Goal: Task Accomplishment & Management: Use online tool/utility

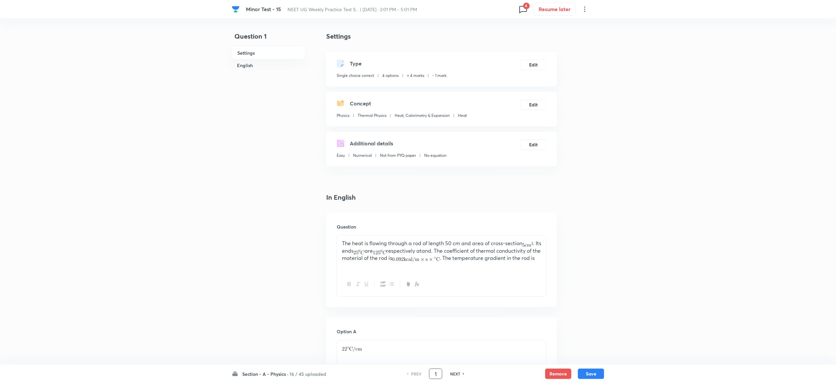
click at [439, 369] on input "1" at bounding box center [435, 374] width 12 height 11
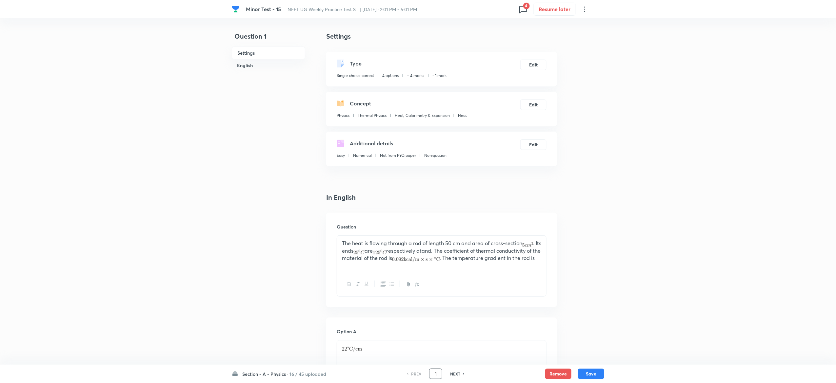
click at [439, 369] on input "1" at bounding box center [435, 374] width 12 height 11
type input "16"
checkbox input "false"
checkbox input "true"
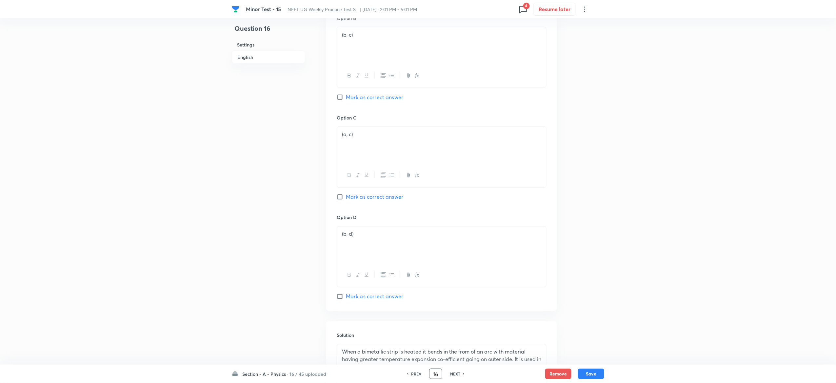
scroll to position [522, 0]
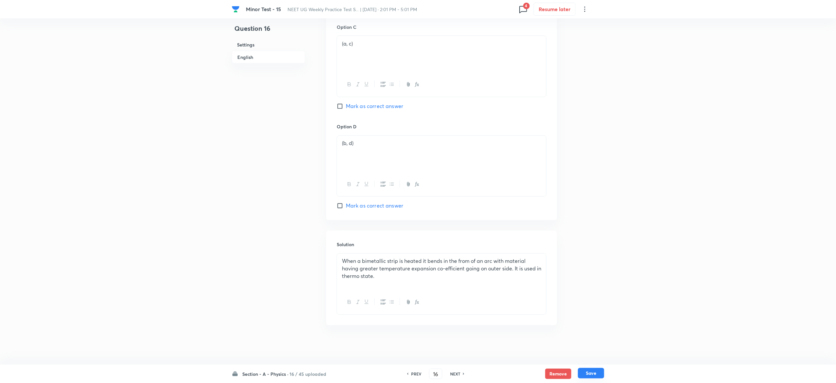
click at [599, 374] on button "Save" at bounding box center [591, 373] width 26 height 10
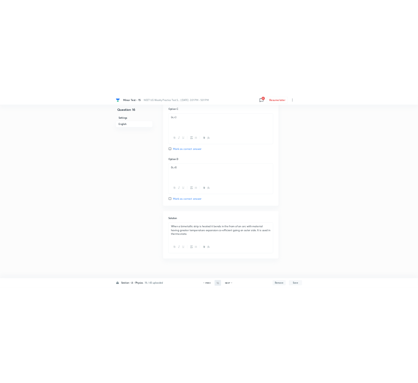
scroll to position [0, 0]
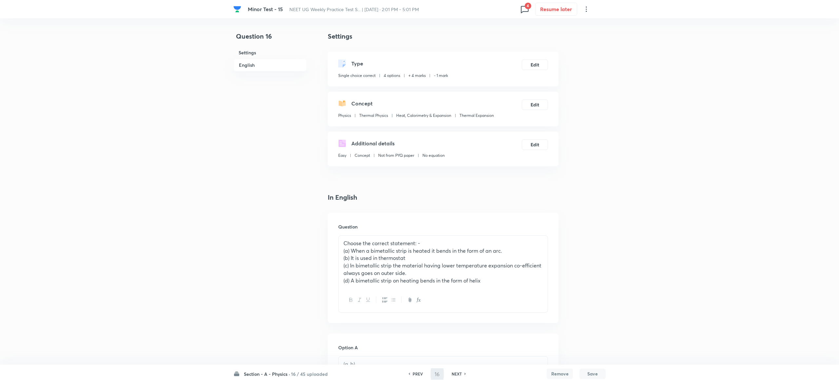
type input "17"
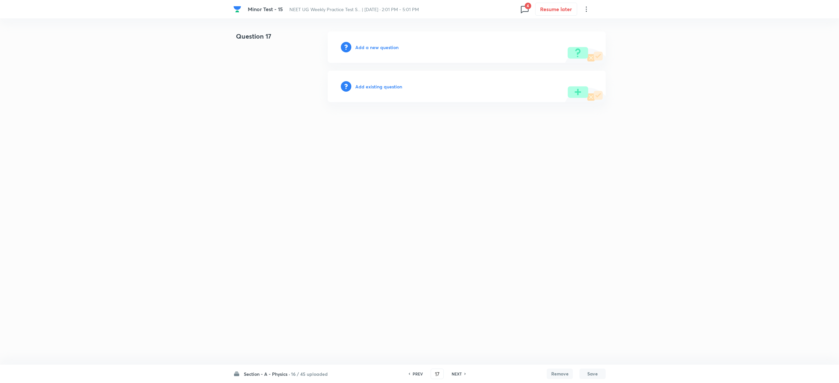
click at [375, 86] on h6 "Add existing question" at bounding box center [378, 86] width 47 height 7
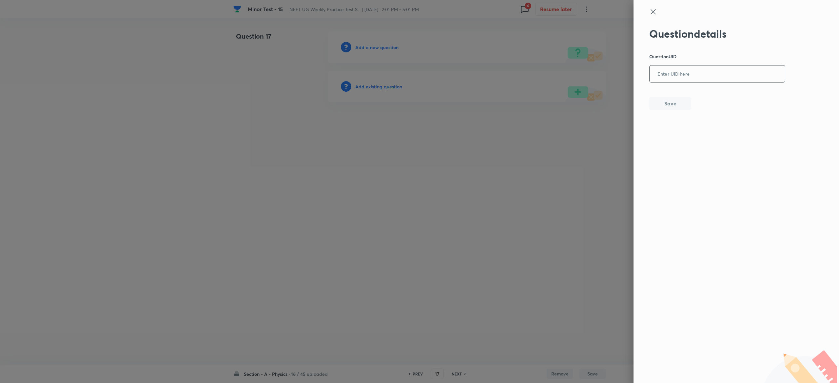
click at [682, 70] on input "text" at bounding box center [716, 74] width 135 height 16
paste input "B6P5E"
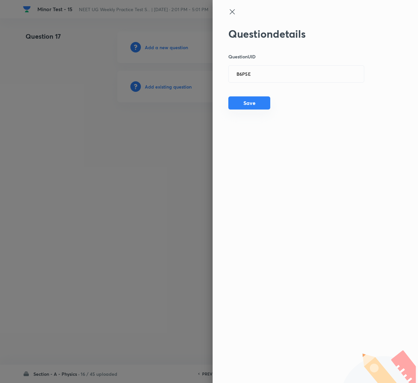
drag, startPoint x: 272, startPoint y: 108, endPoint x: 268, endPoint y: 107, distance: 4.1
click at [268, 107] on div "Question details Question UID B6P5E ​ Save" at bounding box center [296, 69] width 136 height 83
click at [268, 107] on button "Save" at bounding box center [249, 102] width 42 height 13
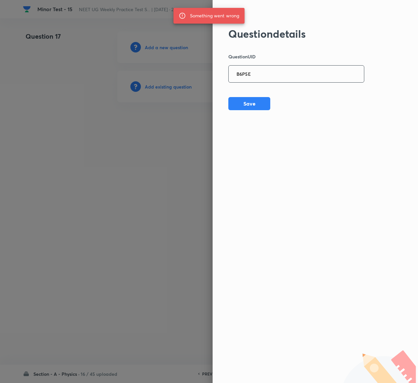
click at [276, 81] on input "B6P5E" at bounding box center [296, 74] width 135 height 16
paste input "9CSD5"
type input "9CSD5"
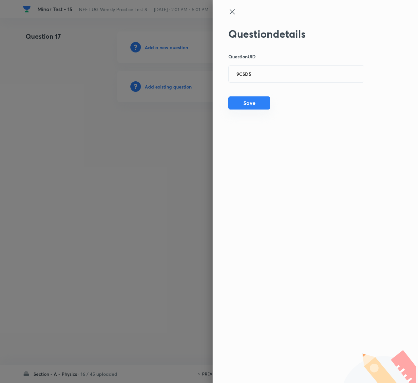
click at [265, 106] on button "Save" at bounding box center [249, 102] width 42 height 13
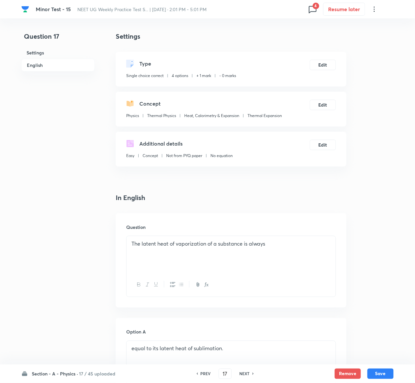
checkbox input "true"
click at [323, 63] on button "Edit" at bounding box center [323, 64] width 26 height 10
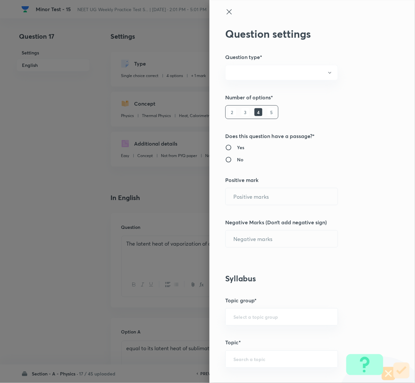
radio input "true"
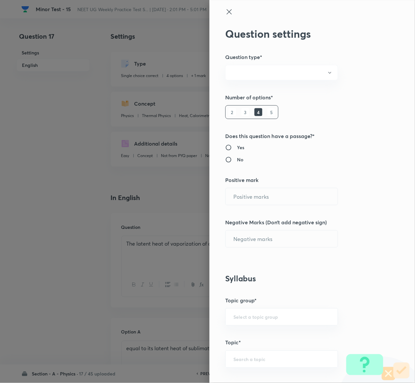
radio input "true"
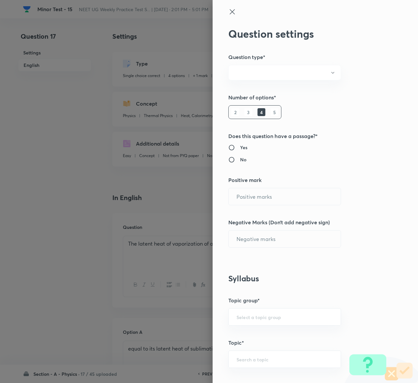
type input "1"
type input "0"
type input "Physics"
type input "Thermal Physics"
type input "Heat, Calorimetry & Expansion"
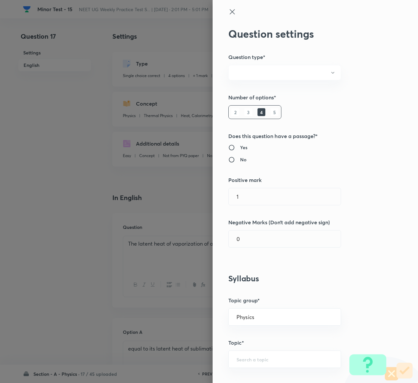
type input "Thermal Expansion"
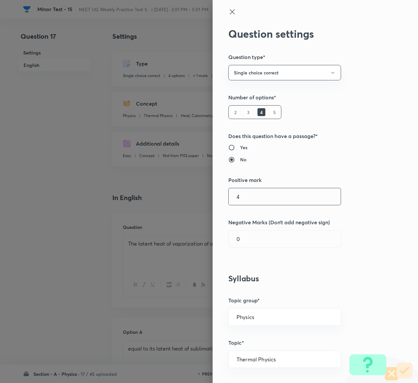
type input "4"
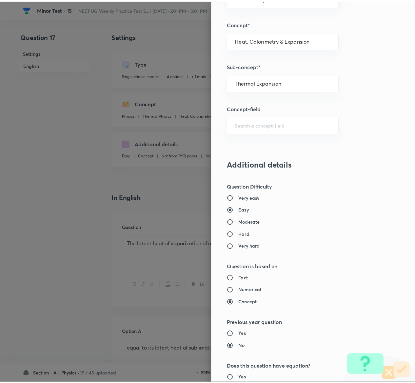
scroll to position [512, 0]
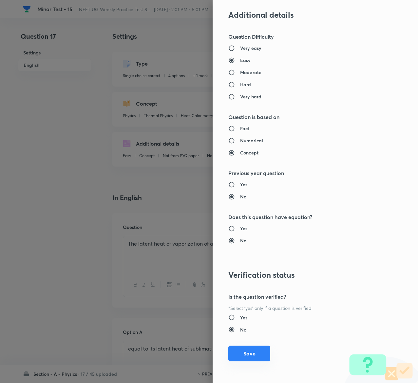
type input "1"
click at [241, 349] on button "Save" at bounding box center [249, 353] width 42 height 16
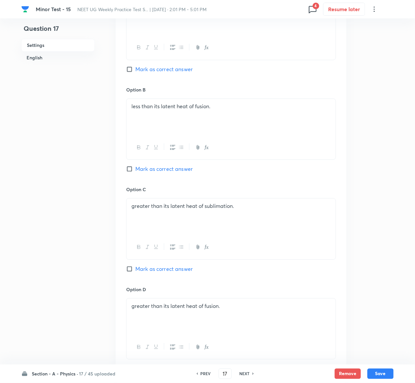
scroll to position [507, 0]
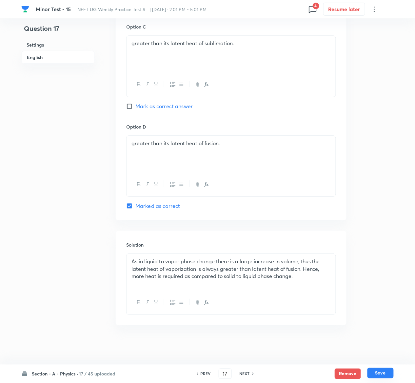
click at [385, 375] on button "Save" at bounding box center [380, 373] width 26 height 10
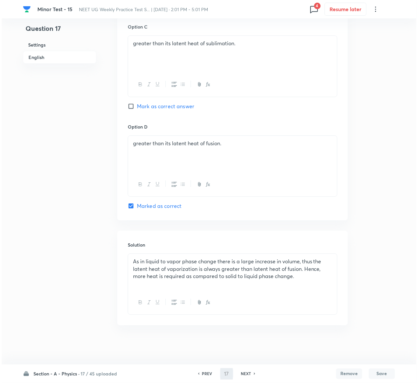
scroll to position [0, 0]
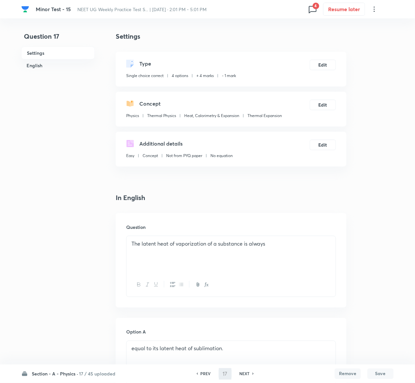
type input "18"
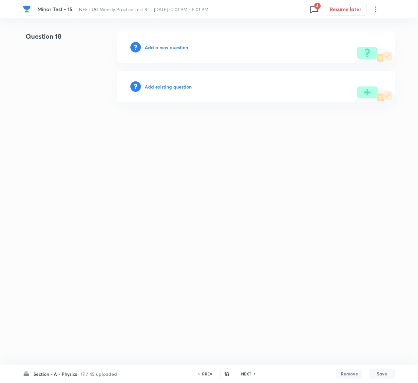
click at [180, 87] on h6 "Add existing question" at bounding box center [168, 86] width 47 height 7
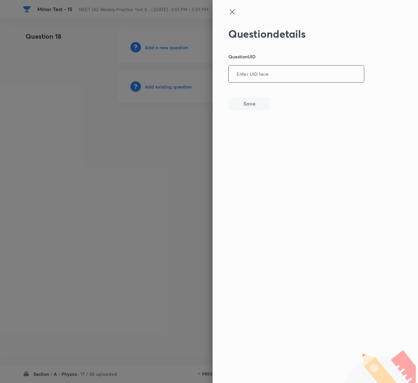
click at [266, 72] on input "text" at bounding box center [296, 74] width 135 height 16
paste input "KZ6OA"
type input "KZ6OA"
click at [244, 107] on button "Save" at bounding box center [249, 102] width 42 height 13
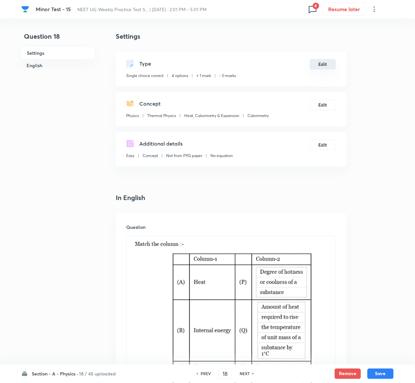
click at [324, 62] on button "Edit" at bounding box center [323, 64] width 26 height 10
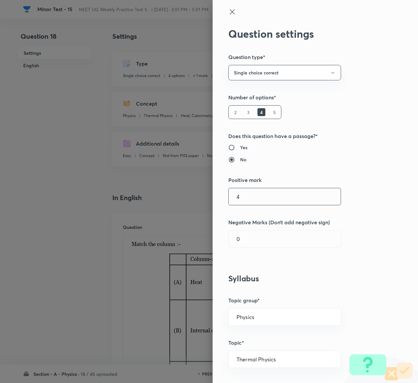
type input "4"
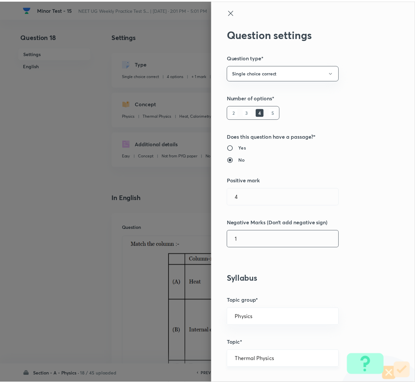
scroll to position [512, 0]
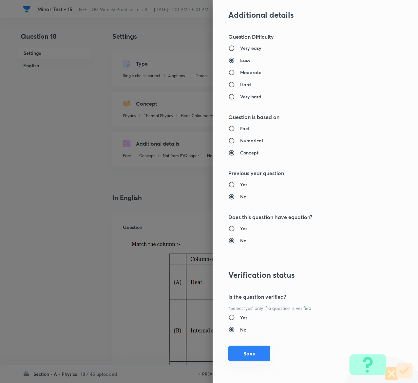
type input "1"
click at [241, 352] on button "Save" at bounding box center [249, 353] width 42 height 16
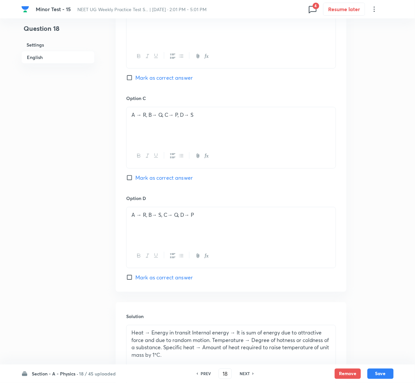
scroll to position [690, 0]
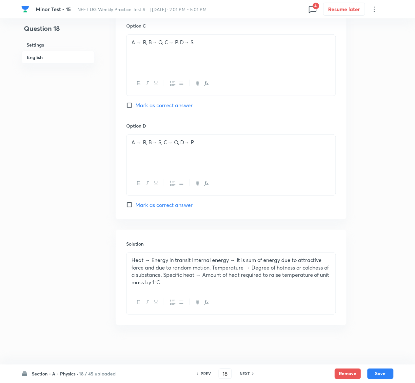
click at [386, 368] on button "Save" at bounding box center [380, 373] width 26 height 10
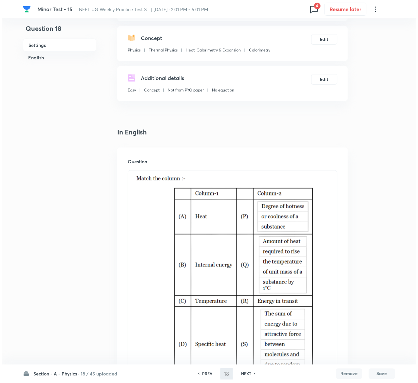
scroll to position [0, 0]
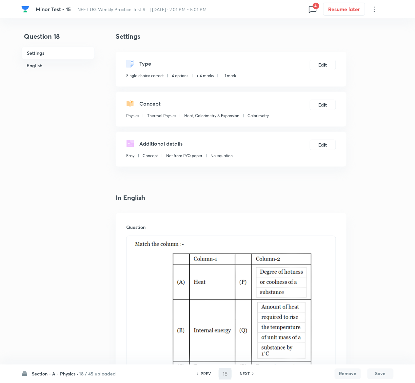
type input "19"
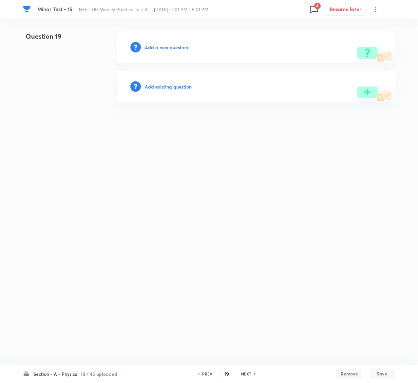
click at [167, 85] on h6 "Add existing question" at bounding box center [168, 86] width 47 height 7
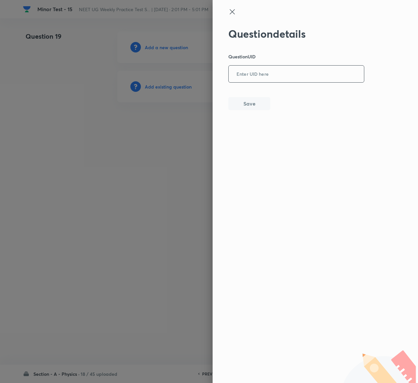
click at [281, 66] on input "text" at bounding box center [296, 74] width 135 height 16
paste input "1BV4E"
type input "1BV4E"
click at [252, 103] on button "Save" at bounding box center [249, 102] width 42 height 13
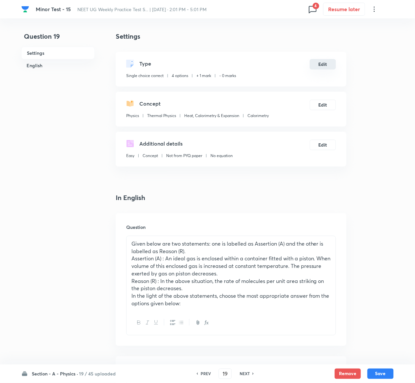
click at [331, 69] on button "Edit" at bounding box center [323, 64] width 26 height 10
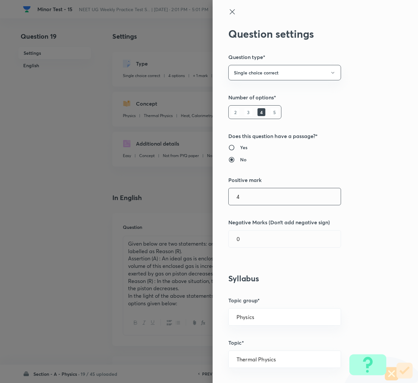
type input "4"
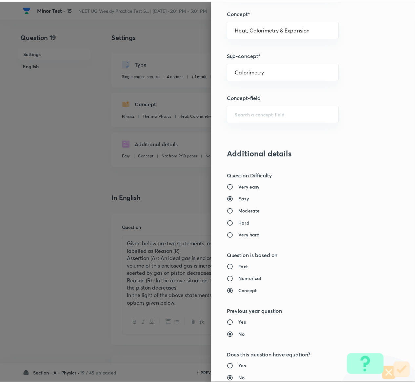
scroll to position [512, 0]
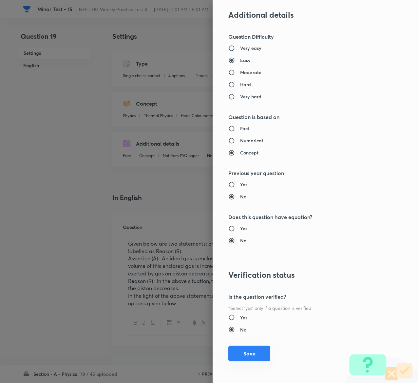
type input "1"
click at [239, 353] on button "Save" at bounding box center [249, 353] width 42 height 16
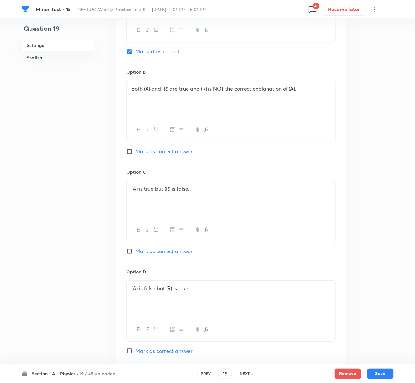
scroll to position [585, 0]
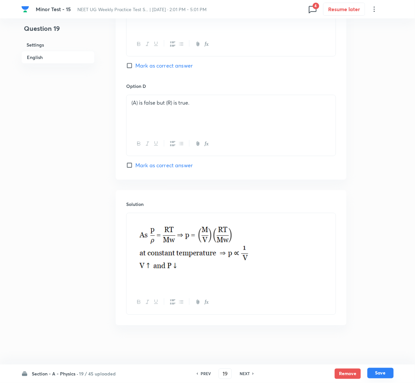
click at [391, 374] on button "Save" at bounding box center [380, 373] width 26 height 10
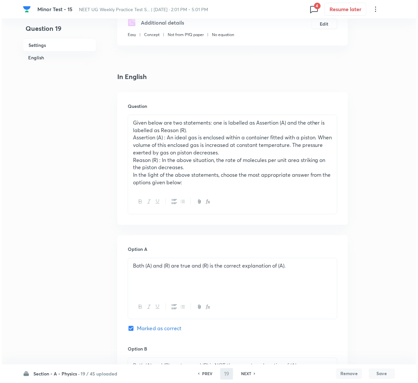
scroll to position [0, 0]
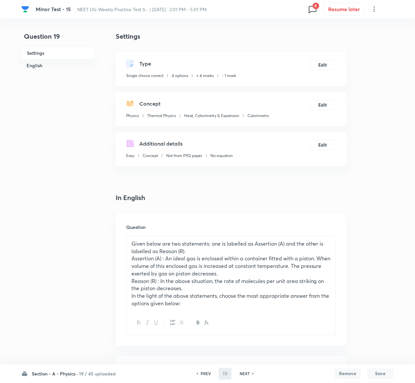
type input "20"
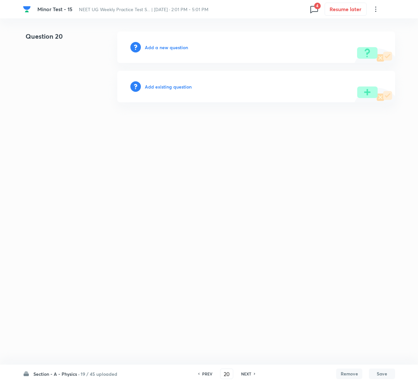
click at [180, 86] on h6 "Add existing question" at bounding box center [168, 86] width 47 height 7
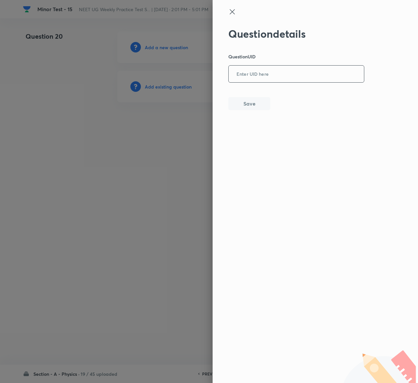
drag, startPoint x: 286, startPoint y: 88, endPoint x: 281, endPoint y: 76, distance: 13.6
click at [281, 76] on div "Question details Question UID ​ Save" at bounding box center [296, 69] width 136 height 83
click at [281, 76] on input "text" at bounding box center [296, 74] width 135 height 16
paste input "P21DY"
type input "P21DY"
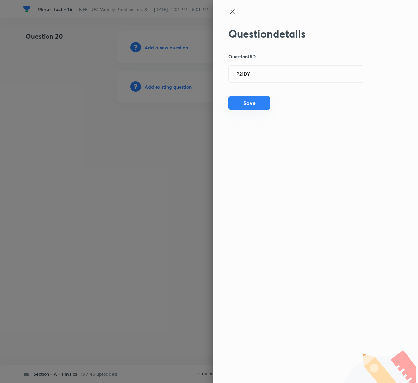
click at [252, 108] on button "Save" at bounding box center [249, 102] width 42 height 13
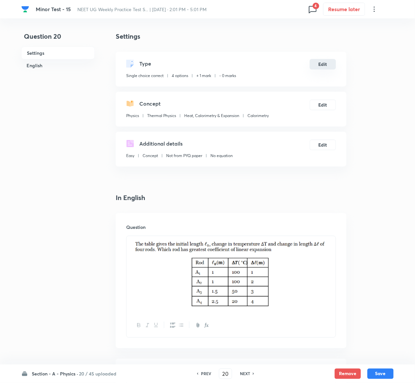
click at [318, 65] on button "Edit" at bounding box center [323, 64] width 26 height 10
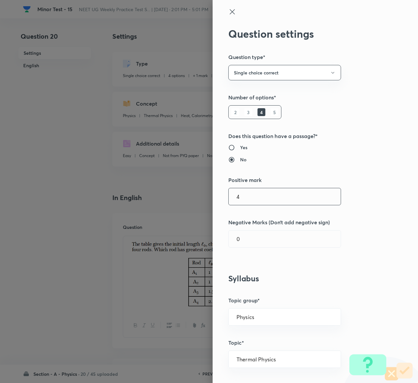
type input "4"
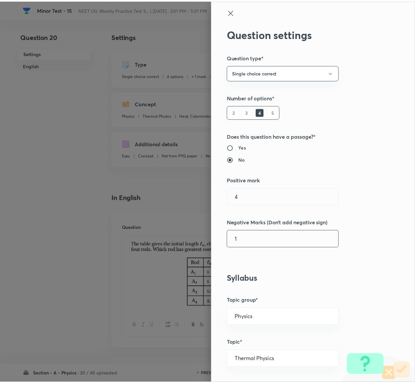
scroll to position [512, 0]
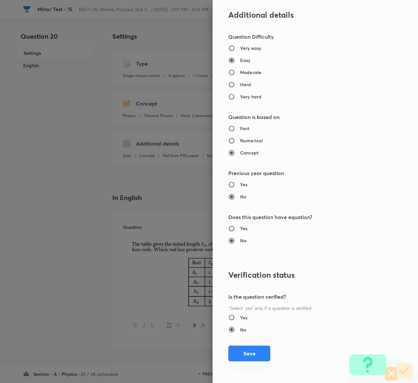
type input "1"
click at [249, 350] on button "Save" at bounding box center [249, 353] width 42 height 16
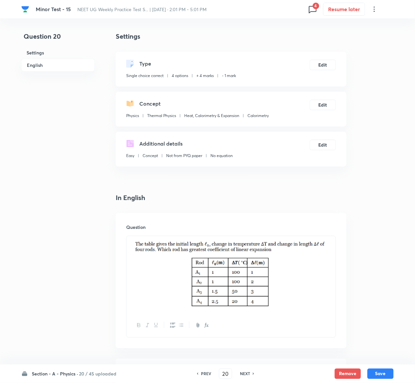
scroll to position [620, 0]
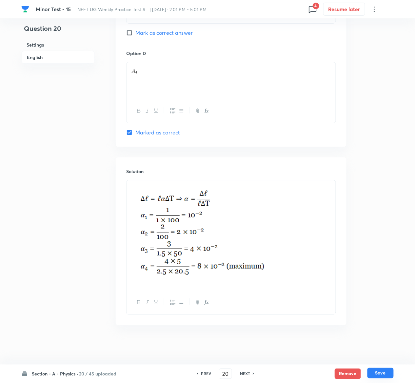
click at [389, 373] on button "Save" at bounding box center [380, 373] width 26 height 10
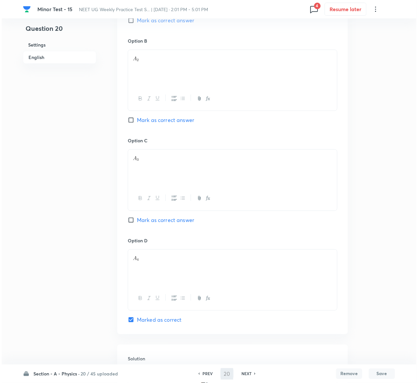
scroll to position [0, 0]
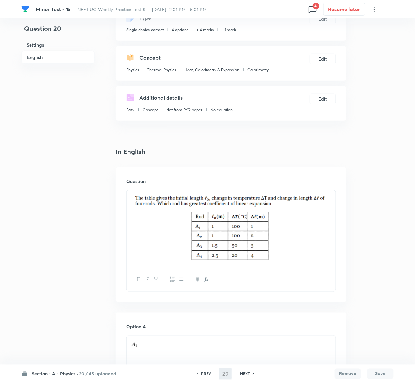
type input "21"
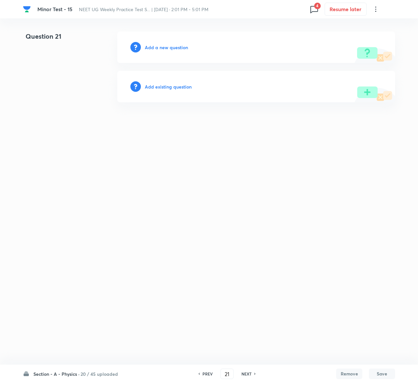
click at [165, 86] on h6 "Add existing question" at bounding box center [168, 86] width 47 height 7
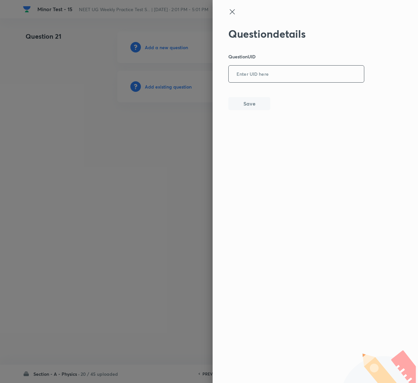
click at [284, 69] on input "text" at bounding box center [296, 74] width 135 height 16
paste input "MHZKN"
type input "MHZKN"
click at [249, 105] on button "Save" at bounding box center [249, 102] width 42 height 13
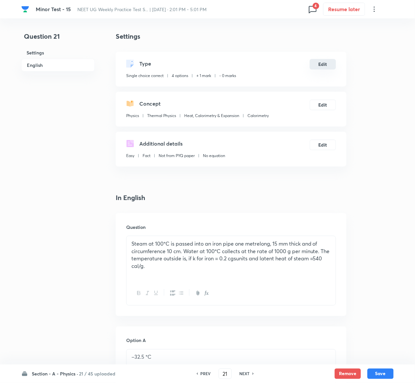
click at [324, 65] on button "Edit" at bounding box center [323, 64] width 26 height 10
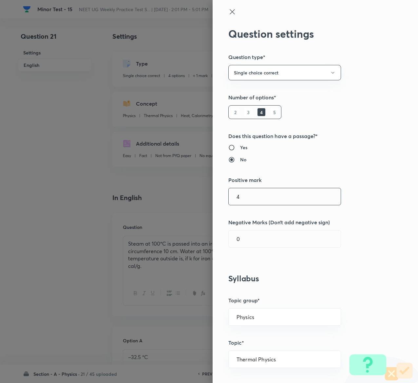
type input "4"
type input "Physics"
click at [262, 243] on input "0" at bounding box center [285, 238] width 112 height 17
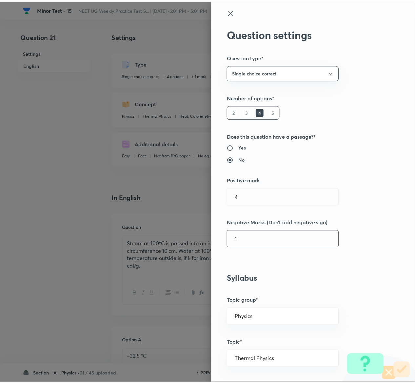
scroll to position [512, 0]
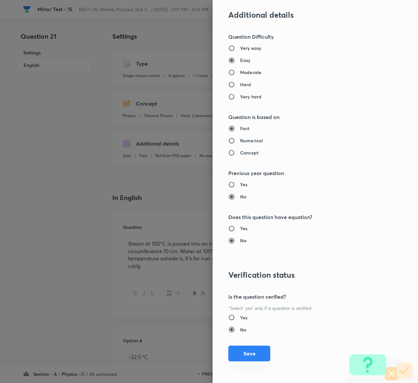
type input "1"
click at [237, 355] on button "Save" at bounding box center [249, 353] width 42 height 16
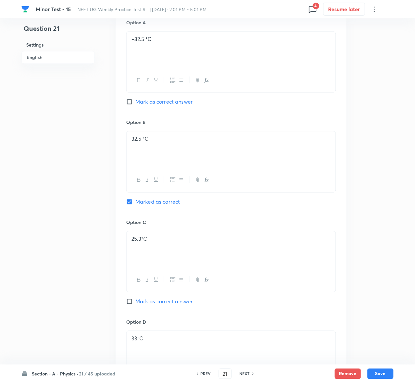
scroll to position [551, 0]
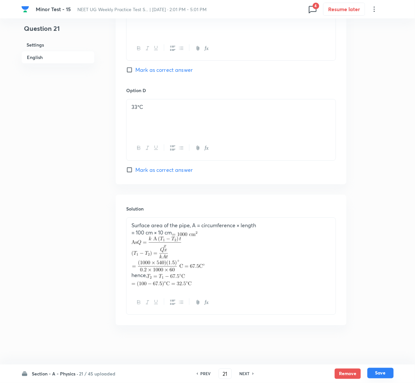
click at [389, 374] on button "Save" at bounding box center [380, 373] width 26 height 10
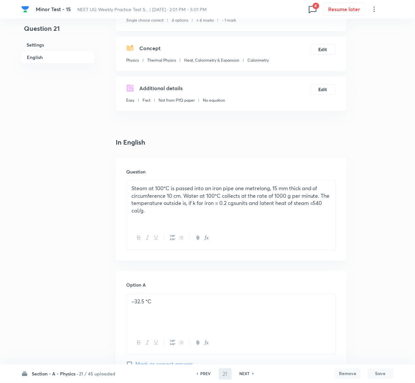
scroll to position [0, 0]
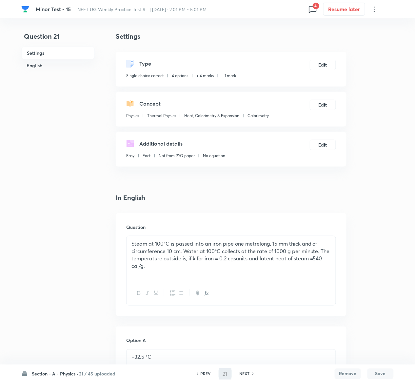
type input "22"
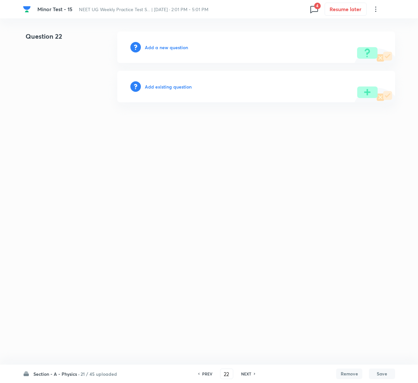
click at [183, 87] on h6 "Add existing question" at bounding box center [168, 86] width 47 height 7
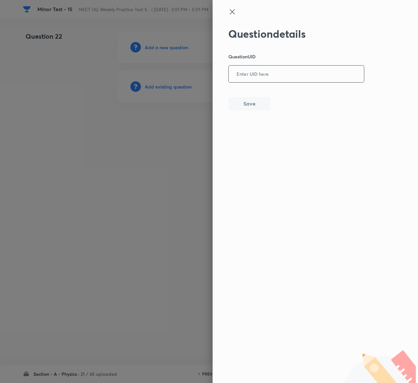
click at [300, 68] on input "text" at bounding box center [296, 74] width 135 height 16
paste input "3C563"
type input "3C563"
click at [261, 105] on button "Save" at bounding box center [249, 102] width 42 height 13
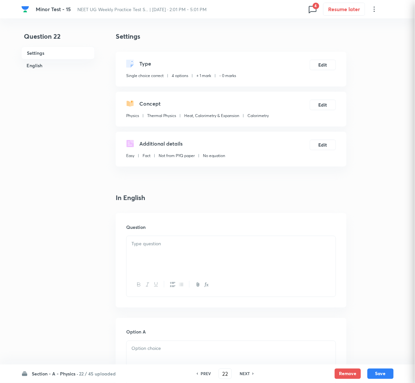
checkbox input "true"
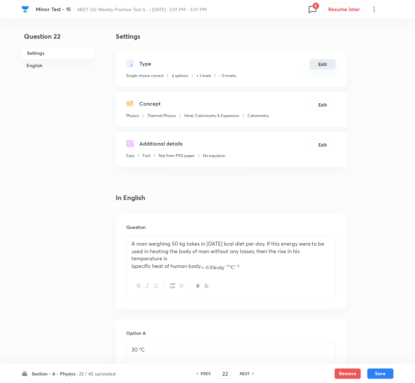
click at [327, 65] on button "Edit" at bounding box center [323, 64] width 26 height 10
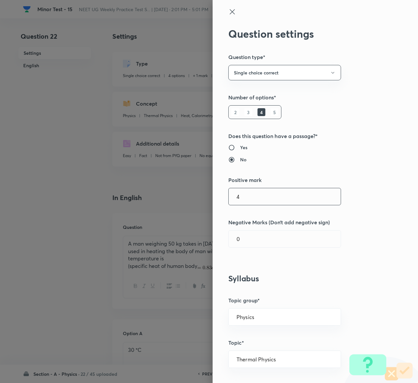
type input "4"
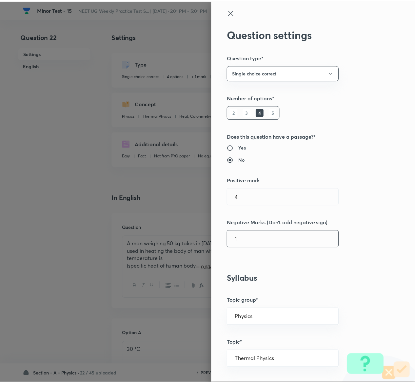
scroll to position [512, 0]
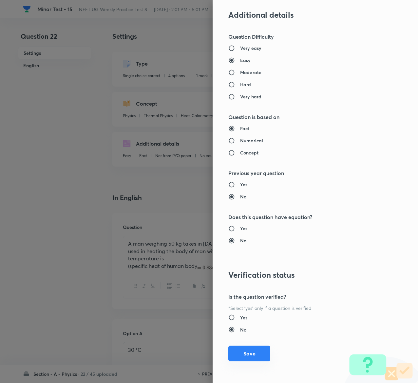
type input "1"
click at [238, 356] on button "Save" at bounding box center [249, 353] width 42 height 16
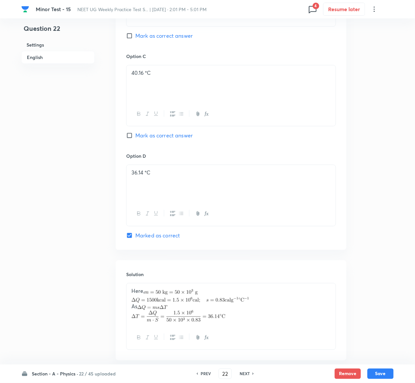
scroll to position [514, 0]
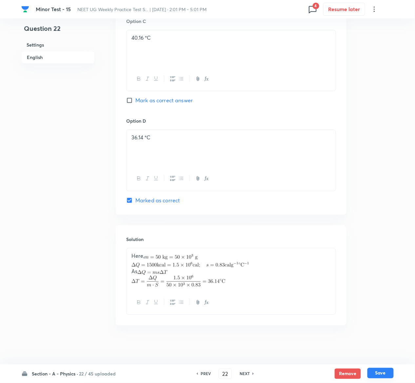
click at [387, 372] on button "Save" at bounding box center [380, 373] width 26 height 10
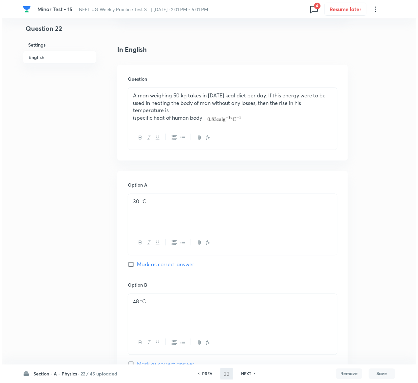
scroll to position [0, 0]
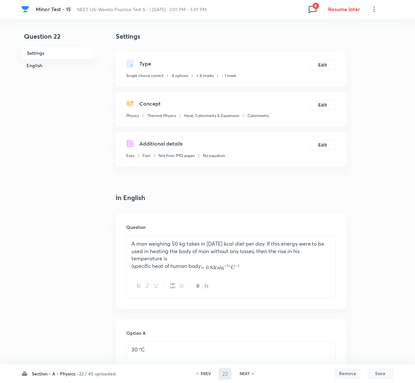
type input "23"
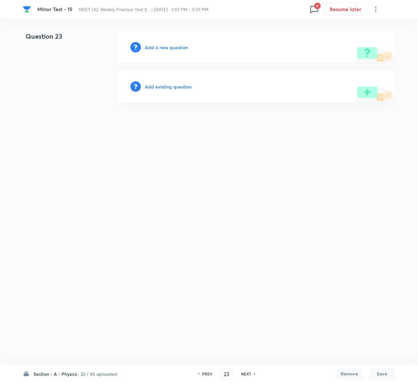
click at [183, 87] on h6 "Add existing question" at bounding box center [168, 86] width 47 height 7
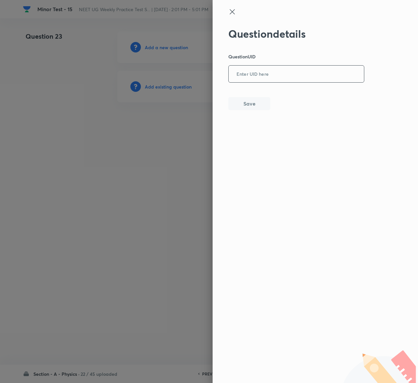
click at [341, 70] on input "text" at bounding box center [296, 74] width 135 height 16
paste input "FWN29"
type input "FWN29"
click at [242, 101] on button "Save" at bounding box center [249, 102] width 42 height 13
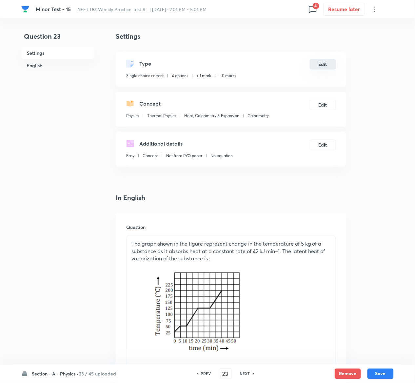
click at [324, 64] on button "Edit" at bounding box center [323, 64] width 26 height 10
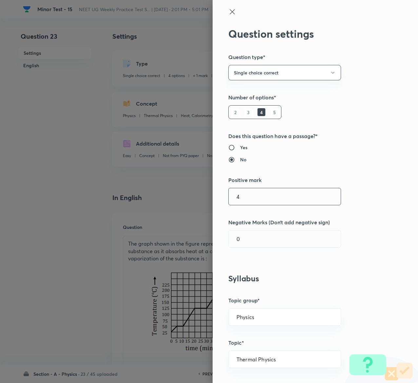
type input "4"
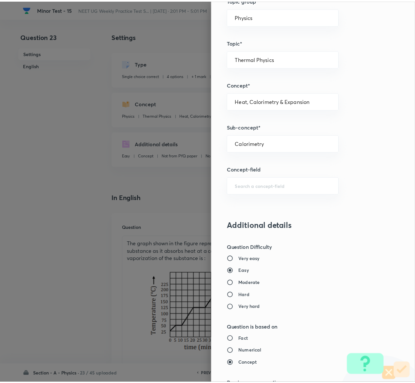
scroll to position [512, 0]
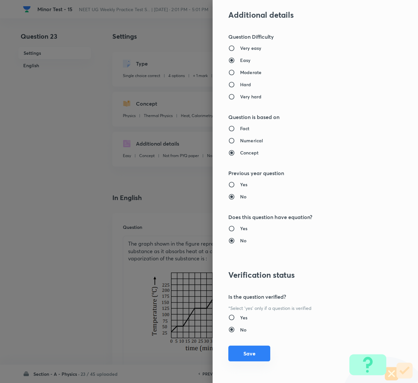
type input "1"
click at [245, 353] on button "Save" at bounding box center [249, 353] width 42 height 16
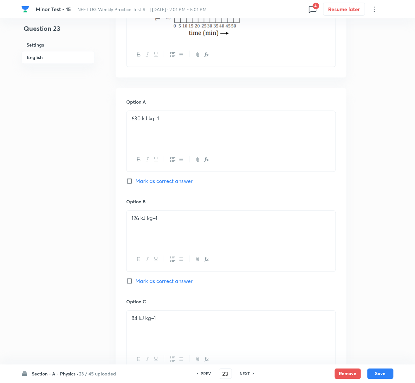
scroll to position [612, 0]
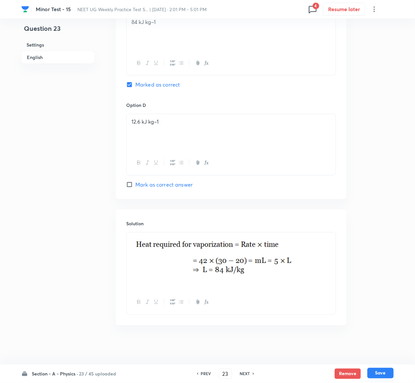
click at [384, 371] on button "Save" at bounding box center [380, 373] width 26 height 10
type input "24"
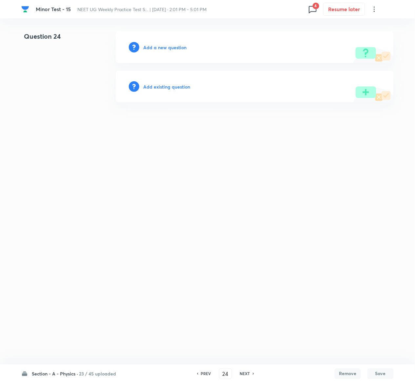
scroll to position [0, 0]
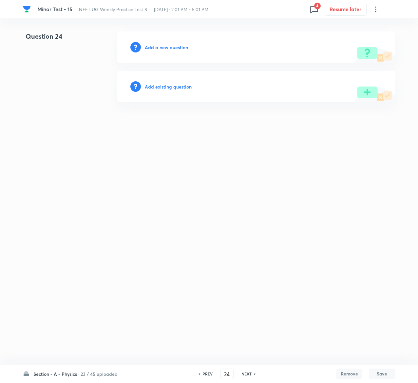
click at [172, 81] on div "Add existing question" at bounding box center [256, 86] width 278 height 31
click at [174, 88] on h6 "Add existing question" at bounding box center [168, 86] width 47 height 7
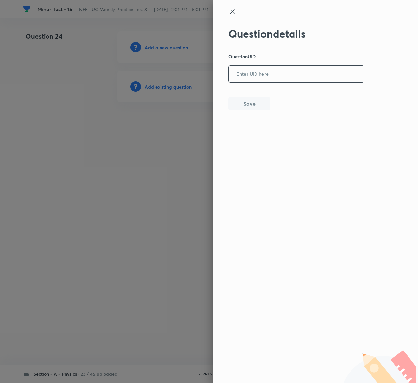
click at [256, 70] on input "text" at bounding box center [296, 74] width 135 height 16
paste input "3NBEB"
type input "3NBEB"
click at [249, 106] on button "Save" at bounding box center [249, 102] width 42 height 13
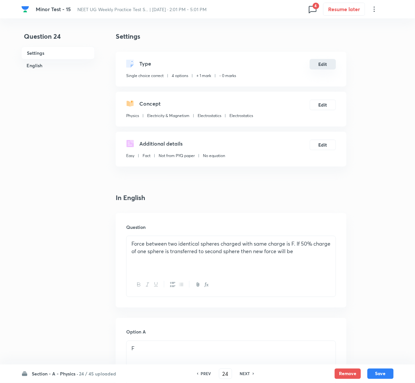
click at [328, 67] on button "Edit" at bounding box center [323, 64] width 26 height 10
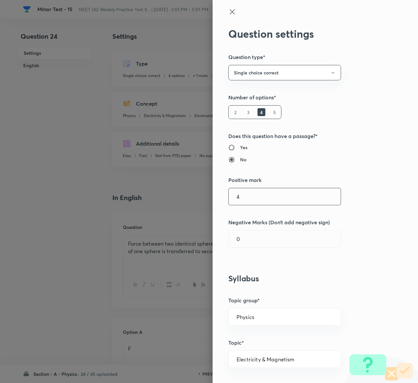
type input "4"
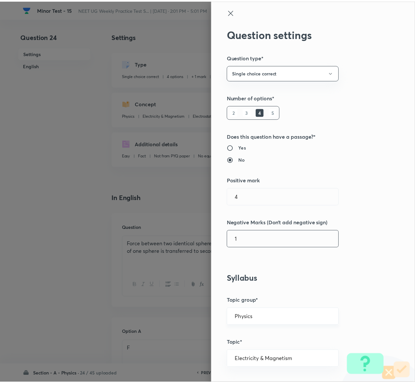
scroll to position [512, 0]
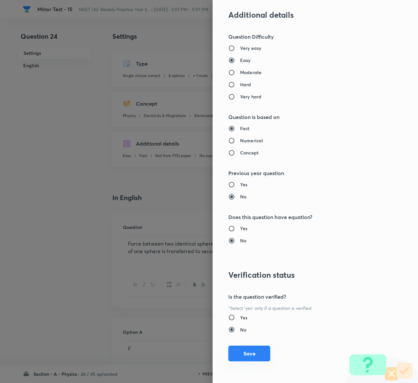
type input "1"
click at [236, 355] on button "Save" at bounding box center [249, 353] width 42 height 16
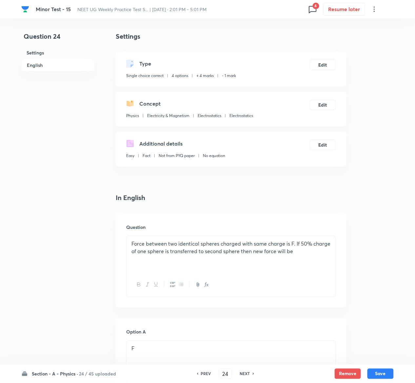
scroll to position [574, 0]
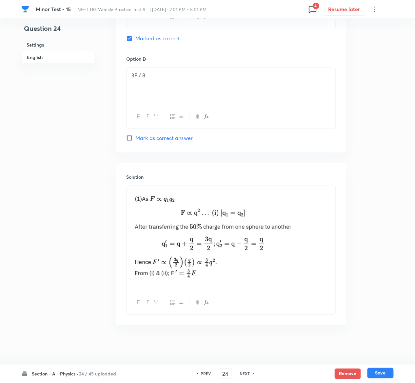
click at [386, 372] on button "Save" at bounding box center [380, 373] width 26 height 10
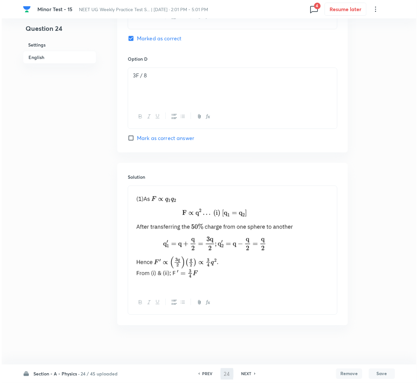
scroll to position [0, 0]
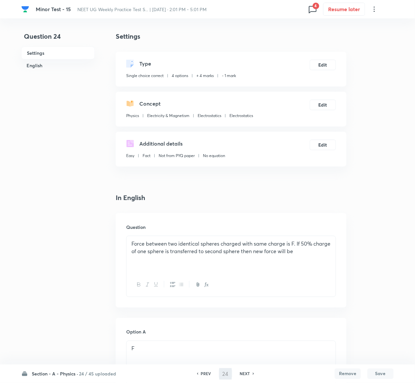
type input "25"
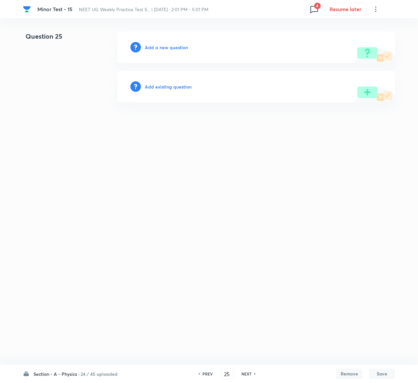
click at [178, 87] on h6 "Add existing question" at bounding box center [168, 86] width 47 height 7
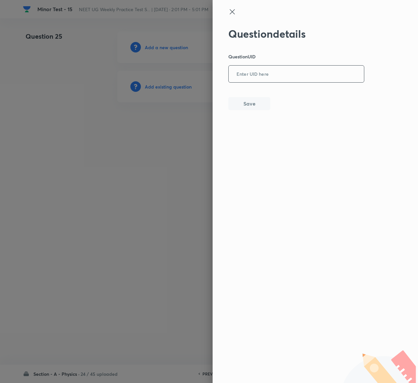
click at [282, 82] on div "​" at bounding box center [296, 73] width 136 height 17
paste input "J3ZR4"
type input "J3ZR4"
click at [252, 105] on button "Save" at bounding box center [249, 102] width 42 height 13
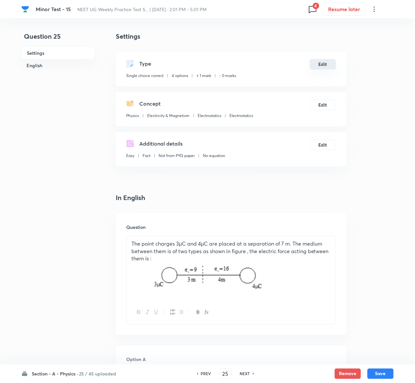
click at [328, 63] on button "Edit" at bounding box center [323, 64] width 26 height 10
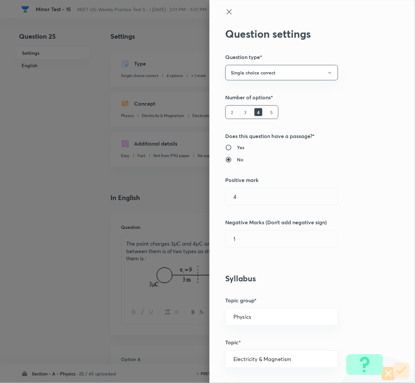
type input "1"
type input "0"
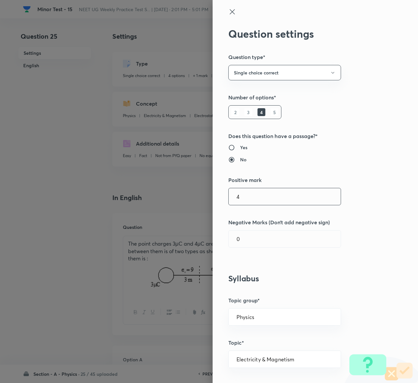
type input "4"
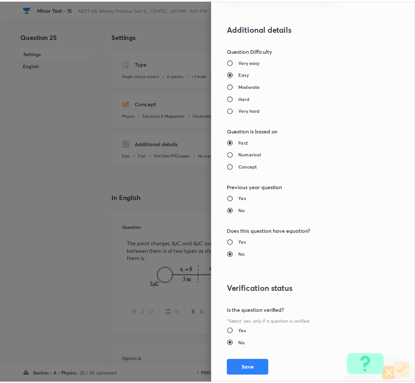
scroll to position [512, 0]
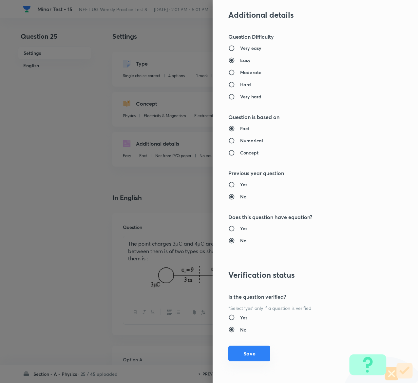
type input "1"
click at [244, 356] on button "Save" at bounding box center [249, 353] width 42 height 16
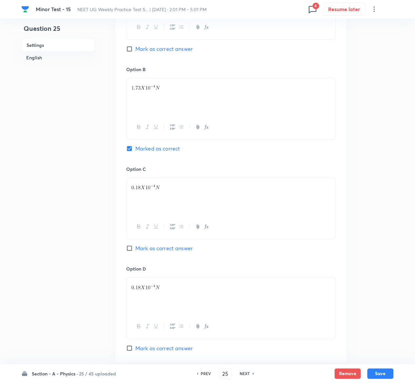
scroll to position [560, 0]
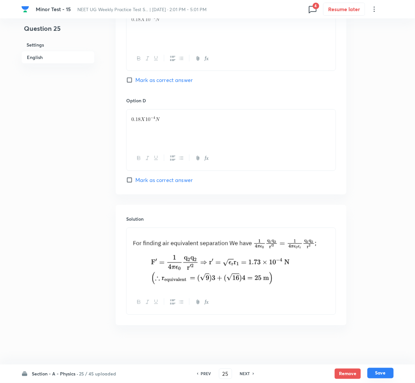
click at [391, 371] on button "Save" at bounding box center [380, 373] width 26 height 10
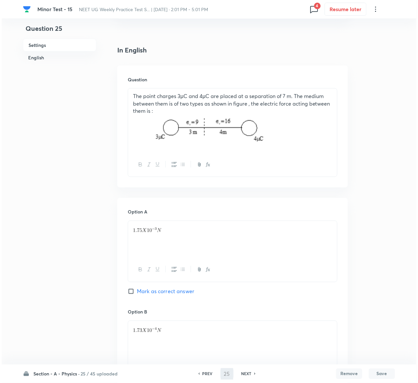
scroll to position [0, 0]
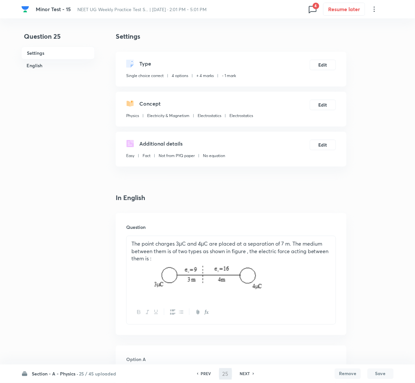
type input "26"
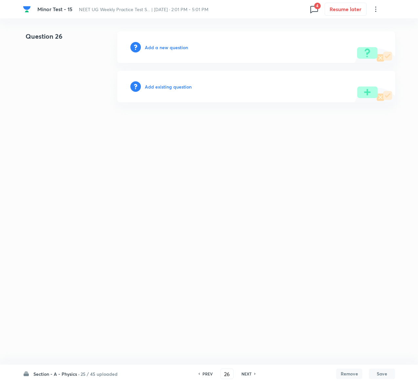
click at [177, 88] on h6 "Add existing question" at bounding box center [168, 86] width 47 height 7
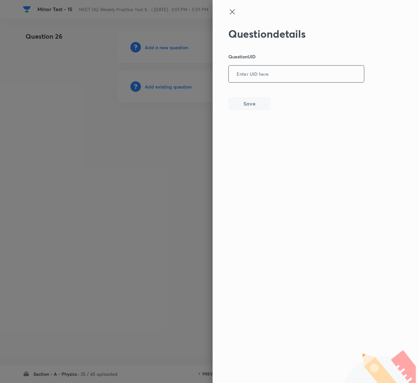
click at [324, 80] on input "text" at bounding box center [296, 74] width 135 height 16
paste input "FK1MQ"
type input "FK1MQ"
click at [255, 108] on button "Save" at bounding box center [249, 102] width 42 height 13
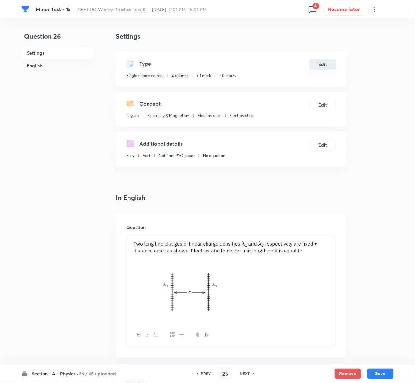
click at [322, 64] on button "Edit" at bounding box center [323, 64] width 26 height 10
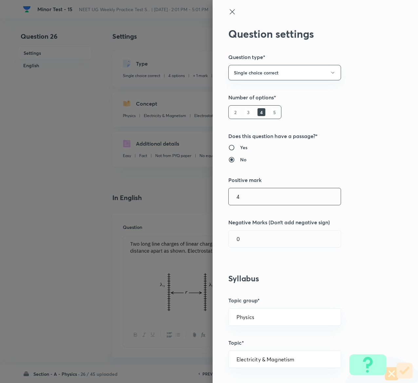
type input "4"
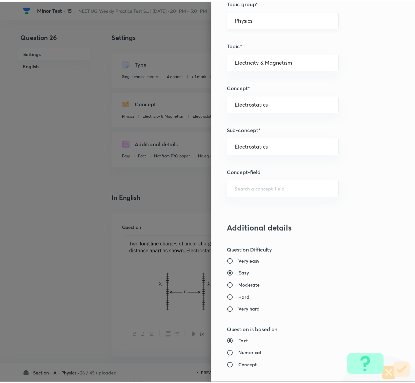
scroll to position [512, 0]
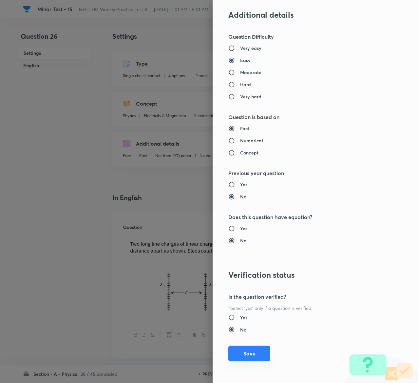
type input "1"
click at [235, 348] on button "Save" at bounding box center [249, 353] width 42 height 16
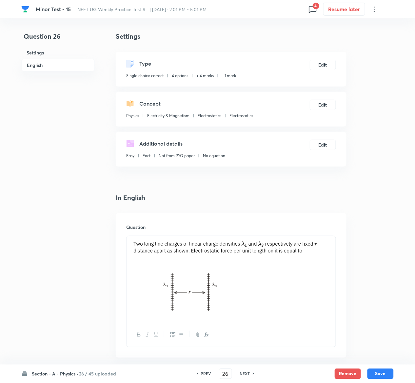
scroll to position [567, 0]
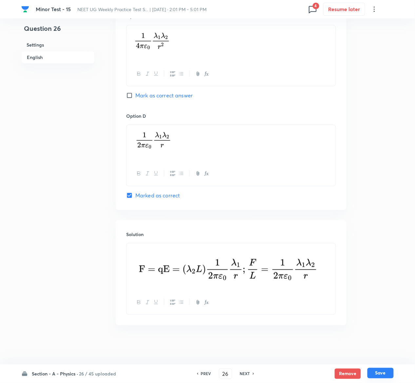
click at [384, 373] on button "Save" at bounding box center [380, 373] width 26 height 10
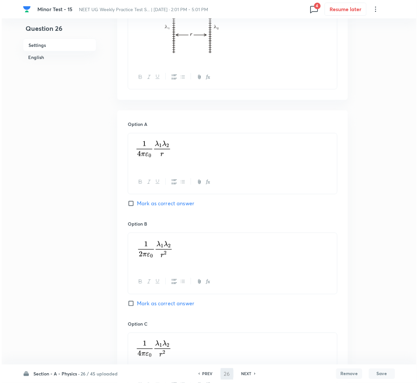
scroll to position [0, 0]
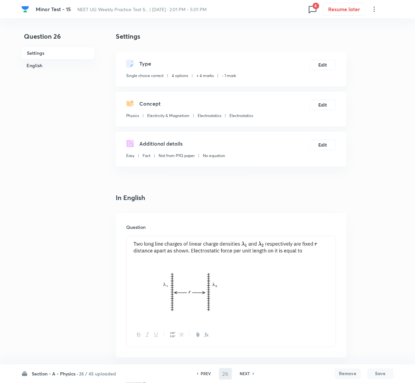
type input "27"
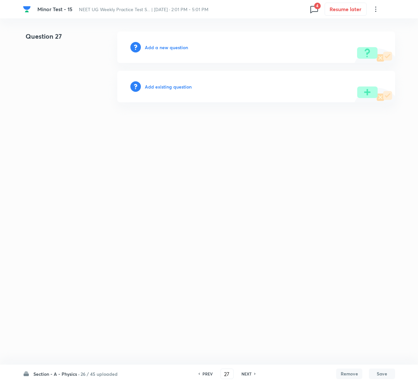
click at [165, 84] on h6 "Add existing question" at bounding box center [168, 86] width 47 height 7
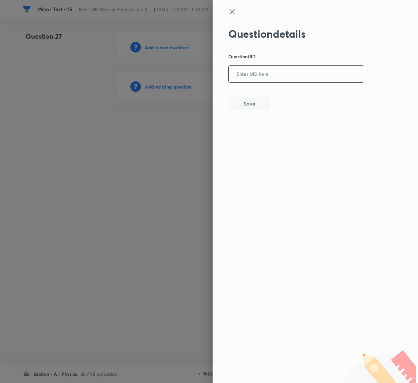
click at [300, 69] on input "text" at bounding box center [296, 74] width 135 height 16
paste input "UVG0H"
type input "UVG0H"
click at [262, 99] on button "Save" at bounding box center [249, 102] width 42 height 13
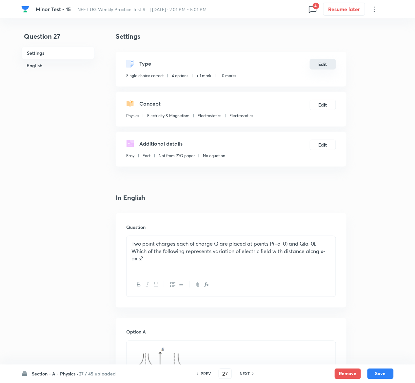
click at [332, 68] on button "Edit" at bounding box center [323, 64] width 26 height 10
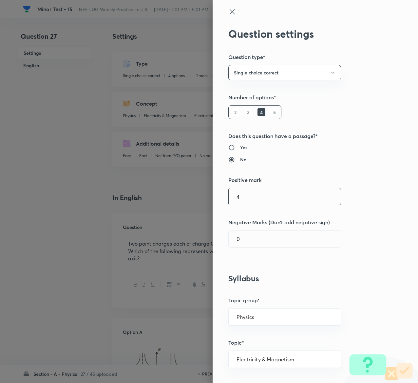
type input "4"
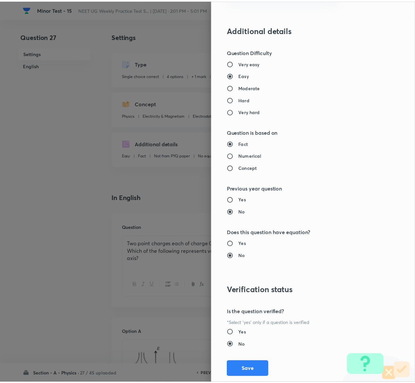
scroll to position [512, 0]
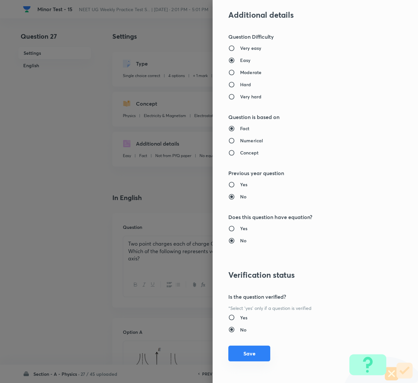
type input "1"
click at [245, 352] on button "Save" at bounding box center [249, 353] width 42 height 16
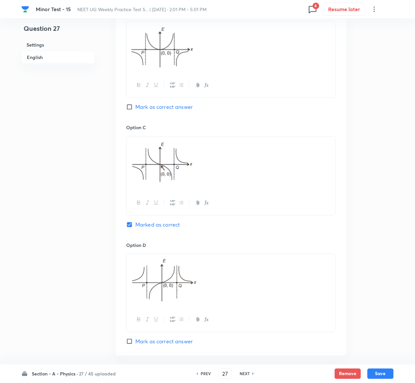
scroll to position [573, 0]
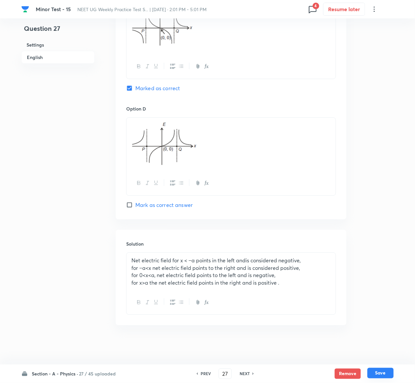
click at [385, 376] on button "Save" at bounding box center [380, 373] width 26 height 10
type input "28"
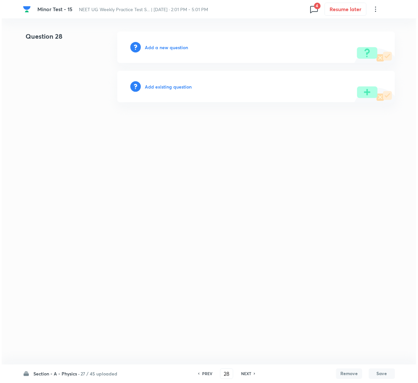
scroll to position [0, 0]
click at [162, 83] on h6 "Add existing question" at bounding box center [168, 86] width 47 height 7
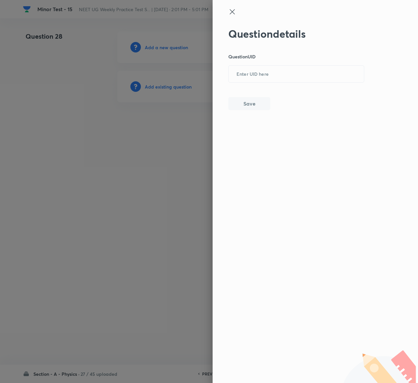
click at [258, 65] on div "Question details Question UID ​ Save" at bounding box center [296, 69] width 136 height 83
click at [258, 69] on input "text" at bounding box center [296, 74] width 135 height 16
paste input "MD9QD"
type input "MD9QD"
click at [243, 98] on button "Save" at bounding box center [249, 102] width 42 height 13
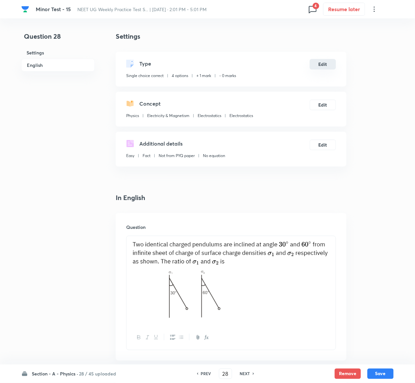
click at [320, 62] on button "Edit" at bounding box center [323, 64] width 26 height 10
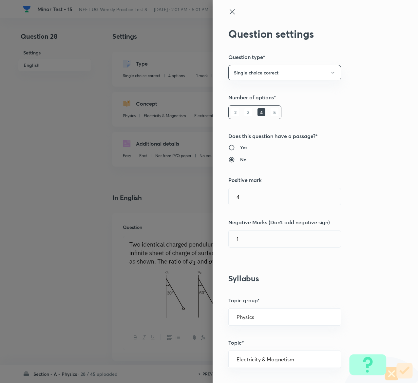
type input "1"
type input "0"
type input "4"
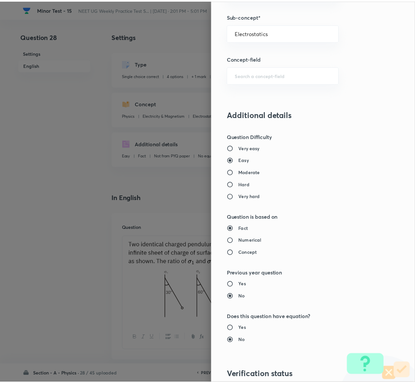
scroll to position [512, 0]
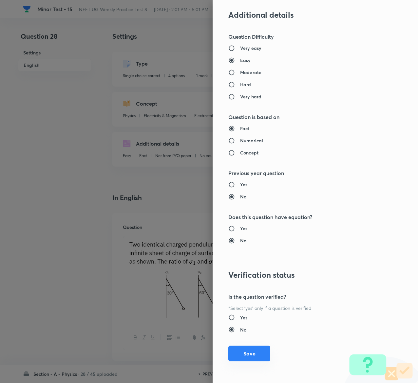
type input "1"
click at [231, 351] on button "Save" at bounding box center [249, 353] width 42 height 16
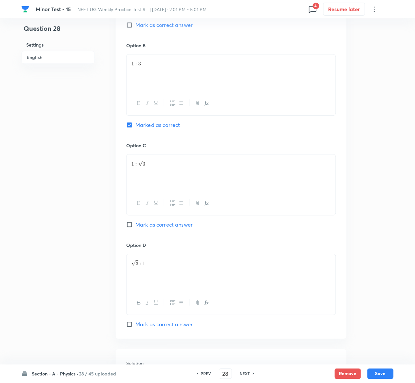
scroll to position [583, 0]
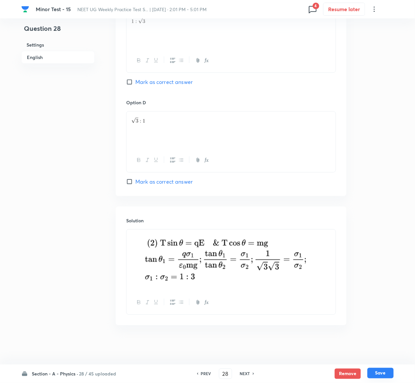
click at [384, 371] on button "Save" at bounding box center [380, 373] width 26 height 10
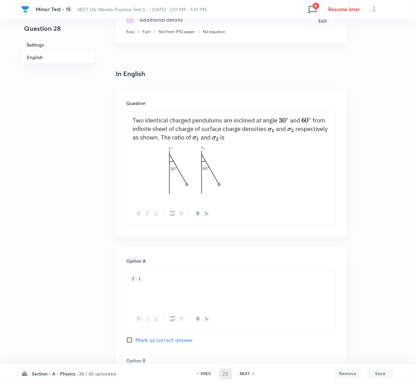
type input "29"
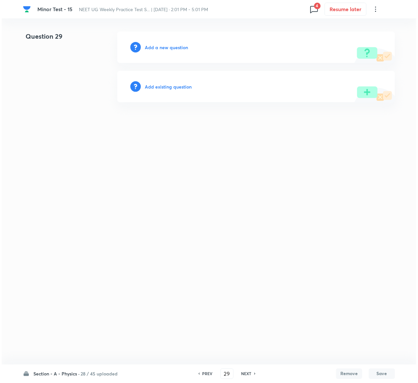
scroll to position [0, 0]
click at [173, 83] on h6 "Add existing question" at bounding box center [168, 86] width 47 height 7
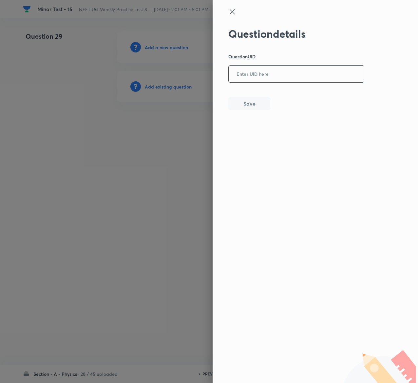
drag, startPoint x: 299, startPoint y: 60, endPoint x: 299, endPoint y: 67, distance: 7.2
click at [299, 67] on div "Question details Question UID ​ Save" at bounding box center [296, 69] width 136 height 83
click at [299, 67] on input "text" at bounding box center [296, 74] width 135 height 16
paste input "0IS08"
type input "0IS08"
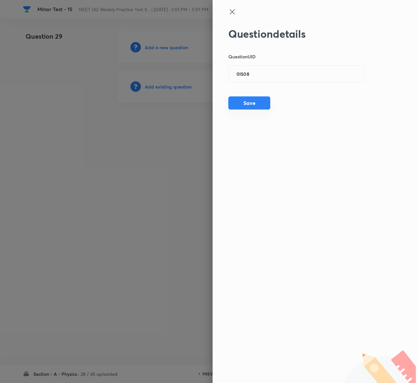
click at [259, 101] on button "Save" at bounding box center [249, 102] width 42 height 13
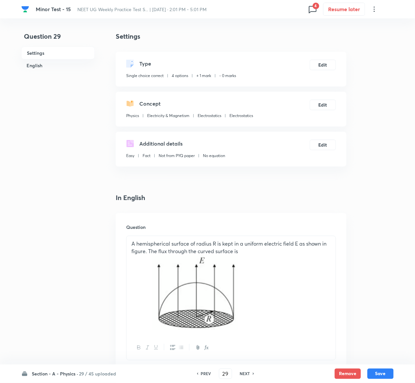
click at [326, 59] on div "Type Single choice correct 4 options + 1 mark - 0 marks Edit" at bounding box center [231, 69] width 231 height 35
click at [328, 63] on button "Edit" at bounding box center [323, 64] width 26 height 10
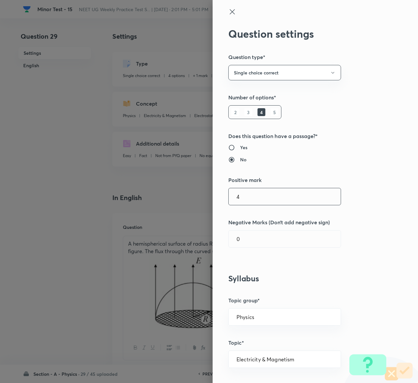
type input "4"
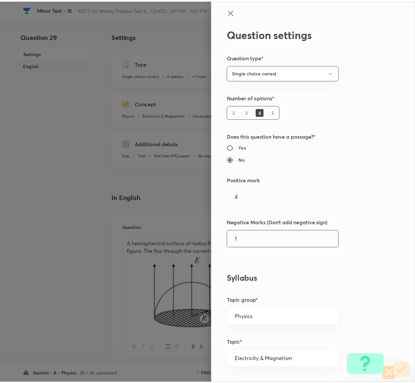
scroll to position [512, 0]
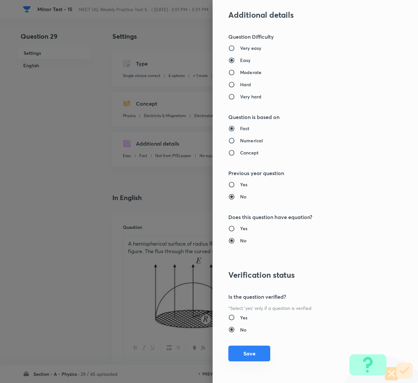
type input "1"
click at [247, 351] on button "Save" at bounding box center [249, 353] width 42 height 16
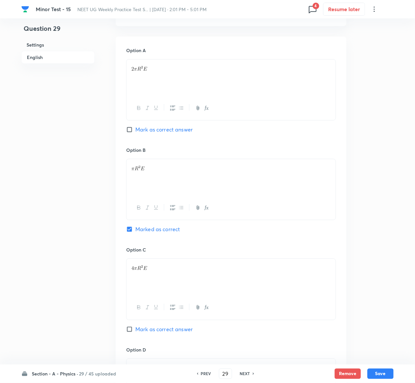
scroll to position [659, 0]
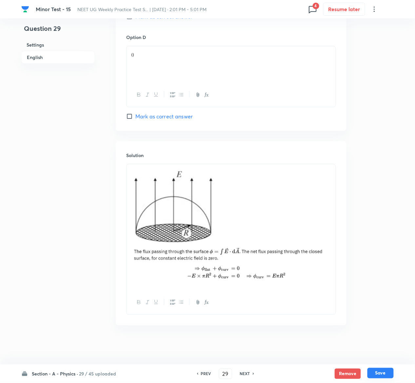
click at [383, 371] on button "Save" at bounding box center [380, 373] width 26 height 10
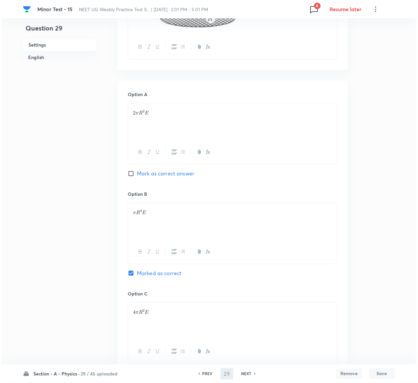
scroll to position [0, 0]
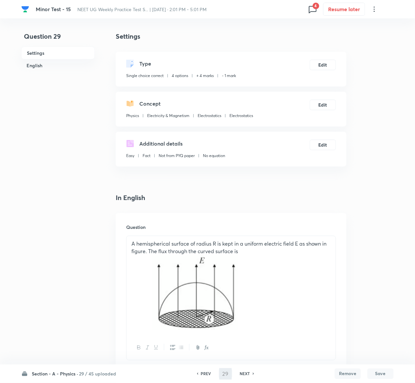
type input "30"
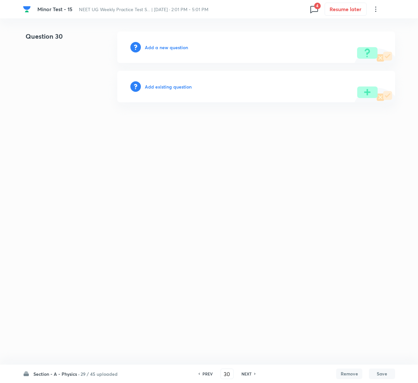
click at [180, 85] on h6 "Add existing question" at bounding box center [168, 86] width 47 height 7
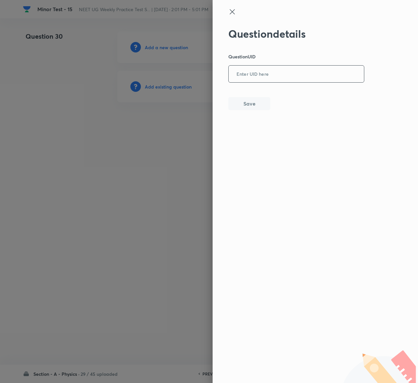
click at [317, 73] on input "text" at bounding box center [296, 74] width 135 height 16
paste input "225I8"
type input "225I8"
click at [261, 104] on button "Save" at bounding box center [249, 102] width 42 height 13
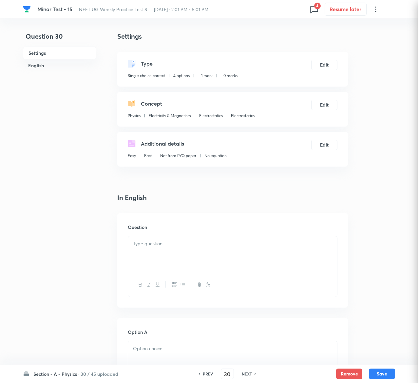
checkbox input "true"
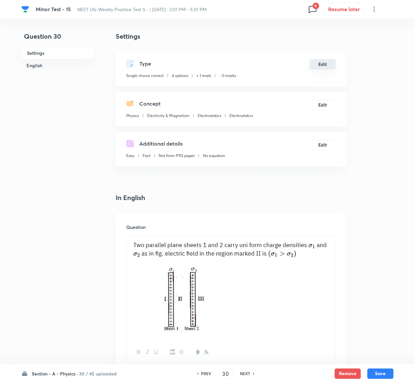
click at [331, 64] on button "Edit" at bounding box center [323, 64] width 26 height 10
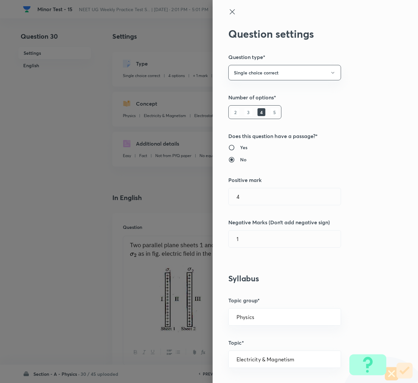
type input "1"
type input "0"
type input "4"
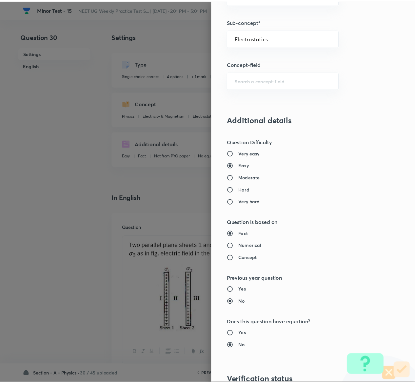
scroll to position [512, 0]
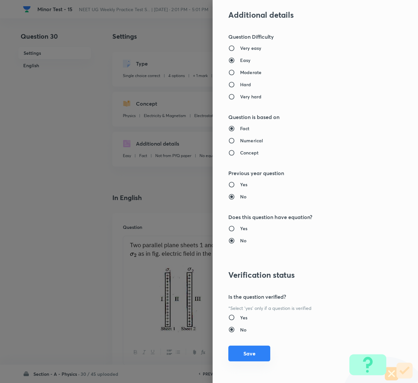
type input "1"
click at [245, 354] on button "Save" at bounding box center [249, 353] width 42 height 16
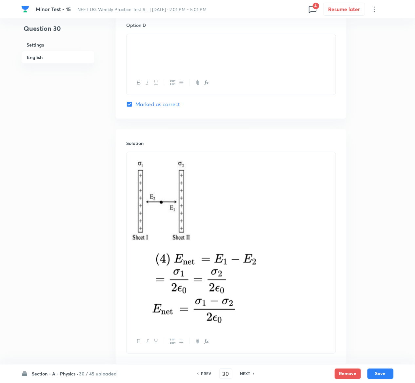
scroll to position [714, 0]
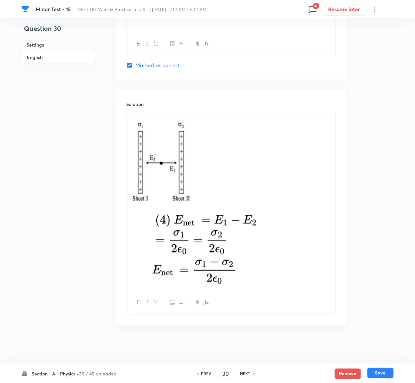
click at [382, 373] on button "Save" at bounding box center [380, 373] width 26 height 10
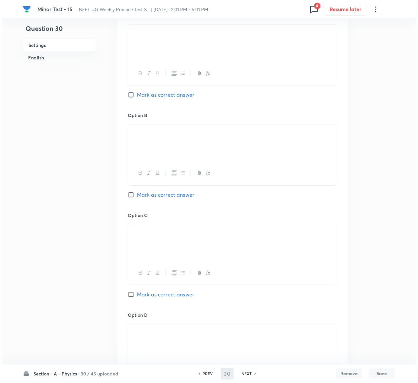
scroll to position [0, 0]
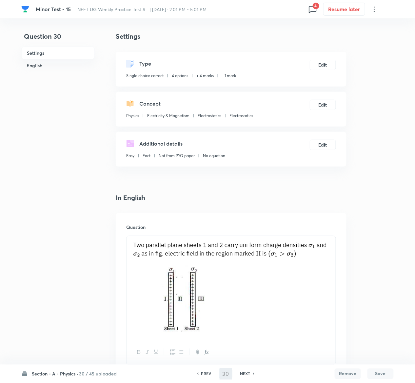
type input "31"
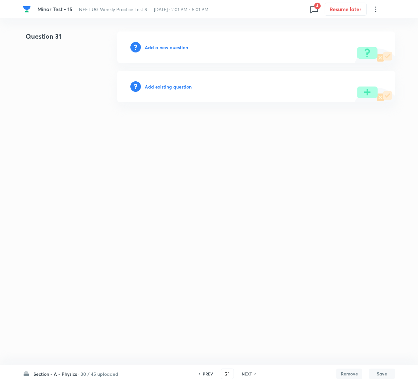
click at [189, 87] on h6 "Add existing question" at bounding box center [168, 86] width 47 height 7
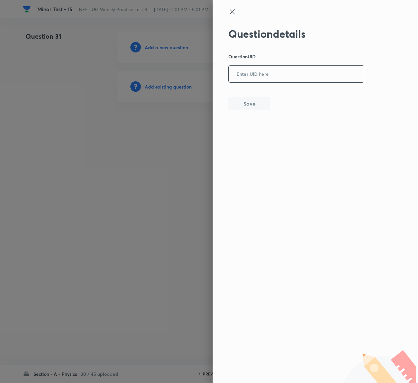
click at [292, 75] on input "text" at bounding box center [296, 74] width 135 height 16
paste input "4BWAM"
type input "4BWAM"
click at [247, 102] on button "Save" at bounding box center [249, 102] width 42 height 13
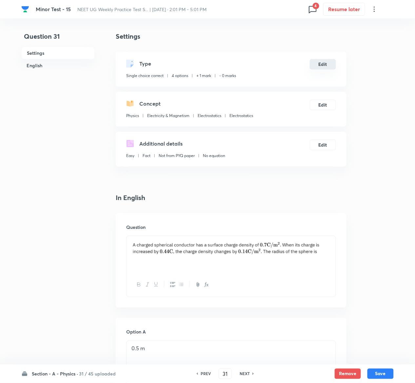
click at [322, 64] on button "Edit" at bounding box center [323, 64] width 26 height 10
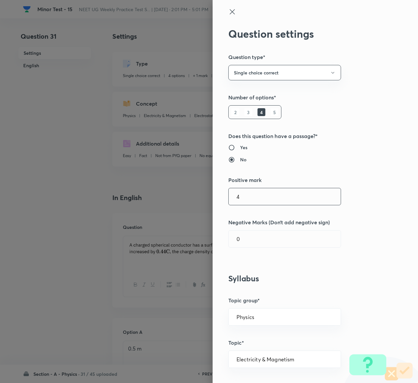
type input "4"
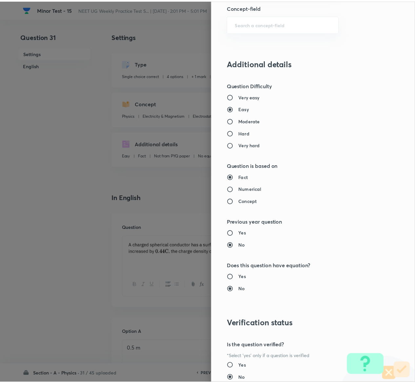
scroll to position [512, 0]
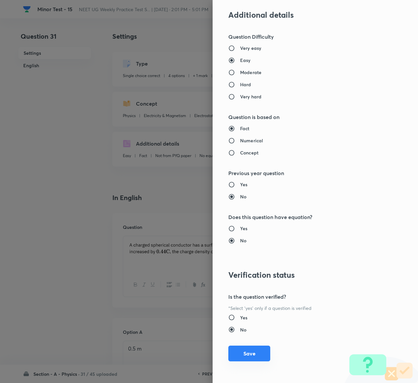
type input "1"
click at [235, 353] on button "Save" at bounding box center [249, 353] width 42 height 16
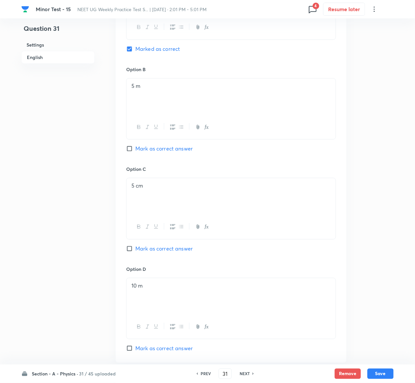
scroll to position [537, 0]
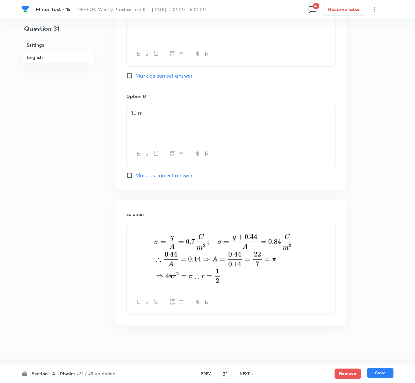
click at [386, 369] on button "Save" at bounding box center [380, 373] width 26 height 10
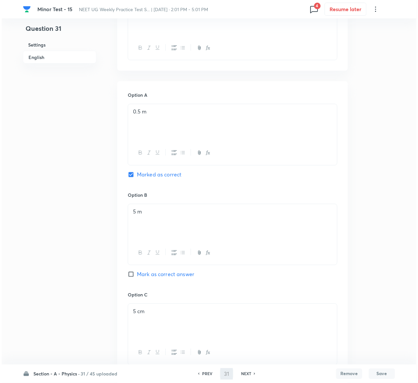
scroll to position [0, 0]
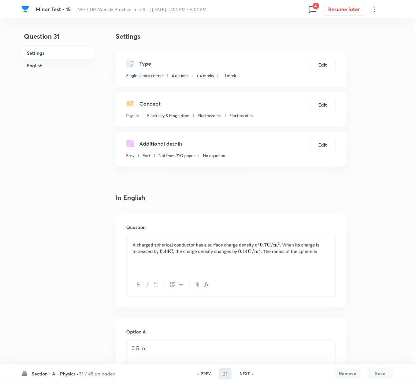
type input "32"
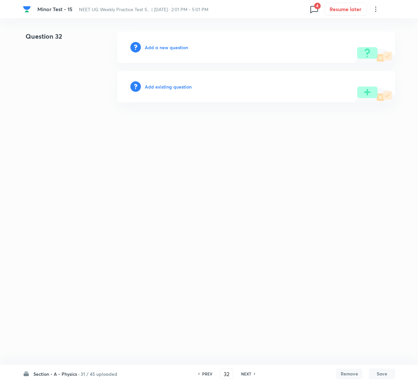
click at [171, 85] on h6 "Add existing question" at bounding box center [168, 86] width 47 height 7
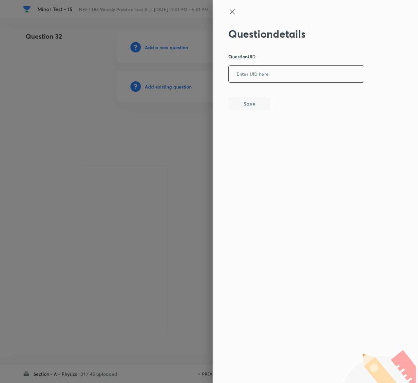
click at [264, 73] on input "text" at bounding box center [296, 74] width 135 height 16
paste input "Z88NJ"
type input "Z88NJ"
click at [255, 105] on button "Save" at bounding box center [249, 102] width 42 height 13
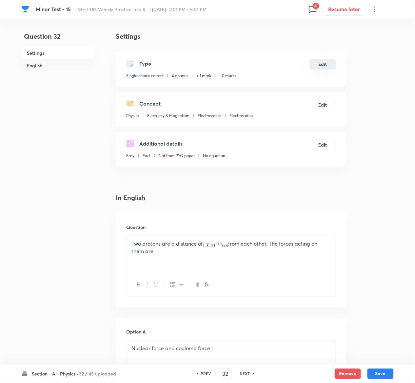
click at [329, 64] on button "Edit" at bounding box center [323, 64] width 26 height 10
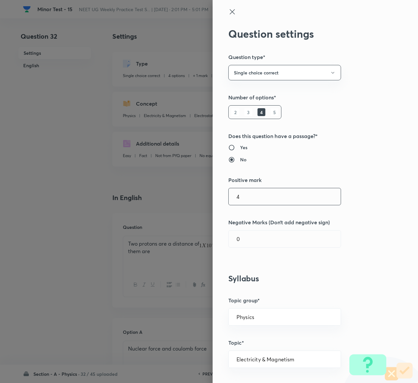
type input "4"
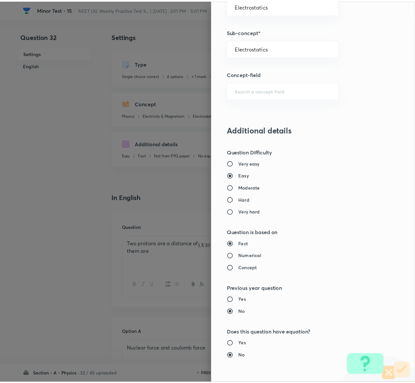
scroll to position [512, 0]
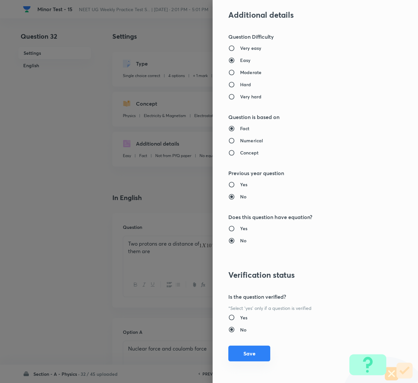
type input "1"
click at [250, 355] on button "Save" at bounding box center [249, 353] width 42 height 16
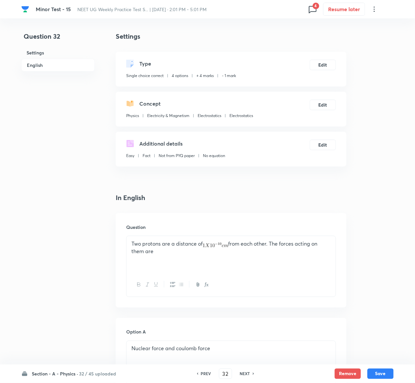
scroll to position [507, 0]
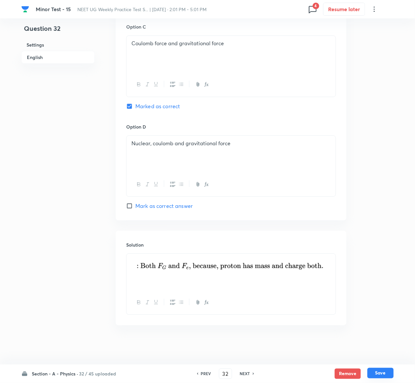
click at [380, 371] on button "Save" at bounding box center [380, 373] width 26 height 10
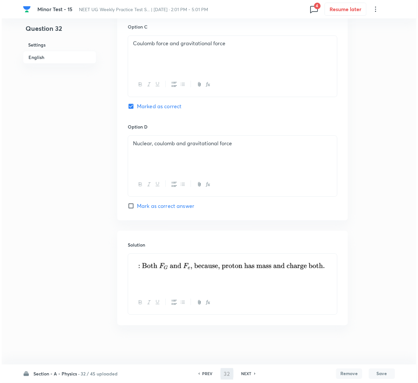
scroll to position [0, 0]
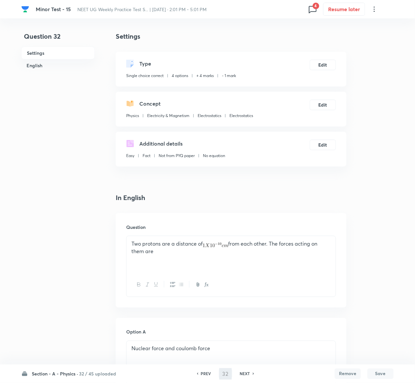
type input "33"
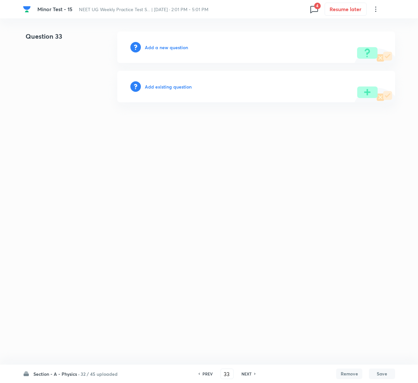
click at [168, 85] on h6 "Add existing question" at bounding box center [168, 86] width 47 height 7
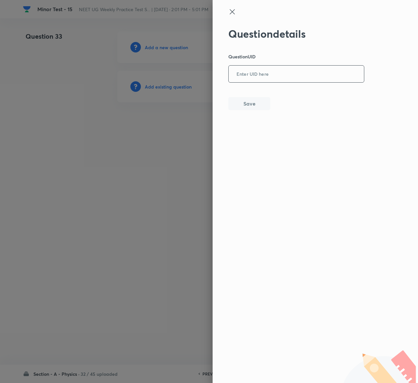
click at [288, 81] on input "text" at bounding box center [296, 74] width 135 height 16
paste input "L2CQG"
type input "L2CQG"
click at [258, 102] on button "Save" at bounding box center [249, 102] width 42 height 13
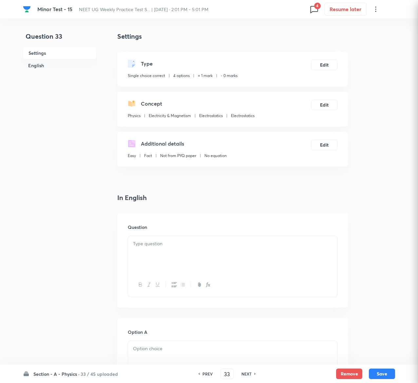
checkbox input "true"
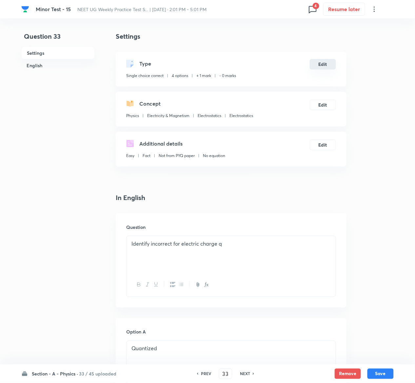
click at [324, 63] on button "Edit" at bounding box center [323, 64] width 26 height 10
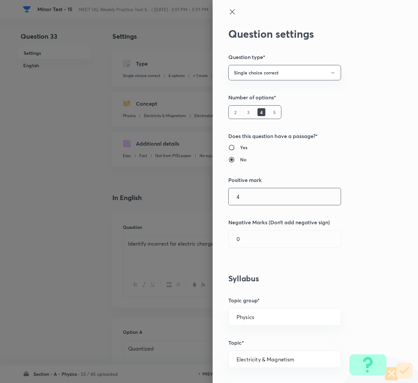
type input "4"
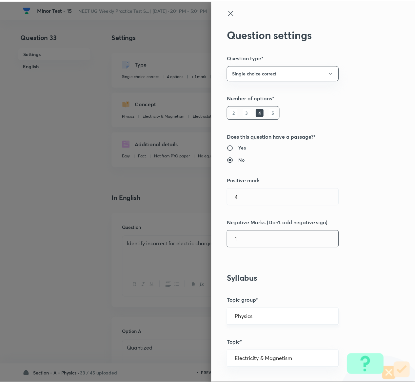
scroll to position [512, 0]
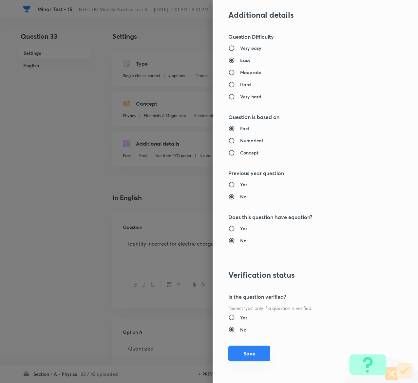
type input "1"
click at [239, 353] on button "Save" at bounding box center [249, 353] width 42 height 16
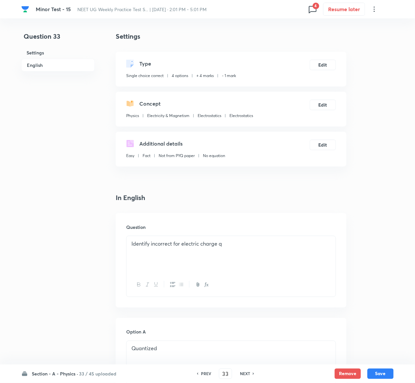
scroll to position [507, 0]
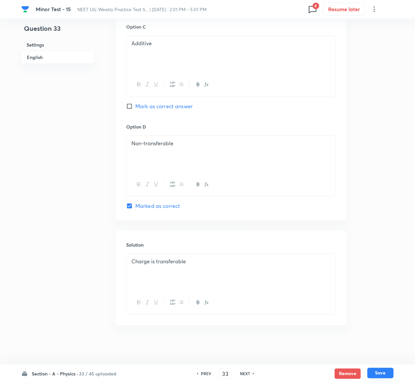
click at [389, 374] on button "Save" at bounding box center [380, 373] width 26 height 10
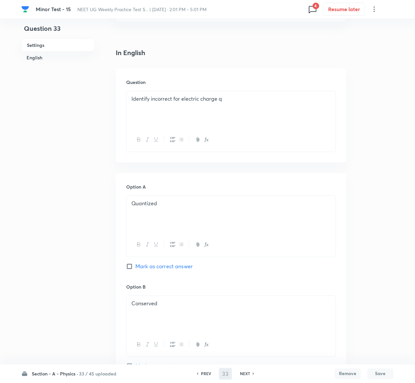
scroll to position [0, 0]
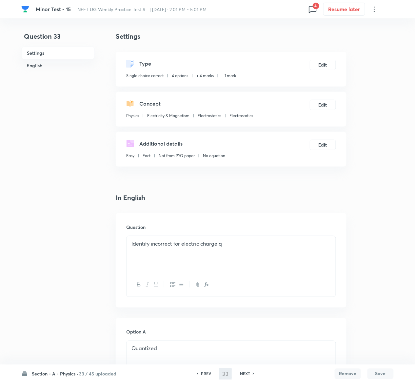
type input "34"
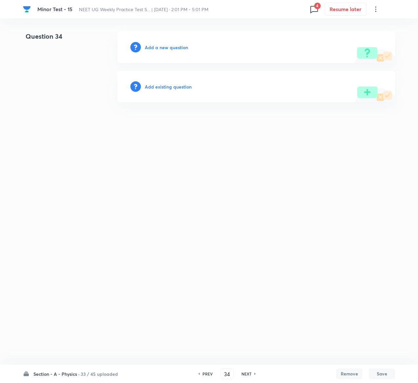
click at [163, 87] on h6 "Add existing question" at bounding box center [168, 86] width 47 height 7
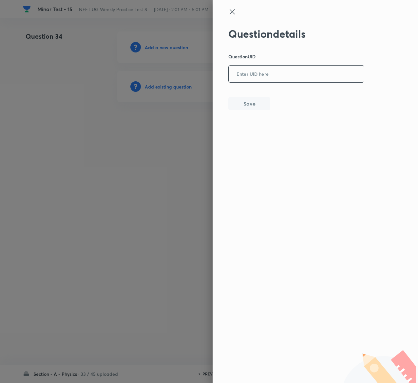
click at [264, 72] on input "text" at bounding box center [296, 74] width 135 height 16
paste input "JWXLS"
type input "JWXLS"
click at [261, 100] on button "Save" at bounding box center [249, 102] width 42 height 13
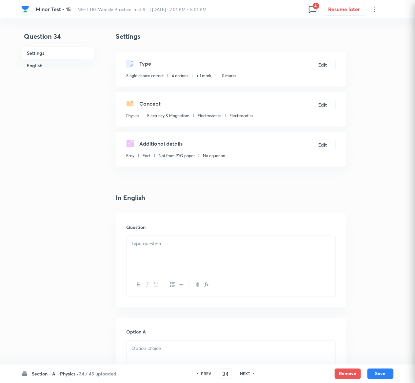
checkbox input "true"
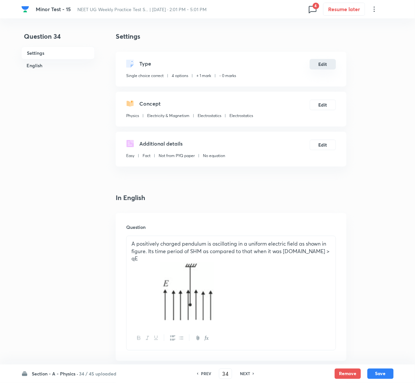
click at [328, 65] on button "Edit" at bounding box center [323, 64] width 26 height 10
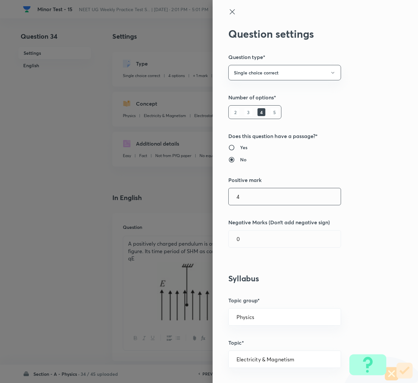
type input "4"
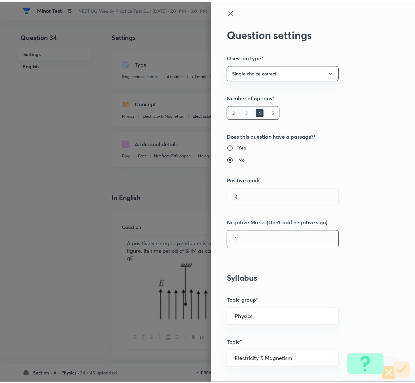
scroll to position [512, 0]
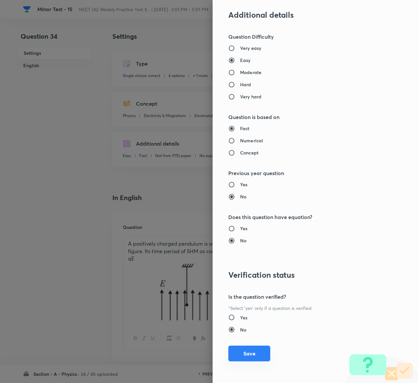
type input "1"
click at [239, 350] on button "Save" at bounding box center [249, 353] width 42 height 16
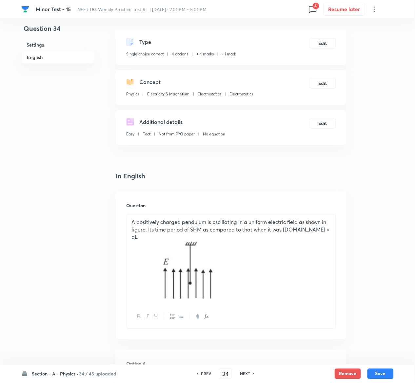
scroll to position [594, 0]
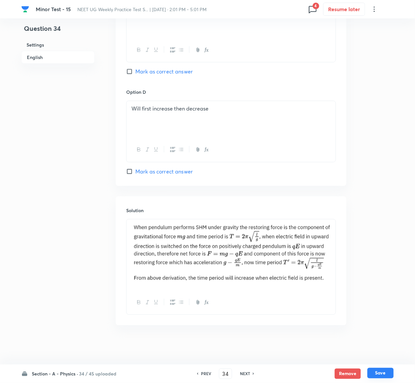
click at [380, 370] on button "Save" at bounding box center [380, 373] width 26 height 10
type input "35"
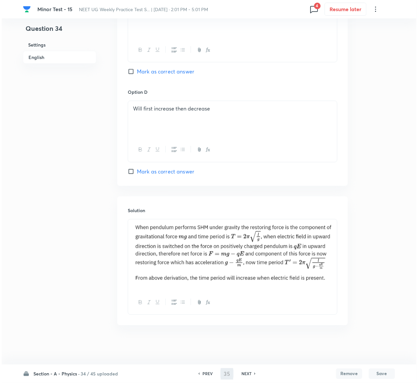
scroll to position [0, 0]
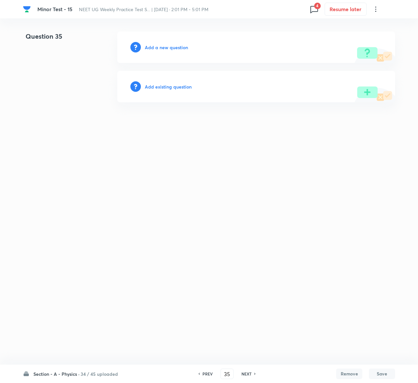
drag, startPoint x: 380, startPoint y: 370, endPoint x: 177, endPoint y: 84, distance: 350.4
click at [177, 84] on h6 "Add existing question" at bounding box center [168, 86] width 47 height 7
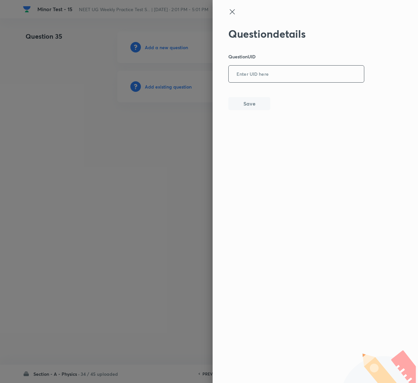
click at [306, 70] on input "text" at bounding box center [296, 74] width 135 height 16
paste input "WXRQV"
type input "WXRQV"
click at [254, 102] on button "Save" at bounding box center [249, 102] width 42 height 13
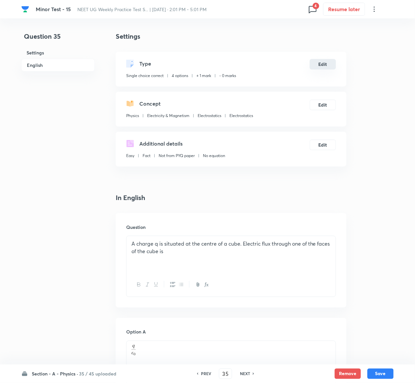
click at [328, 64] on button "Edit" at bounding box center [323, 64] width 26 height 10
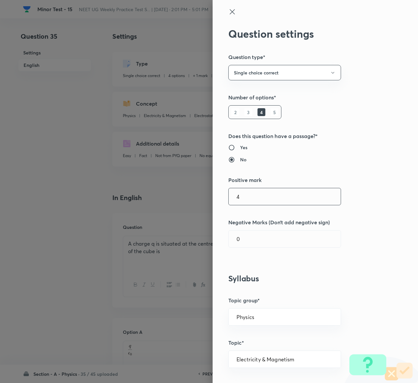
type input "4"
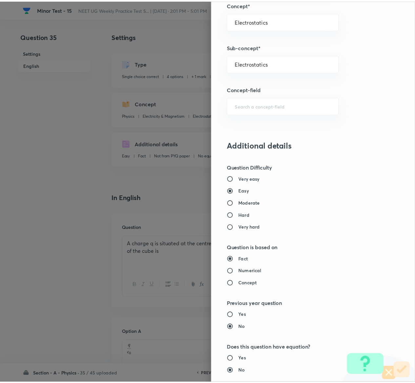
scroll to position [512, 0]
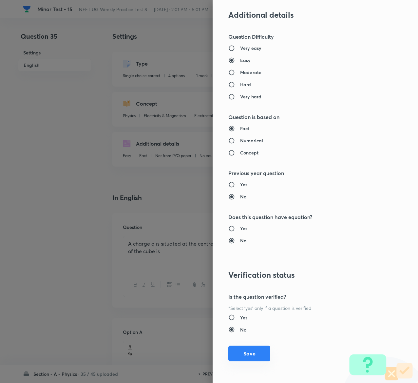
type input "1"
click at [255, 353] on button "Save" at bounding box center [249, 353] width 42 height 16
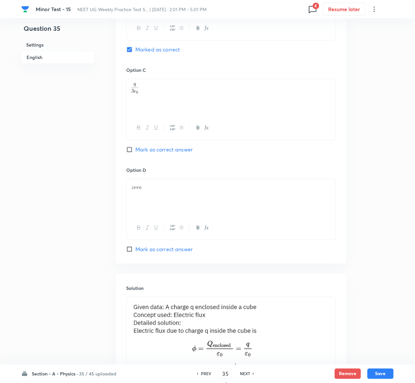
scroll to position [573, 0]
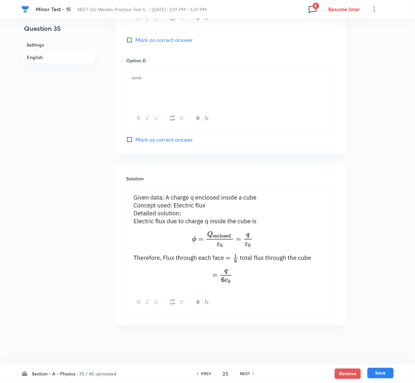
click at [389, 377] on button "Save" at bounding box center [380, 373] width 26 height 10
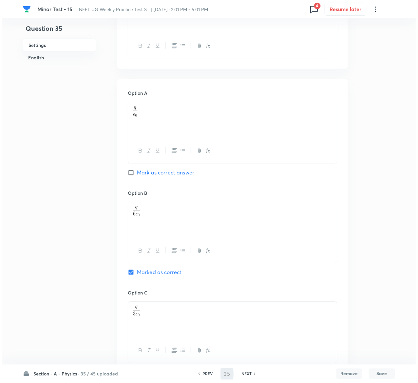
scroll to position [0, 0]
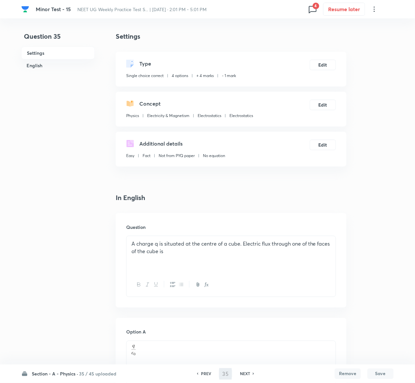
type input "36"
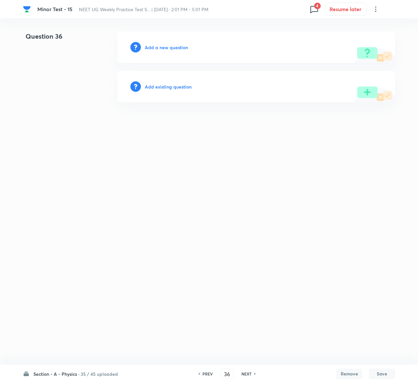
click at [172, 87] on h6 "Add existing question" at bounding box center [168, 86] width 47 height 7
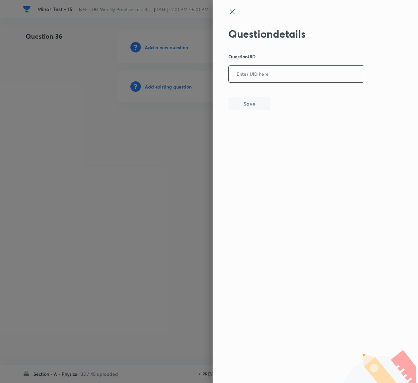
click at [294, 78] on input "text" at bounding box center [296, 74] width 135 height 16
paste input "ZQONY"
type input "ZQONY"
click at [256, 109] on button "Save" at bounding box center [249, 102] width 42 height 13
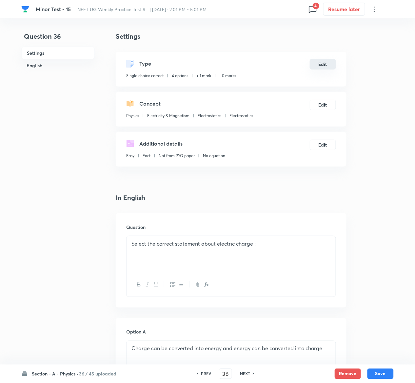
click at [322, 66] on button "Edit" at bounding box center [323, 64] width 26 height 10
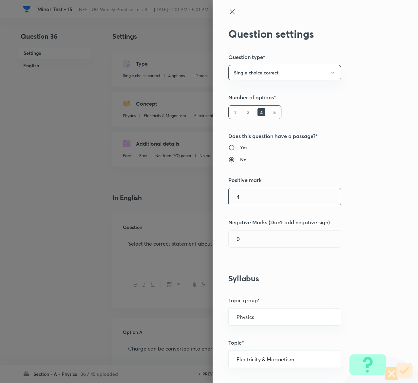
type input "4"
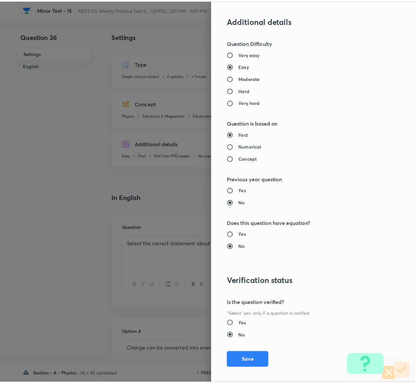
scroll to position [512, 0]
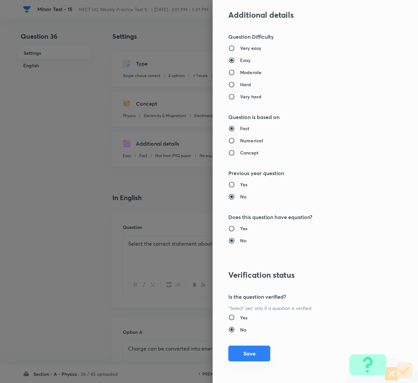
type input "1"
click at [239, 354] on button "Save" at bounding box center [249, 353] width 42 height 16
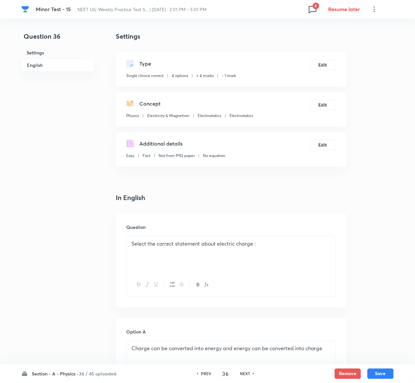
scroll to position [507, 0]
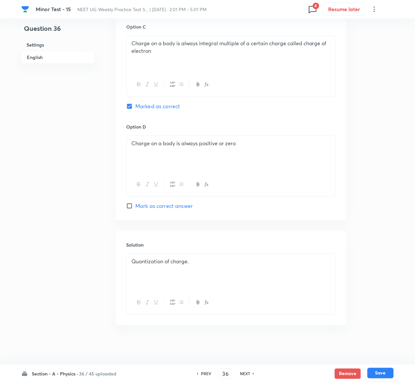
click at [387, 373] on button "Save" at bounding box center [380, 373] width 26 height 10
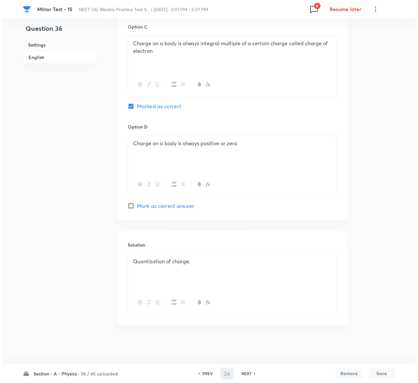
scroll to position [0, 0]
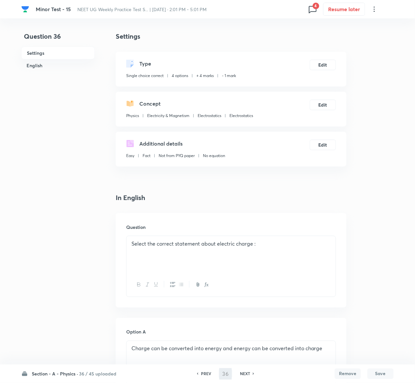
type input "37"
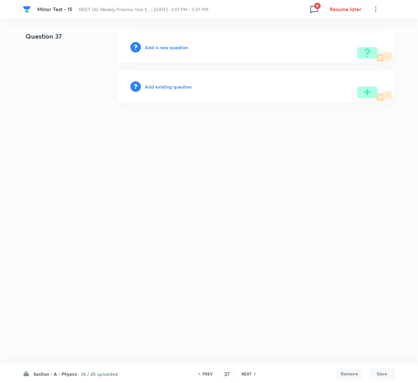
click at [183, 88] on h6 "Add existing question" at bounding box center [168, 86] width 47 height 7
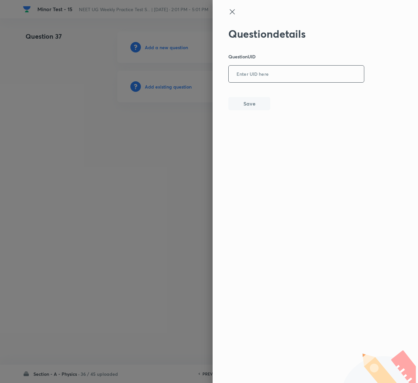
click at [271, 73] on input "text" at bounding box center [296, 74] width 135 height 16
paste input "1TJLM"
click at [271, 73] on input "1TJLM" at bounding box center [296, 74] width 135 height 16
type input "1TJLM"
click at [259, 102] on button "Save" at bounding box center [249, 102] width 42 height 13
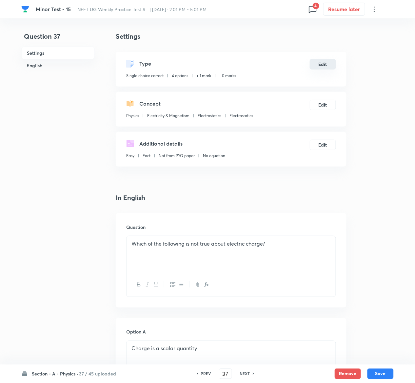
click at [323, 64] on button "Edit" at bounding box center [323, 64] width 26 height 10
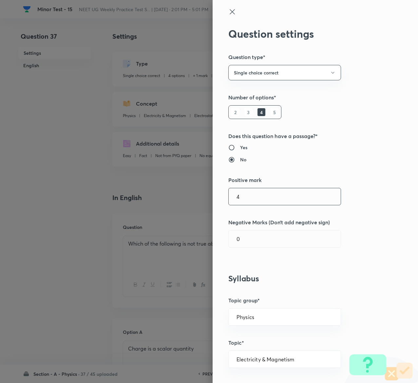
type input "4"
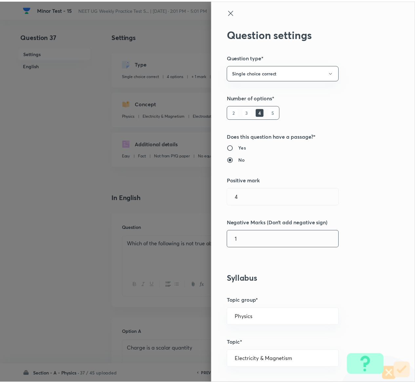
scroll to position [512, 0]
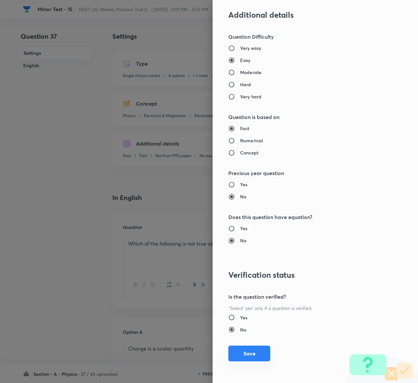
type input "1"
click at [228, 354] on button "Save" at bounding box center [249, 353] width 42 height 16
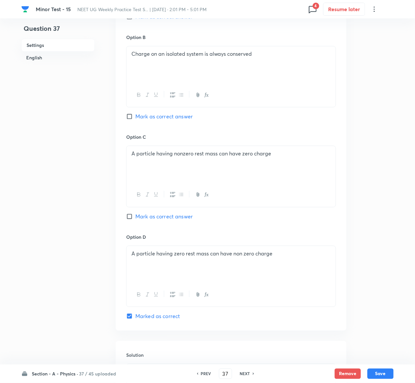
scroll to position [507, 0]
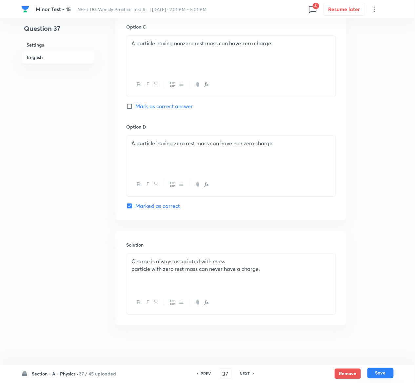
click at [391, 370] on button "Save" at bounding box center [380, 373] width 26 height 10
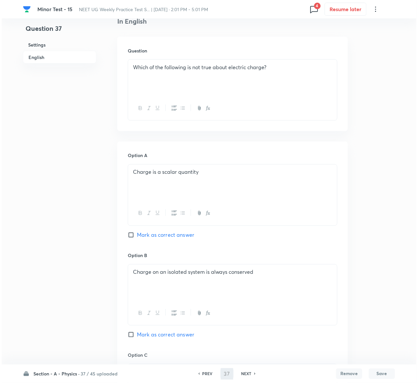
scroll to position [0, 0]
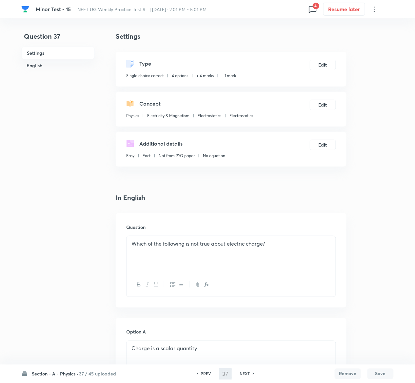
type input "38"
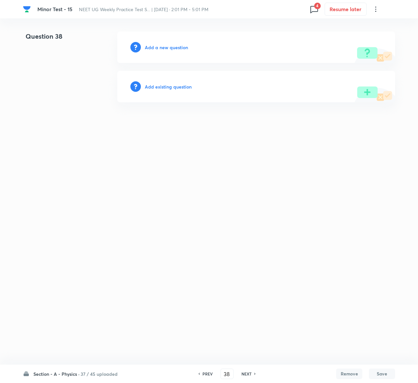
click at [181, 83] on h6 "Add existing question" at bounding box center [168, 86] width 47 height 7
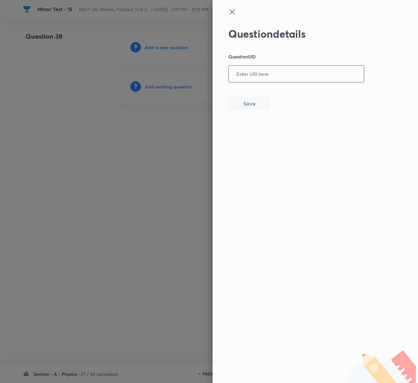
click at [315, 81] on input "text" at bounding box center [296, 74] width 135 height 16
paste input "YR918"
type input "YR918"
click at [251, 104] on button "Save" at bounding box center [249, 102] width 42 height 13
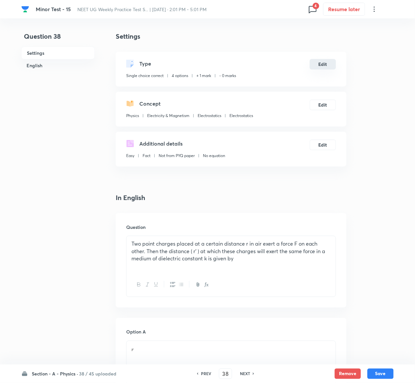
click at [333, 67] on button "Edit" at bounding box center [323, 64] width 26 height 10
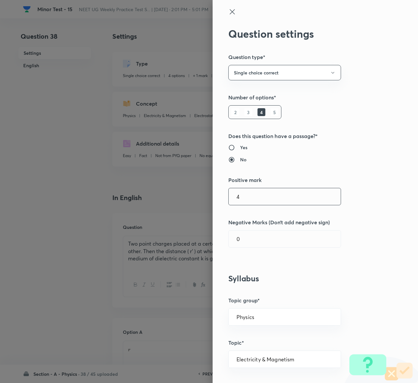
type input "4"
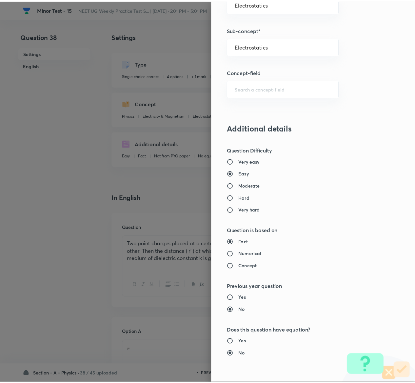
scroll to position [512, 0]
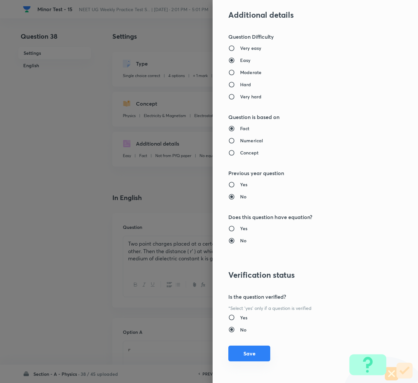
type input "1"
click at [232, 350] on button "Save" at bounding box center [249, 353] width 42 height 16
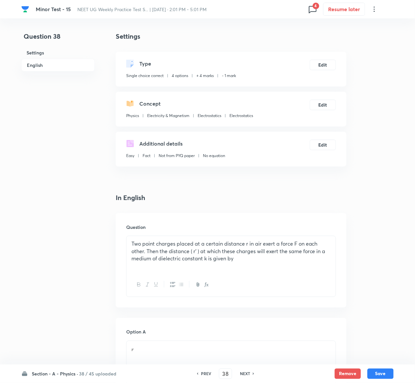
scroll to position [547, 0]
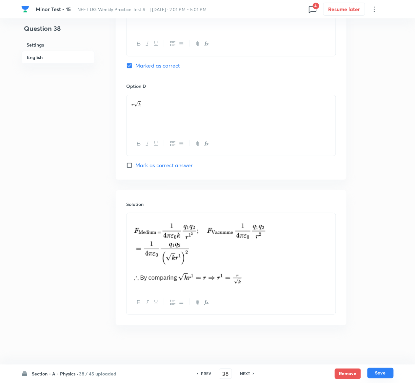
click at [384, 373] on button "Save" at bounding box center [380, 373] width 26 height 10
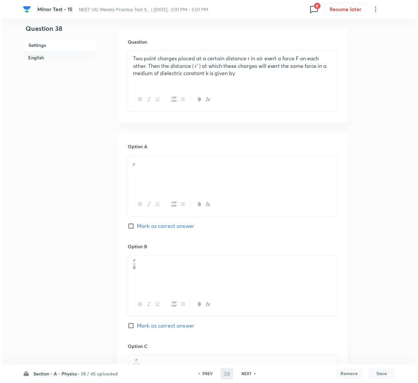
scroll to position [0, 0]
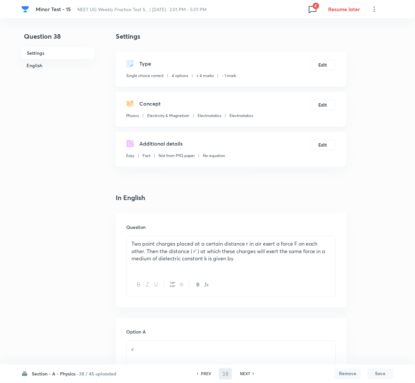
type input "39"
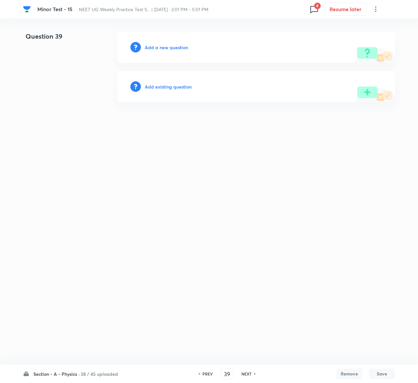
click at [177, 86] on h6 "Add existing question" at bounding box center [168, 86] width 47 height 7
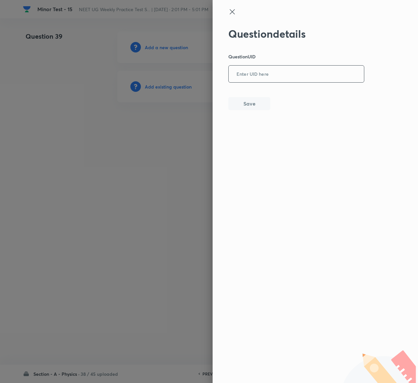
click at [265, 74] on input "text" at bounding box center [296, 74] width 135 height 16
paste input "7RTUT"
type input "7RTUT"
click at [249, 107] on button "Save" at bounding box center [249, 102] width 42 height 13
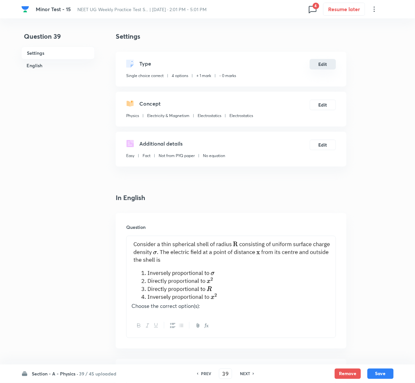
click at [323, 63] on button "Edit" at bounding box center [323, 64] width 26 height 10
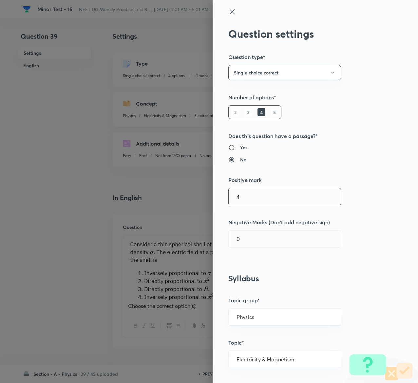
type input "4"
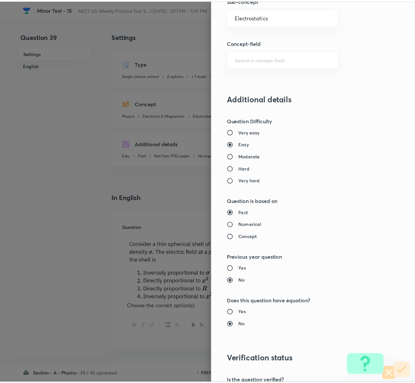
scroll to position [512, 0]
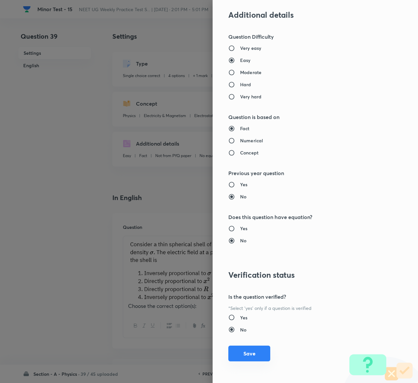
type input "1"
click at [234, 348] on button "Save" at bounding box center [249, 353] width 42 height 16
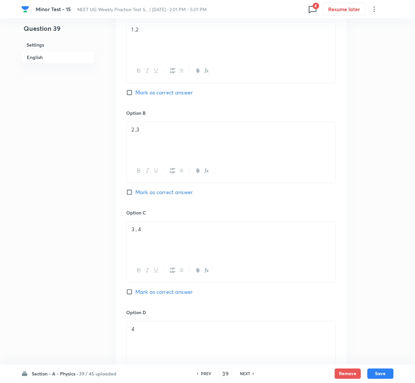
scroll to position [556, 0]
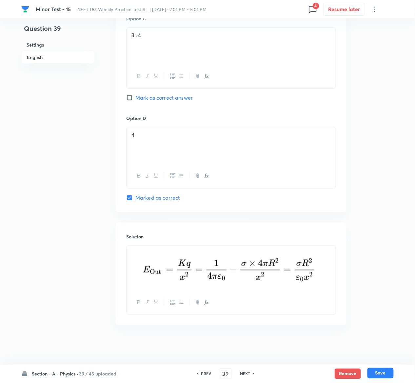
click at [391, 372] on button "Save" at bounding box center [380, 373] width 26 height 10
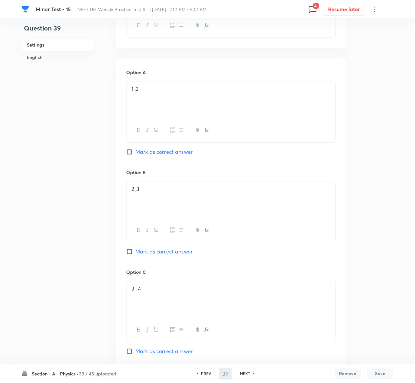
scroll to position [0, 0]
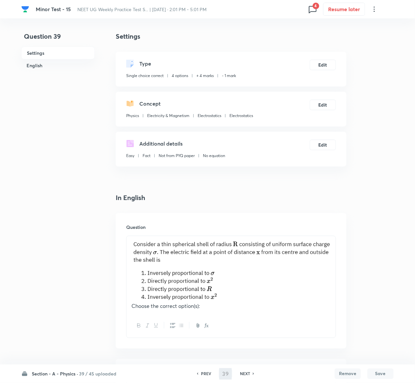
type input "40"
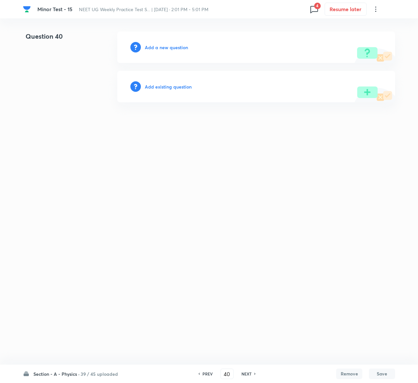
click at [174, 85] on h6 "Add existing question" at bounding box center [168, 86] width 47 height 7
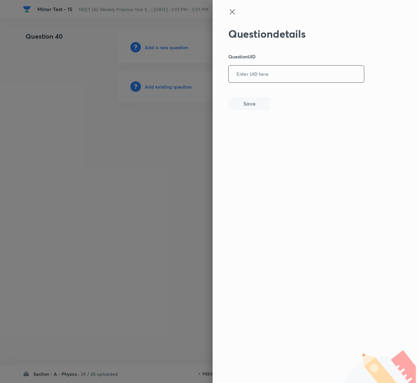
click at [280, 81] on input "text" at bounding box center [296, 74] width 135 height 16
paste input "M2R03"
type input "M2R03"
click at [250, 101] on button "Save" at bounding box center [249, 102] width 42 height 13
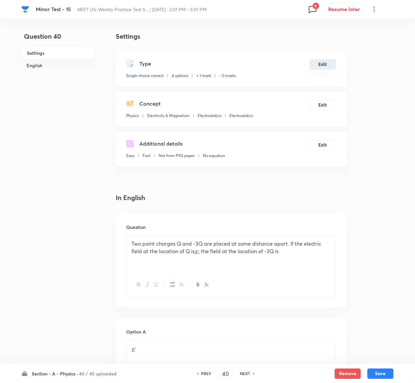
click at [322, 64] on button "Edit" at bounding box center [323, 64] width 26 height 10
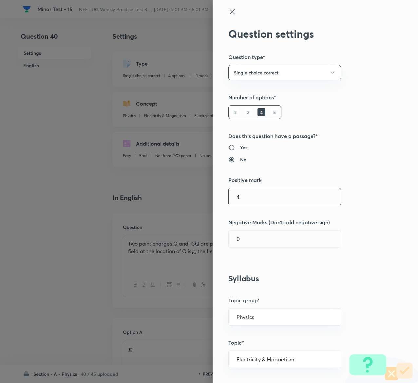
type input "4"
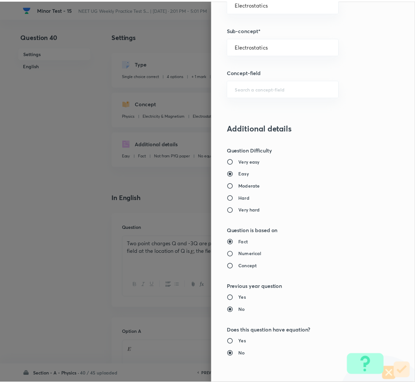
scroll to position [512, 0]
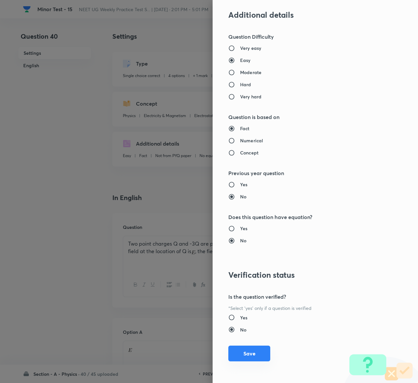
type input "1"
click at [246, 347] on button "Save" at bounding box center [249, 353] width 42 height 16
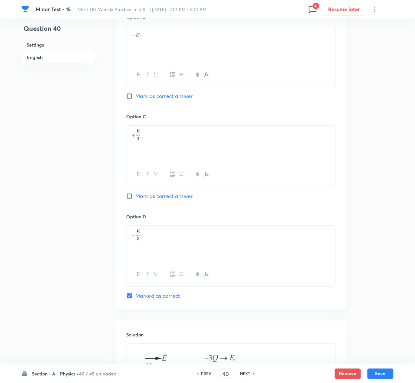
scroll to position [614, 0]
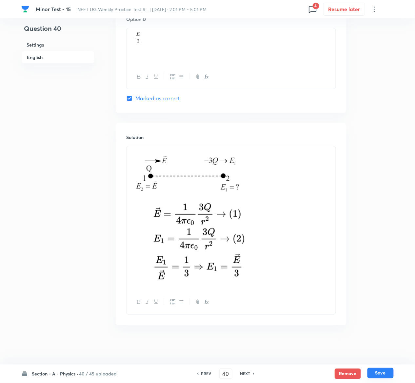
click at [384, 370] on button "Save" at bounding box center [380, 373] width 26 height 10
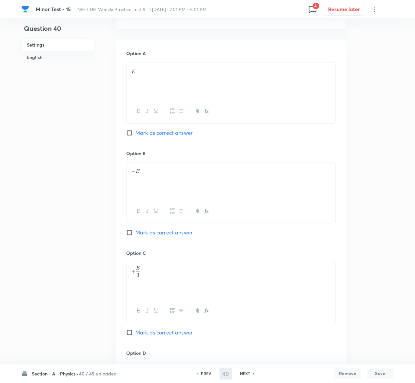
scroll to position [0, 0]
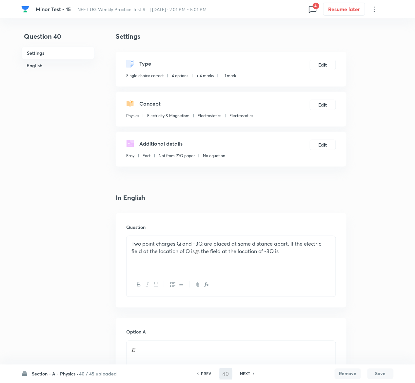
type input "41"
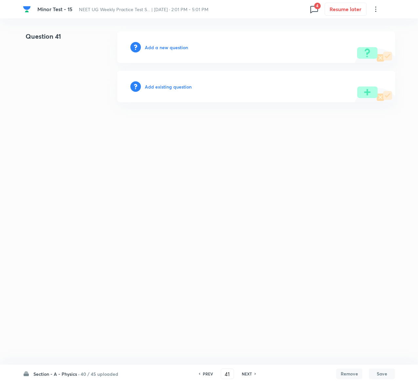
click at [168, 87] on h6 "Add existing question" at bounding box center [168, 86] width 47 height 7
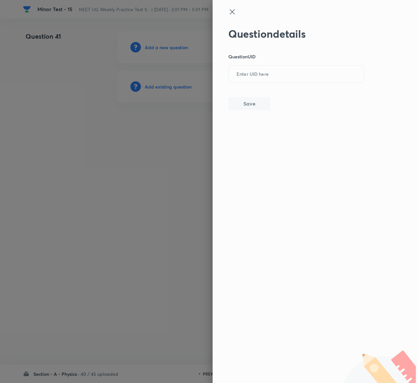
click at [316, 63] on div "Question details Question UID ​ Save" at bounding box center [296, 69] width 136 height 83
click at [316, 66] on input "text" at bounding box center [296, 74] width 135 height 16
paste input "B1SVZ"
type input "B1SVZ"
click at [253, 106] on button "Save" at bounding box center [249, 102] width 42 height 13
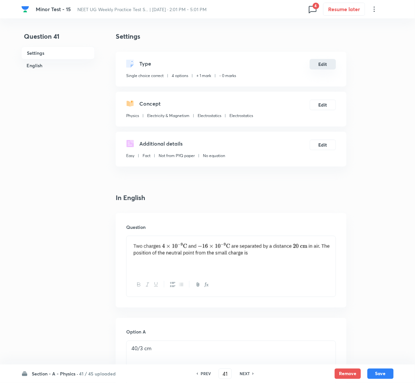
click at [327, 65] on button "Edit" at bounding box center [323, 64] width 26 height 10
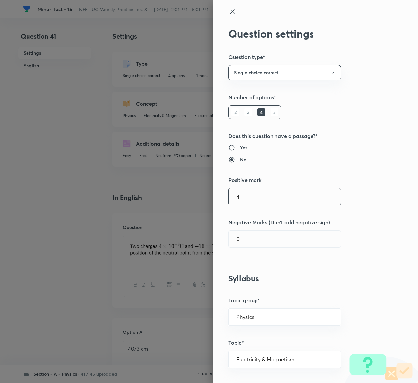
type input "4"
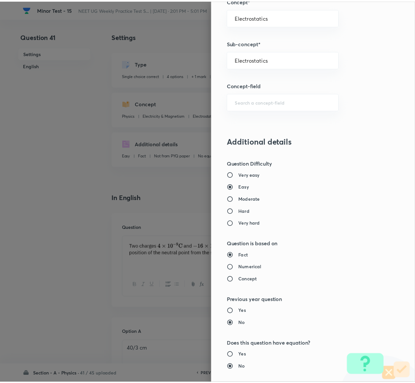
scroll to position [512, 0]
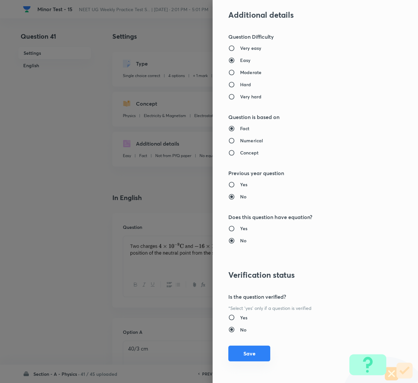
type input "1"
click at [243, 352] on button "Save" at bounding box center [249, 353] width 42 height 16
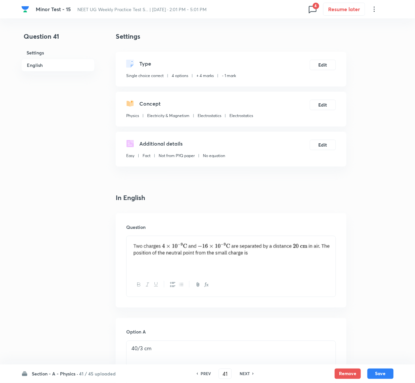
scroll to position [527, 0]
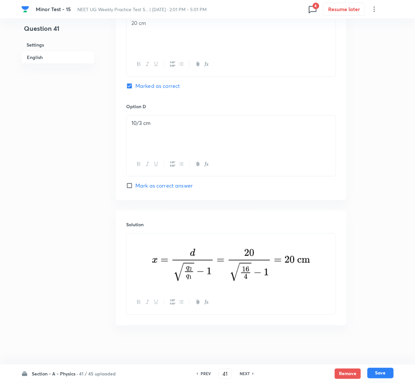
click at [383, 369] on button "Save" at bounding box center [380, 373] width 26 height 10
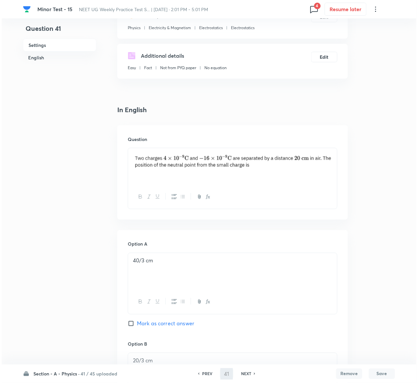
scroll to position [0, 0]
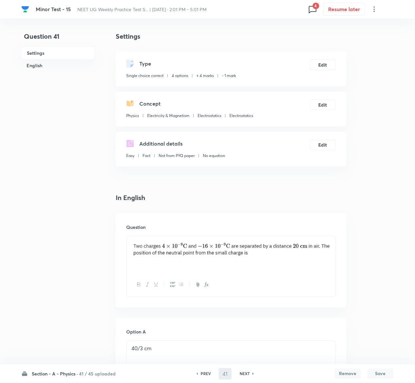
type input "42"
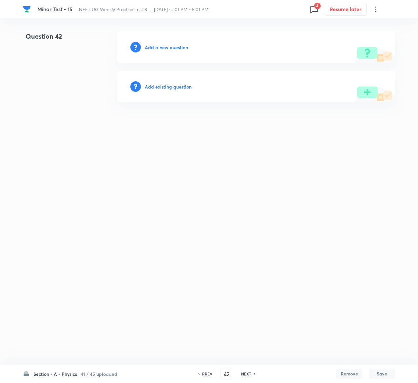
click at [176, 92] on div "Add existing question" at bounding box center [256, 86] width 278 height 31
click at [176, 89] on h6 "Add existing question" at bounding box center [168, 86] width 47 height 7
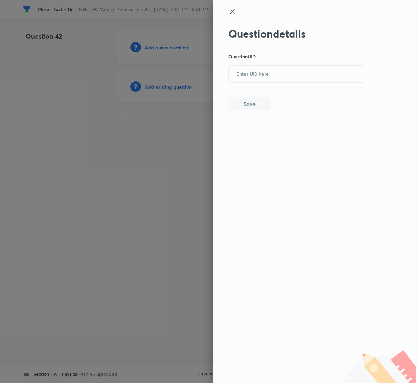
click at [280, 83] on div "Question details Question UID ​ Save" at bounding box center [296, 69] width 136 height 83
click at [280, 77] on input "text" at bounding box center [296, 74] width 135 height 16
paste input "ZWO4C"
type input "ZWO4C"
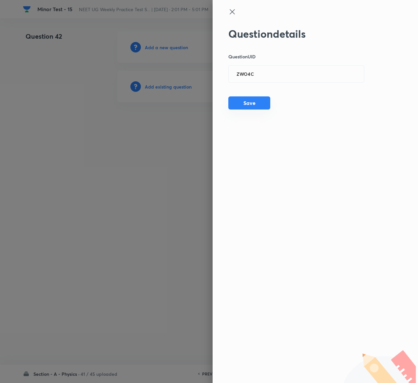
click at [260, 99] on button "Save" at bounding box center [249, 102] width 42 height 13
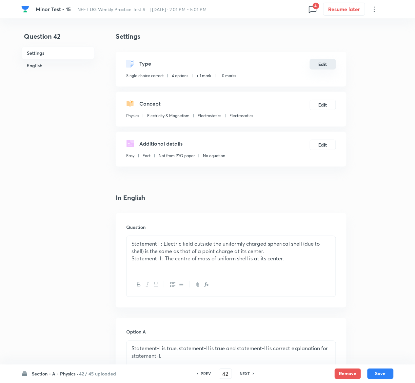
click at [324, 67] on button "Edit" at bounding box center [323, 64] width 26 height 10
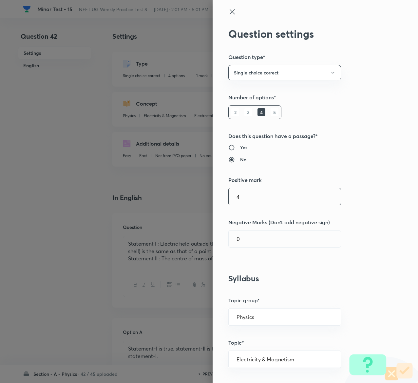
type input "4"
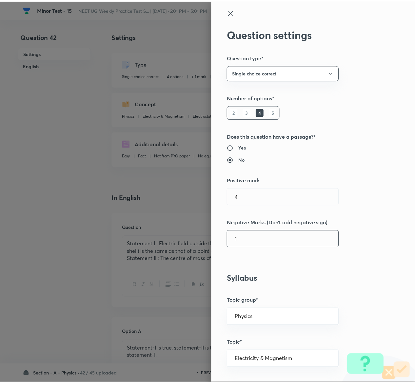
scroll to position [512, 0]
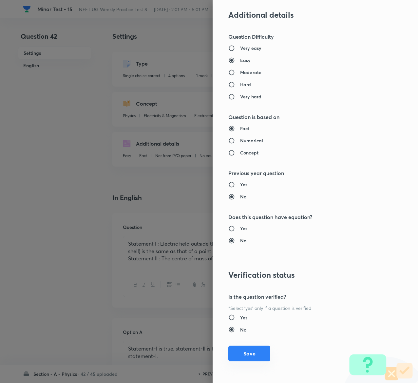
type input "1"
click at [238, 350] on button "Save" at bounding box center [249, 353] width 42 height 16
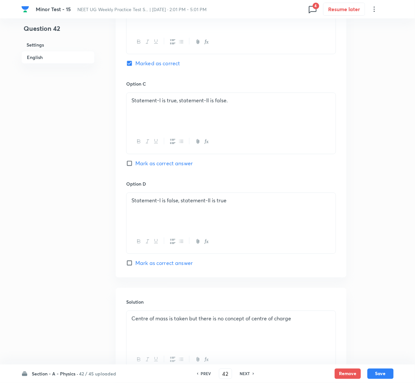
scroll to position [507, 0]
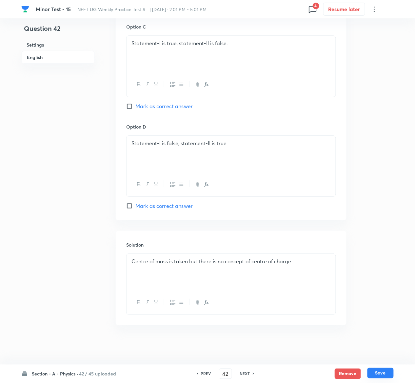
click at [390, 371] on button "Save" at bounding box center [380, 373] width 26 height 10
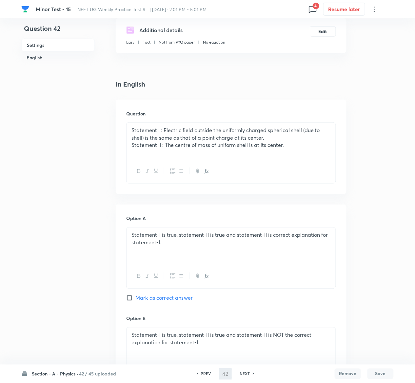
scroll to position [0, 0]
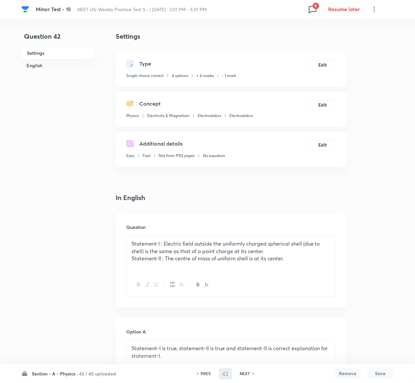
type input "43"
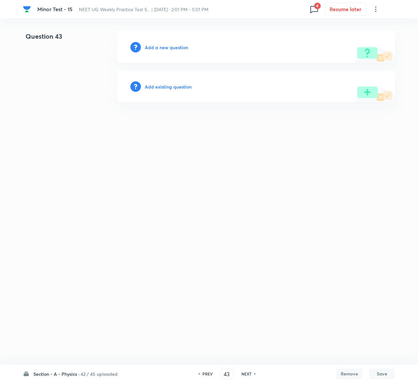
click at [174, 87] on h6 "Add existing question" at bounding box center [168, 86] width 47 height 7
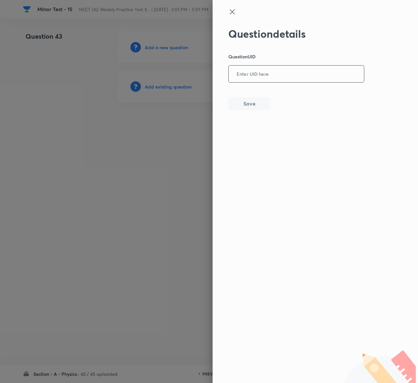
click at [341, 75] on input "text" at bounding box center [296, 74] width 135 height 16
paste input "R1UXB"
type input "R1UXB"
click at [255, 107] on button "Save" at bounding box center [249, 102] width 42 height 13
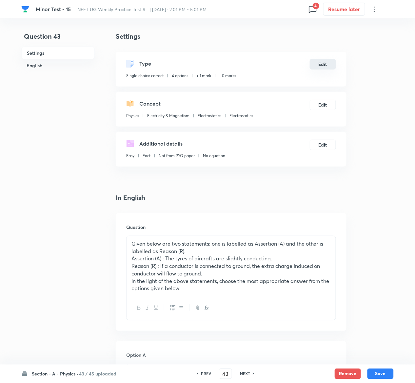
click at [327, 65] on button "Edit" at bounding box center [323, 64] width 26 height 10
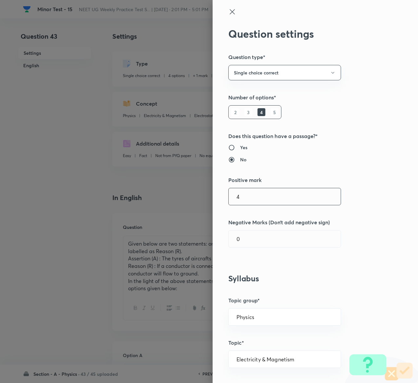
type input "4"
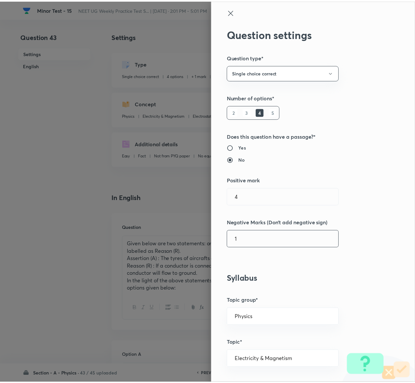
scroll to position [512, 0]
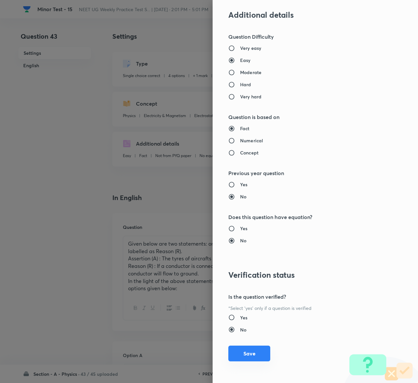
type input "1"
click at [241, 355] on button "Save" at bounding box center [249, 353] width 42 height 16
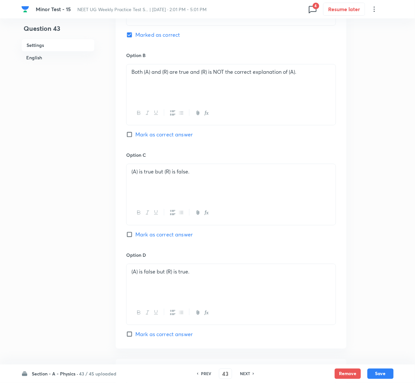
scroll to position [530, 0]
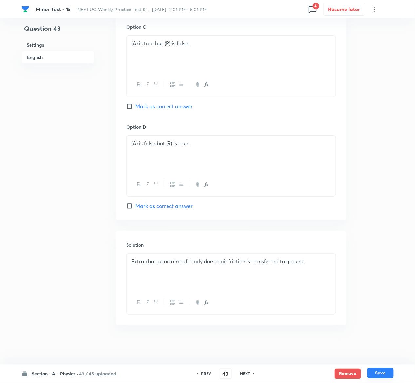
click at [384, 372] on button "Save" at bounding box center [380, 373] width 26 height 10
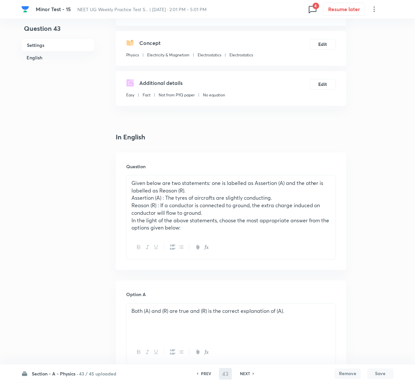
scroll to position [0, 0]
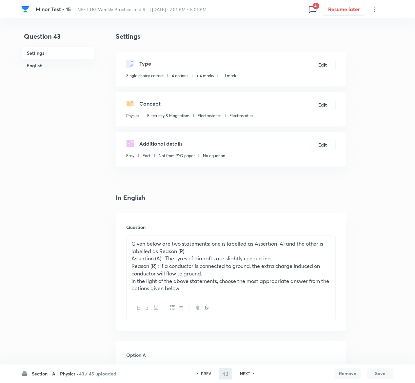
type input "44"
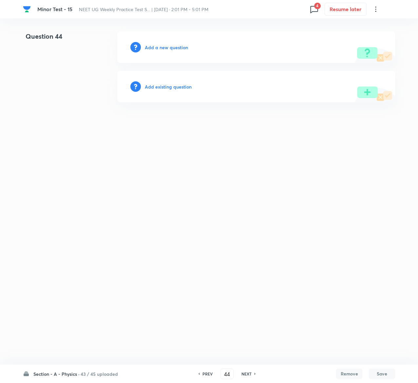
click at [175, 87] on h6 "Add existing question" at bounding box center [168, 86] width 47 height 7
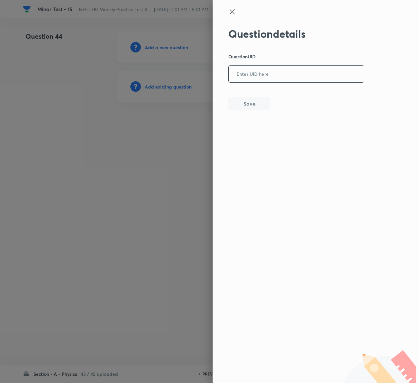
click at [314, 66] on input "text" at bounding box center [296, 74] width 135 height 16
paste input "K7XGQ"
type input "K7XGQ"
click at [256, 102] on button "Save" at bounding box center [249, 102] width 42 height 13
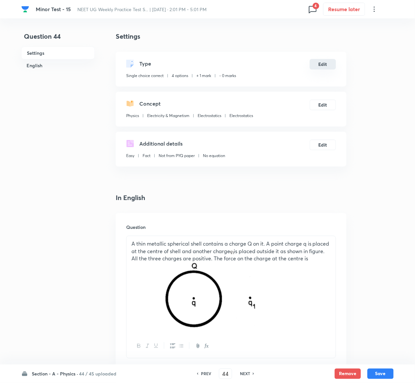
click at [322, 64] on button "Edit" at bounding box center [323, 64] width 26 height 10
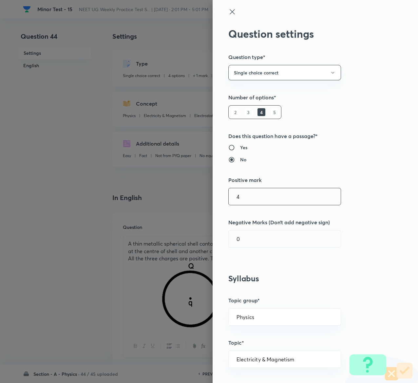
type input "4"
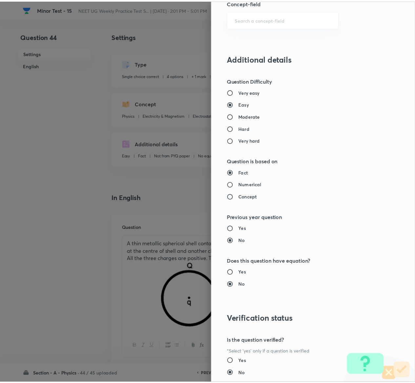
scroll to position [512, 0]
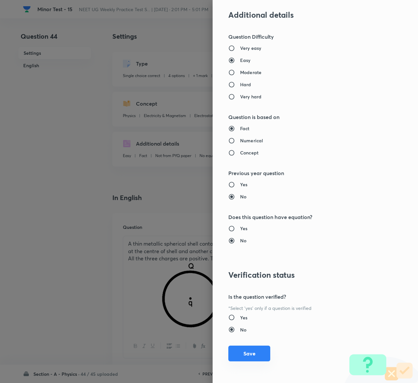
type input "1"
click at [246, 347] on button "Save" at bounding box center [249, 353] width 42 height 16
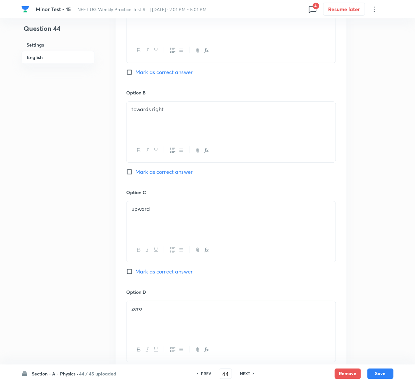
scroll to position [568, 0]
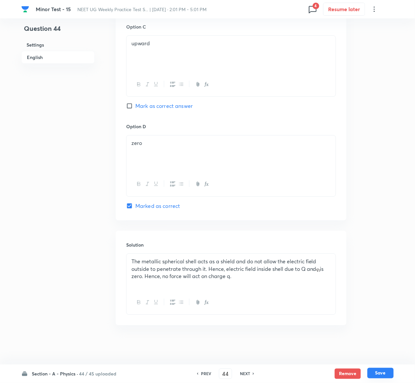
click at [384, 370] on button "Save" at bounding box center [380, 373] width 26 height 10
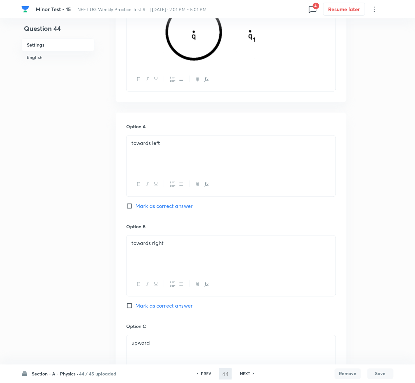
scroll to position [0, 0]
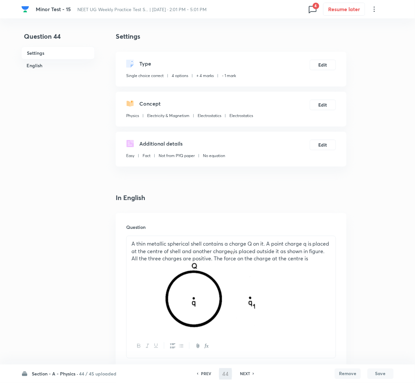
type input "45"
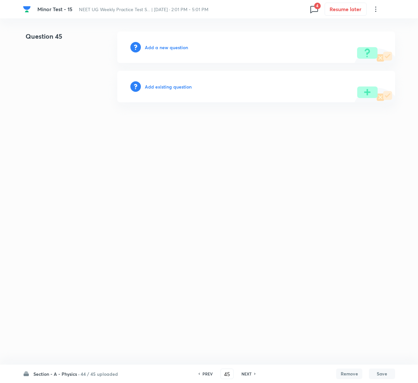
click at [170, 88] on h6 "Add existing question" at bounding box center [168, 86] width 47 height 7
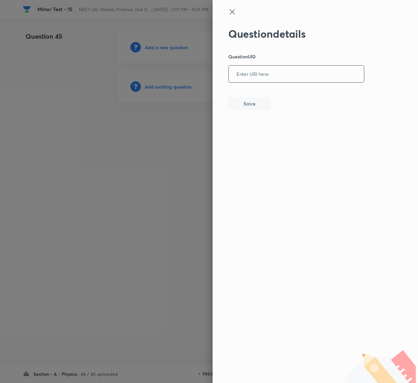
click at [285, 81] on input "text" at bounding box center [296, 74] width 135 height 16
paste input "BJI1R"
click at [285, 81] on input "BJI1R" at bounding box center [296, 74] width 135 height 16
type input "BJI1R"
click at [252, 101] on button "Save" at bounding box center [249, 102] width 42 height 13
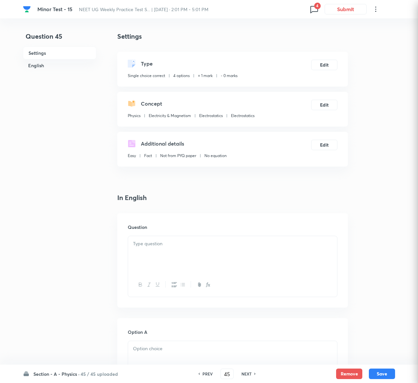
checkbox input "true"
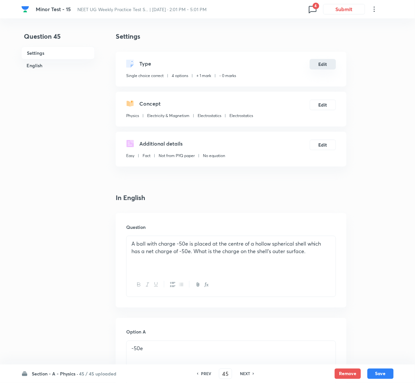
click at [326, 65] on button "Edit" at bounding box center [323, 64] width 26 height 10
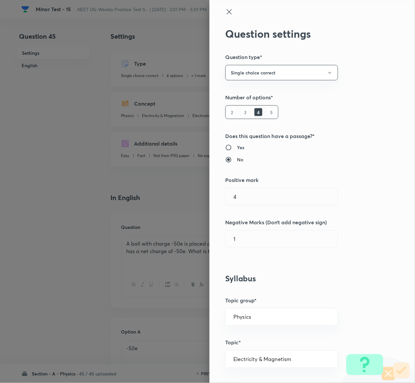
type input "1"
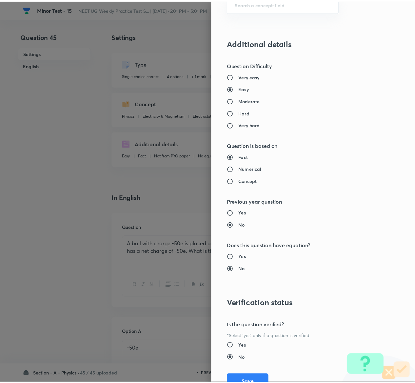
scroll to position [512, 0]
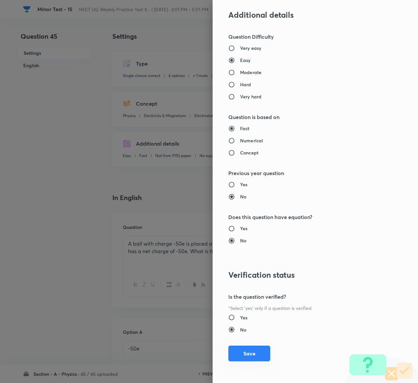
click at [239, 350] on button "Save" at bounding box center [249, 353] width 42 height 16
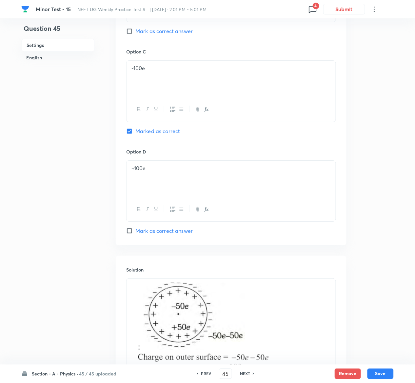
scroll to position [568, 0]
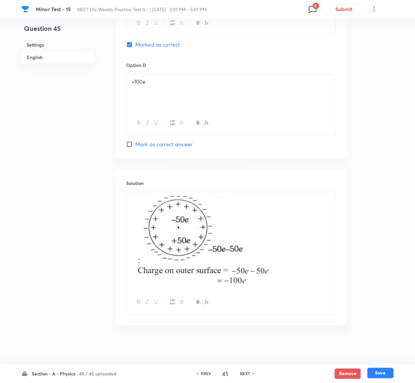
click at [386, 371] on button "Save" at bounding box center [380, 373] width 26 height 10
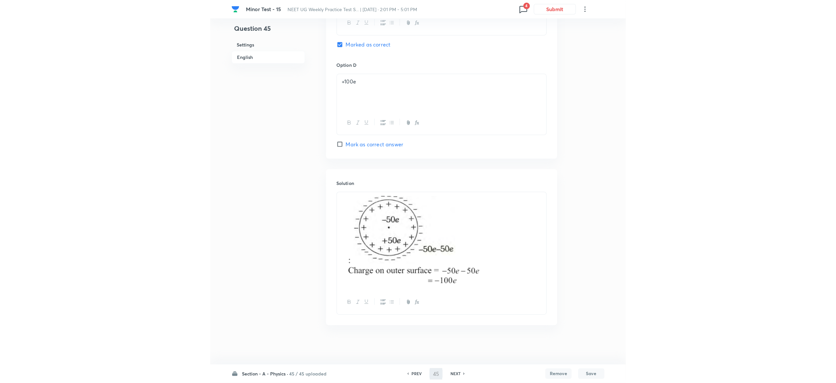
scroll to position [0, 0]
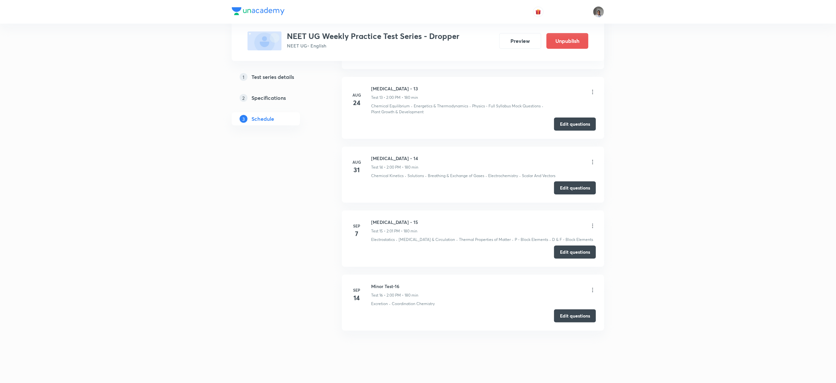
scroll to position [1139, 0]
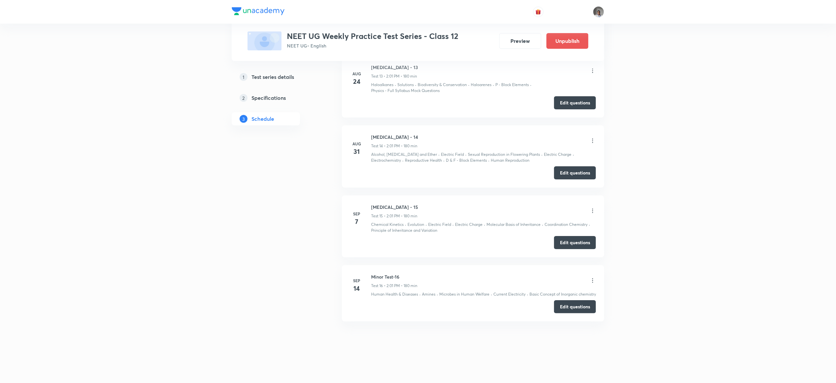
click at [591, 208] on div at bounding box center [592, 212] width 7 height 8
click at [590, 208] on icon at bounding box center [592, 211] width 7 height 7
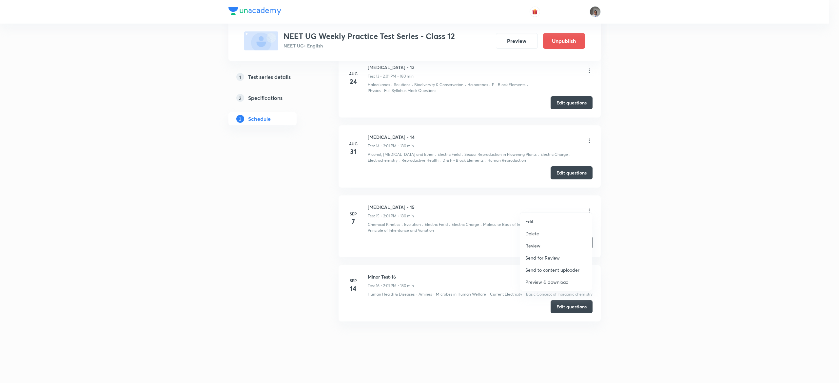
click at [529, 218] on p "Edit" at bounding box center [529, 221] width 8 height 7
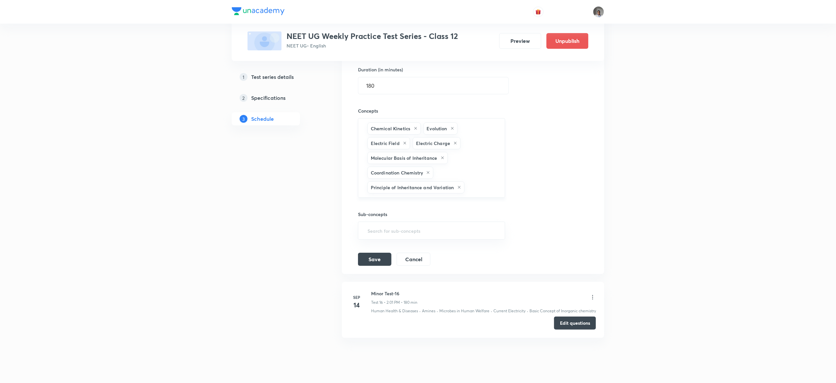
click at [488, 183] on div "Chemical Kinetics Evolution Electric Field Electric Charge Molecular Basis of I…" at bounding box center [431, 158] width 147 height 80
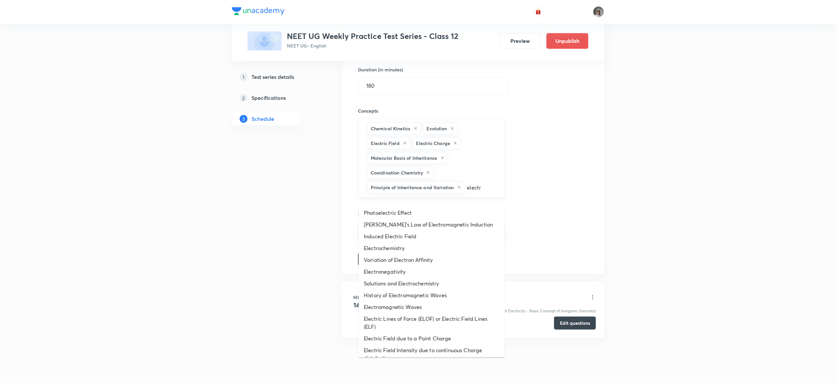
type input "electro"
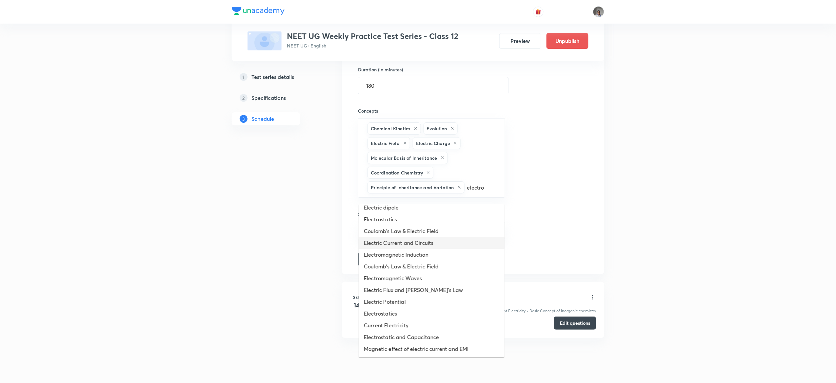
scroll to position [269, 0]
click at [420, 312] on li "Electrostatics" at bounding box center [431, 314] width 146 height 12
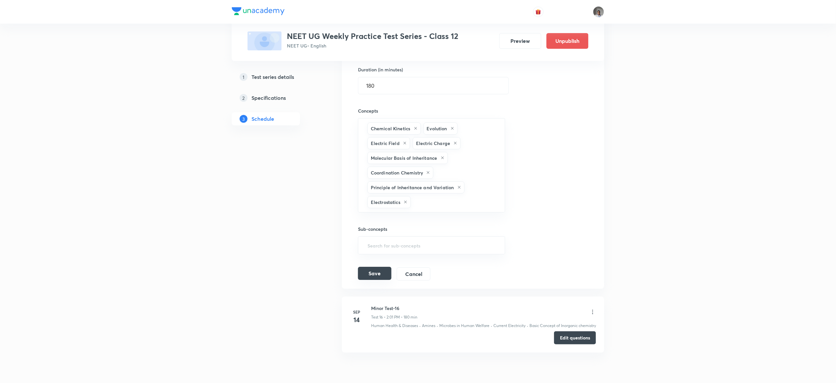
click at [376, 280] on button "Save" at bounding box center [374, 273] width 33 height 13
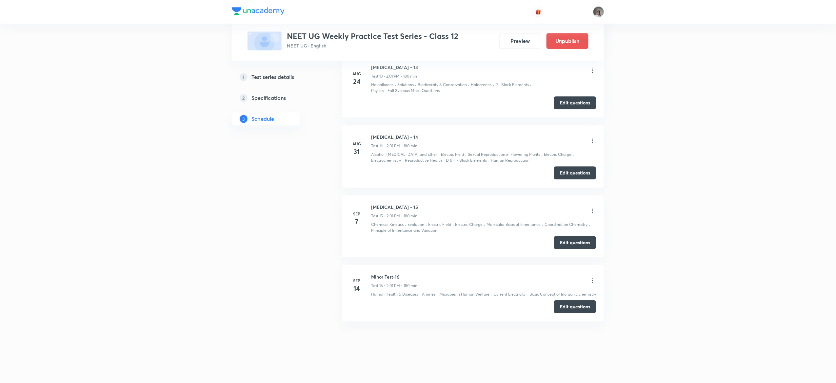
scroll to position [892, 0]
click at [574, 308] on button "Edit questions" at bounding box center [575, 306] width 42 height 13
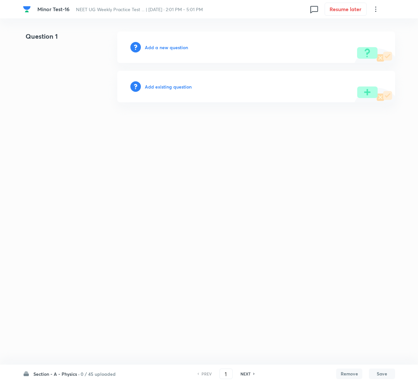
click at [185, 81] on div "Add existing question" at bounding box center [256, 86] width 278 height 31
click at [185, 83] on h6 "Add existing question" at bounding box center [168, 86] width 47 height 7
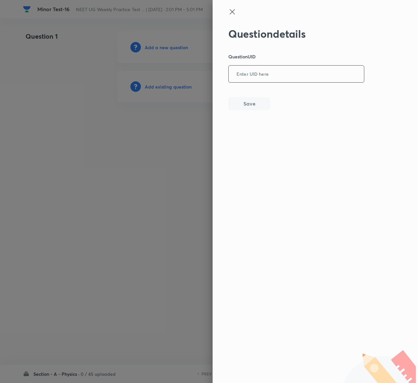
drag, startPoint x: 281, startPoint y: 59, endPoint x: 281, endPoint y: 68, distance: 8.8
click at [281, 68] on div "Question details Question UID ​ Save" at bounding box center [296, 69] width 136 height 83
click at [281, 68] on input "text" at bounding box center [296, 74] width 135 height 16
paste input "IILW3"
type input "IILW3"
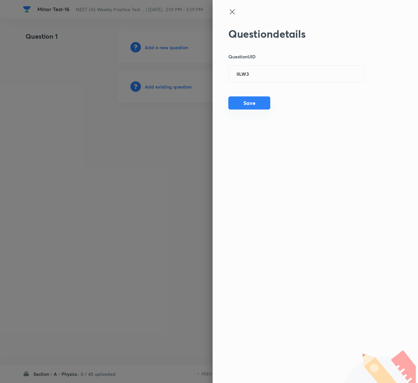
click at [262, 102] on button "Save" at bounding box center [249, 102] width 42 height 13
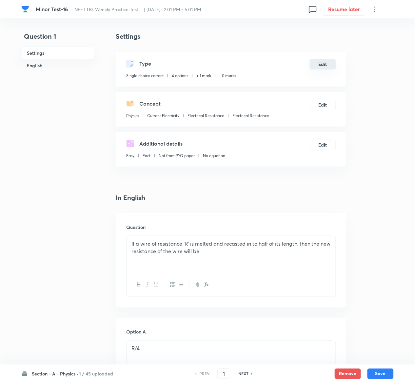
click at [325, 66] on button "Edit" at bounding box center [323, 64] width 26 height 10
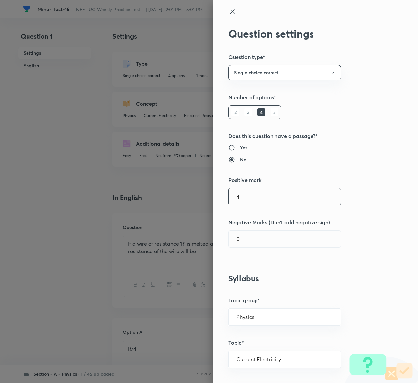
type input "4"
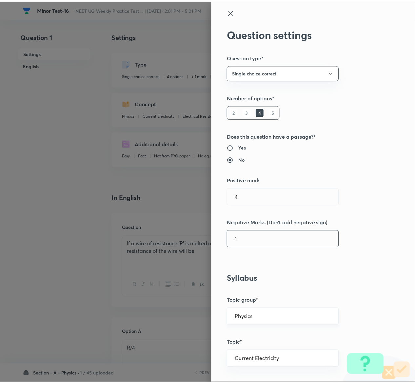
scroll to position [512, 0]
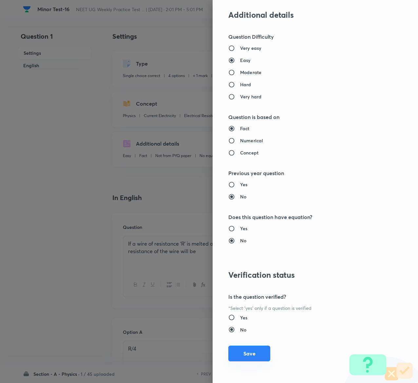
type input "1"
click at [235, 352] on button "Save" at bounding box center [249, 353] width 42 height 16
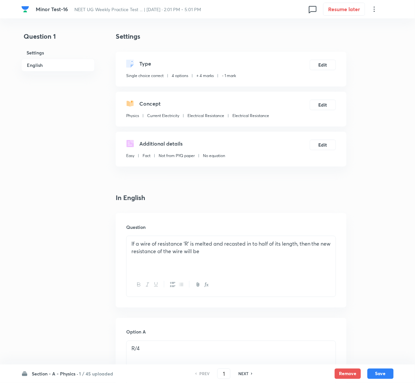
scroll to position [711, 0]
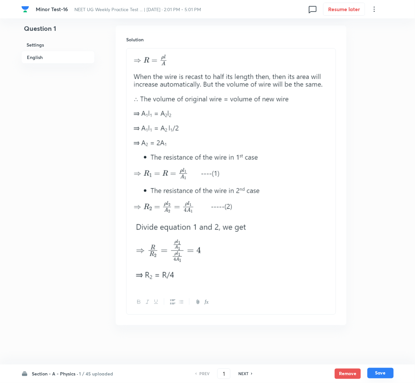
click at [384, 373] on button "Save" at bounding box center [380, 373] width 26 height 10
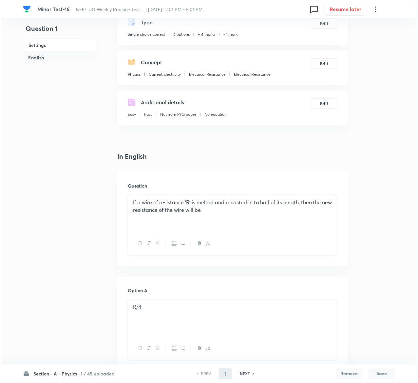
scroll to position [0, 0]
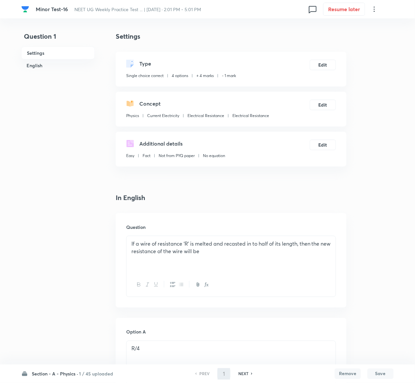
type input "2"
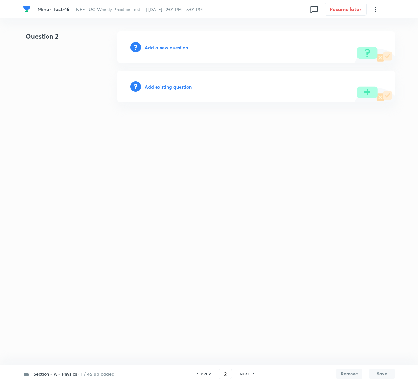
click at [168, 81] on div "Add existing question" at bounding box center [256, 86] width 278 height 31
click at [170, 84] on h6 "Add existing question" at bounding box center [168, 86] width 47 height 7
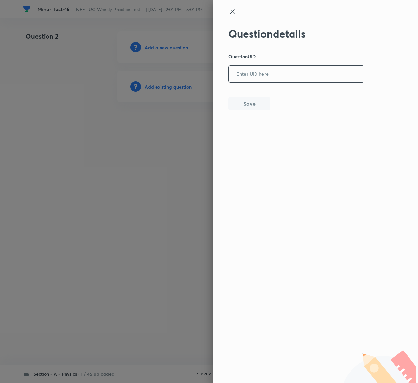
drag, startPoint x: 275, startPoint y: 60, endPoint x: 275, endPoint y: 72, distance: 11.8
click at [275, 72] on div "Question details Question UID ​ Save" at bounding box center [296, 69] width 136 height 83
click at [275, 72] on input "text" at bounding box center [296, 74] width 135 height 16
paste input "37CJZ"
type input "37CJZ"
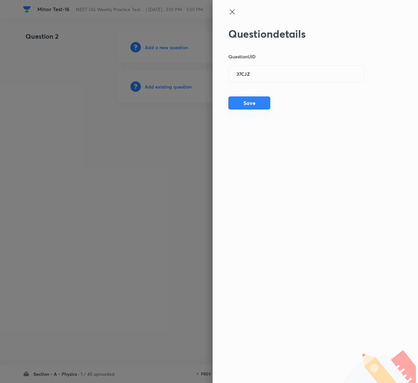
click at [245, 102] on button "Save" at bounding box center [249, 102] width 42 height 13
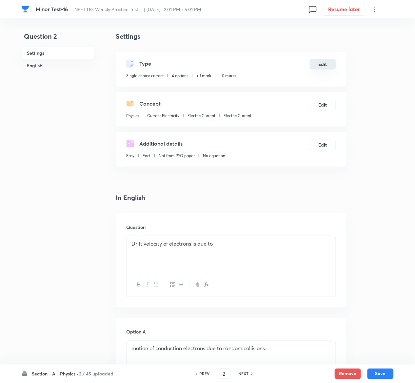
click at [321, 64] on button "Edit" at bounding box center [323, 64] width 26 height 10
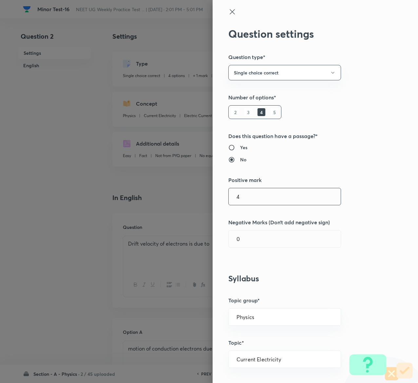
type input "4"
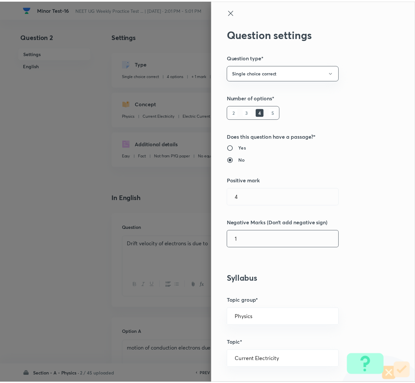
scroll to position [512, 0]
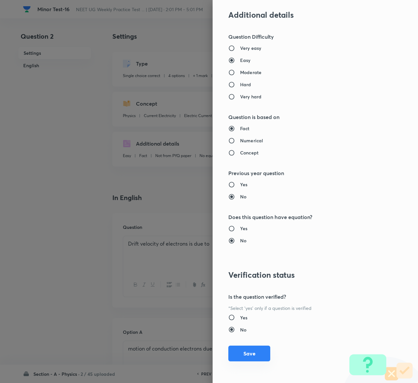
type input "1"
click at [235, 354] on button "Save" at bounding box center [249, 353] width 42 height 16
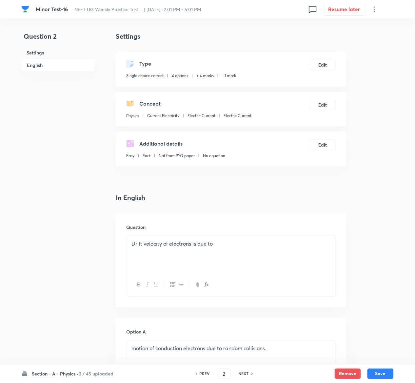
scroll to position [507, 0]
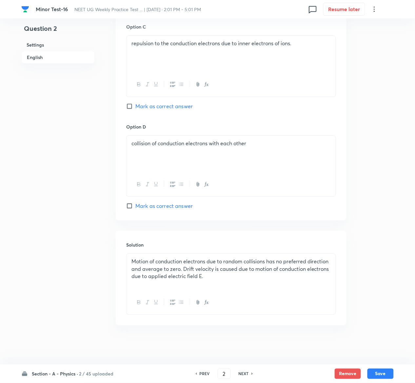
click at [393, 373] on button "Save" at bounding box center [380, 373] width 26 height 10
type input "3"
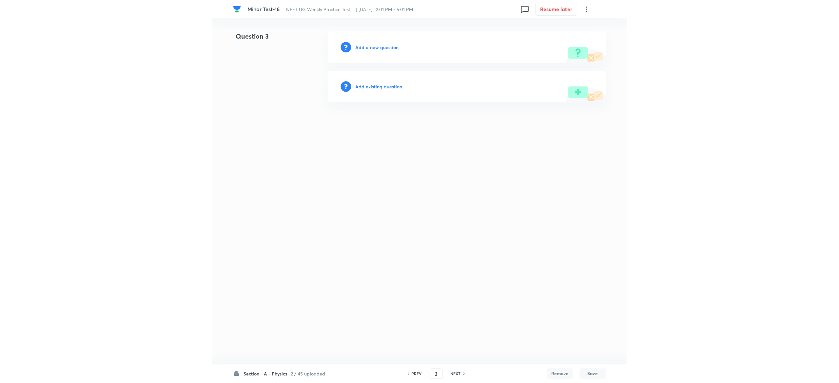
scroll to position [0, 0]
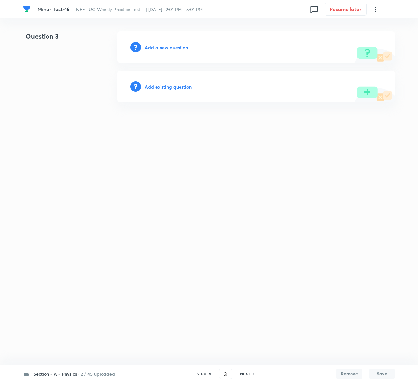
drag, startPoint x: 163, startPoint y: 92, endPoint x: 163, endPoint y: 85, distance: 6.6
click at [163, 85] on div "Add existing question" at bounding box center [256, 86] width 278 height 31
click at [163, 85] on h6 "Add existing question" at bounding box center [168, 86] width 47 height 7
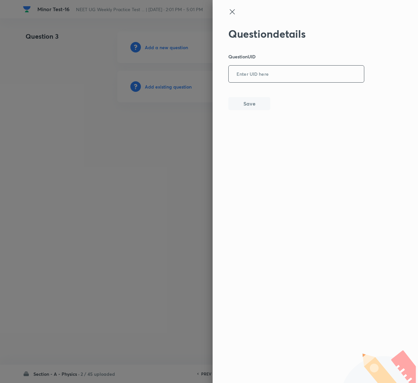
click at [316, 67] on input "text" at bounding box center [296, 74] width 135 height 16
paste input "KNEFU"
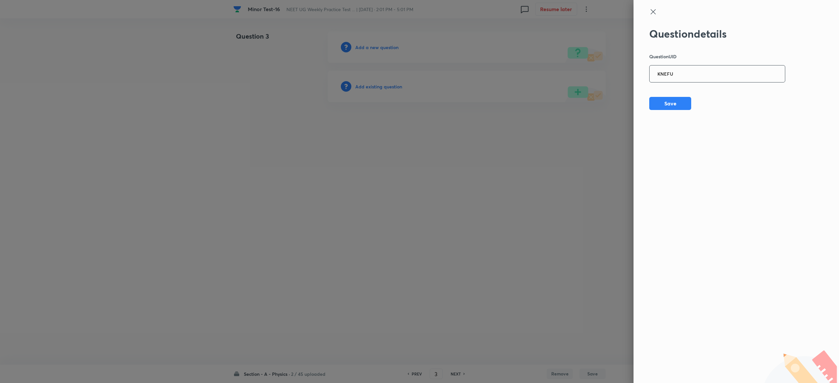
type input "KNEFU"
click at [671, 105] on button "Save" at bounding box center [670, 102] width 42 height 13
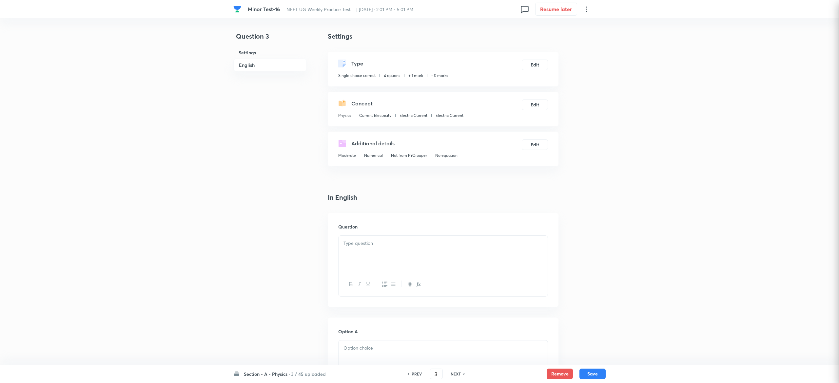
checkbox input "true"
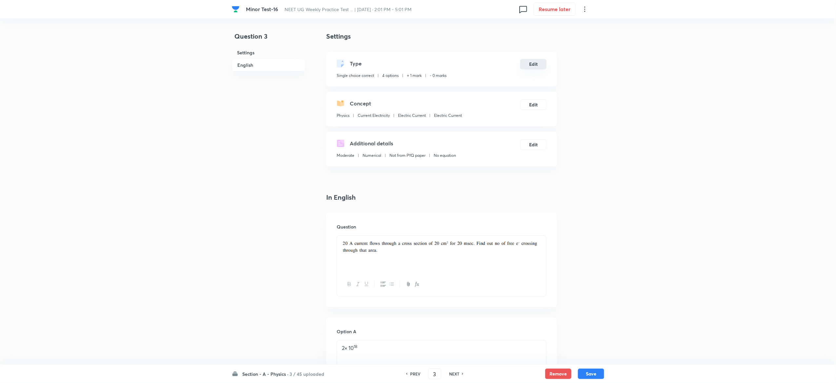
click at [532, 64] on button "Edit" at bounding box center [533, 64] width 26 height 10
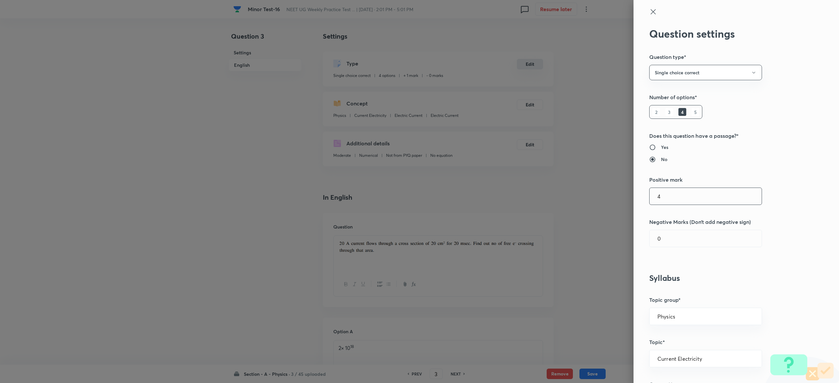
type input "4"
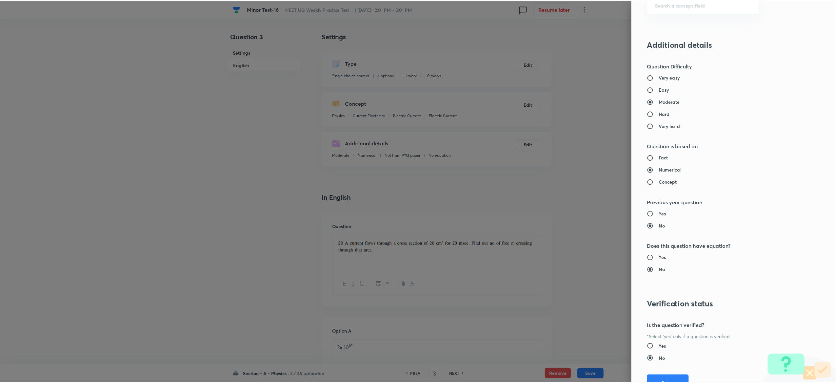
scroll to position [511, 0]
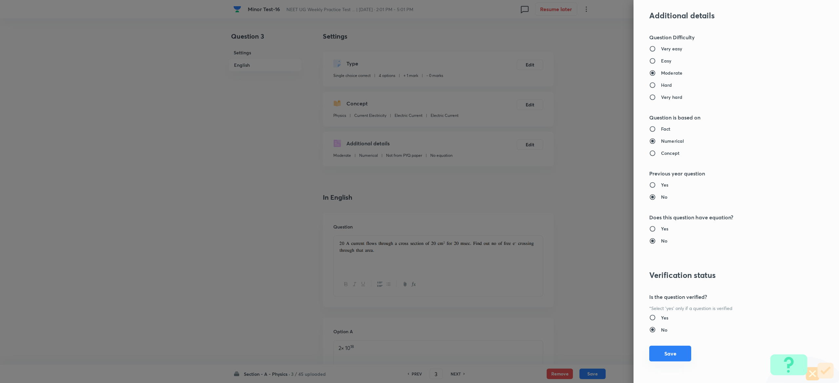
type input "1"
click at [666, 350] on button "Save" at bounding box center [670, 354] width 42 height 16
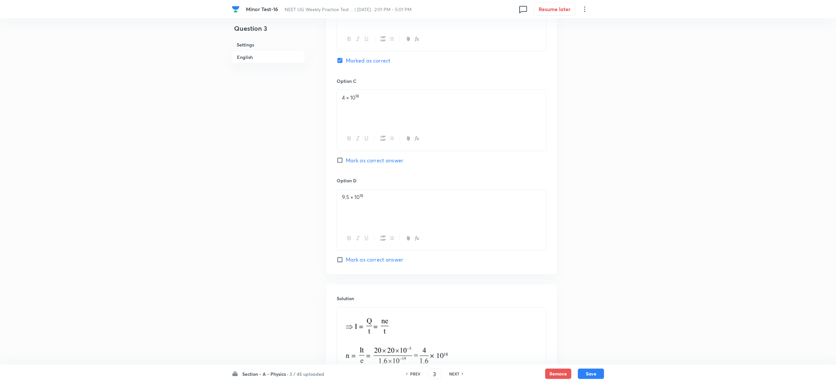
scroll to position [546, 0]
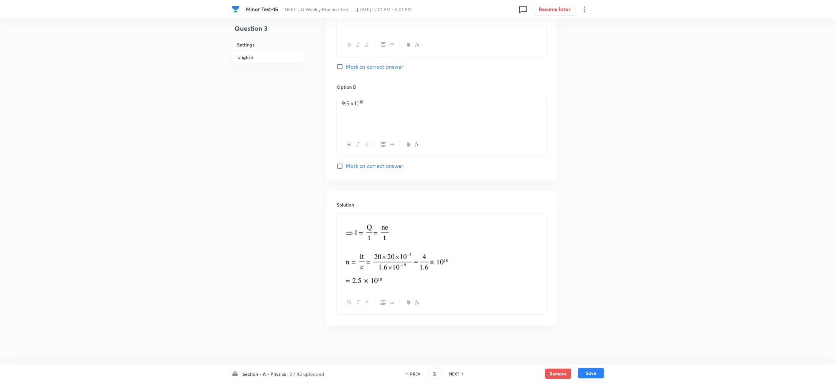
click at [594, 375] on button "Save" at bounding box center [591, 373] width 26 height 10
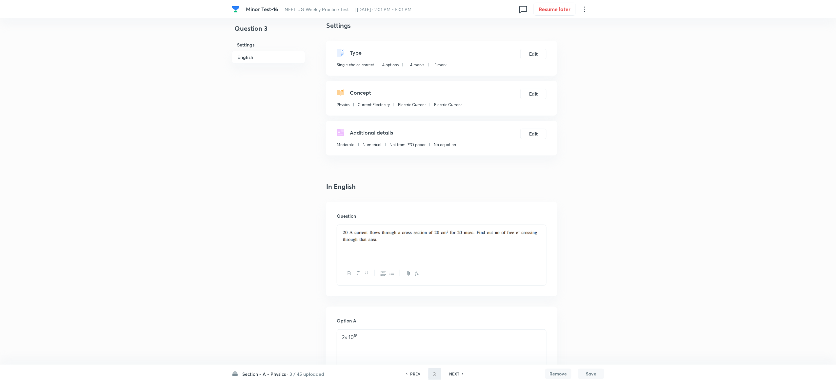
type input "4"
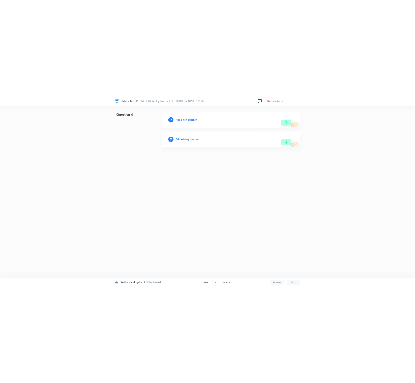
scroll to position [0, 0]
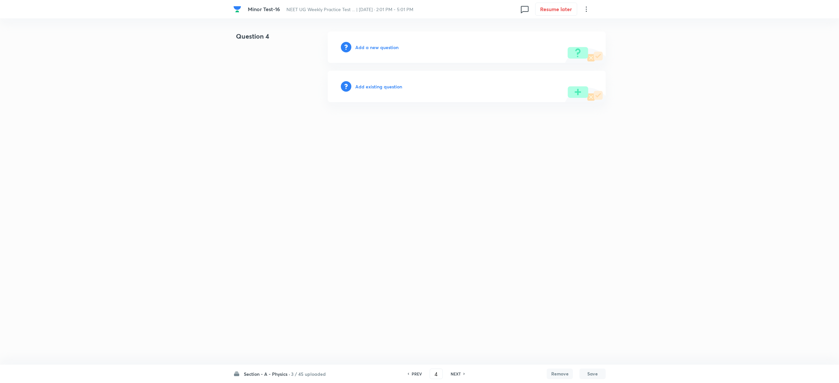
click at [390, 86] on h6 "Add existing question" at bounding box center [378, 86] width 47 height 7
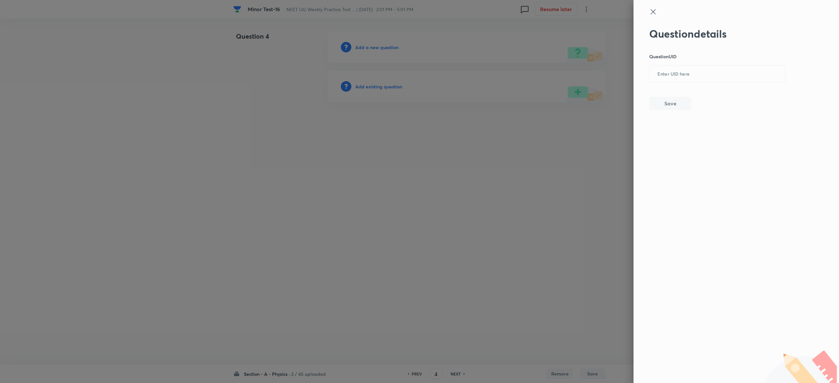
click at [717, 63] on div "Question details Question UID ​ Save" at bounding box center [717, 69] width 136 height 83
click at [717, 66] on input "text" at bounding box center [716, 74] width 135 height 16
paste input "KNEFU"
click at [687, 104] on button "Save" at bounding box center [670, 102] width 42 height 13
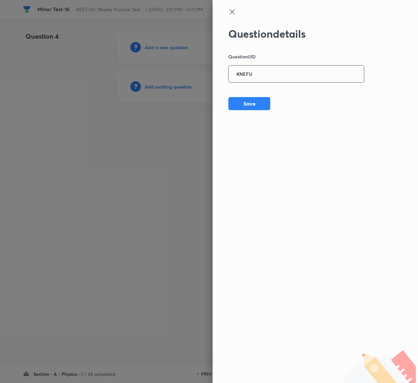
click at [345, 73] on input "KNEFU" at bounding box center [296, 74] width 135 height 16
paste input "T5RZR"
type input "T5RZR"
click at [256, 108] on button "Save" at bounding box center [249, 102] width 42 height 13
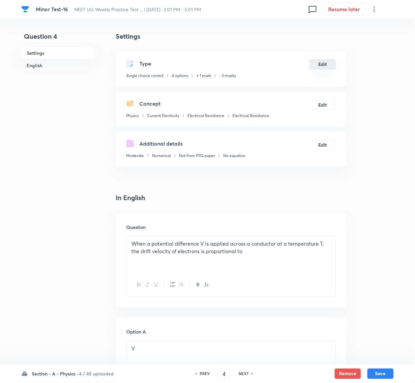
click at [329, 61] on button "Edit" at bounding box center [323, 64] width 26 height 10
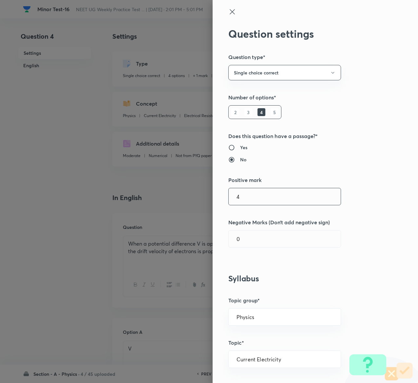
type input "4"
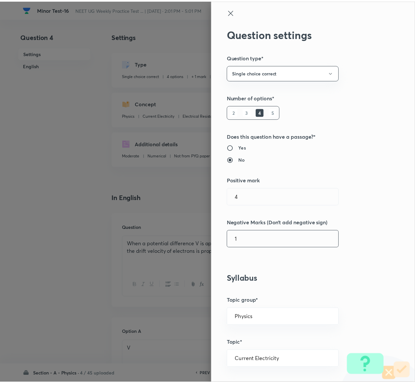
scroll to position [512, 0]
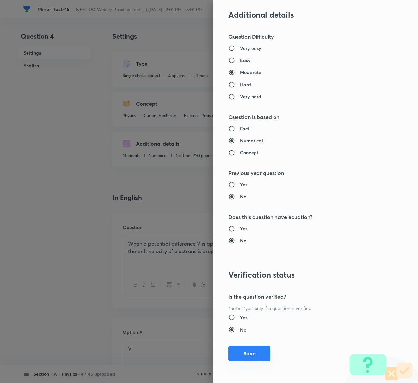
type input "1"
click at [244, 354] on button "Save" at bounding box center [249, 353] width 42 height 16
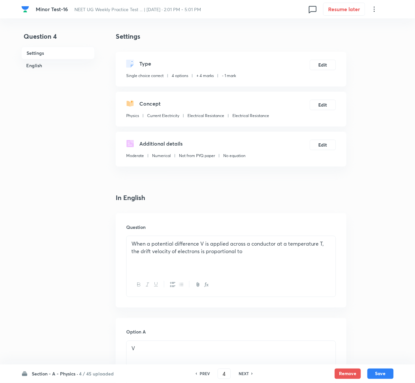
scroll to position [519, 0]
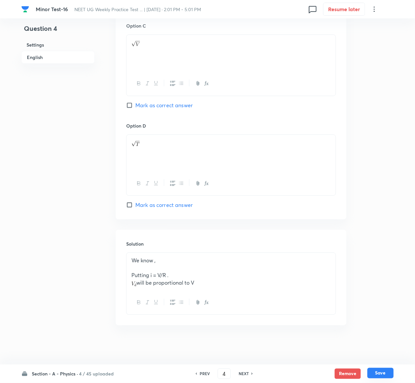
click at [387, 372] on button "Save" at bounding box center [380, 373] width 26 height 10
type input "5"
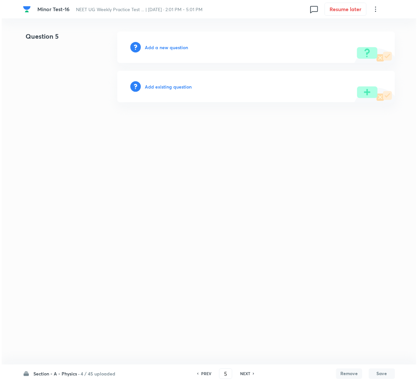
scroll to position [0, 0]
click at [159, 83] on h6 "Add existing question" at bounding box center [168, 86] width 47 height 7
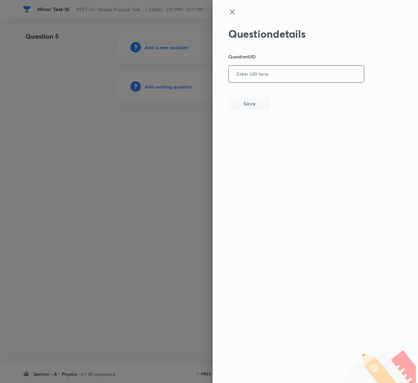
click at [265, 82] on div "​" at bounding box center [296, 73] width 136 height 17
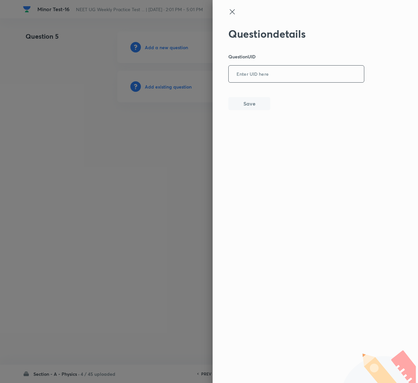
paste input "X6031"
type input "X6031"
click at [248, 104] on button "Save" at bounding box center [249, 102] width 42 height 13
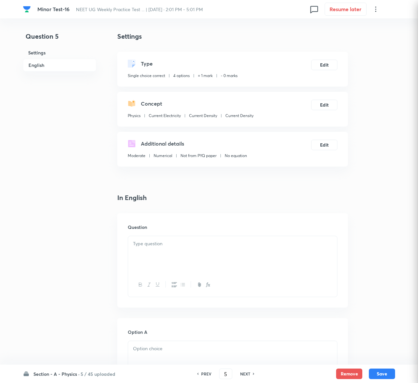
checkbox input "true"
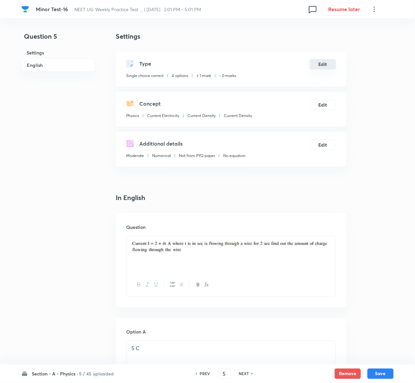
click at [328, 62] on button "Edit" at bounding box center [323, 64] width 26 height 10
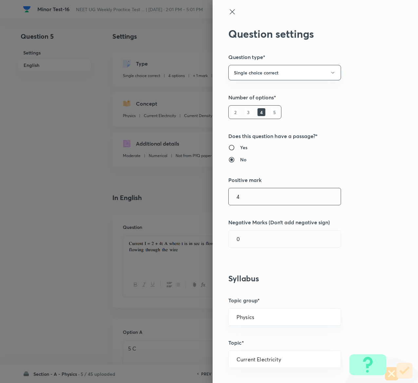
type input "4"
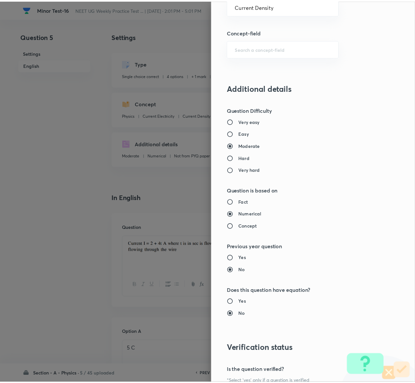
scroll to position [512, 0]
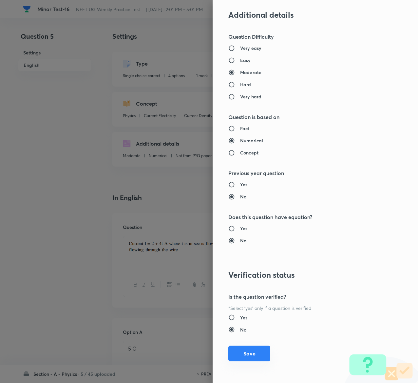
type input "1"
click at [233, 354] on button "Save" at bounding box center [249, 353] width 42 height 16
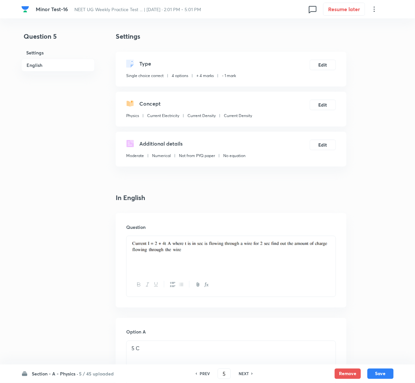
scroll to position [525, 0]
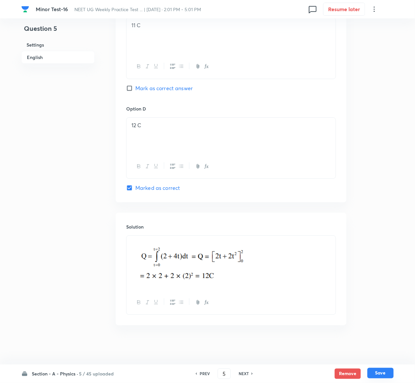
click at [385, 373] on button "Save" at bounding box center [380, 373] width 26 height 10
type input "6"
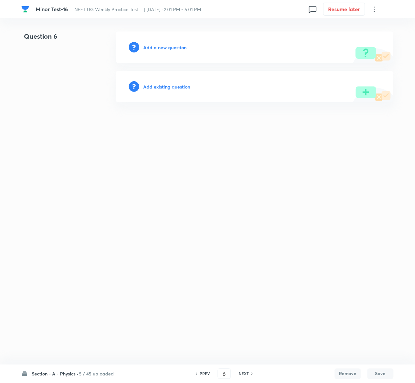
scroll to position [0, 0]
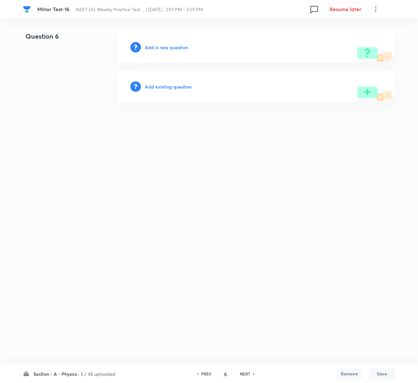
click at [176, 89] on h6 "Add existing question" at bounding box center [168, 86] width 47 height 7
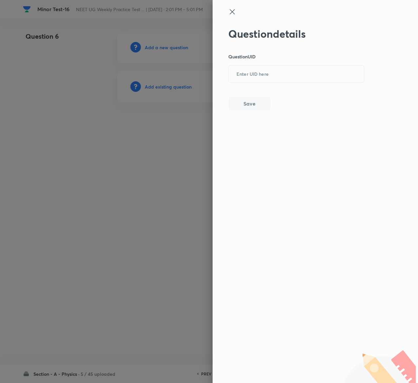
click at [318, 64] on div "Question details Question UID ​ Save" at bounding box center [296, 69] width 136 height 83
click at [318, 70] on input "text" at bounding box center [296, 74] width 135 height 16
paste input "ZDLZR"
type input "ZDLZR"
click at [239, 102] on button "Save" at bounding box center [249, 102] width 42 height 13
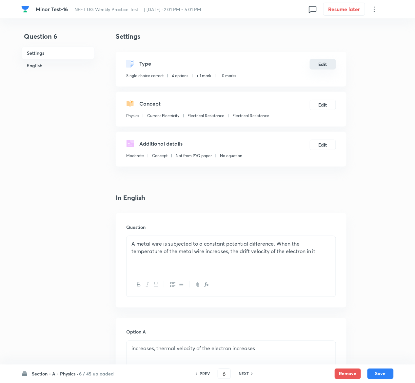
click at [329, 62] on button "Edit" at bounding box center [323, 64] width 26 height 10
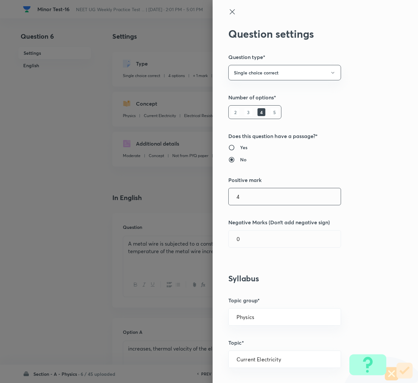
type input "4"
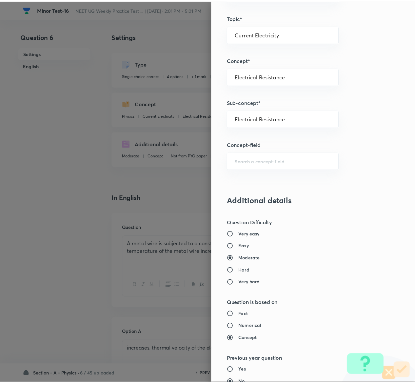
scroll to position [512, 0]
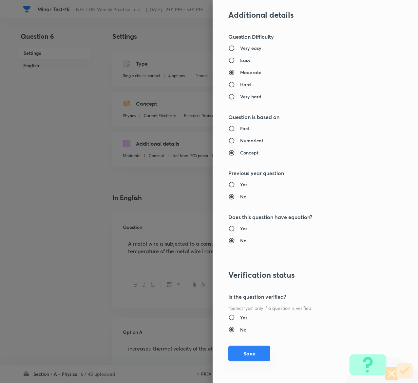
type input "1"
click at [240, 352] on button "Save" at bounding box center [249, 353] width 42 height 16
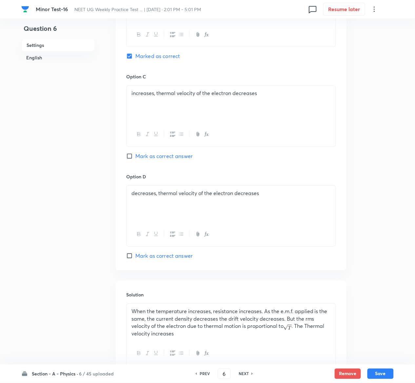
scroll to position [508, 0]
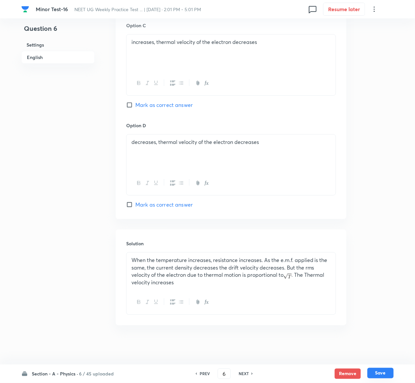
click at [385, 371] on button "Save" at bounding box center [380, 373] width 26 height 10
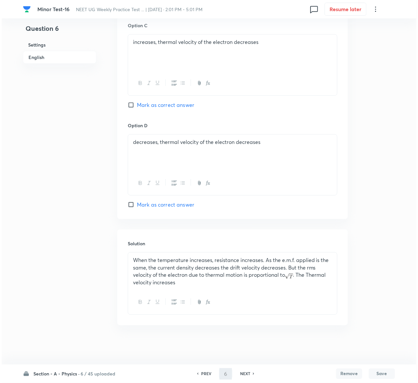
scroll to position [0, 0]
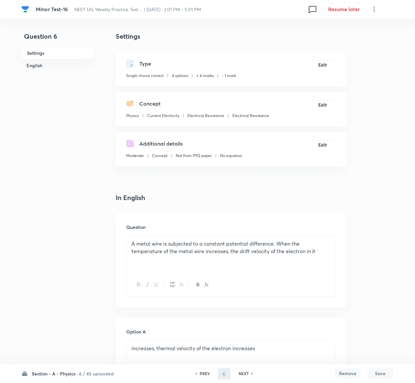
type input "7"
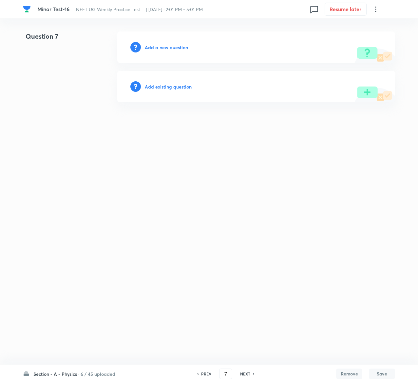
click at [180, 90] on h6 "Add existing question" at bounding box center [168, 86] width 47 height 7
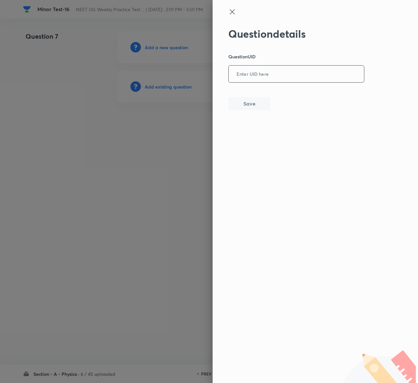
click at [294, 75] on input "text" at bounding box center [296, 74] width 135 height 16
paste input "DRJQS"
type input "DRJQS"
click at [264, 103] on button "Save" at bounding box center [249, 102] width 42 height 13
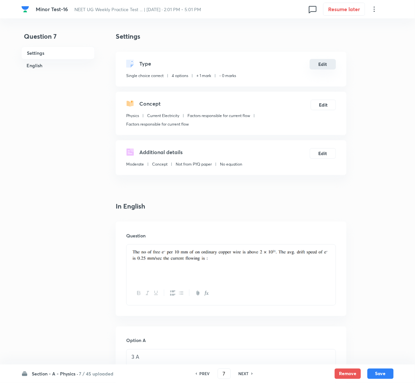
click at [324, 63] on button "Edit" at bounding box center [323, 64] width 26 height 10
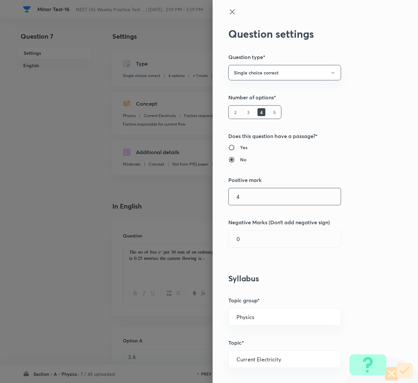
type input "4"
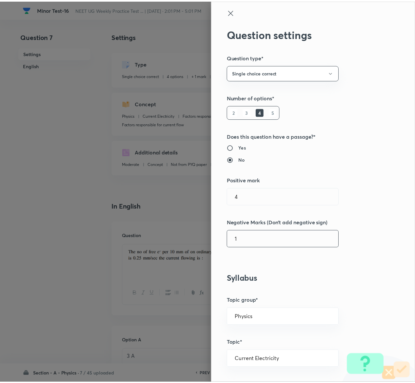
scroll to position [512, 0]
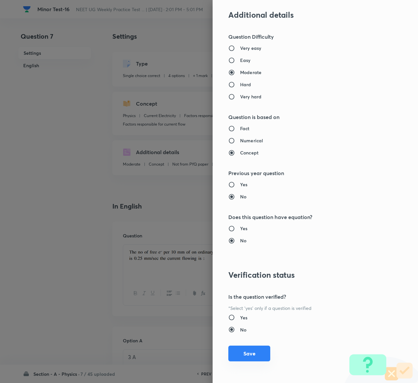
type input "1"
click at [244, 350] on button "Save" at bounding box center [249, 353] width 42 height 16
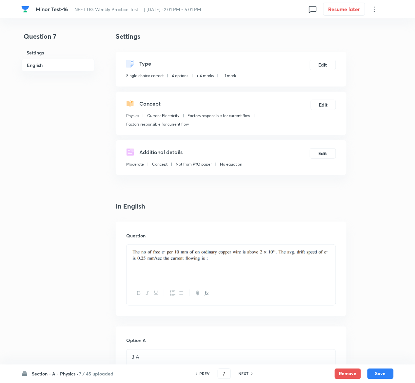
scroll to position [598, 0]
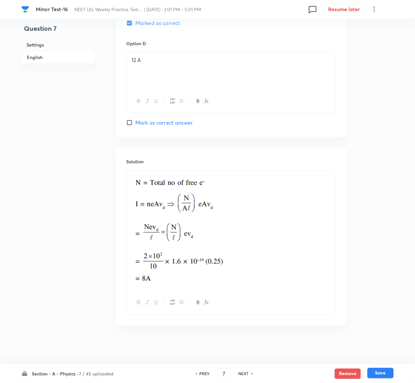
click at [384, 374] on button "Save" at bounding box center [380, 373] width 26 height 10
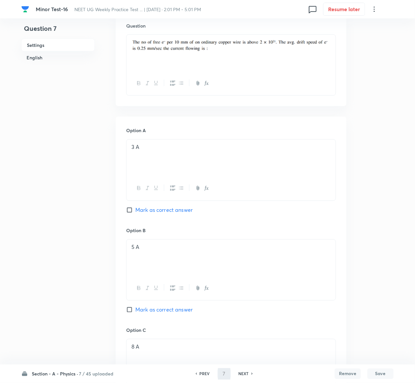
scroll to position [0, 0]
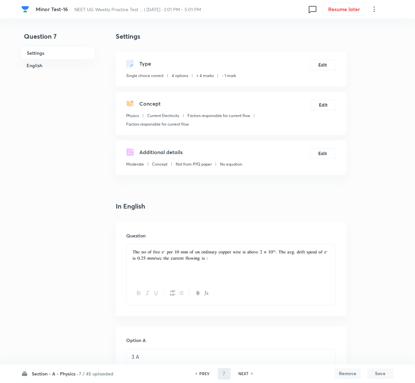
type input "8"
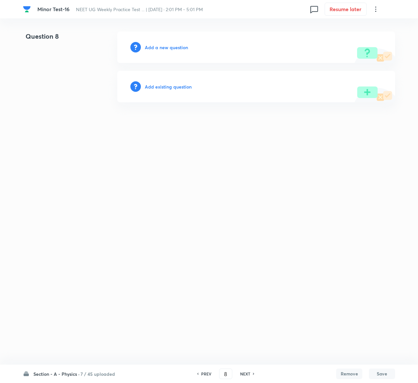
click at [185, 85] on h6 "Add existing question" at bounding box center [168, 86] width 47 height 7
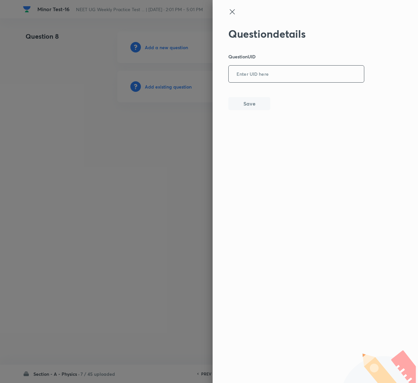
click at [253, 76] on input "text" at bounding box center [296, 74] width 135 height 16
paste input "VT94G"
type input "VT94G"
click at [255, 103] on button "Save" at bounding box center [249, 102] width 42 height 13
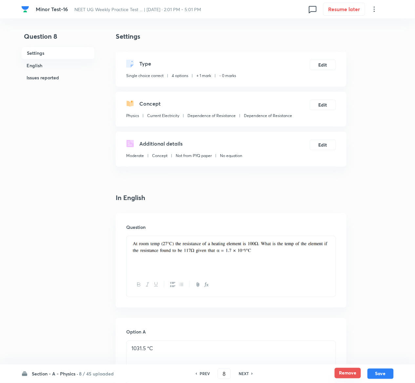
click at [344, 376] on button "Remove" at bounding box center [348, 373] width 26 height 10
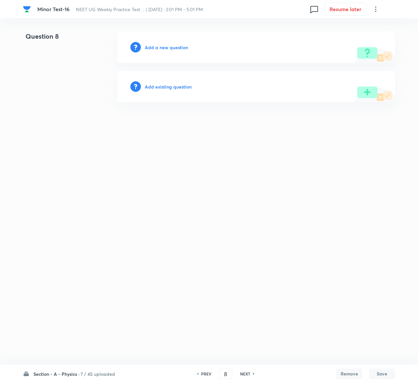
click at [180, 82] on div "Add existing question" at bounding box center [256, 86] width 278 height 31
click at [180, 89] on h6 "Add existing question" at bounding box center [168, 86] width 47 height 7
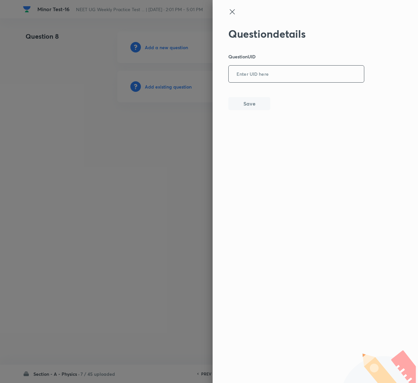
click at [252, 80] on input "text" at bounding box center [296, 74] width 135 height 16
paste input "HO8W1"
type input "HO8W1"
click at [244, 102] on button "Save" at bounding box center [249, 102] width 42 height 13
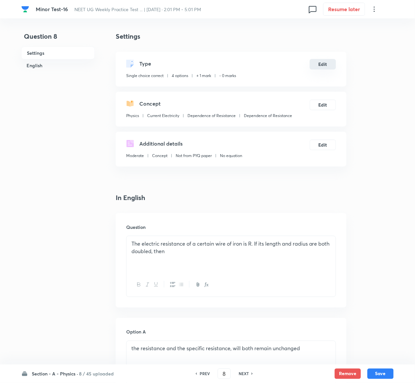
click at [327, 64] on button "Edit" at bounding box center [323, 64] width 26 height 10
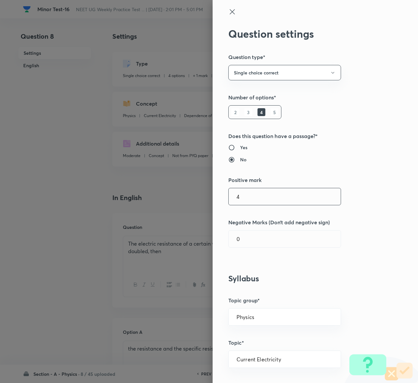
type input "4"
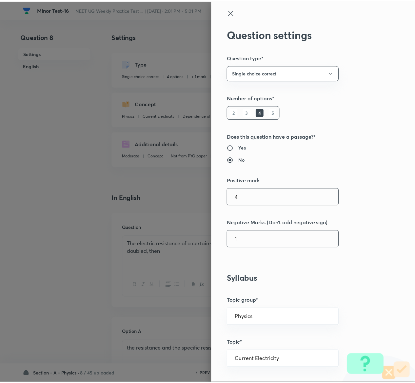
scroll to position [512, 0]
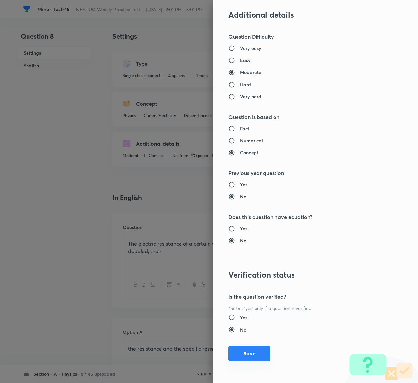
type input "1"
click at [241, 355] on button "Save" at bounding box center [249, 353] width 42 height 16
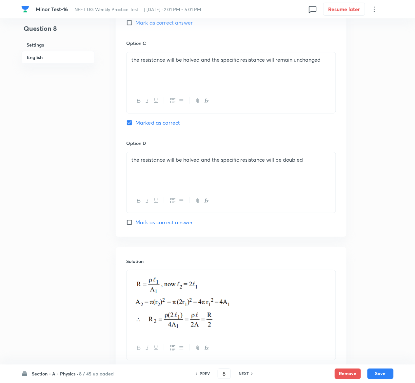
scroll to position [535, 0]
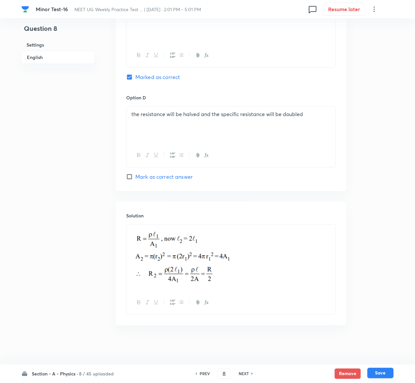
click at [389, 373] on button "Save" at bounding box center [380, 373] width 26 height 10
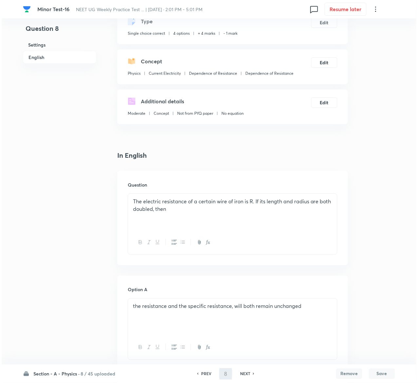
scroll to position [0, 0]
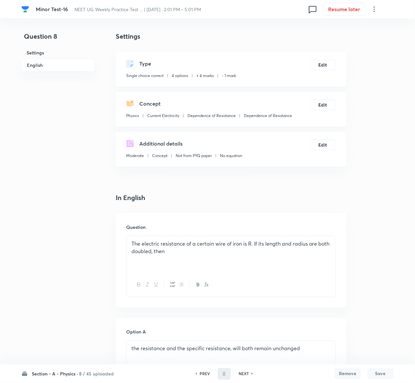
type input "9"
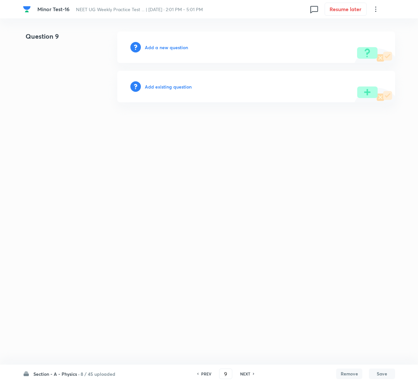
click at [181, 85] on h6 "Add existing question" at bounding box center [168, 86] width 47 height 7
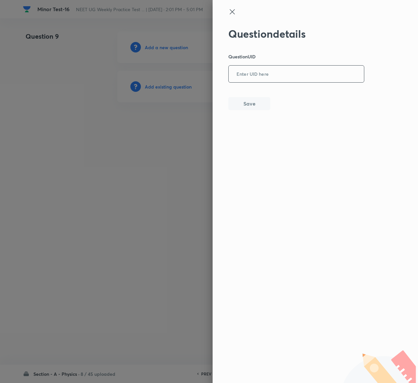
click at [280, 71] on input "text" at bounding box center [296, 74] width 135 height 16
paste input "613LG"
type input "613LG"
click at [256, 106] on button "Save" at bounding box center [249, 102] width 42 height 13
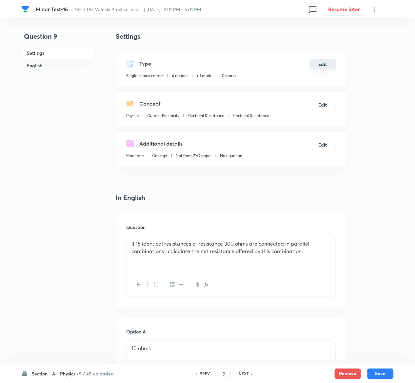
click at [319, 63] on button "Edit" at bounding box center [323, 64] width 26 height 10
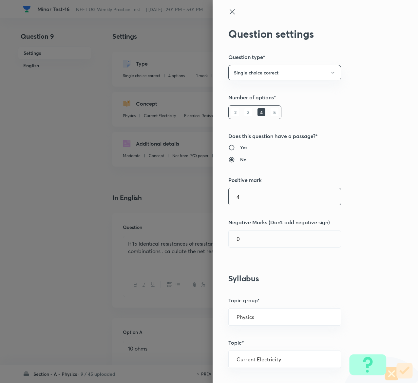
type input "4"
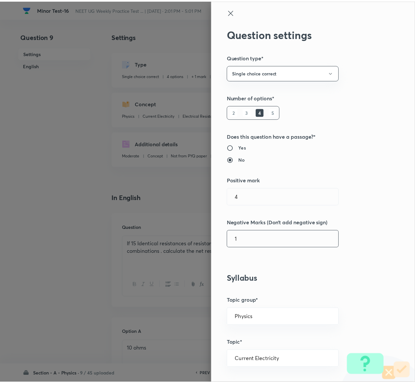
scroll to position [512, 0]
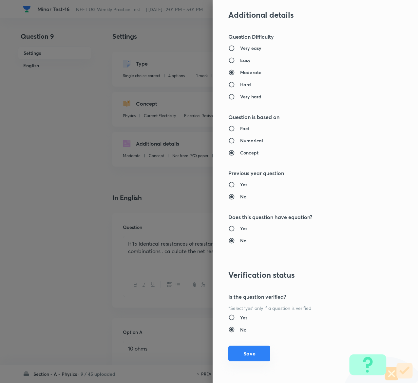
type input "1"
click at [241, 352] on button "Save" at bounding box center [249, 353] width 42 height 16
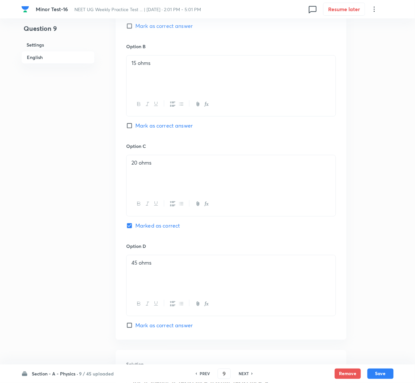
scroll to position [539, 0]
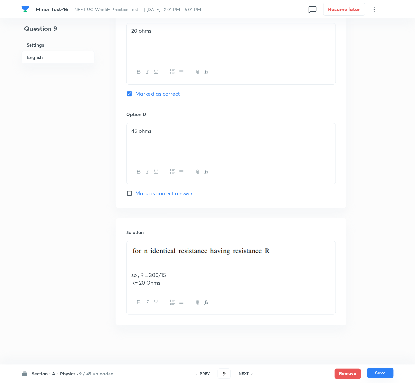
click at [383, 368] on button "Save" at bounding box center [380, 373] width 26 height 10
type input "10"
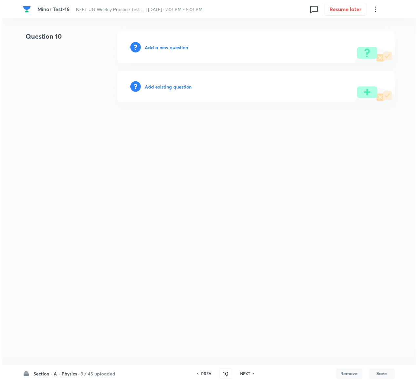
scroll to position [0, 0]
click at [183, 87] on h6 "Add existing question" at bounding box center [168, 86] width 47 height 7
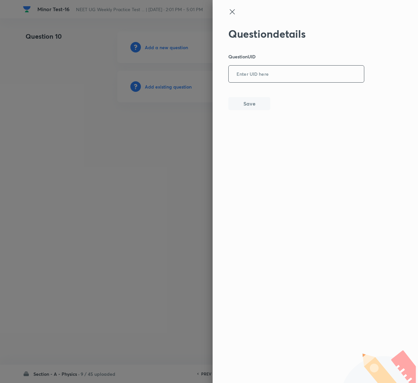
drag, startPoint x: 296, startPoint y: 85, endPoint x: 296, endPoint y: 80, distance: 5.0
click at [296, 80] on div "Question details Question UID ​ Save" at bounding box center [296, 69] width 136 height 83
click at [296, 80] on input "text" at bounding box center [296, 74] width 135 height 16
paste input "3GU08"
type input "3GU08"
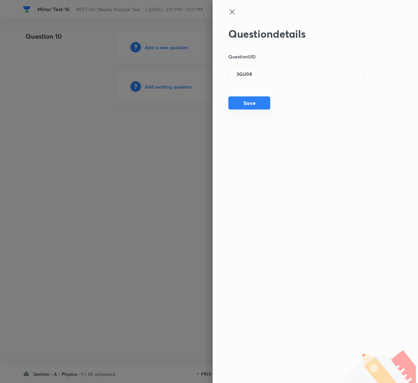
drag, startPoint x: 260, startPoint y: 96, endPoint x: 260, endPoint y: 103, distance: 7.5
click at [260, 103] on div "Question details Question UID 3GU08 ​ Save" at bounding box center [296, 69] width 136 height 83
click at [260, 103] on button "Save" at bounding box center [249, 102] width 42 height 13
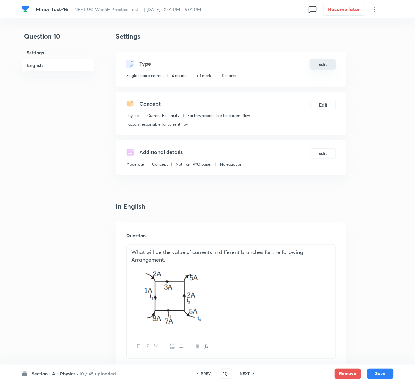
click at [324, 63] on button "Edit" at bounding box center [323, 64] width 26 height 10
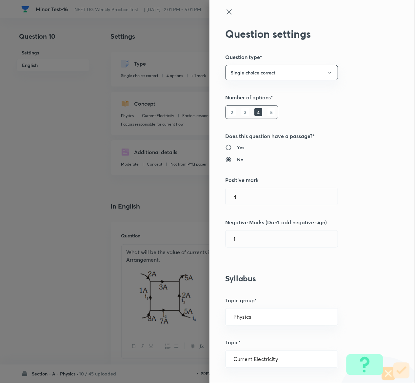
type input "1"
type input "0"
type input "Factors responsible for current flow"
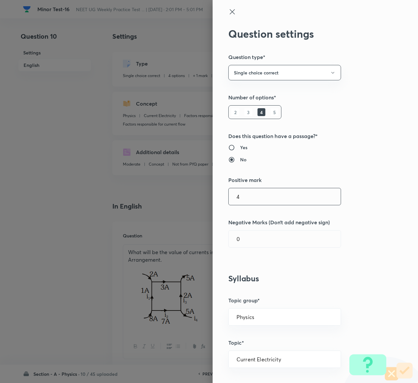
type input "4"
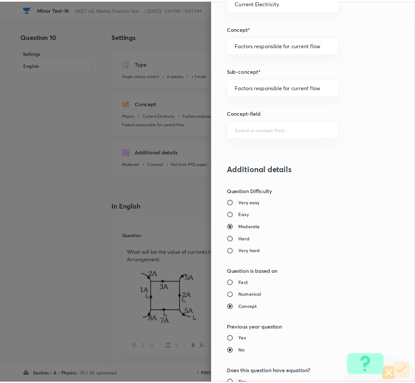
scroll to position [512, 0]
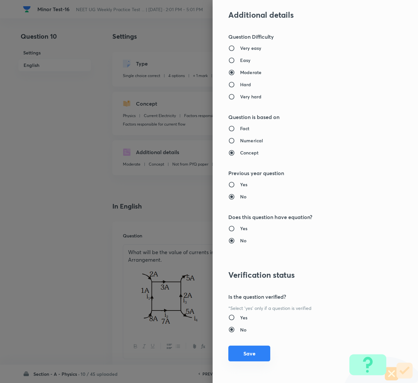
type input "1"
click at [250, 349] on button "Save" at bounding box center [249, 353] width 42 height 16
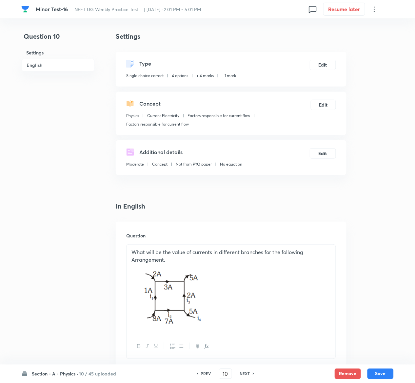
scroll to position [569, 0]
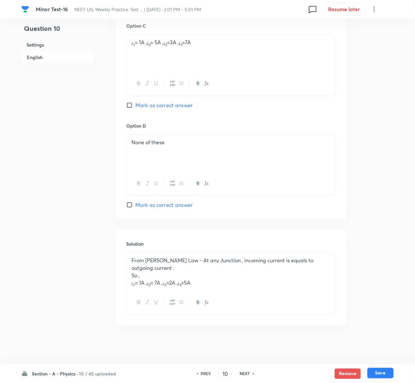
click at [385, 372] on button "Save" at bounding box center [380, 373] width 26 height 10
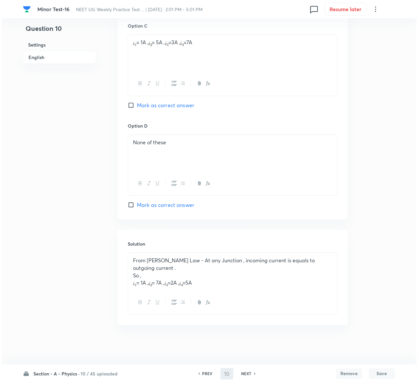
scroll to position [0, 0]
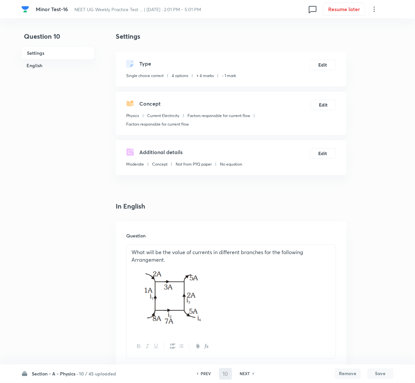
type input "11"
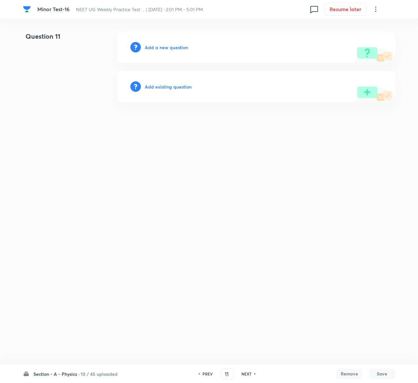
click at [182, 85] on h6 "Add existing question" at bounding box center [168, 86] width 47 height 7
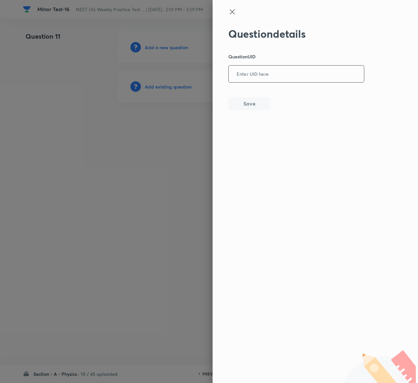
click at [307, 74] on input "text" at bounding box center [296, 74] width 135 height 16
paste input "H059G"
type input "H059G"
click at [260, 106] on button "Save" at bounding box center [249, 102] width 42 height 13
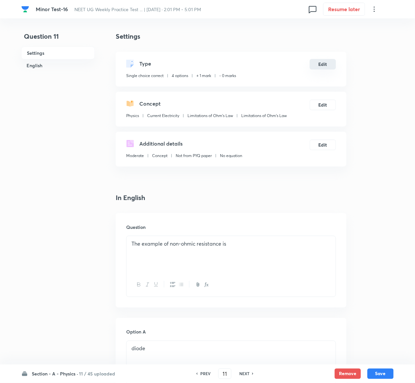
click at [326, 64] on button "Edit" at bounding box center [323, 64] width 26 height 10
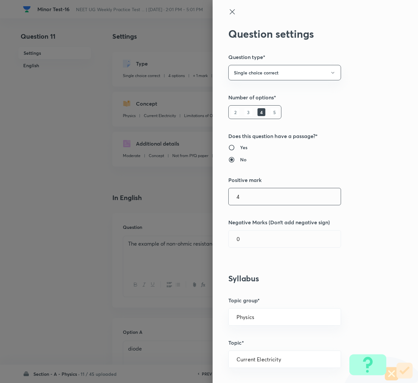
type input "4"
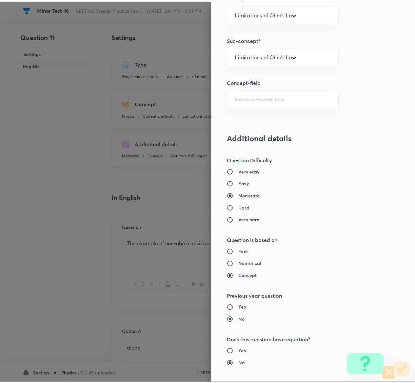
scroll to position [512, 0]
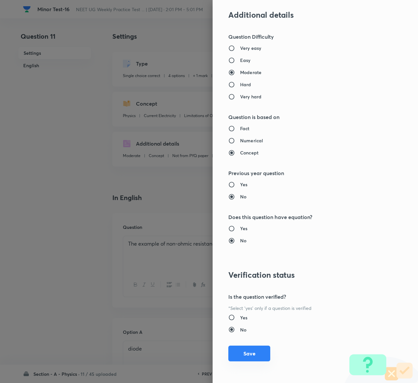
type input "1"
click at [239, 352] on button "Save" at bounding box center [249, 353] width 42 height 16
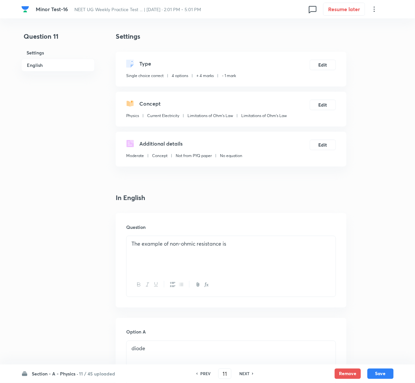
scroll to position [507, 0]
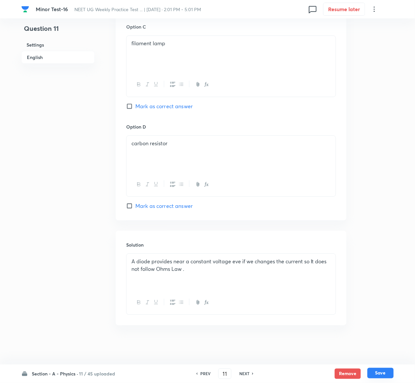
click at [386, 372] on button "Save" at bounding box center [380, 373] width 26 height 10
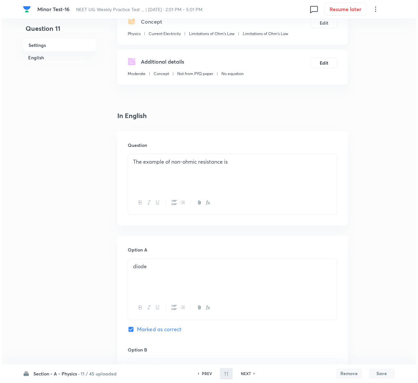
scroll to position [0, 0]
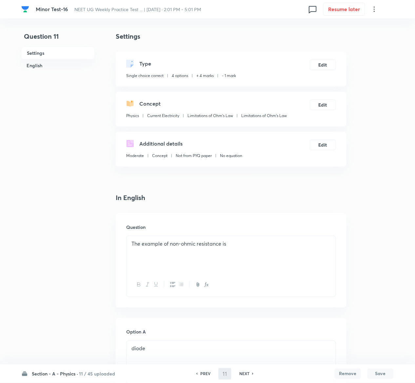
type input "12"
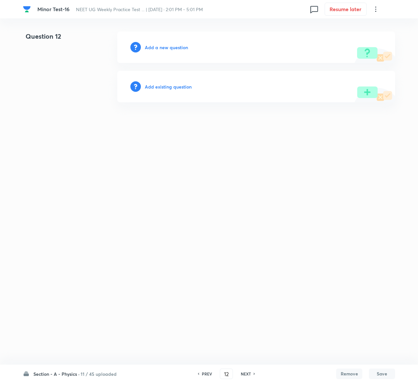
click at [187, 88] on h6 "Add existing question" at bounding box center [168, 86] width 47 height 7
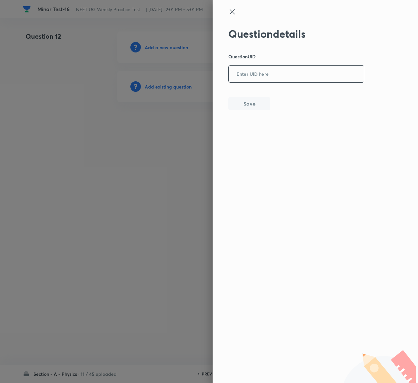
click at [303, 69] on input "text" at bounding box center [296, 74] width 135 height 16
paste input "562P3"
type input "562P3"
click at [254, 102] on button "Save" at bounding box center [249, 102] width 42 height 13
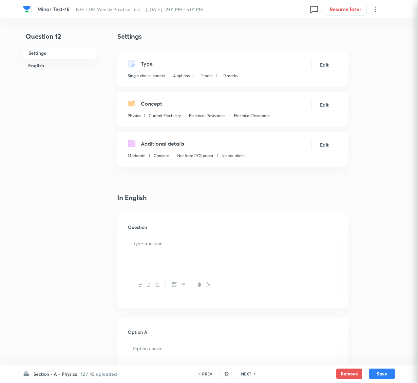
checkbox input "true"
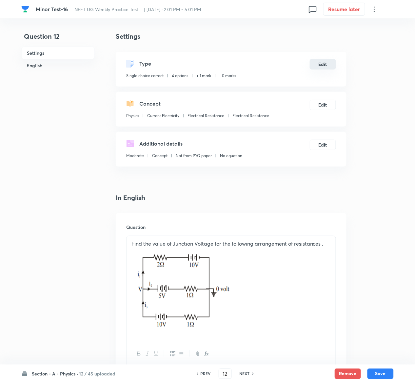
click at [324, 66] on button "Edit" at bounding box center [323, 64] width 26 height 10
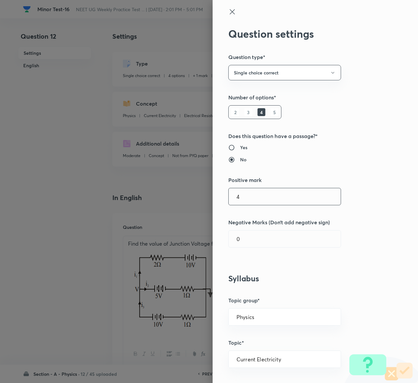
type input "4"
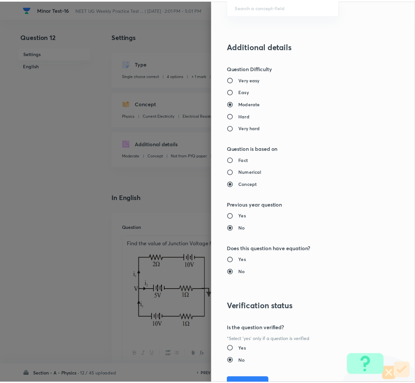
scroll to position [512, 0]
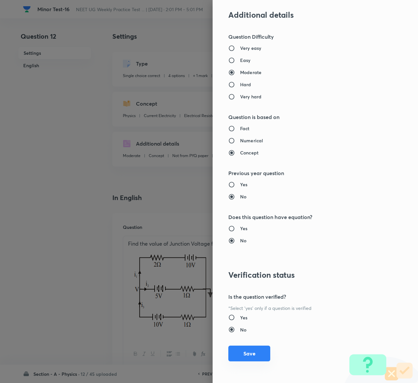
type input "1"
click at [238, 347] on button "Save" at bounding box center [249, 353] width 42 height 16
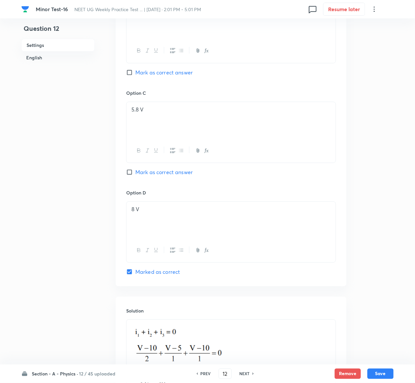
scroll to position [636, 0]
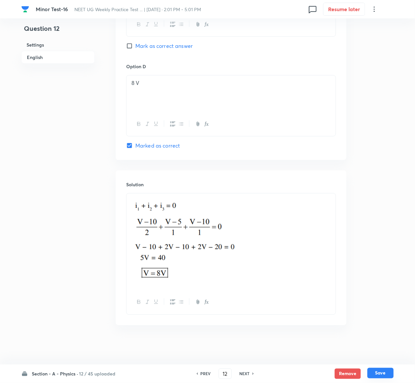
click at [375, 372] on button "Save" at bounding box center [380, 373] width 26 height 10
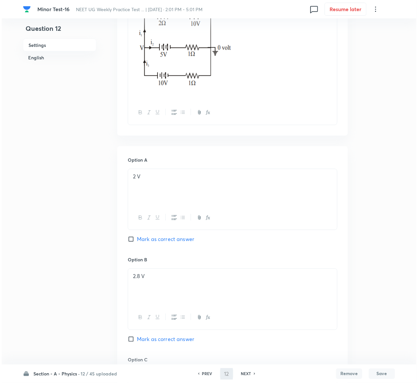
scroll to position [0, 0]
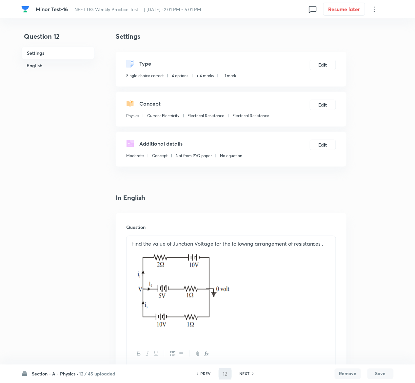
type input "13"
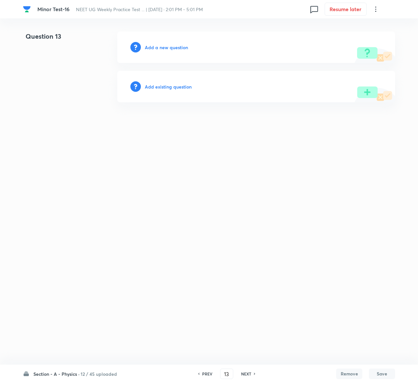
click at [176, 83] on h6 "Add existing question" at bounding box center [168, 86] width 47 height 7
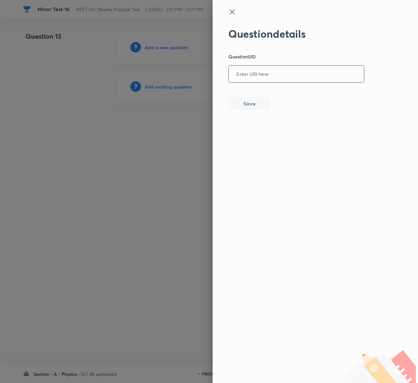
click at [257, 75] on input "text" at bounding box center [296, 74] width 135 height 16
paste input "ISX65"
type input "ISX65"
click at [241, 106] on button "Save" at bounding box center [249, 102] width 42 height 13
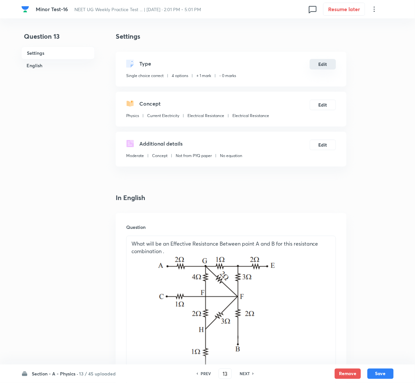
click at [327, 67] on button "Edit" at bounding box center [323, 64] width 26 height 10
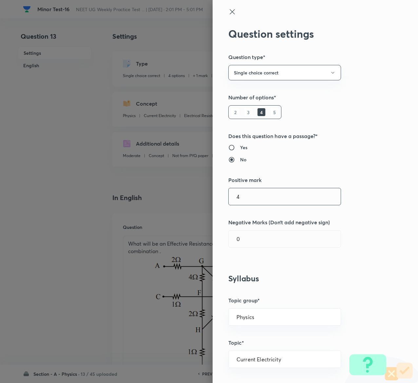
type input "4"
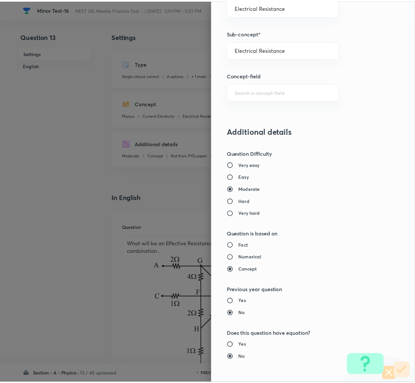
scroll to position [512, 0]
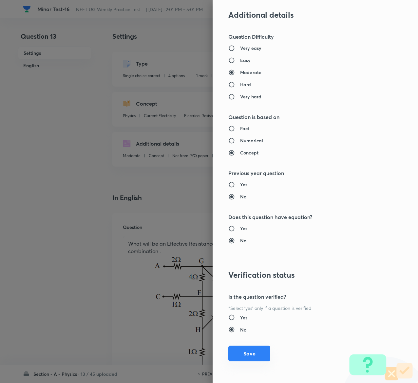
type input "1"
click at [241, 351] on button "Save" at bounding box center [249, 353] width 42 height 16
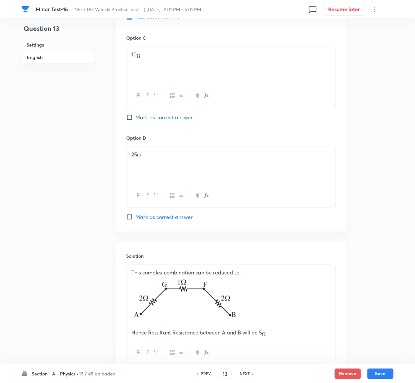
scroll to position [653, 0]
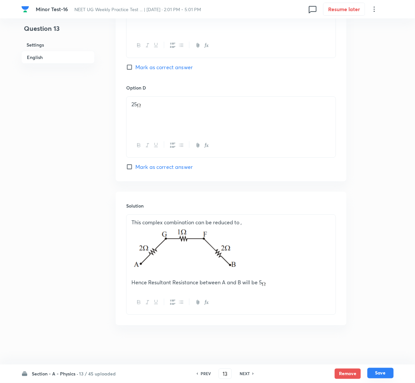
click at [388, 372] on button "Save" at bounding box center [380, 373] width 26 height 10
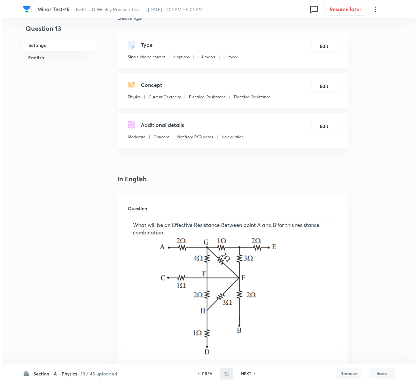
scroll to position [0, 0]
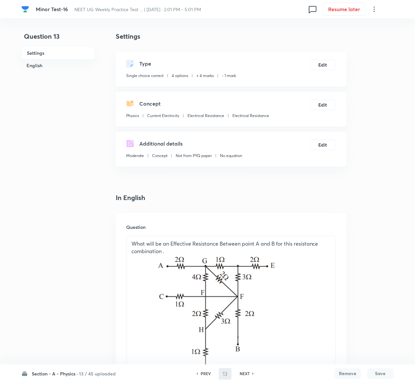
type input "14"
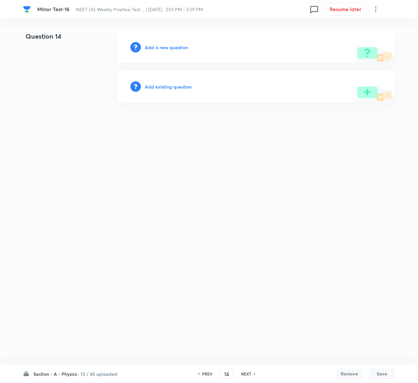
click at [180, 88] on h6 "Add existing question" at bounding box center [168, 86] width 47 height 7
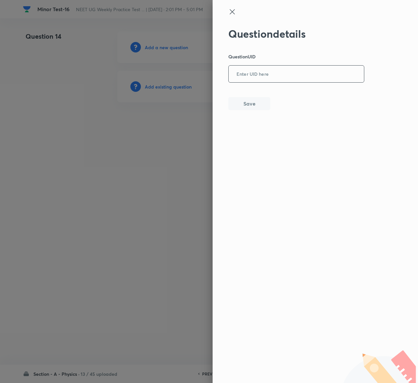
click at [315, 77] on input "text" at bounding box center [296, 74] width 135 height 16
paste input "1FSPR"
type input "1FSPR"
click at [258, 105] on button "Save" at bounding box center [249, 102] width 42 height 13
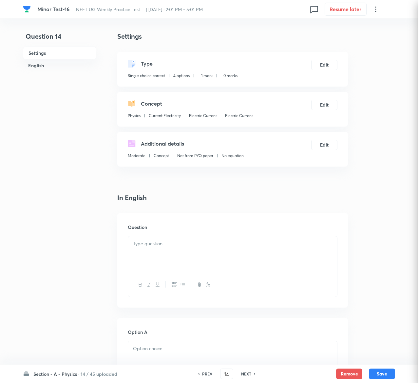
checkbox input "true"
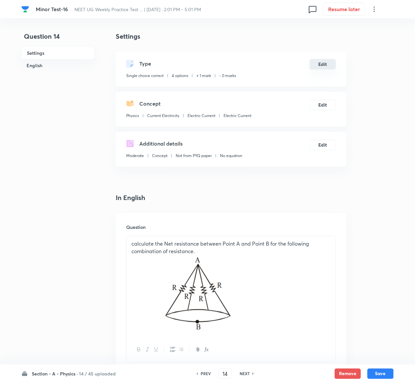
click at [320, 64] on button "Edit" at bounding box center [323, 64] width 26 height 10
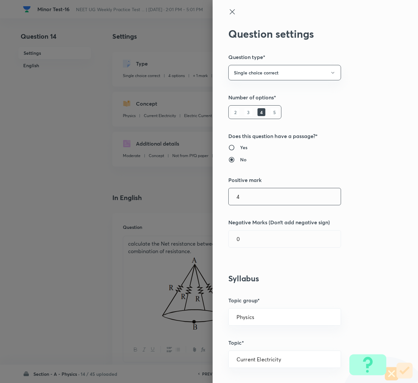
type input "4"
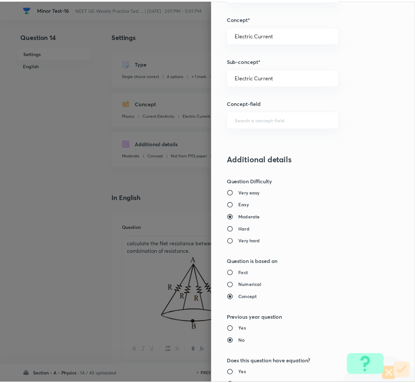
scroll to position [512, 0]
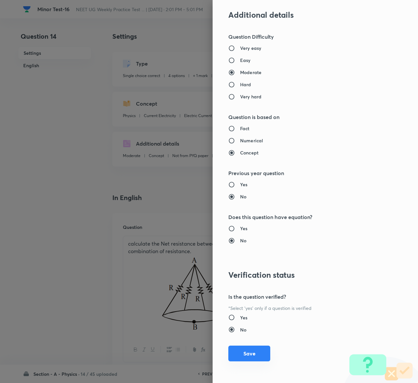
type input "1"
click at [240, 351] on button "Save" at bounding box center [249, 353] width 42 height 16
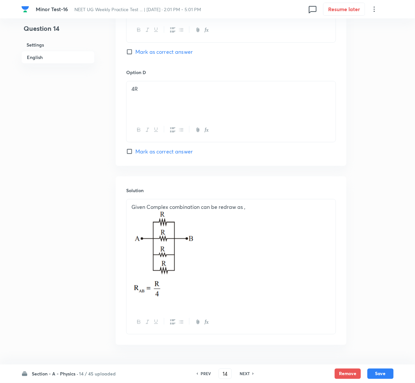
scroll to position [645, 0]
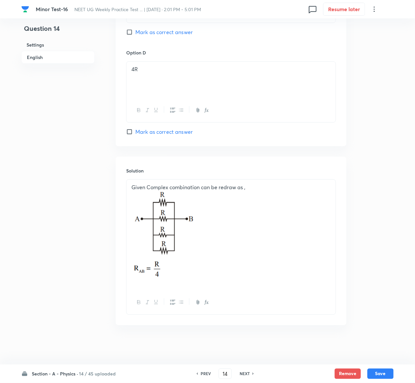
click at [383, 368] on button "Save" at bounding box center [380, 373] width 26 height 10
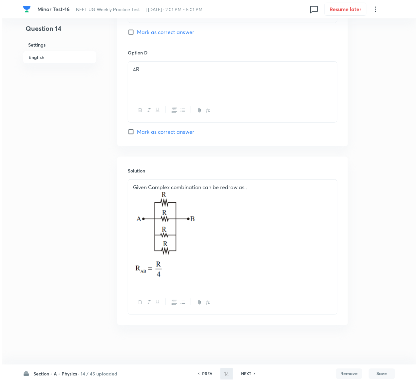
scroll to position [0, 0]
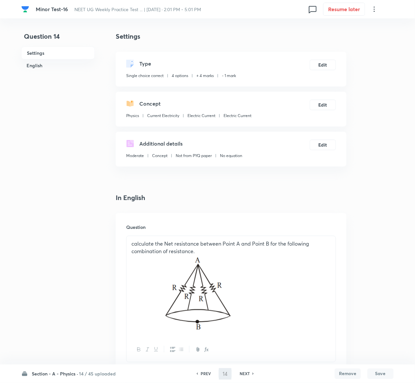
type input "15"
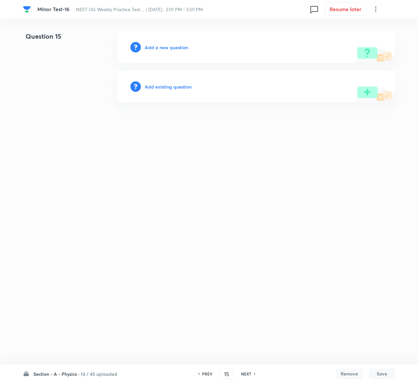
click at [167, 88] on h6 "Add existing question" at bounding box center [168, 86] width 47 height 7
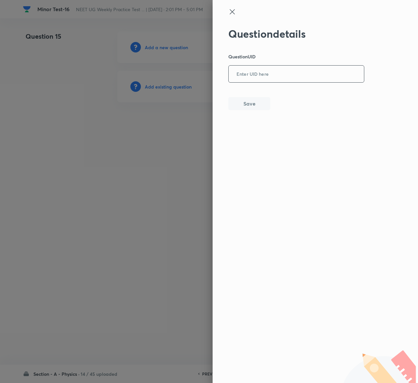
click at [285, 69] on input "text" at bounding box center [296, 74] width 135 height 16
paste input "YAXXI"
type input "YAXXI"
click at [255, 101] on button "Save" at bounding box center [249, 102] width 42 height 13
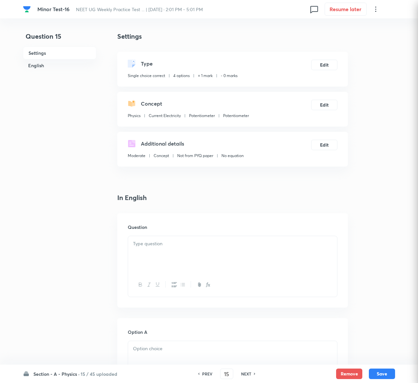
checkbox input "true"
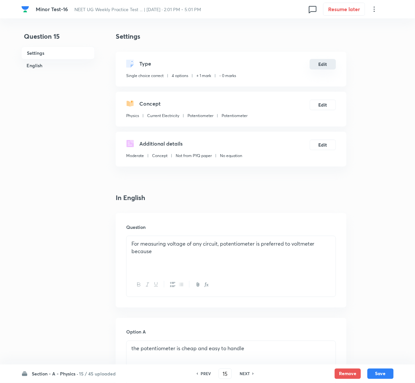
click at [327, 67] on button "Edit" at bounding box center [323, 64] width 26 height 10
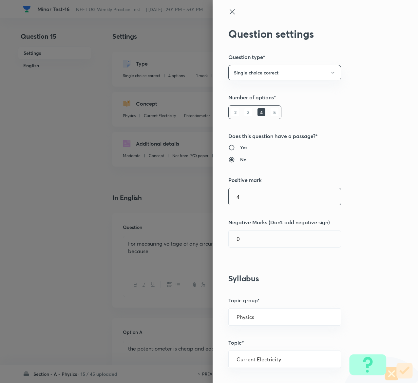
type input "4"
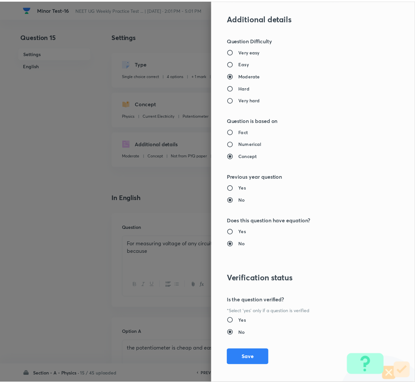
scroll to position [512, 0]
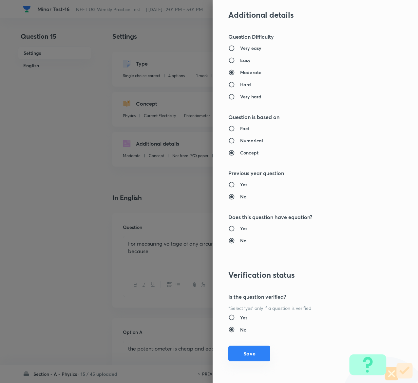
type input "1"
click at [241, 352] on button "Save" at bounding box center [249, 353] width 42 height 16
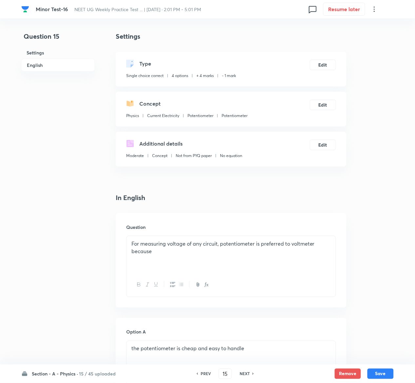
scroll to position [507, 0]
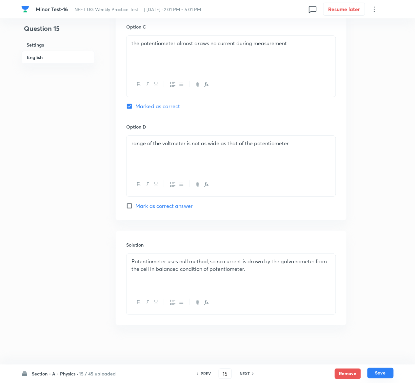
click at [385, 373] on button "Save" at bounding box center [380, 373] width 26 height 10
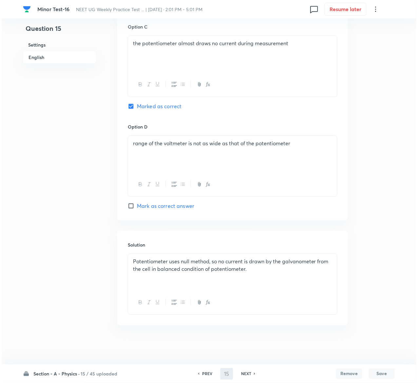
scroll to position [0, 0]
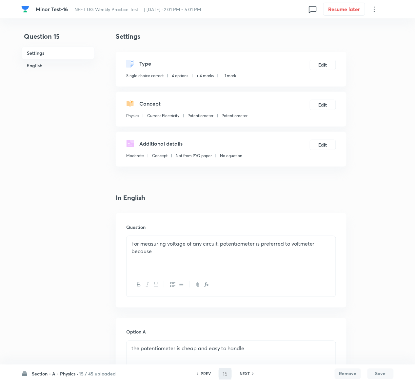
type input "16"
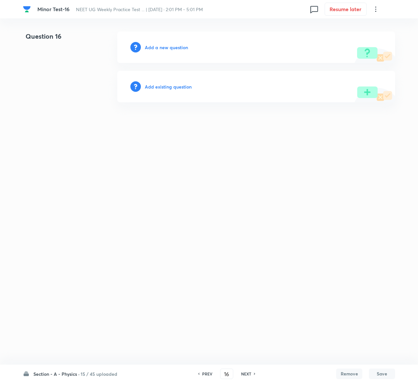
click at [171, 85] on h6 "Add existing question" at bounding box center [168, 86] width 47 height 7
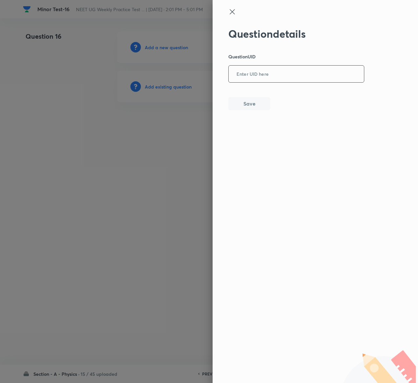
click at [278, 79] on input "text" at bounding box center [296, 74] width 135 height 16
paste input "WMTPM"
type input "WMTPM"
click at [258, 103] on button "Save" at bounding box center [249, 102] width 42 height 13
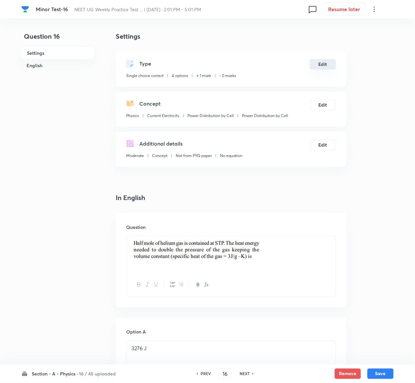
click at [329, 67] on button "Edit" at bounding box center [323, 64] width 26 height 10
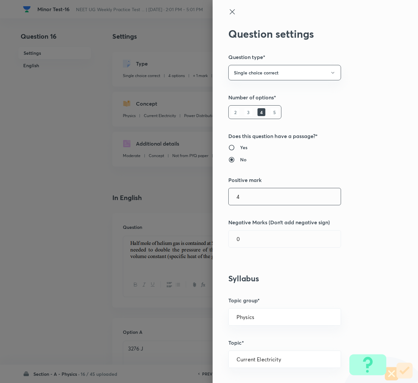
type input "4"
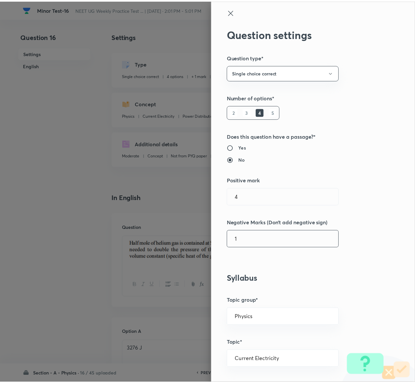
scroll to position [512, 0]
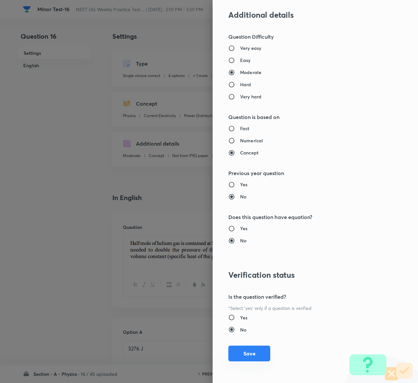
type input "1"
click at [248, 355] on button "Save" at bounding box center [249, 353] width 42 height 16
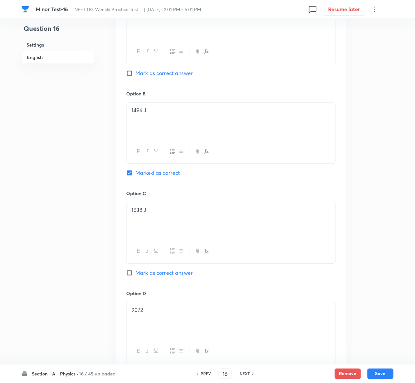
scroll to position [525, 0]
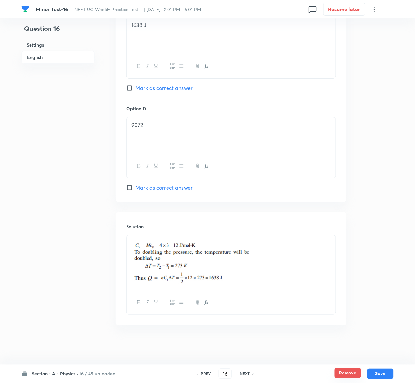
click at [356, 372] on button "Remove" at bounding box center [348, 373] width 26 height 10
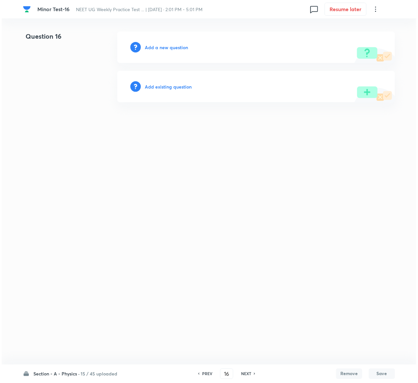
scroll to position [0, 0]
click at [173, 84] on h6 "Add existing question" at bounding box center [168, 86] width 47 height 7
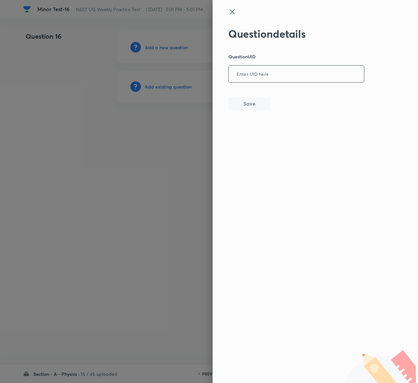
drag, startPoint x: 310, startPoint y: 59, endPoint x: 310, endPoint y: 71, distance: 12.8
click at [310, 71] on div "Question details Question UID ​ Save" at bounding box center [296, 69] width 136 height 83
click at [310, 71] on input "text" at bounding box center [296, 74] width 135 height 16
paste input "50KBG"
type input "50KBG"
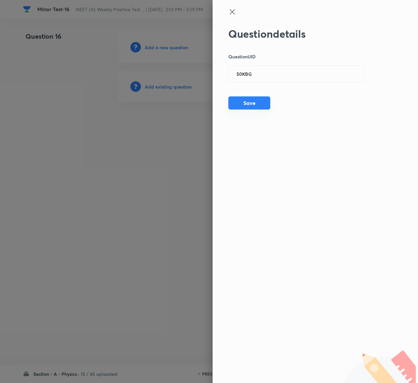
click at [258, 104] on button "Save" at bounding box center [249, 102] width 42 height 13
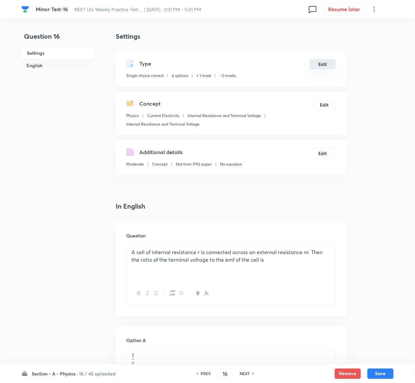
click at [325, 60] on button "Edit" at bounding box center [323, 64] width 26 height 10
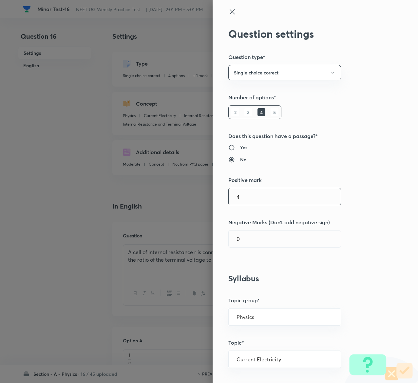
type input "4"
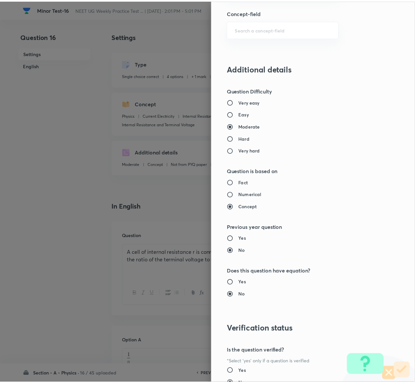
scroll to position [512, 0]
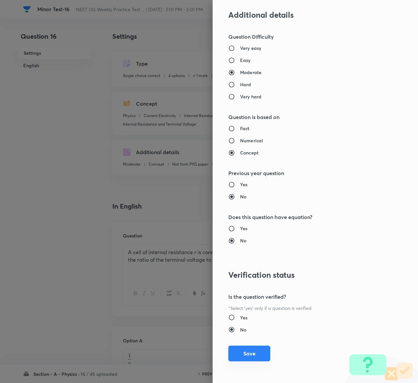
type input "1"
click at [249, 356] on button "Save" at bounding box center [249, 353] width 42 height 16
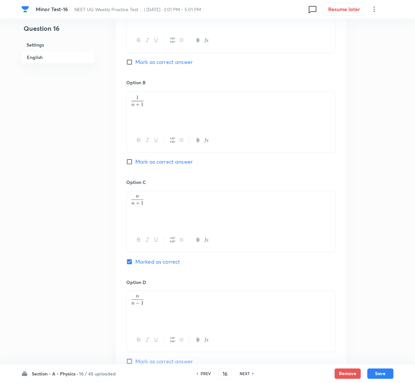
scroll to position [550, 0]
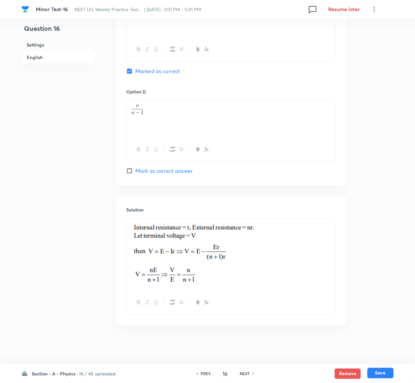
click at [385, 374] on button "Save" at bounding box center [380, 373] width 26 height 10
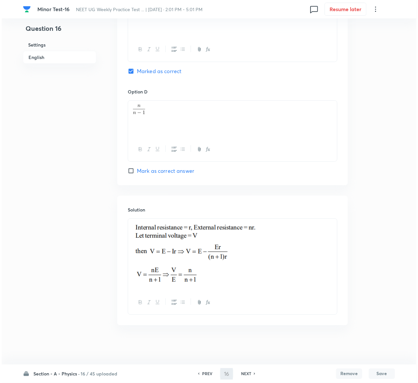
scroll to position [0, 0]
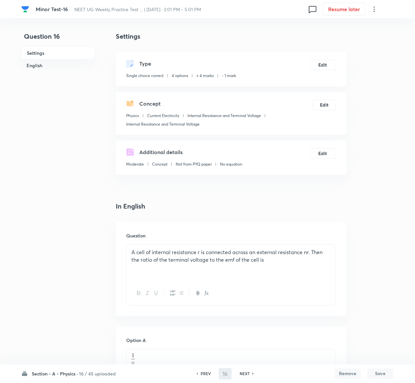
type input "17"
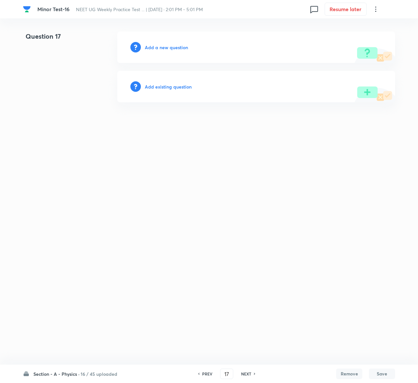
click at [176, 85] on h6 "Add existing question" at bounding box center [168, 86] width 47 height 7
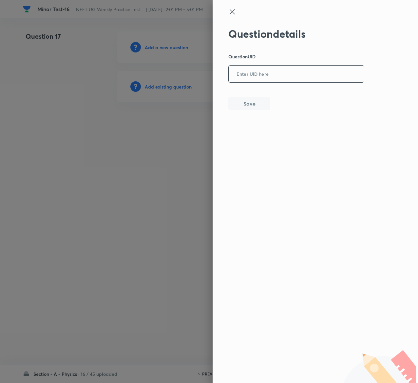
click at [303, 79] on input "text" at bounding box center [296, 74] width 135 height 16
paste input "APBBY"
type input "APBBY"
click at [260, 106] on button "Save" at bounding box center [249, 102] width 42 height 13
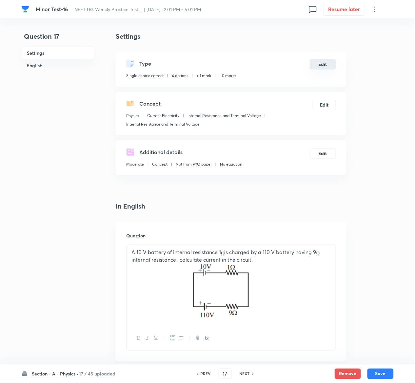
click at [323, 66] on button "Edit" at bounding box center [323, 64] width 26 height 10
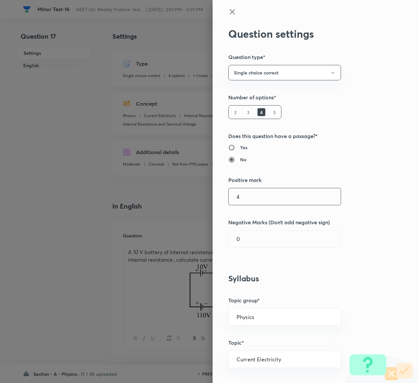
type input "4"
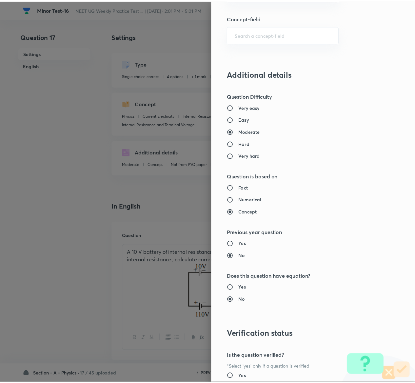
scroll to position [512, 0]
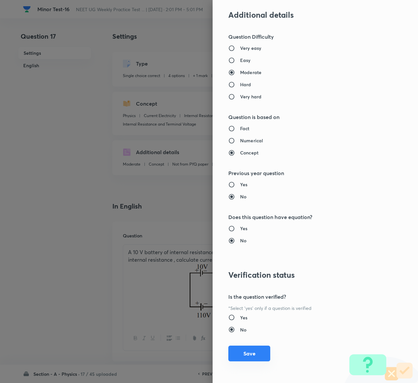
type input "1"
click at [244, 355] on button "Save" at bounding box center [249, 353] width 42 height 16
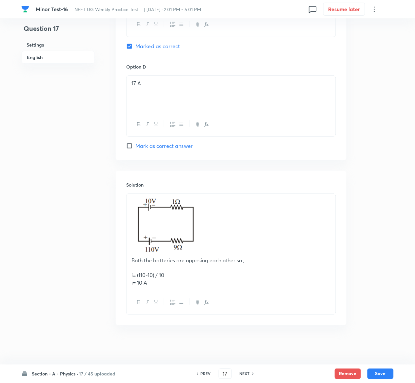
scroll to position [620, 0]
click at [391, 372] on button "Save" at bounding box center [380, 373] width 26 height 10
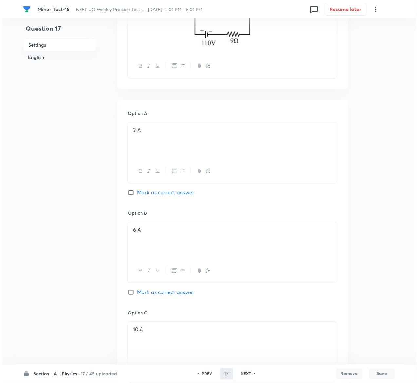
scroll to position [0, 0]
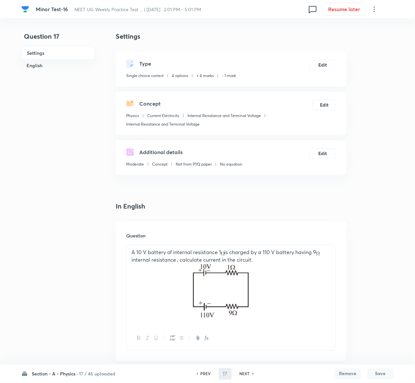
type input "18"
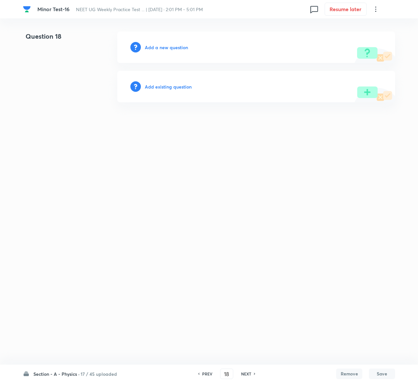
click at [183, 86] on h6 "Add existing question" at bounding box center [168, 86] width 47 height 7
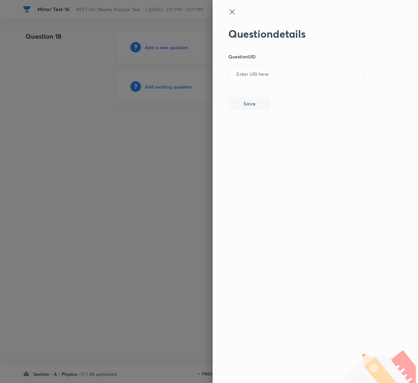
click at [265, 85] on div "Question details Question UID ​ Save" at bounding box center [296, 69] width 136 height 83
click at [265, 79] on input "text" at bounding box center [296, 74] width 135 height 16
paste input "AY9QS"
type input "AY9QS"
click at [261, 106] on button "Save" at bounding box center [249, 102] width 42 height 13
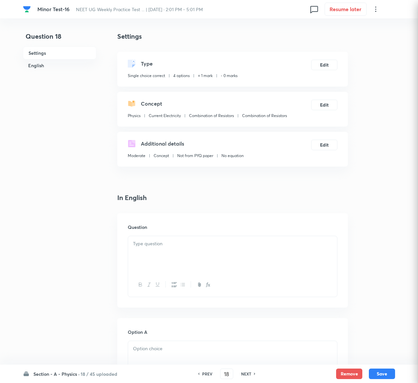
checkbox input "true"
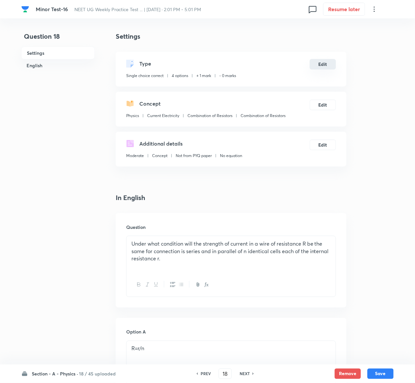
click at [331, 66] on button "Edit" at bounding box center [323, 64] width 26 height 10
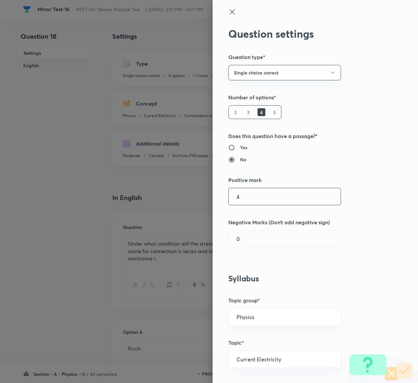
type input "4"
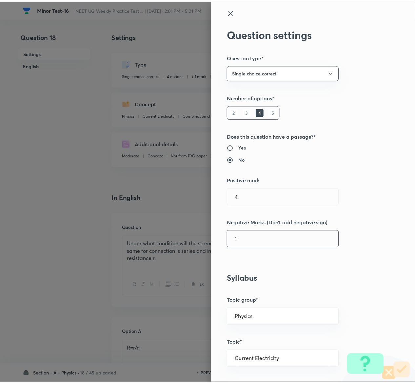
scroll to position [512, 0]
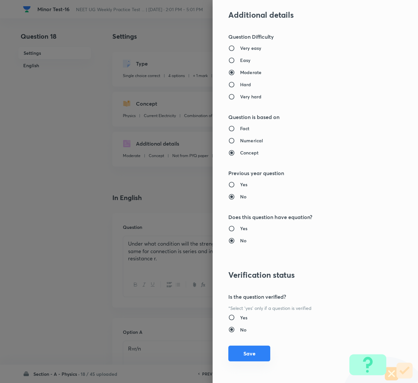
type input "1"
click at [241, 354] on button "Save" at bounding box center [249, 353] width 42 height 16
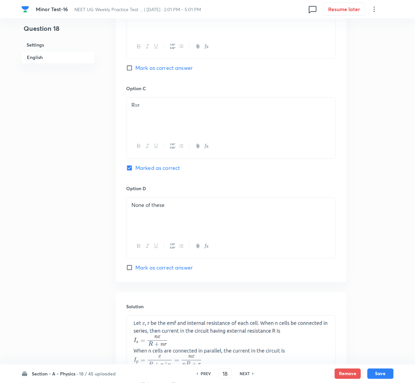
scroll to position [557, 0]
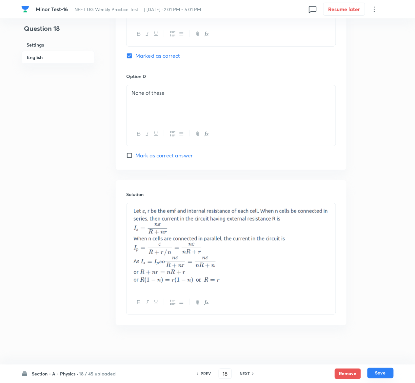
click at [387, 371] on button "Save" at bounding box center [380, 373] width 26 height 10
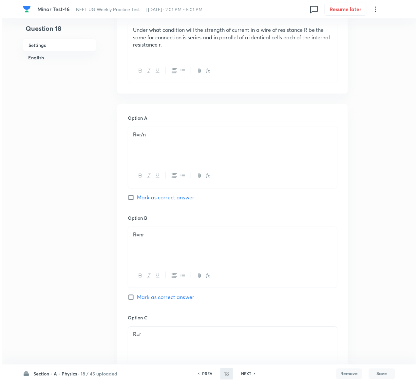
scroll to position [0, 0]
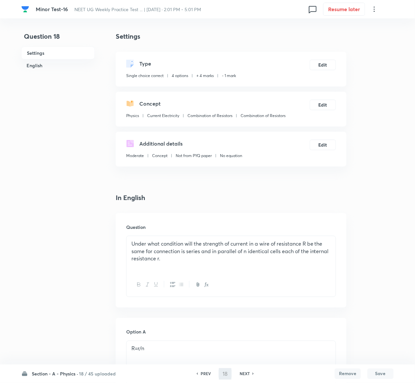
type input "19"
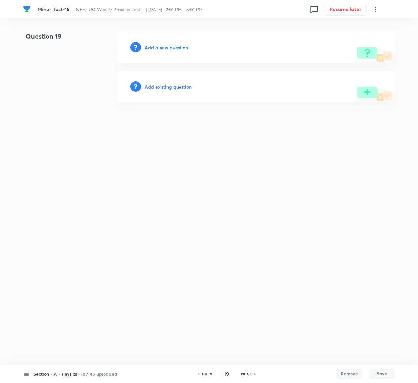
click at [185, 87] on h6 "Add existing question" at bounding box center [168, 86] width 47 height 7
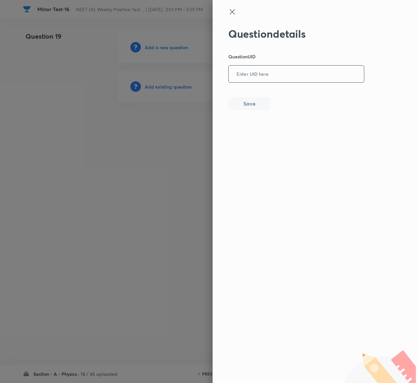
click at [260, 74] on input "text" at bounding box center [296, 74] width 135 height 16
paste input "8SJP0"
type input "8SJP0"
click at [260, 102] on button "Save" at bounding box center [249, 102] width 42 height 13
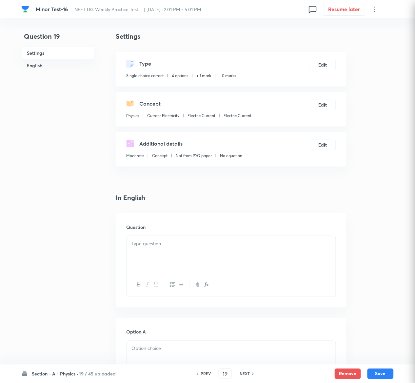
checkbox input "true"
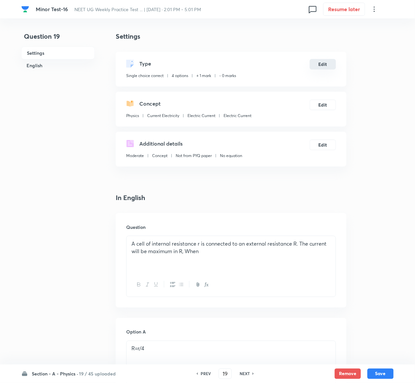
click at [328, 64] on button "Edit" at bounding box center [323, 64] width 26 height 10
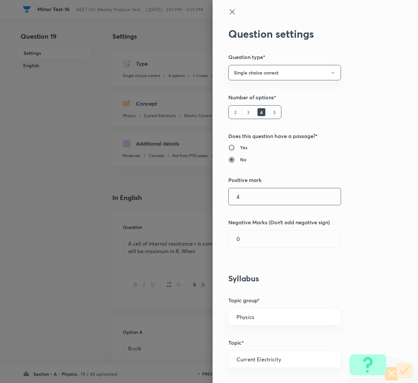
type input "4"
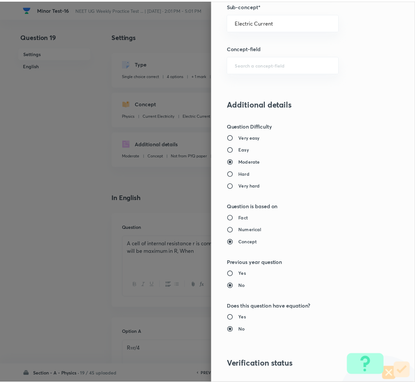
scroll to position [512, 0]
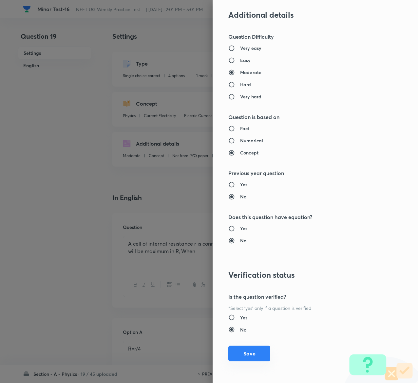
type input "1"
click at [235, 353] on button "Save" at bounding box center [249, 353] width 42 height 16
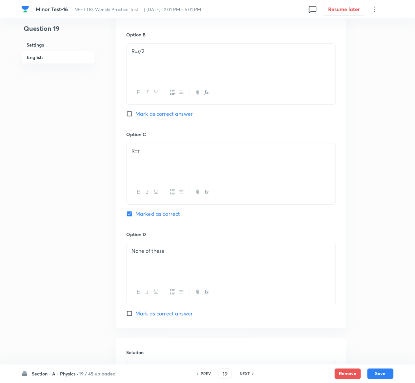
scroll to position [594, 0]
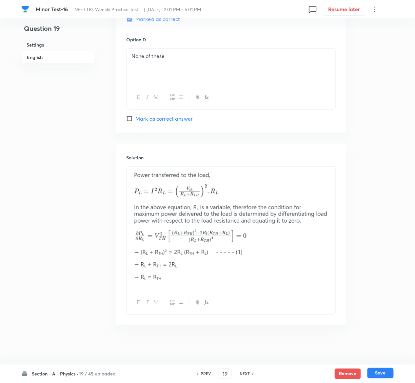
click at [387, 374] on button "Save" at bounding box center [380, 373] width 26 height 10
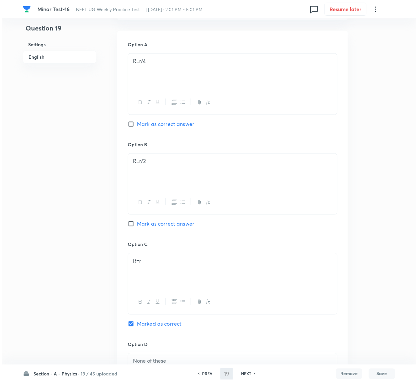
scroll to position [0, 0]
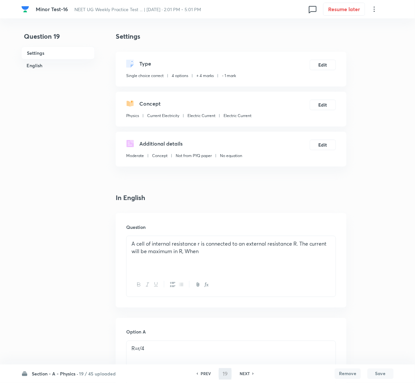
type input "20"
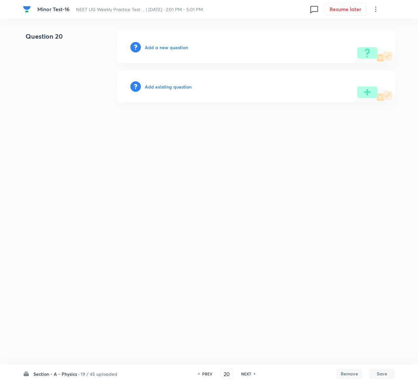
click at [188, 88] on h6 "Add existing question" at bounding box center [168, 86] width 47 height 7
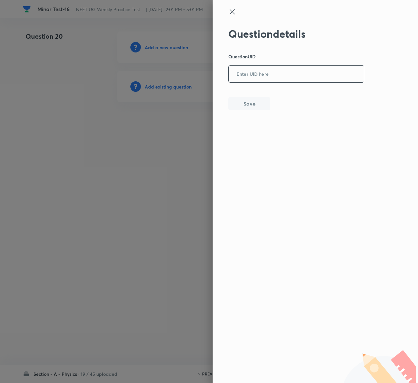
click at [274, 70] on input "text" at bounding box center [296, 74] width 135 height 16
paste input "MPJB2"
type input "MPJB2"
click at [259, 103] on button "Save" at bounding box center [249, 102] width 42 height 13
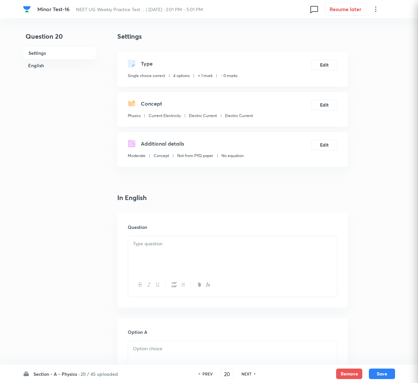
checkbox input "true"
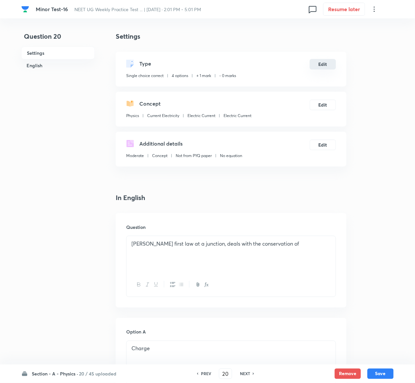
click at [324, 66] on button "Edit" at bounding box center [323, 64] width 26 height 10
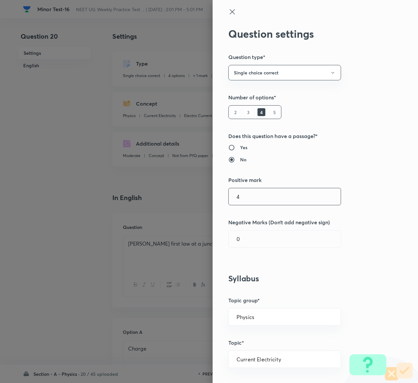
type input "4"
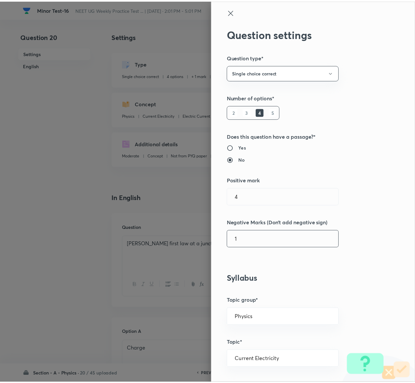
scroll to position [512, 0]
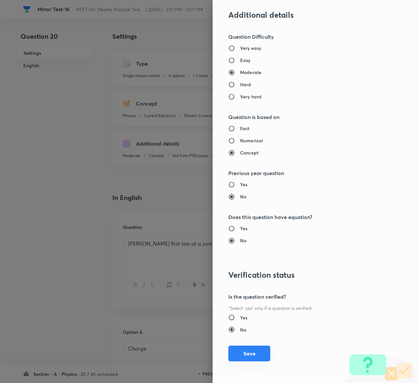
type input "1"
click at [244, 350] on button "Save" at bounding box center [249, 353] width 42 height 16
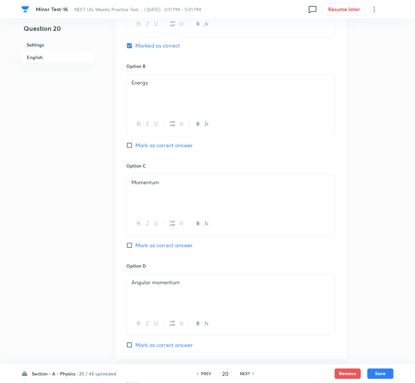
scroll to position [539, 0]
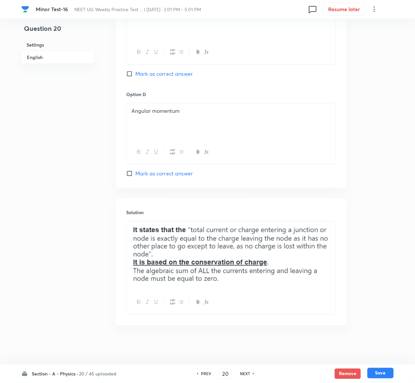
click at [393, 373] on button "Save" at bounding box center [380, 373] width 26 height 10
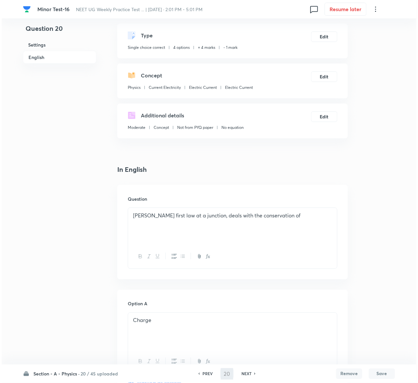
scroll to position [0, 0]
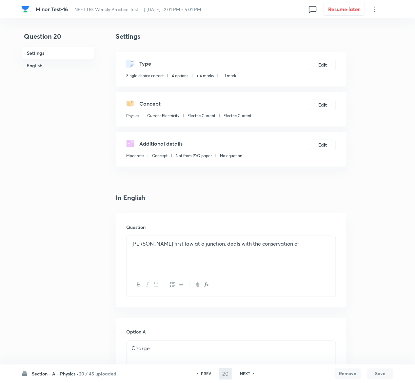
type input "21"
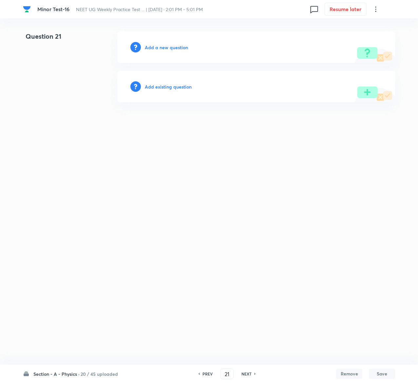
click at [174, 84] on h6 "Add existing question" at bounding box center [168, 86] width 47 height 7
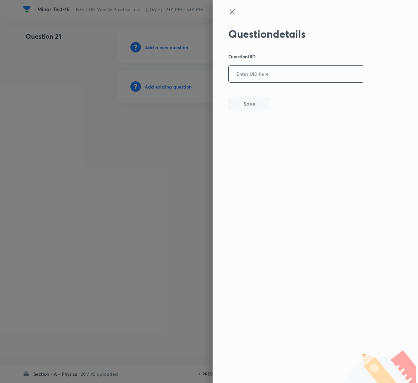
click at [255, 70] on input "text" at bounding box center [296, 74] width 135 height 16
paste input "18JHO"
type input "18JHO"
click at [263, 104] on button "Save" at bounding box center [249, 102] width 42 height 13
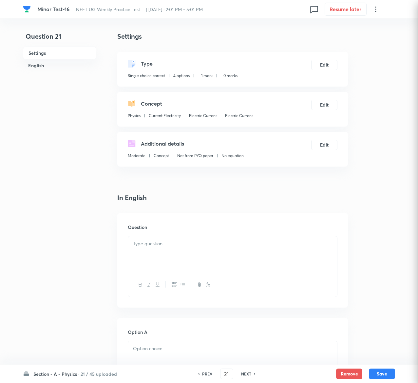
checkbox input "true"
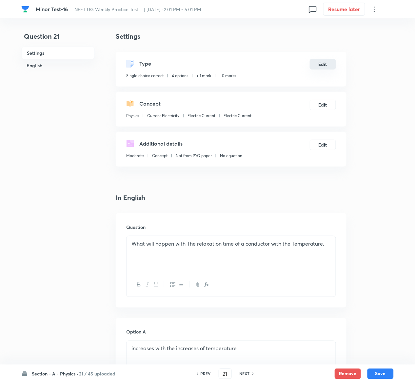
click at [328, 66] on button "Edit" at bounding box center [323, 64] width 26 height 10
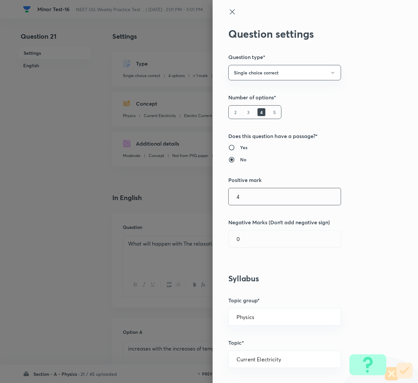
type input "4"
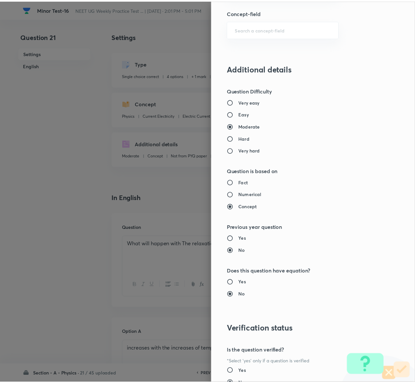
scroll to position [512, 0]
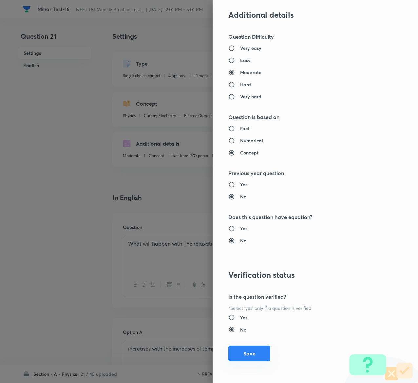
type input "1"
click at [242, 354] on button "Save" at bounding box center [249, 353] width 42 height 16
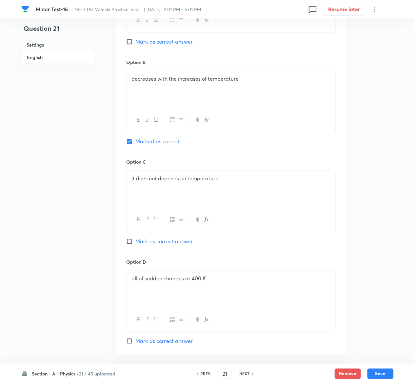
scroll to position [525, 0]
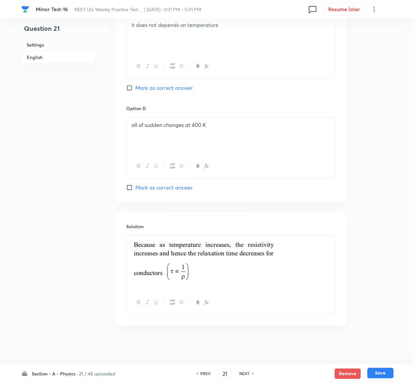
click at [391, 375] on button "Save" at bounding box center [380, 373] width 26 height 10
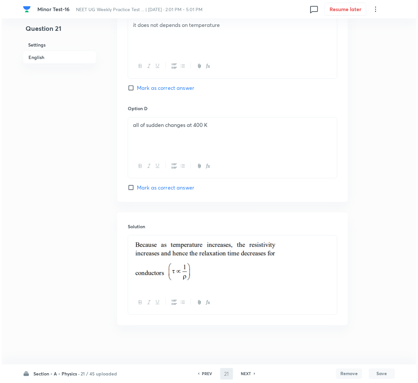
scroll to position [0, 0]
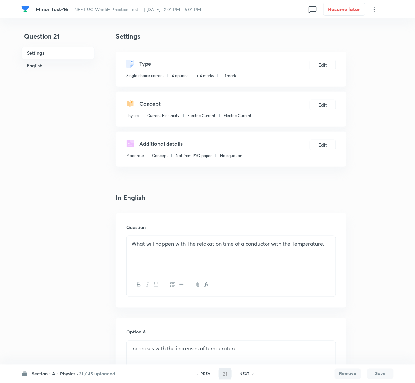
type input "22"
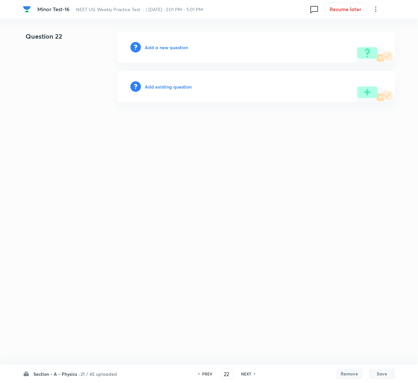
click at [175, 90] on div "Add existing question" at bounding box center [256, 86] width 278 height 31
click at [175, 89] on div "Add existing question" at bounding box center [256, 86] width 278 height 31
click at [175, 89] on h6 "Add existing question" at bounding box center [168, 86] width 47 height 7
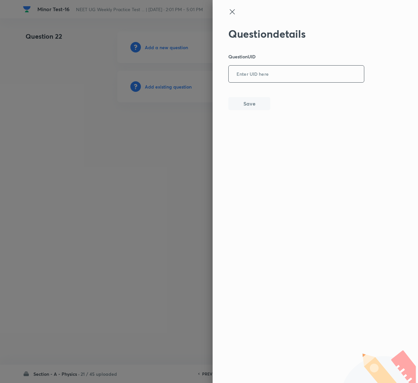
click at [303, 76] on input "text" at bounding box center [296, 74] width 135 height 16
paste input "TL8XG"
type input "TL8XG"
click at [241, 99] on button "Save" at bounding box center [249, 102] width 42 height 13
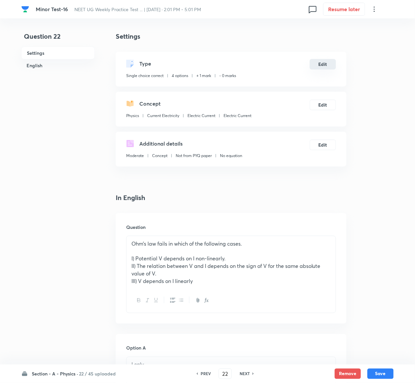
click at [317, 66] on button "Edit" at bounding box center [323, 64] width 26 height 10
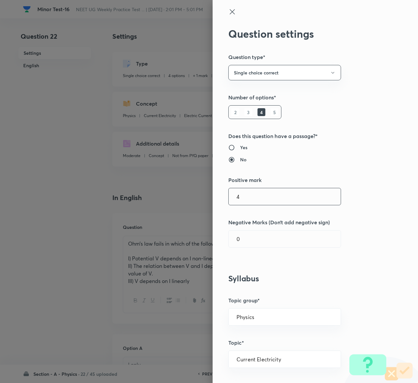
type input "4"
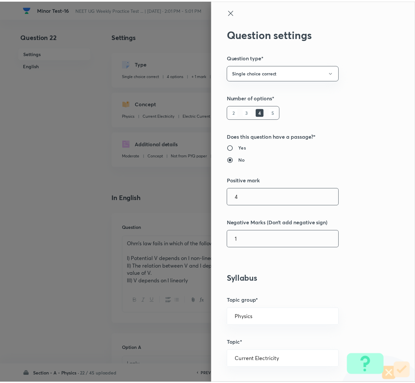
scroll to position [512, 0]
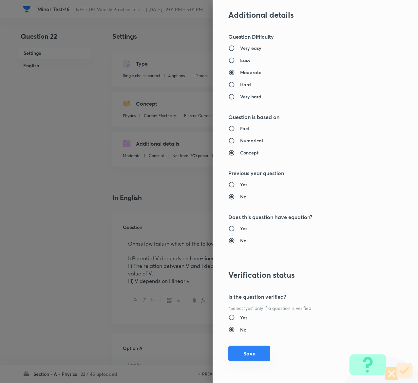
type input "1"
click at [241, 351] on button "Save" at bounding box center [249, 353] width 42 height 16
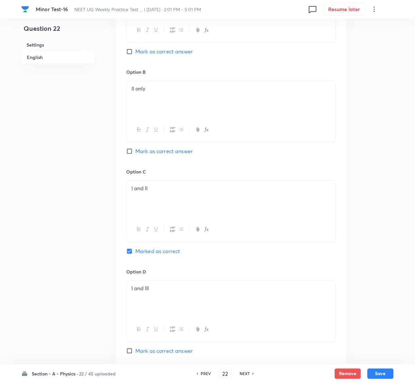
scroll to position [522, 0]
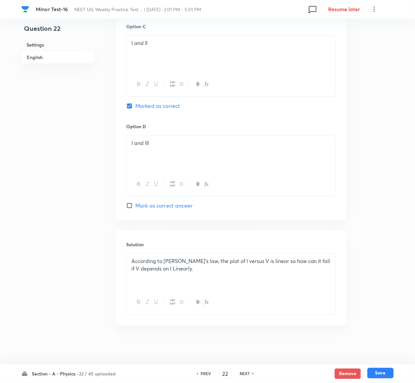
click at [389, 375] on button "Save" at bounding box center [380, 373] width 26 height 10
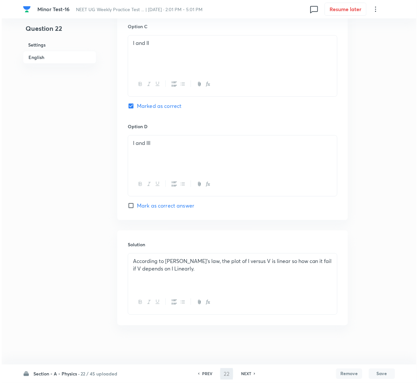
scroll to position [0, 0]
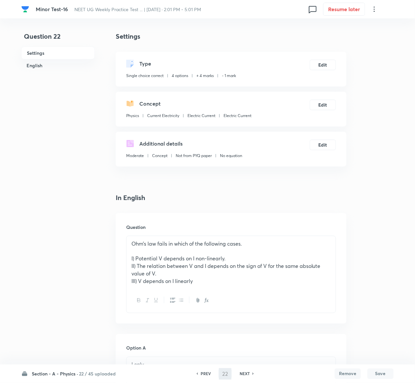
type input "23"
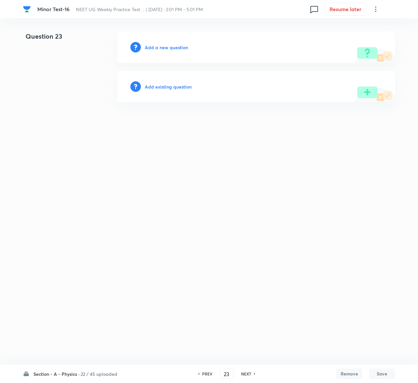
click at [177, 83] on h6 "Add existing question" at bounding box center [168, 86] width 47 height 7
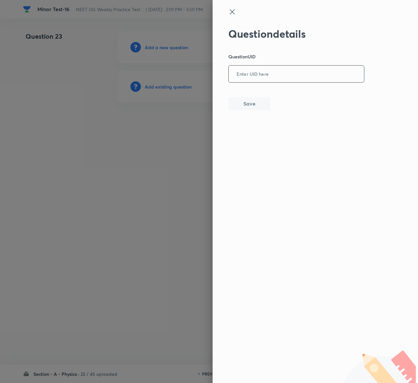
click at [270, 73] on input "text" at bounding box center [296, 74] width 135 height 16
paste input "V4Q6K"
type input "V4Q6K"
click at [257, 105] on button "Save" at bounding box center [249, 102] width 42 height 13
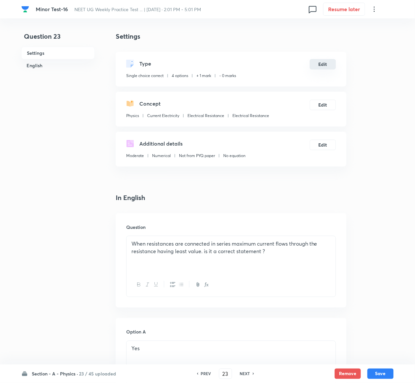
click at [319, 63] on button "Edit" at bounding box center [323, 64] width 26 height 10
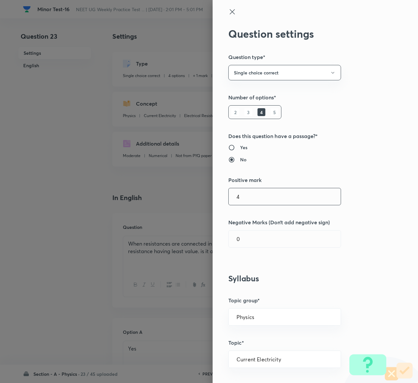
type input "4"
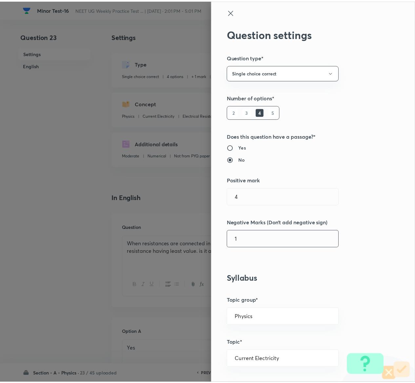
scroll to position [512, 0]
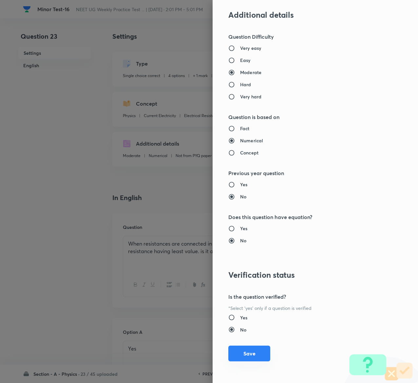
type input "1"
click at [235, 355] on button "Save" at bounding box center [249, 353] width 42 height 16
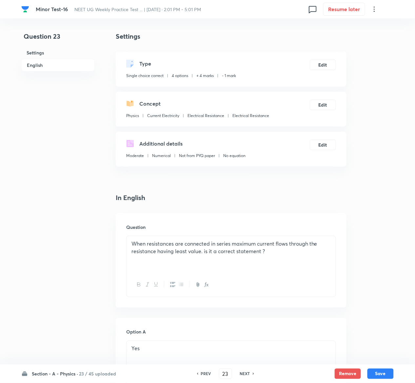
scroll to position [507, 0]
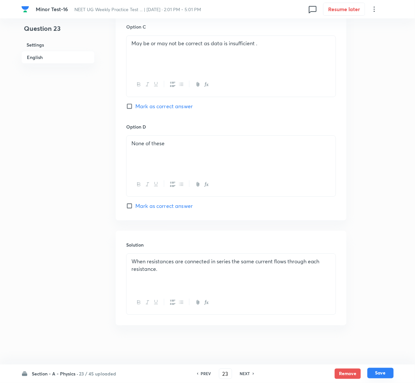
click at [391, 374] on button "Save" at bounding box center [380, 373] width 26 height 10
type input "24"
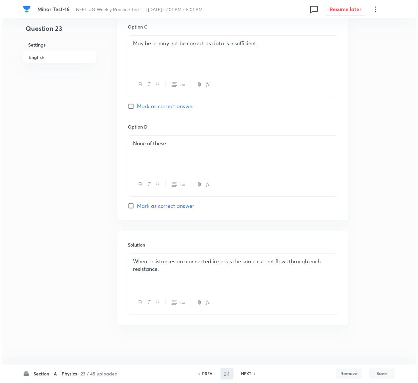
scroll to position [0, 0]
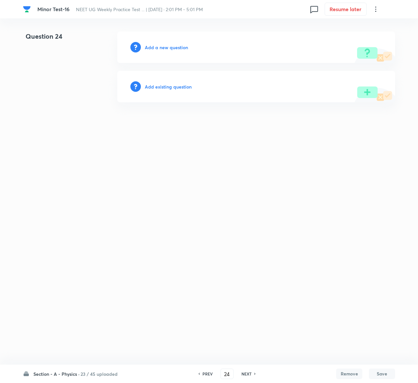
click at [190, 83] on h6 "Add existing question" at bounding box center [168, 86] width 47 height 7
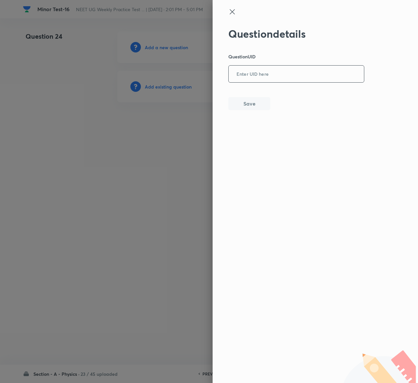
click at [307, 68] on input "text" at bounding box center [296, 74] width 135 height 16
paste input "UZBFC"
type input "UZBFC"
click at [233, 98] on button "Save" at bounding box center [249, 102] width 42 height 13
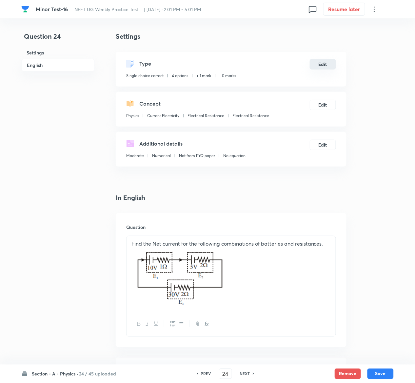
click at [321, 66] on button "Edit" at bounding box center [323, 64] width 26 height 10
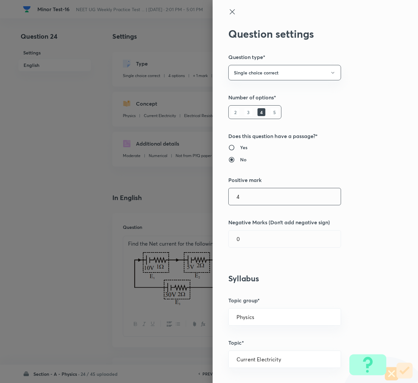
type input "4"
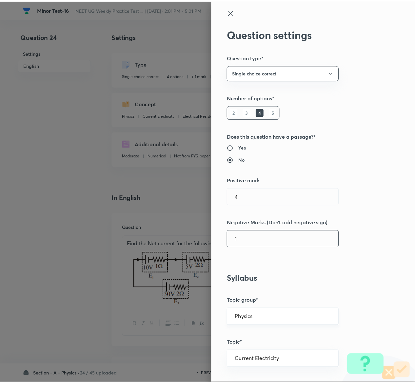
scroll to position [512, 0]
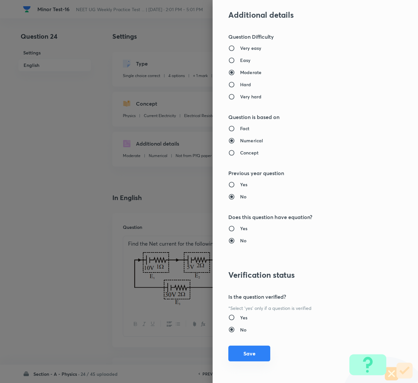
type input "1"
click at [233, 355] on button "Save" at bounding box center [249, 353] width 42 height 16
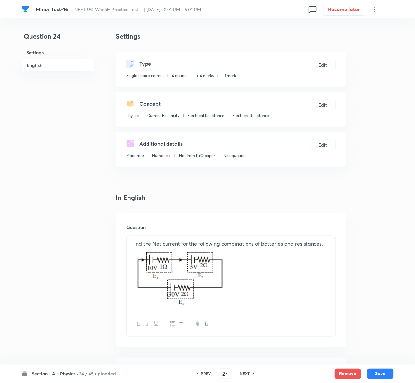
scroll to position [613, 0]
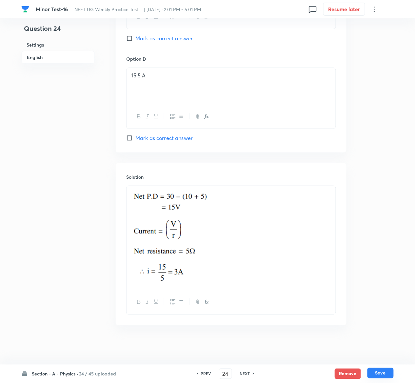
click at [391, 376] on button "Save" at bounding box center [380, 373] width 26 height 10
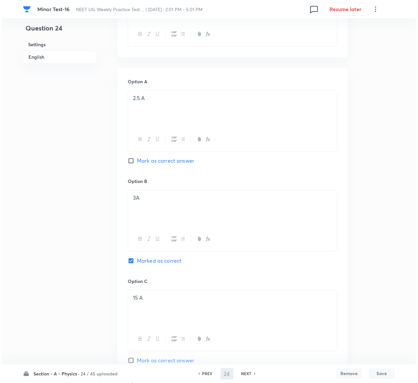
scroll to position [0, 0]
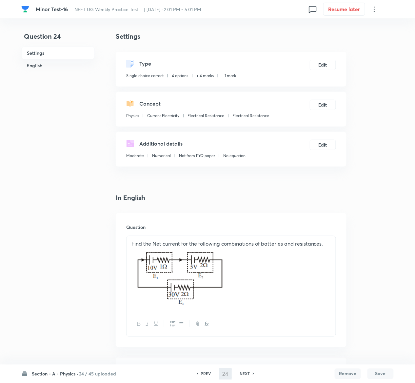
type input "25"
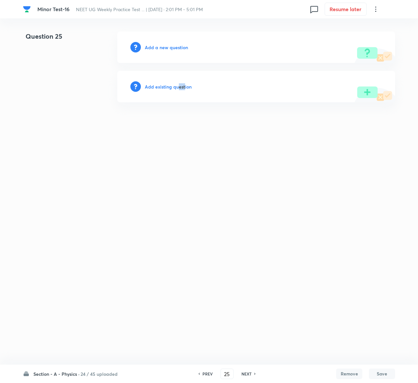
drag, startPoint x: 184, startPoint y: 69, endPoint x: 179, endPoint y: 89, distance: 21.0
click at [179, 89] on div "Question 25 Add a new question Add existing question" at bounding box center [209, 66] width 372 height 71
click at [179, 89] on h6 "Add existing question" at bounding box center [168, 86] width 47 height 7
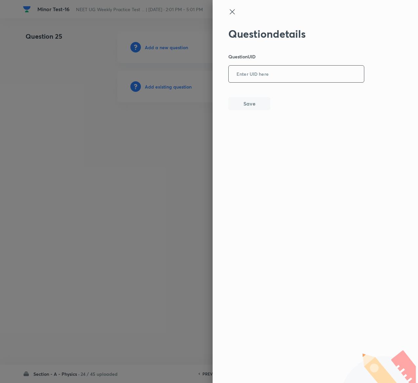
click at [280, 80] on input "text" at bounding box center [296, 74] width 135 height 16
paste input "4Z4EH"
type input "4Z4EH"
click at [249, 106] on button "Save" at bounding box center [249, 102] width 42 height 13
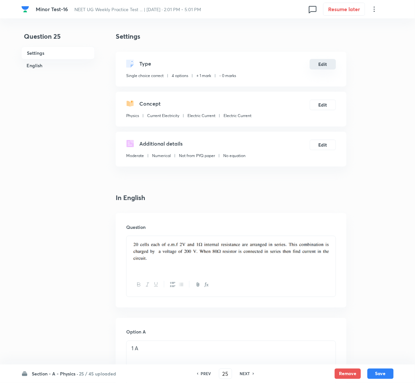
click at [327, 64] on button "Edit" at bounding box center [323, 64] width 26 height 10
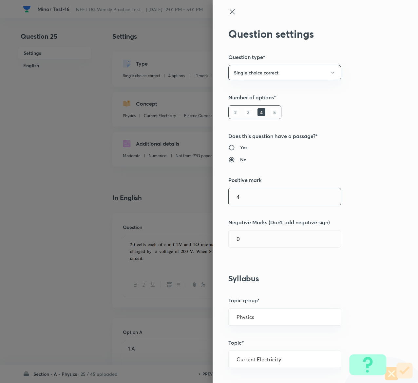
type input "4"
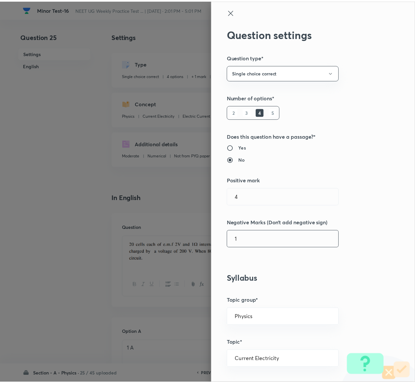
scroll to position [512, 0]
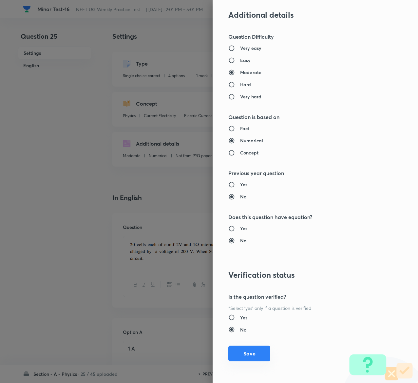
type input "1"
click at [242, 347] on button "Save" at bounding box center [249, 353] width 42 height 16
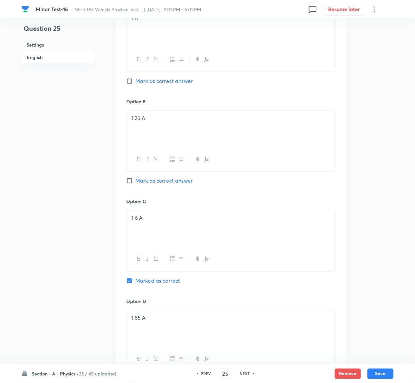
scroll to position [509, 0]
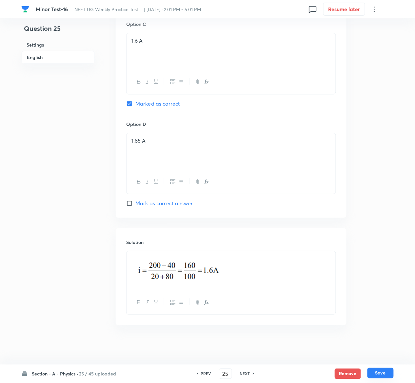
click at [387, 370] on button "Save" at bounding box center [380, 373] width 26 height 10
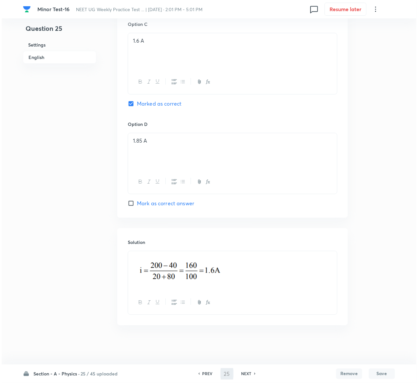
scroll to position [0, 0]
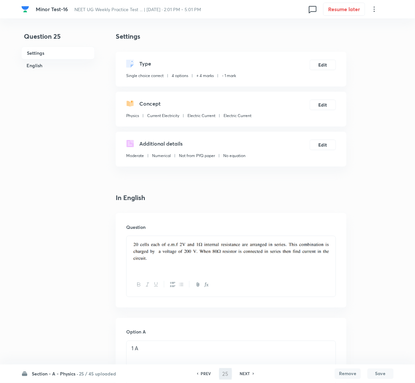
type input "26"
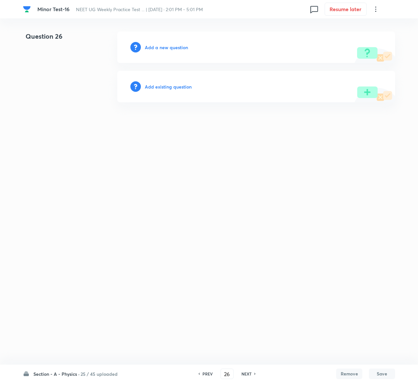
click at [184, 86] on h6 "Add existing question" at bounding box center [168, 86] width 47 height 7
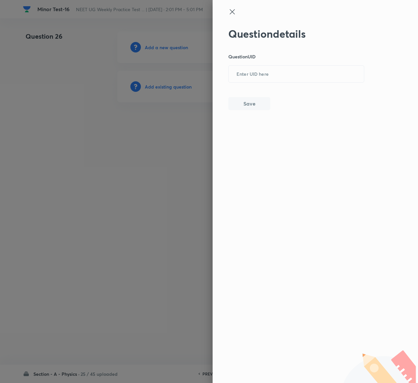
click at [299, 60] on p "Question UID" at bounding box center [296, 56] width 136 height 7
click at [299, 66] on input "text" at bounding box center [296, 74] width 135 height 16
paste input "14GRV"
type input "14GRV"
click at [254, 106] on button "Save" at bounding box center [249, 102] width 42 height 13
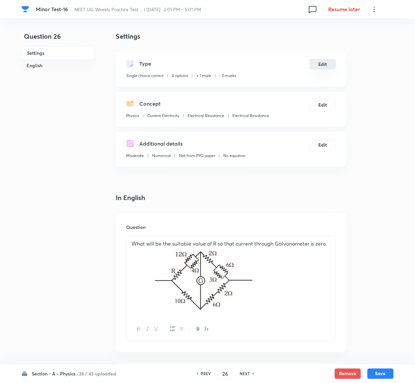
click at [325, 64] on button "Edit" at bounding box center [323, 64] width 26 height 10
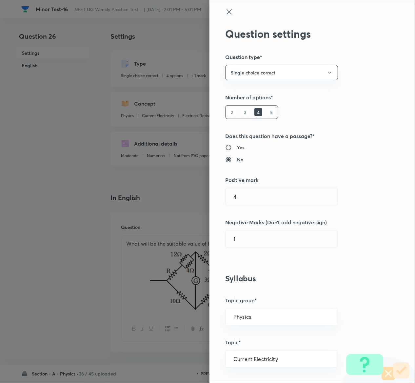
type input "1"
type input "0"
type input "Electrical Resistance"
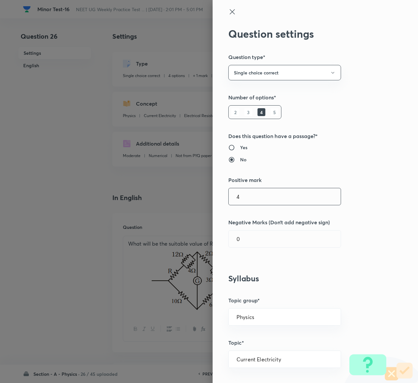
type input "4"
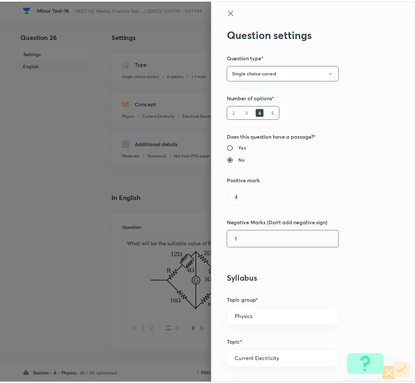
scroll to position [512, 0]
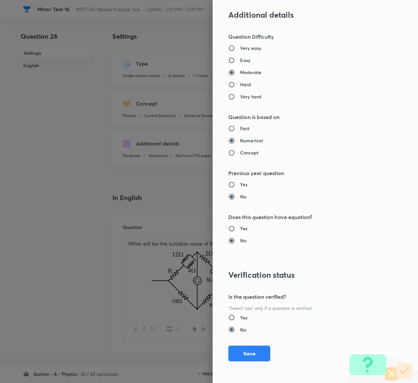
type input "1"
click at [246, 355] on button "Save" at bounding box center [249, 353] width 42 height 16
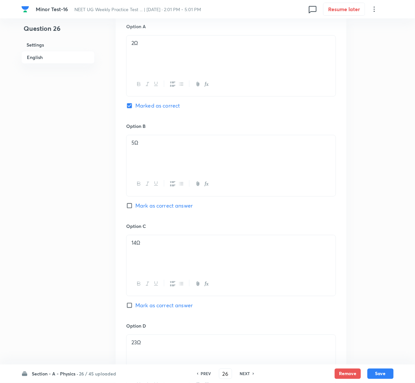
scroll to position [612, 0]
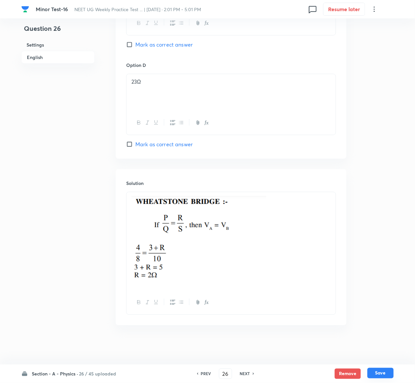
click at [388, 373] on button "Save" at bounding box center [380, 373] width 26 height 10
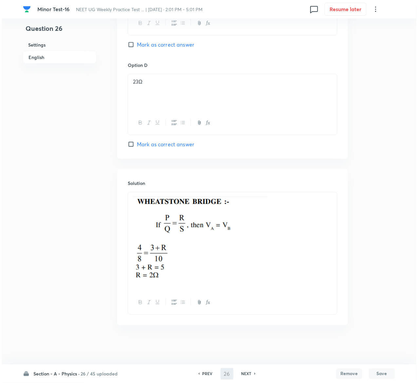
scroll to position [0, 0]
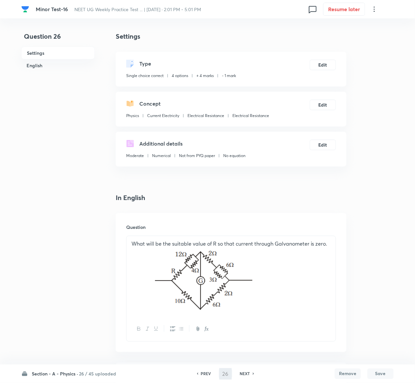
type input "27"
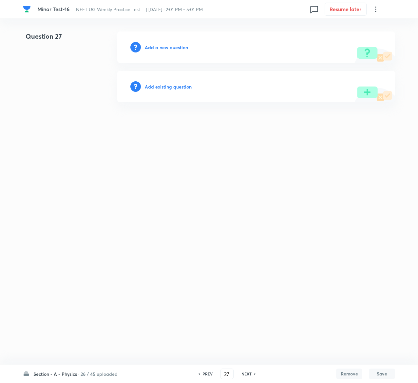
click at [173, 87] on h6 "Add existing question" at bounding box center [168, 86] width 47 height 7
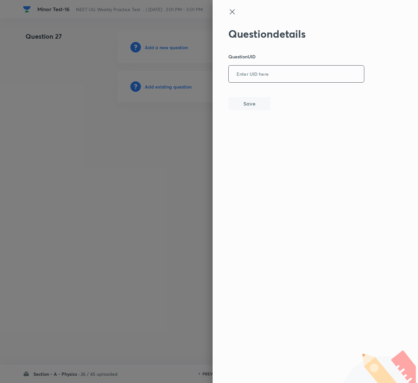
click at [266, 81] on input "text" at bounding box center [296, 74] width 135 height 16
paste input "JP63D"
click at [266, 81] on input "JP63D" at bounding box center [296, 74] width 135 height 16
type input "JP63D"
click at [260, 104] on button "Save" at bounding box center [249, 102] width 42 height 13
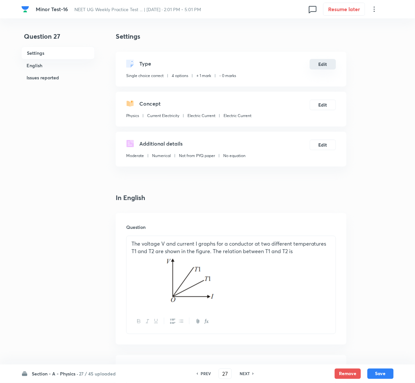
click at [324, 65] on button "Edit" at bounding box center [323, 64] width 26 height 10
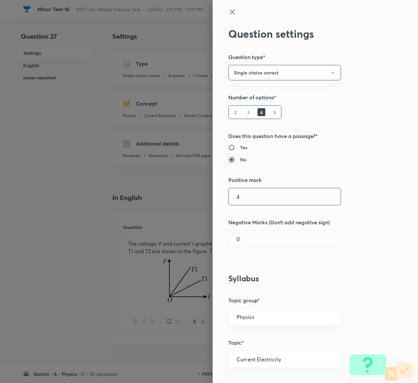
type input "4"
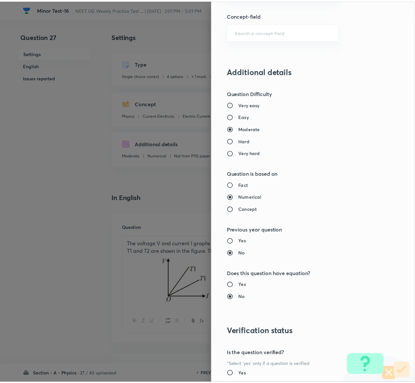
scroll to position [512, 0]
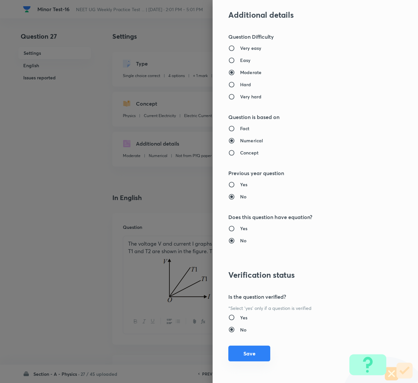
type input "1"
click at [236, 358] on button "Save" at bounding box center [249, 353] width 42 height 16
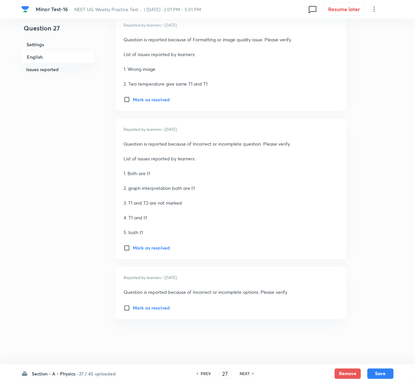
scroll to position [917, 0]
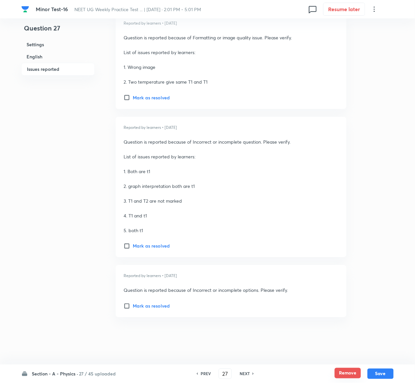
click at [351, 374] on button "Remove" at bounding box center [348, 373] width 26 height 10
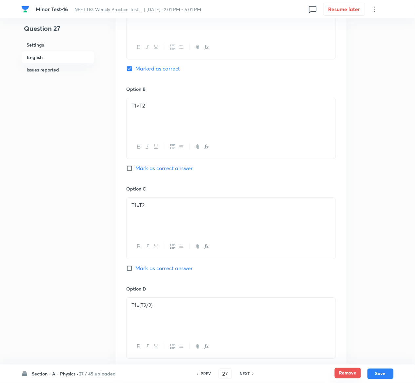
scroll to position [0, 0]
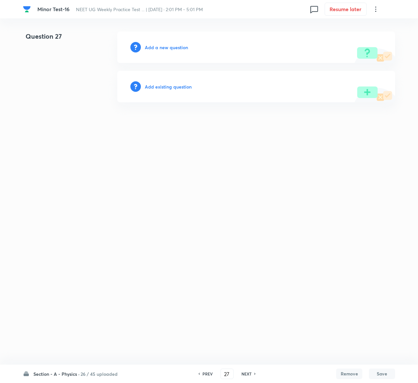
click at [174, 89] on h6 "Add existing question" at bounding box center [168, 86] width 47 height 7
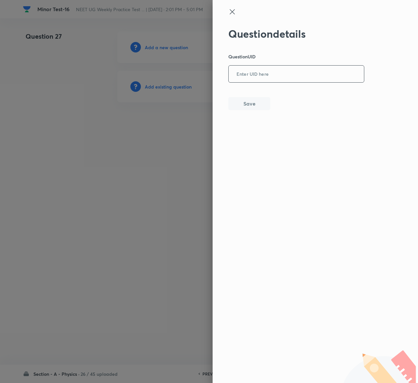
click at [287, 73] on input "text" at bounding box center [296, 74] width 135 height 16
paste input "B0XTY"
type input "B0XTY"
click at [250, 103] on button "Save" at bounding box center [249, 102] width 42 height 13
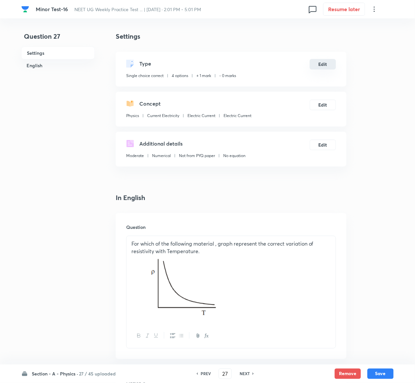
click at [328, 65] on button "Edit" at bounding box center [323, 64] width 26 height 10
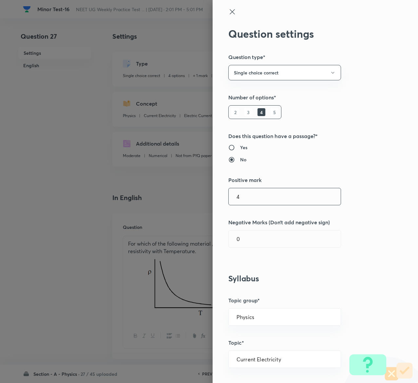
type input "4"
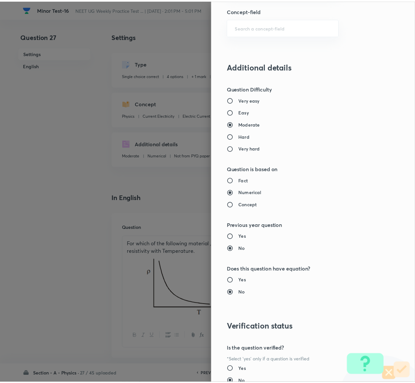
scroll to position [512, 0]
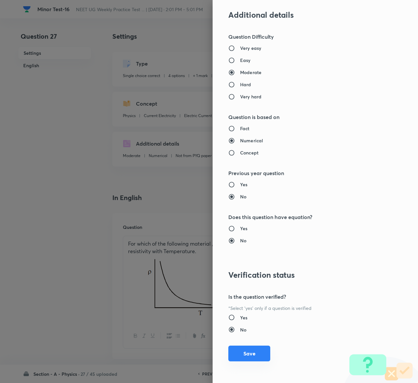
type input "1"
click at [241, 353] on button "Save" at bounding box center [249, 353] width 42 height 16
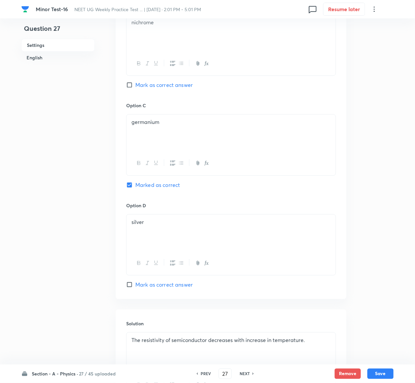
scroll to position [558, 0]
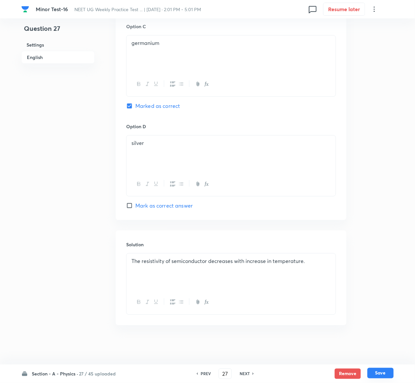
click at [390, 372] on button "Save" at bounding box center [380, 373] width 26 height 10
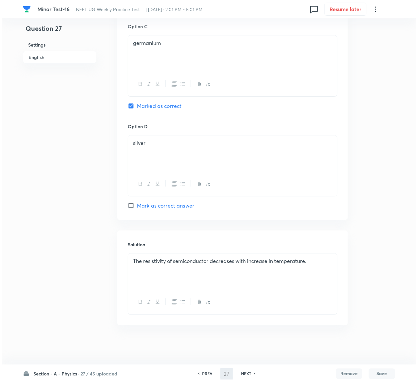
scroll to position [0, 0]
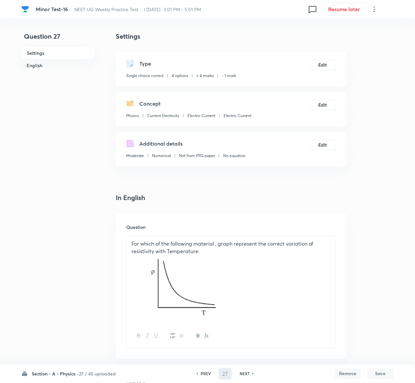
type input "28"
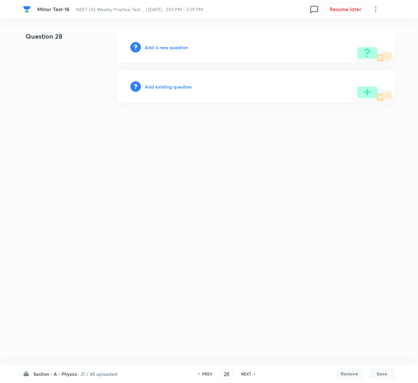
click at [186, 84] on h6 "Add existing question" at bounding box center [168, 86] width 47 height 7
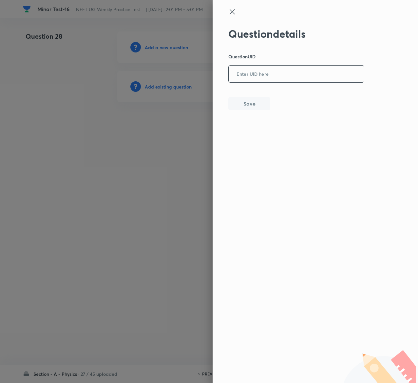
click at [279, 81] on input "text" at bounding box center [296, 74] width 135 height 16
paste input "WD1JN"
type input "WD1JN"
drag, startPoint x: 254, startPoint y: 113, endPoint x: 252, endPoint y: 103, distance: 10.3
click at [252, 103] on div "Question details Question UID WD1JN ​ Save" at bounding box center [315, 191] width 205 height 383
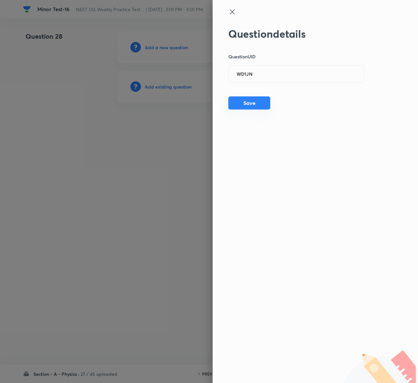
click at [252, 103] on button "Save" at bounding box center [249, 102] width 42 height 13
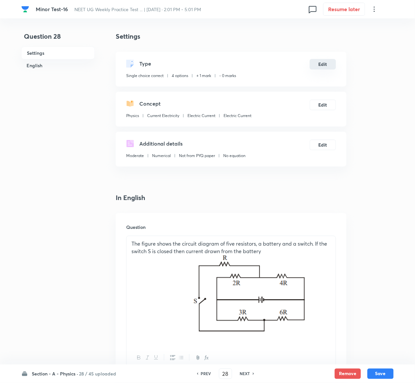
click at [326, 65] on button "Edit" at bounding box center [323, 64] width 26 height 10
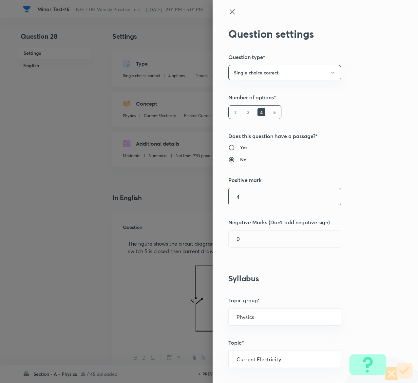
type input "4"
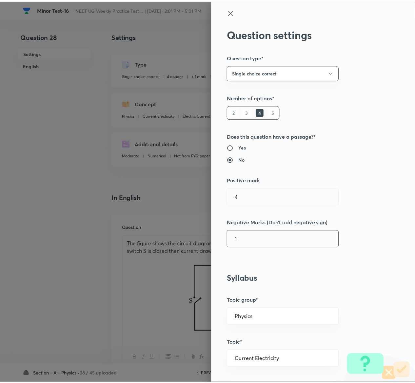
scroll to position [512, 0]
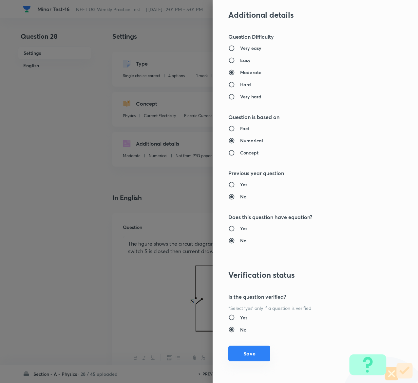
type input "1"
click at [241, 351] on button "Save" at bounding box center [249, 353] width 42 height 16
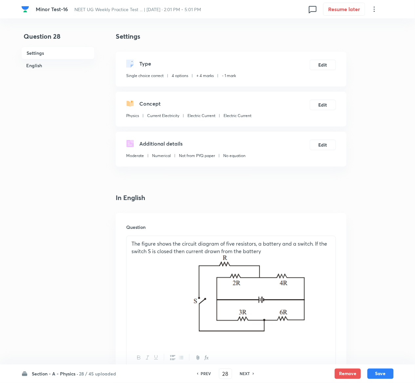
scroll to position [580, 0]
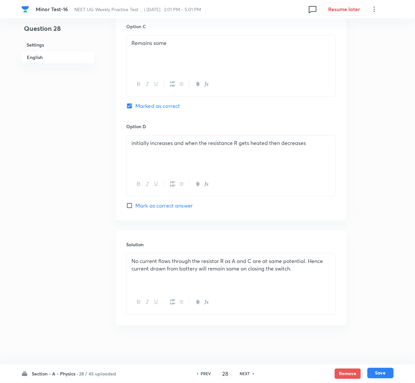
click at [389, 369] on button "Save" at bounding box center [380, 373] width 26 height 10
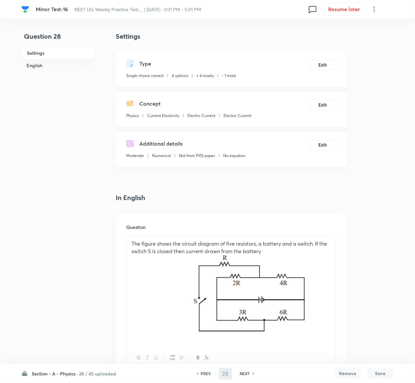
type input "29"
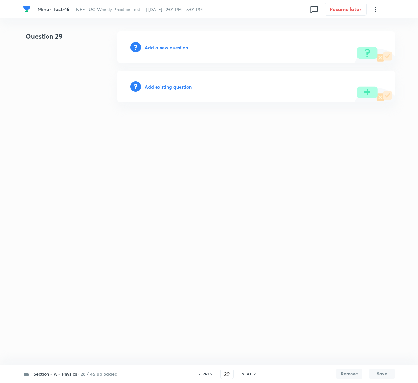
click at [182, 85] on h6 "Add existing question" at bounding box center [168, 86] width 47 height 7
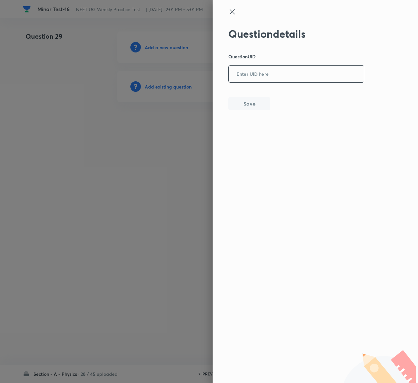
click at [288, 69] on input "text" at bounding box center [296, 74] width 135 height 16
paste input "CXCPE"
type input "CXCPE"
click at [255, 102] on button "Save" at bounding box center [249, 102] width 42 height 13
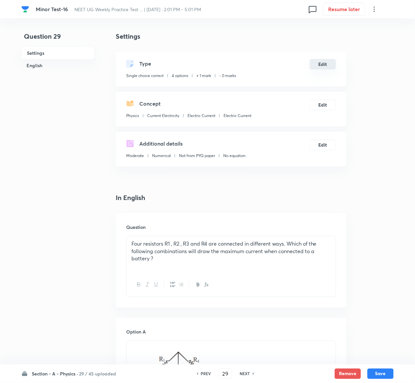
click at [331, 61] on button "Edit" at bounding box center [323, 64] width 26 height 10
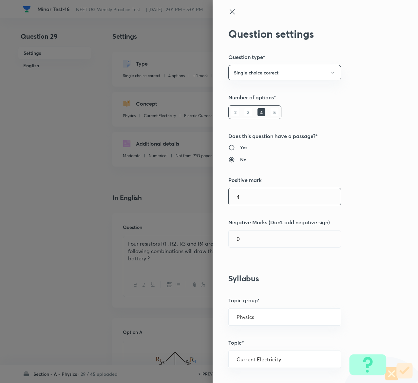
type input "4"
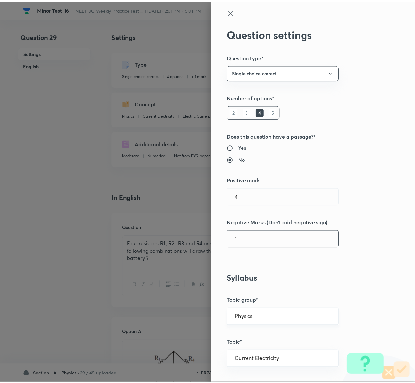
scroll to position [512, 0]
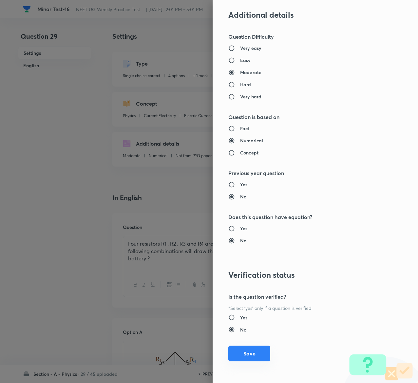
click at [246, 351] on button "Save" at bounding box center [249, 353] width 42 height 16
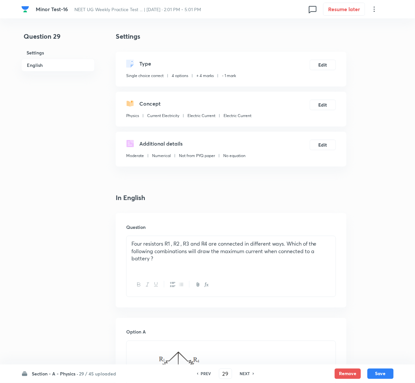
scroll to position [606, 0]
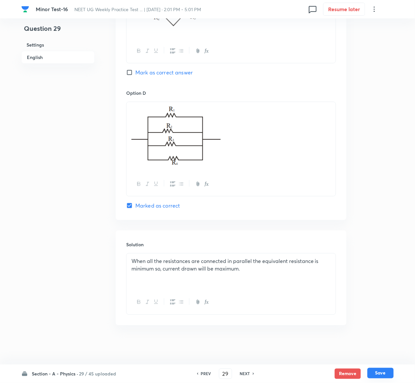
click at [387, 371] on button "Save" at bounding box center [380, 373] width 26 height 10
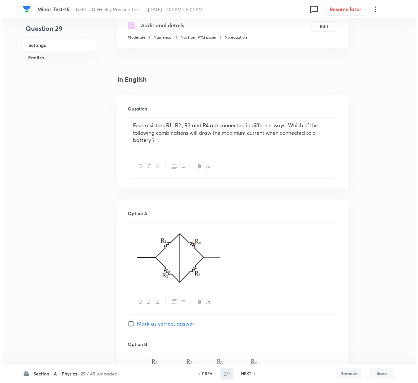
scroll to position [0, 0]
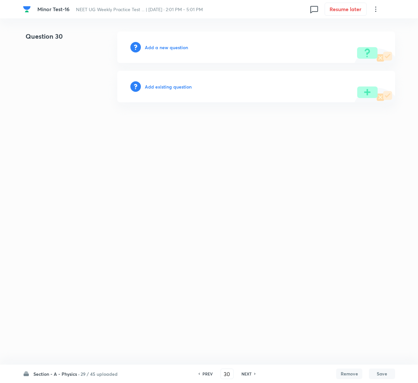
click at [174, 83] on h6 "Add existing question" at bounding box center [168, 86] width 47 height 7
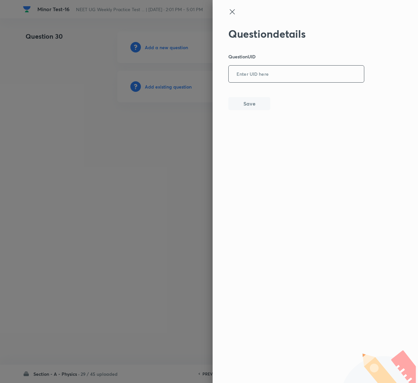
click at [276, 78] on input "text" at bounding box center [296, 74] width 135 height 16
paste input "FGIXO"
click at [255, 106] on button "Save" at bounding box center [249, 102] width 42 height 13
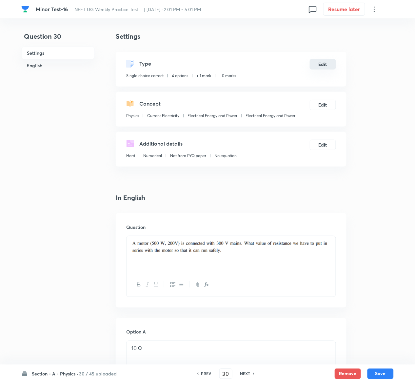
click at [320, 63] on button "Edit" at bounding box center [323, 64] width 26 height 10
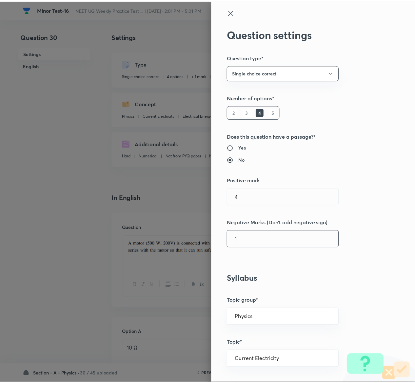
scroll to position [512, 0]
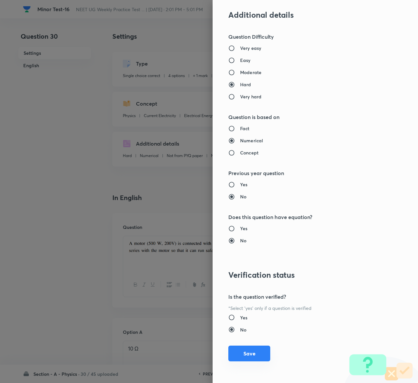
click at [248, 351] on button "Save" at bounding box center [249, 353] width 42 height 16
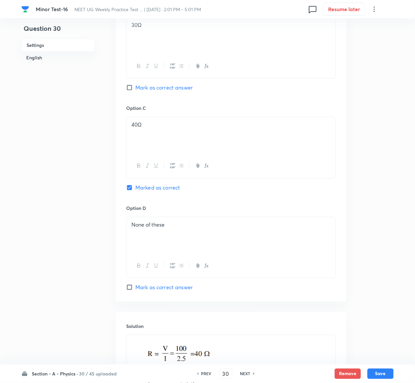
scroll to position [533, 0]
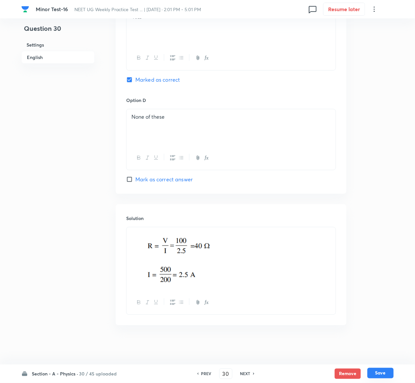
click at [389, 375] on button "Save" at bounding box center [380, 373] width 26 height 10
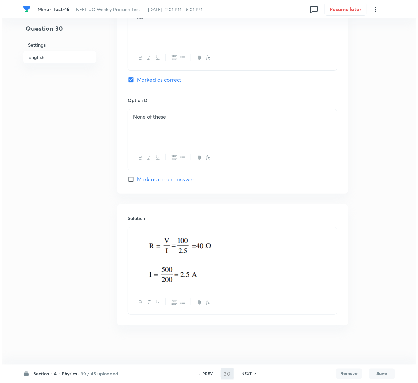
scroll to position [0, 0]
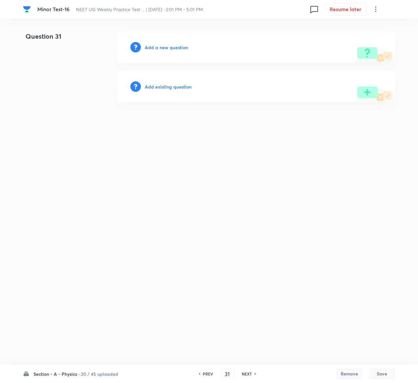
click at [177, 85] on h6 "Add existing question" at bounding box center [168, 86] width 47 height 7
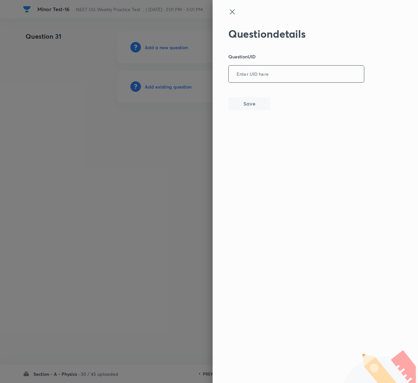
click at [304, 78] on input "text" at bounding box center [296, 74] width 135 height 16
paste input "R9YKE"
click at [257, 99] on button "Save" at bounding box center [249, 102] width 42 height 13
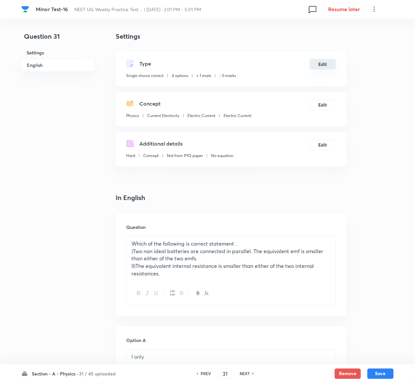
click at [324, 67] on button "Edit" at bounding box center [323, 64] width 26 height 10
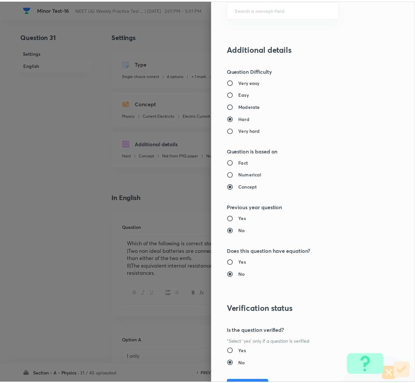
scroll to position [512, 0]
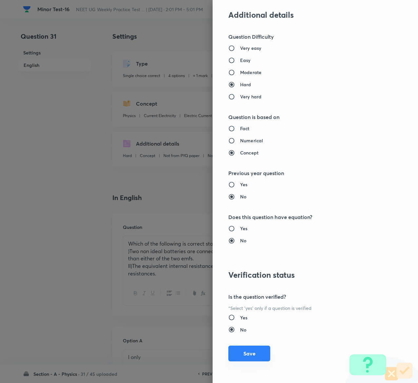
click at [247, 351] on button "Save" at bounding box center [249, 353] width 42 height 16
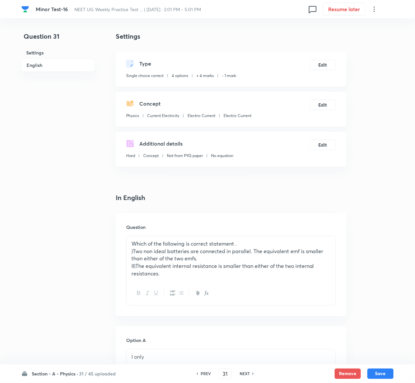
scroll to position [541, 0]
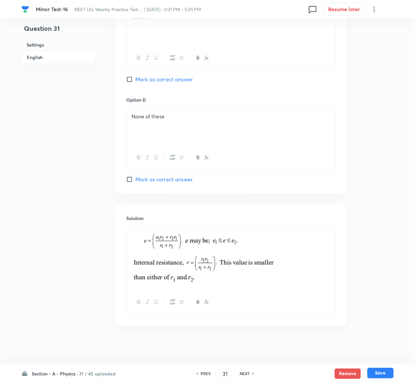
click at [388, 374] on button "Save" at bounding box center [380, 373] width 26 height 10
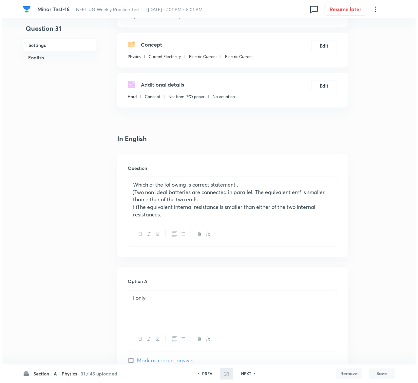
scroll to position [0, 0]
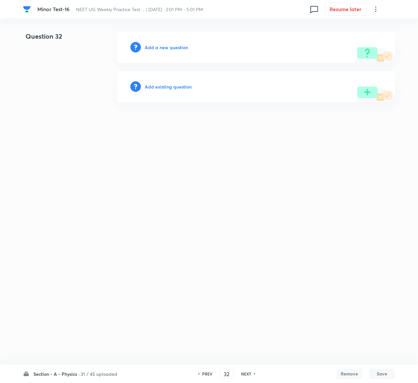
click at [158, 85] on h6 "Add existing question" at bounding box center [168, 86] width 47 height 7
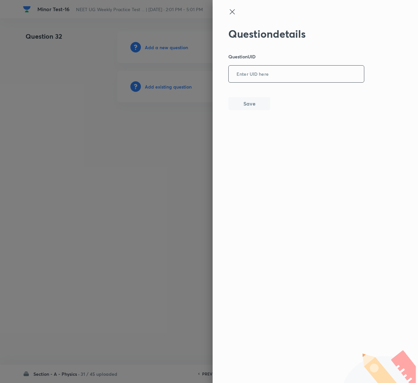
click at [297, 73] on input "text" at bounding box center [296, 74] width 135 height 16
paste input "7HE65"
click at [256, 105] on button "Save" at bounding box center [249, 102] width 42 height 13
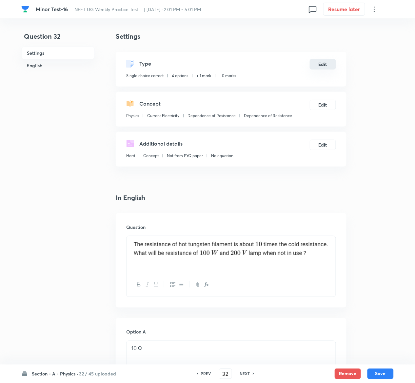
click at [322, 64] on button "Edit" at bounding box center [323, 64] width 26 height 10
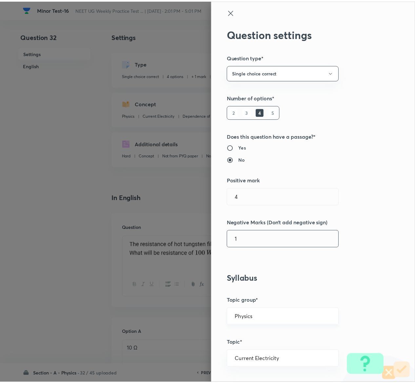
scroll to position [512, 0]
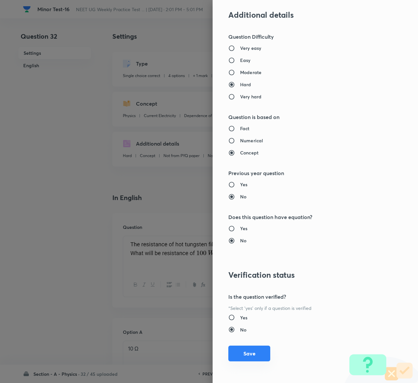
click at [237, 352] on button "Save" at bounding box center [249, 353] width 42 height 16
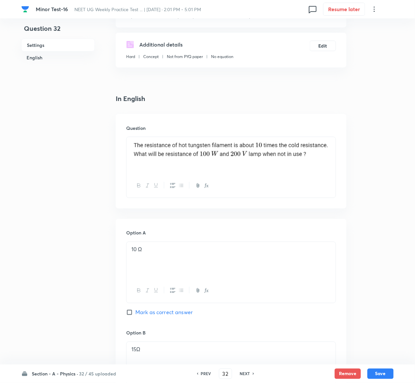
scroll to position [558, 0]
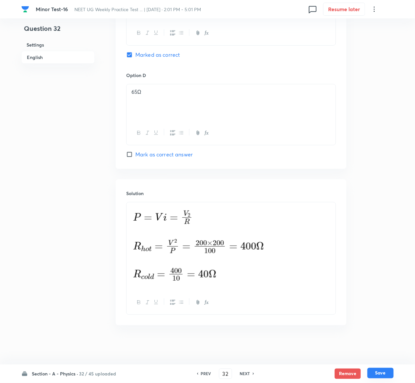
click at [387, 373] on button "Save" at bounding box center [380, 373] width 26 height 10
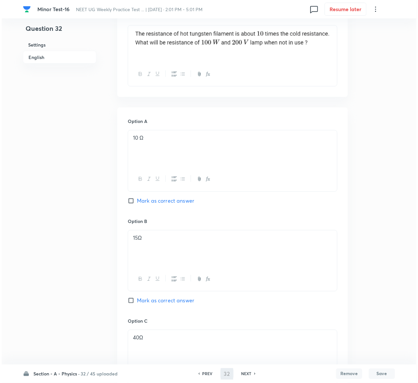
scroll to position [0, 0]
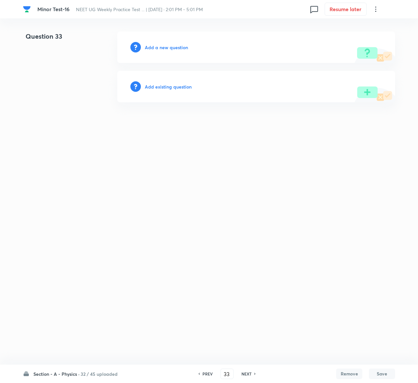
click at [185, 87] on h6 "Add existing question" at bounding box center [168, 86] width 47 height 7
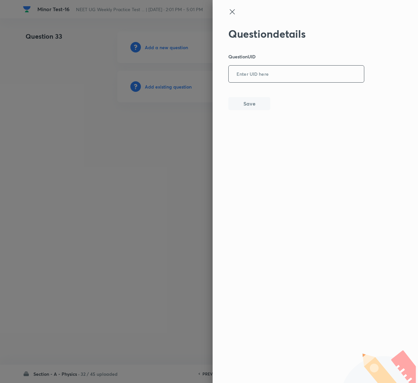
click at [266, 66] on input "text" at bounding box center [296, 74] width 135 height 16
paste input "9J8AL"
click at [241, 107] on button "Save" at bounding box center [249, 102] width 42 height 13
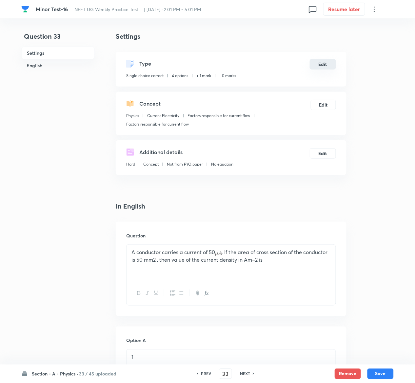
click at [331, 67] on button "Edit" at bounding box center [323, 64] width 26 height 10
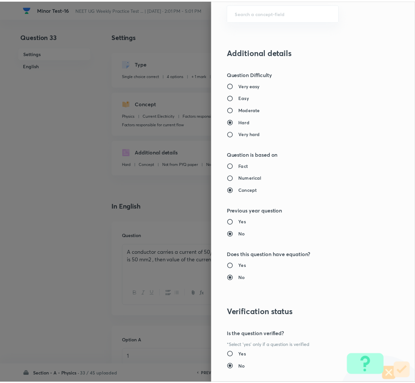
scroll to position [512, 0]
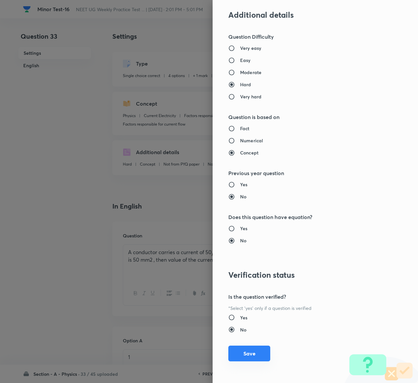
click at [248, 357] on button "Save" at bounding box center [249, 353] width 42 height 16
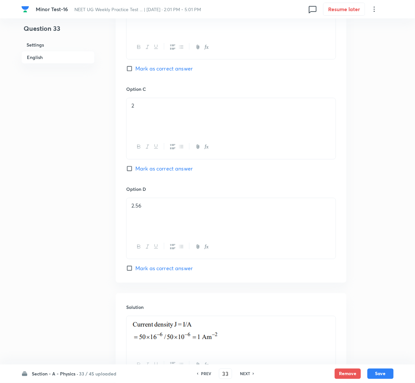
scroll to position [515, 0]
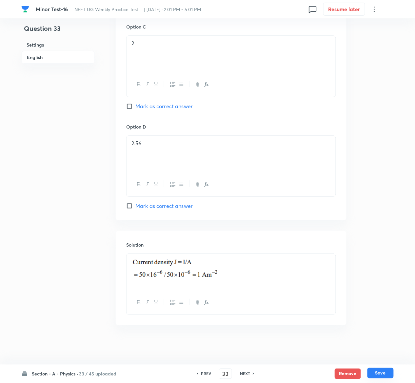
click at [385, 373] on button "Save" at bounding box center [380, 373] width 26 height 10
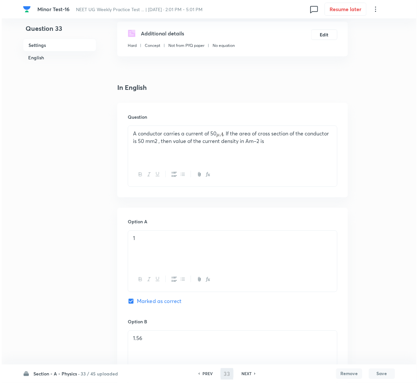
scroll to position [0, 0]
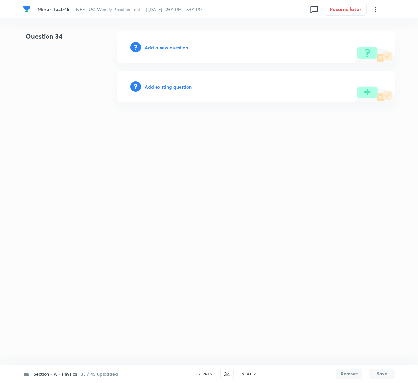
click at [176, 87] on h6 "Add existing question" at bounding box center [168, 86] width 47 height 7
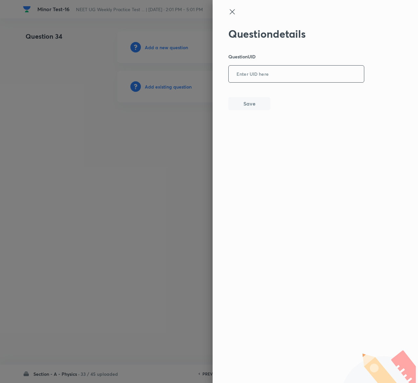
click at [306, 72] on input "text" at bounding box center [296, 74] width 135 height 16
paste input "0NGBU"
click at [249, 109] on button "Save" at bounding box center [249, 102] width 42 height 13
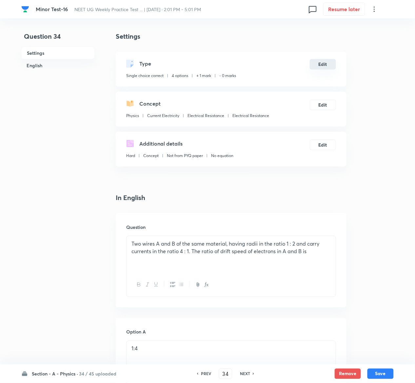
click at [328, 63] on button "Edit" at bounding box center [323, 64] width 26 height 10
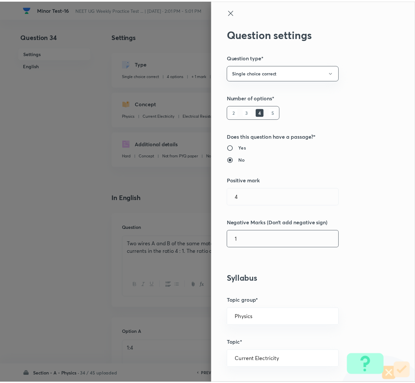
scroll to position [512, 0]
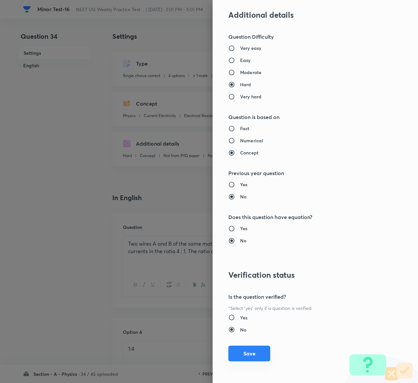
click at [245, 353] on button "Save" at bounding box center [249, 353] width 42 height 16
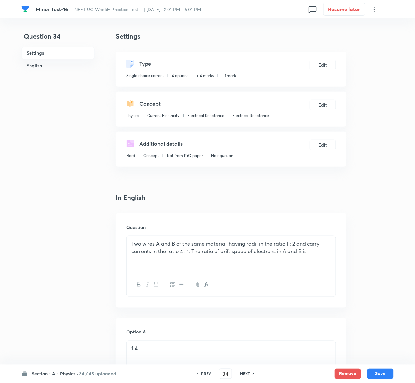
scroll to position [528, 0]
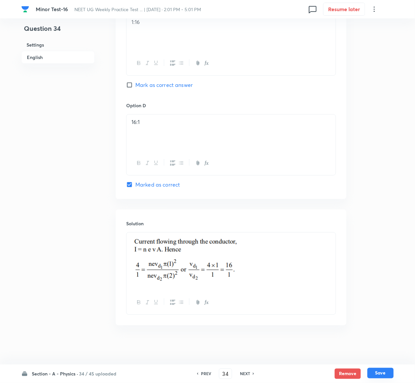
click at [389, 374] on button "Save" at bounding box center [380, 373] width 26 height 10
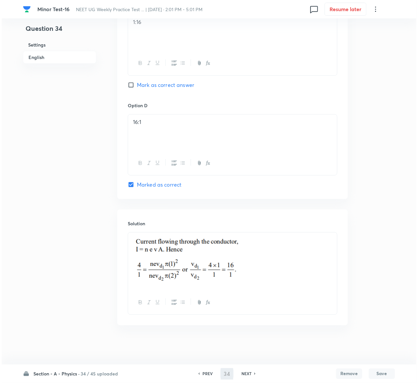
scroll to position [0, 0]
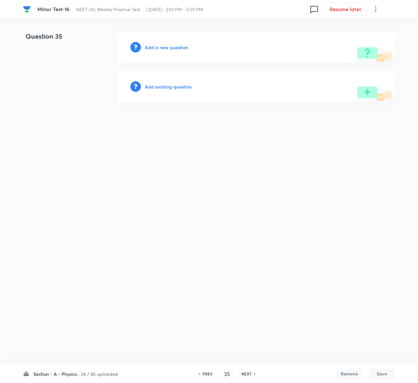
click at [166, 85] on h6 "Add existing question" at bounding box center [168, 86] width 47 height 7
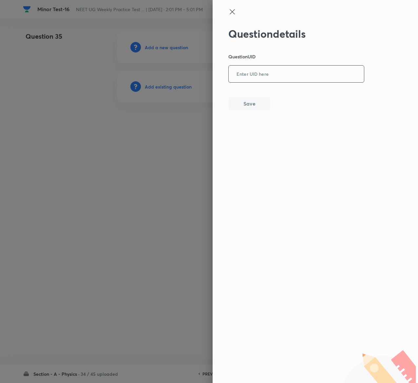
click at [278, 73] on input "text" at bounding box center [296, 74] width 135 height 16
paste input "XR5XB"
click at [260, 105] on button "Save" at bounding box center [249, 102] width 42 height 13
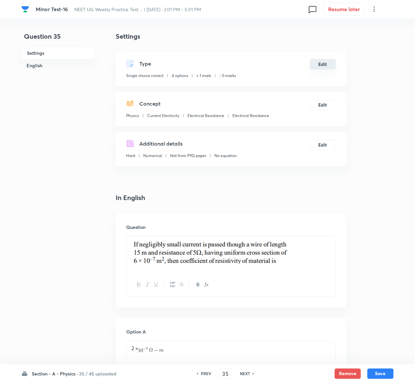
click at [320, 65] on button "Edit" at bounding box center [323, 64] width 26 height 10
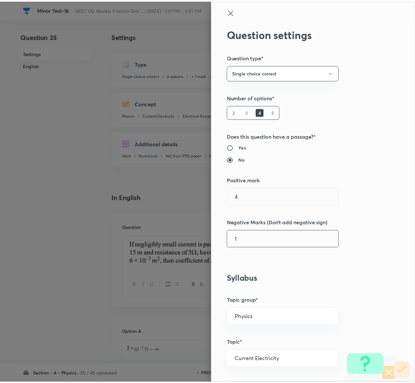
scroll to position [512, 0]
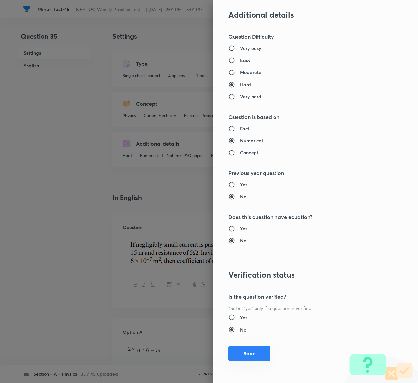
click at [244, 357] on button "Save" at bounding box center [249, 353] width 42 height 16
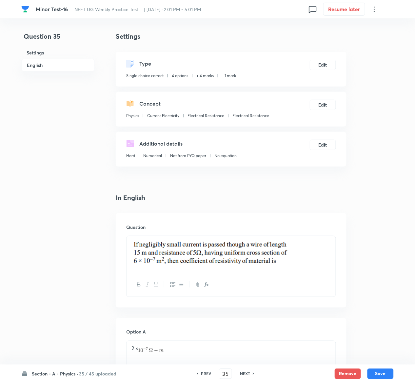
scroll to position [520, 0]
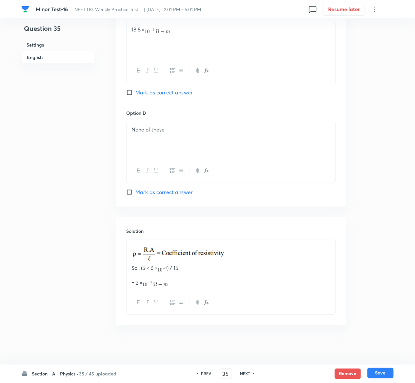
click at [387, 373] on button "Save" at bounding box center [380, 373] width 26 height 10
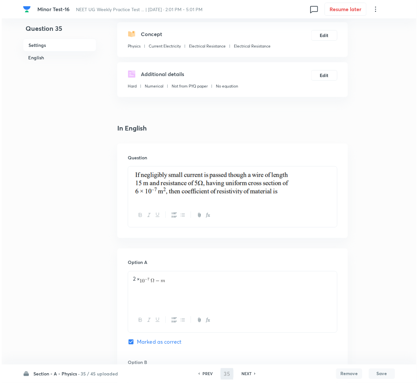
scroll to position [0, 0]
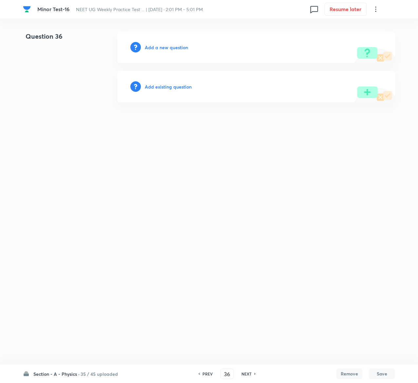
click at [179, 86] on h6 "Add existing question" at bounding box center [168, 86] width 47 height 7
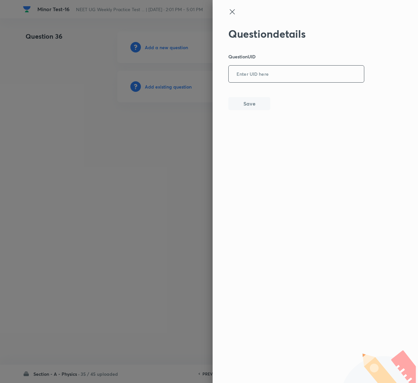
click at [315, 81] on input "text" at bounding box center [296, 74] width 135 height 16
paste input "J5XAN"
click at [256, 106] on button "Save" at bounding box center [249, 102] width 42 height 13
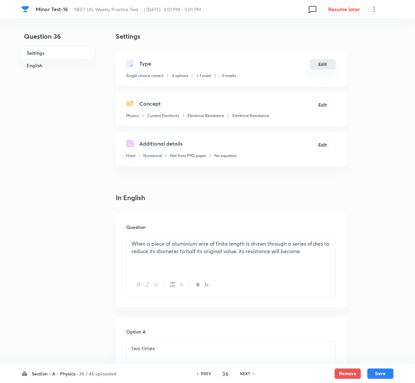
click at [322, 64] on button "Edit" at bounding box center [323, 64] width 26 height 10
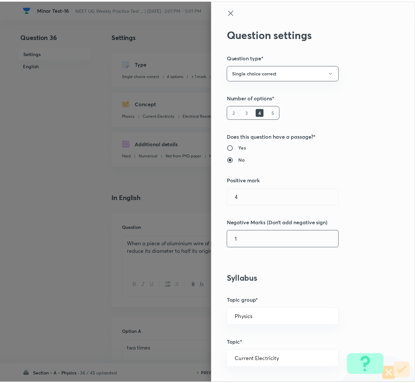
scroll to position [512, 0]
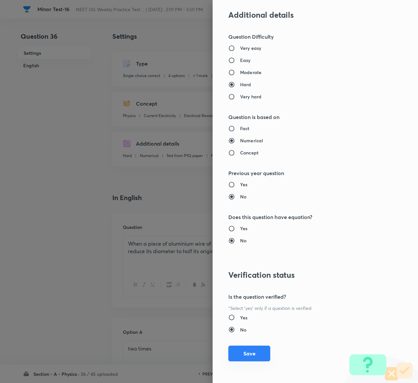
click at [242, 350] on button "Save" at bounding box center [249, 353] width 42 height 16
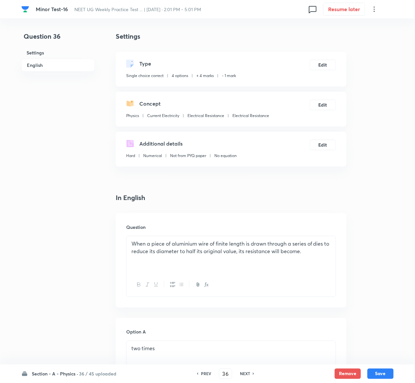
scroll to position [616, 0]
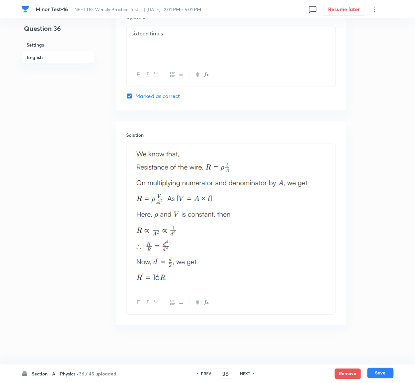
click at [386, 377] on button "Save" at bounding box center [380, 373] width 26 height 10
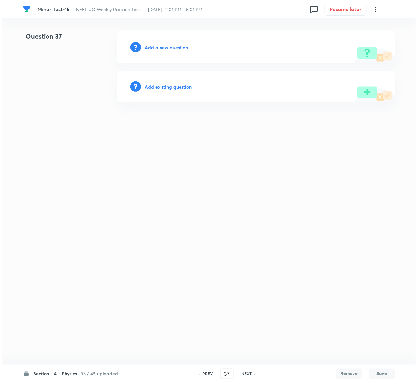
scroll to position [0, 0]
click at [205, 375] on h6 "PREV" at bounding box center [207, 374] width 10 height 6
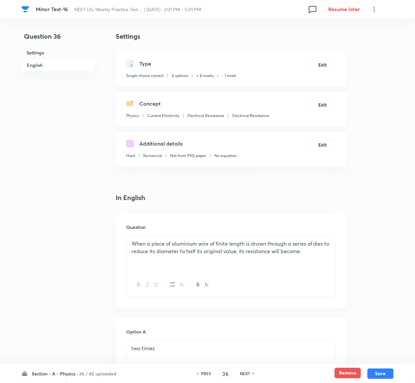
click at [343, 376] on button "Remove" at bounding box center [348, 373] width 26 height 10
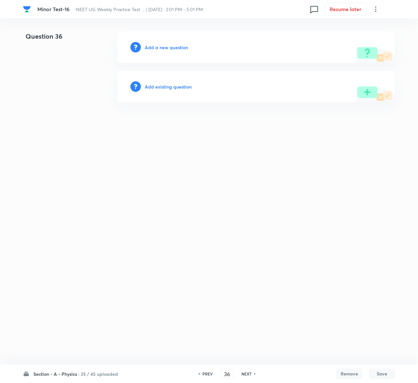
click at [169, 84] on h6 "Add existing question" at bounding box center [168, 86] width 47 height 7
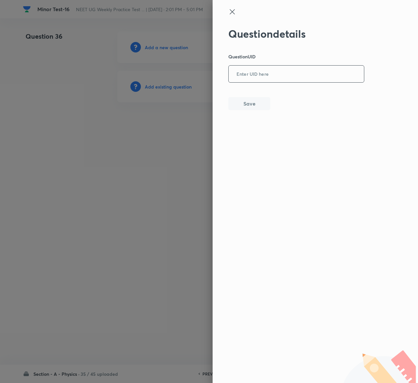
click at [330, 73] on input "text" at bounding box center [296, 74] width 135 height 16
paste input "DWBDE"
click at [254, 102] on button "Save" at bounding box center [249, 102] width 42 height 13
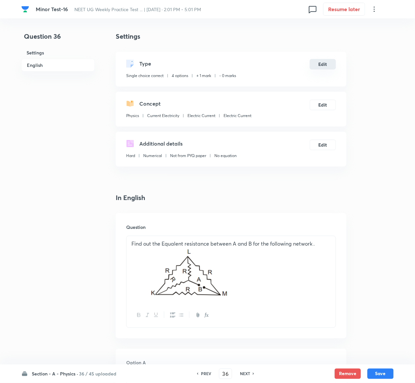
click at [321, 63] on button "Edit" at bounding box center [323, 64] width 26 height 10
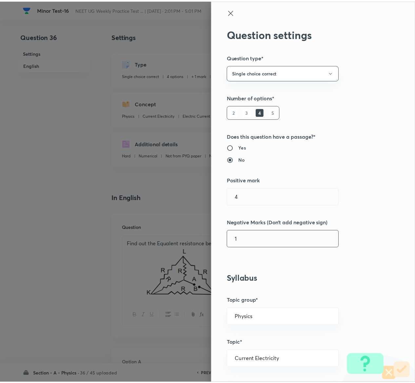
scroll to position [512, 0]
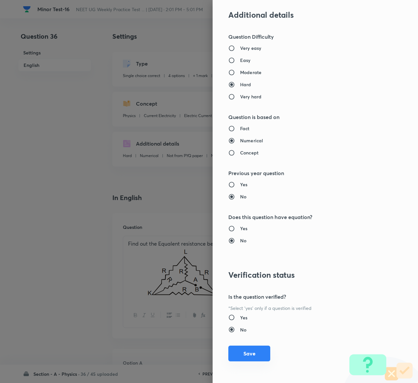
click at [235, 349] on button "Save" at bounding box center [249, 353] width 42 height 16
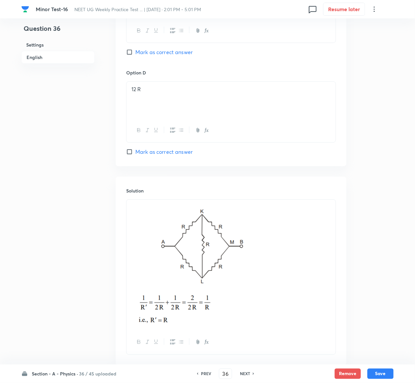
scroll to position [631, 0]
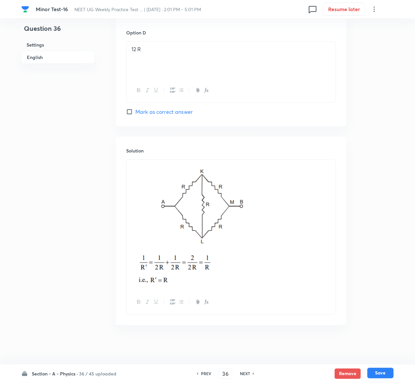
click at [385, 374] on button "Save" at bounding box center [380, 373] width 26 height 10
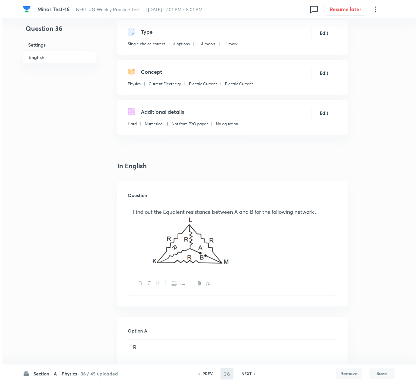
scroll to position [0, 0]
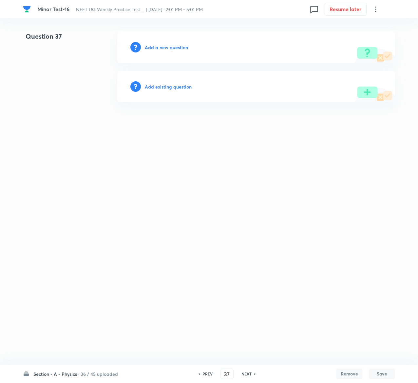
click at [184, 85] on h6 "Add existing question" at bounding box center [168, 86] width 47 height 7
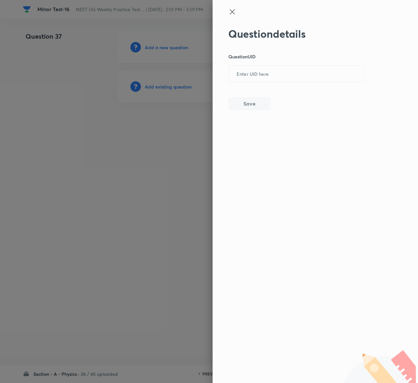
click at [315, 60] on div "Question details Question UID ​ Save" at bounding box center [296, 69] width 136 height 83
click at [315, 68] on input "text" at bounding box center [296, 74] width 135 height 16
paste input "CBWOE"
click at [264, 104] on button "Save" at bounding box center [249, 102] width 42 height 13
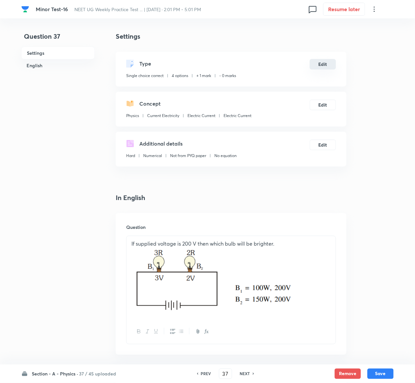
click at [326, 64] on button "Edit" at bounding box center [323, 64] width 26 height 10
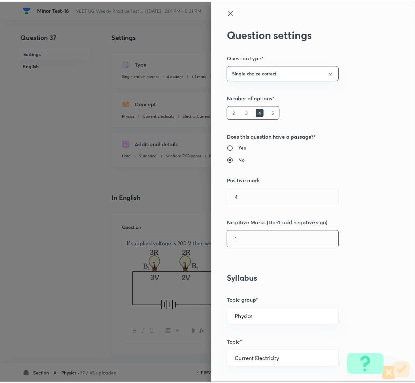
scroll to position [512, 0]
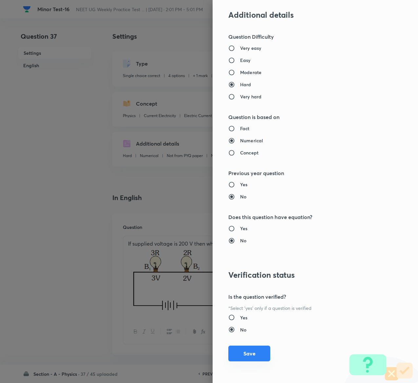
click at [248, 351] on button "Save" at bounding box center [249, 353] width 42 height 16
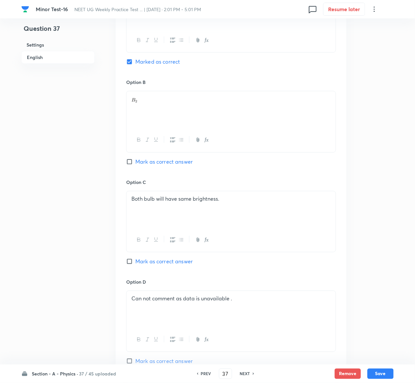
scroll to position [632, 0]
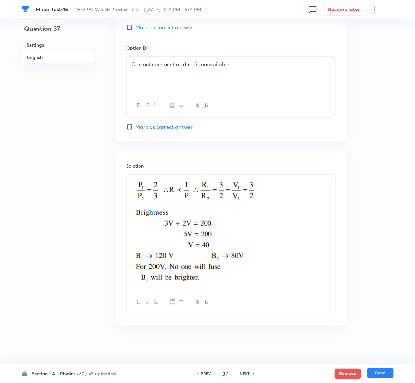
click at [389, 372] on button "Save" at bounding box center [380, 373] width 26 height 10
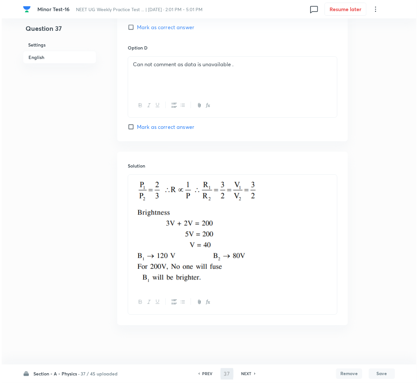
scroll to position [0, 0]
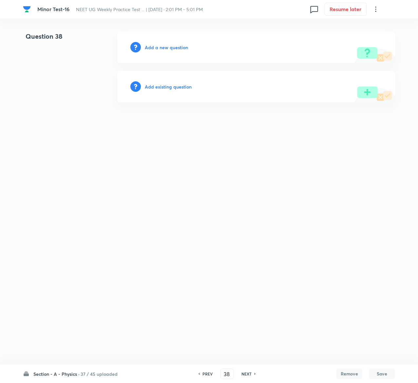
click at [176, 87] on h6 "Add existing question" at bounding box center [168, 86] width 47 height 7
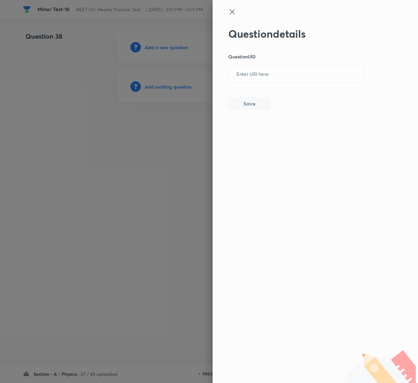
click at [303, 84] on div "Question details Question UID ​ Save" at bounding box center [296, 69] width 136 height 83
click at [302, 81] on input "text" at bounding box center [296, 74] width 135 height 16
paste input "BV49A"
click at [260, 100] on button "Save" at bounding box center [249, 102] width 42 height 13
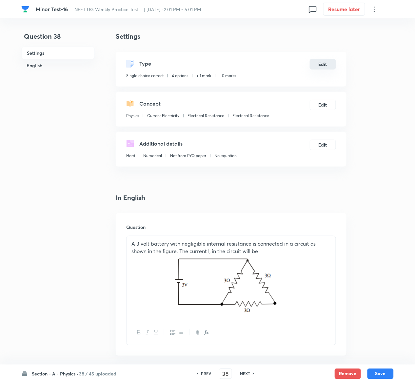
click at [327, 65] on button "Edit" at bounding box center [323, 64] width 26 height 10
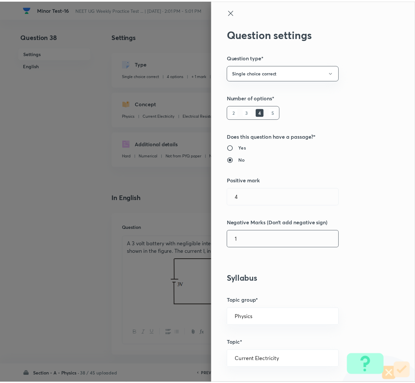
scroll to position [512, 0]
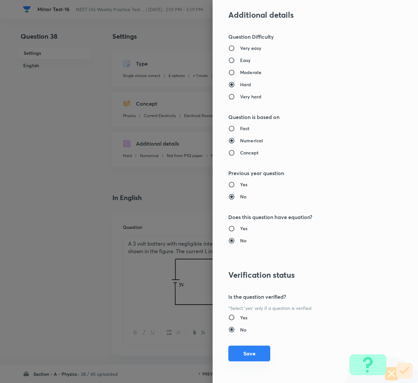
click at [243, 353] on button "Save" at bounding box center [249, 353] width 42 height 16
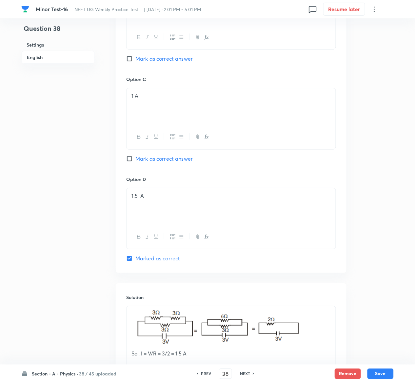
scroll to position [572, 0]
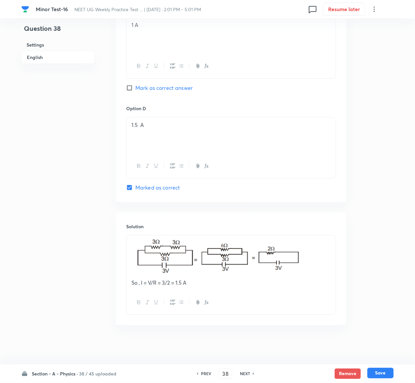
click at [391, 371] on button "Save" at bounding box center [380, 373] width 26 height 10
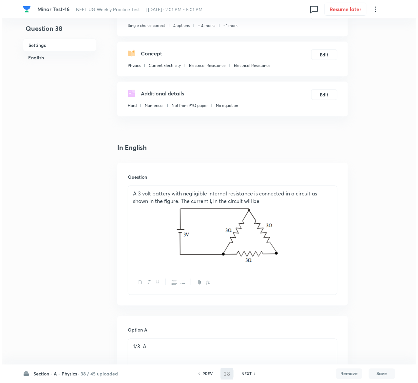
scroll to position [0, 0]
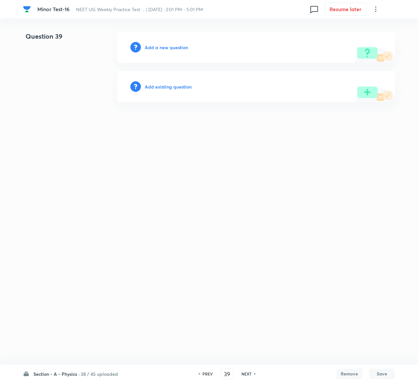
click at [181, 85] on h6 "Add existing question" at bounding box center [168, 86] width 47 height 7
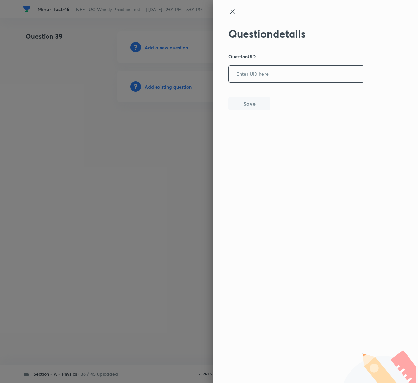
click at [242, 77] on input "text" at bounding box center [296, 74] width 135 height 16
paste input "KH8QB"
click at [247, 99] on button "Save" at bounding box center [249, 102] width 42 height 13
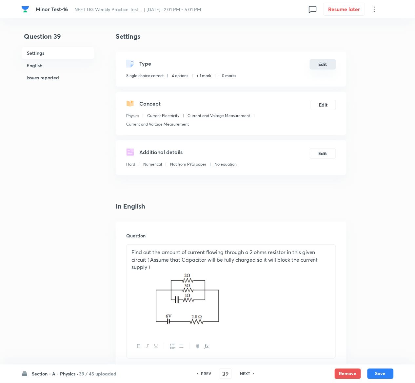
click at [323, 66] on button "Edit" at bounding box center [323, 64] width 26 height 10
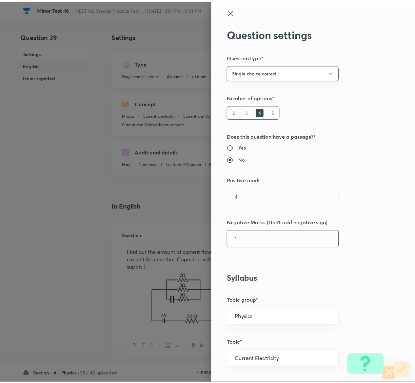
scroll to position [512, 0]
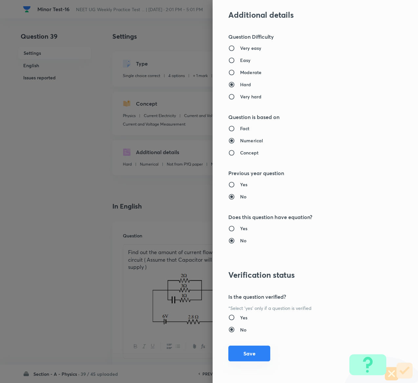
click at [242, 351] on button "Save" at bounding box center [249, 353] width 42 height 16
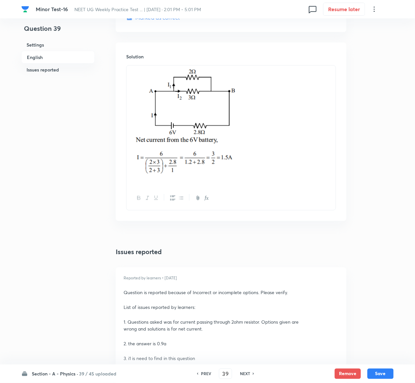
scroll to position [824, 0]
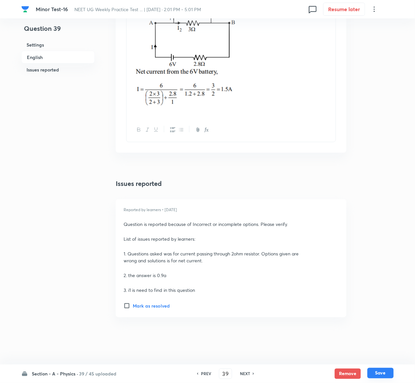
click at [390, 374] on button "Save" at bounding box center [380, 373] width 26 height 10
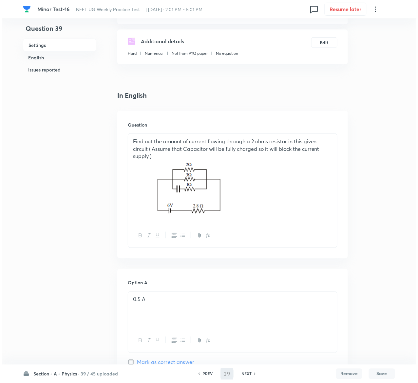
scroll to position [0, 0]
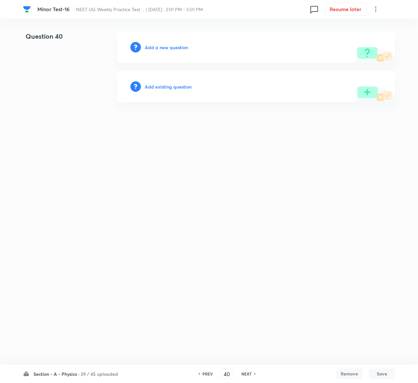
click at [181, 85] on h6 "Add existing question" at bounding box center [168, 86] width 47 height 7
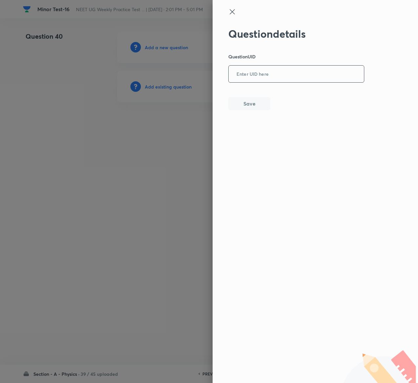
click at [296, 70] on input "text" at bounding box center [296, 74] width 135 height 16
paste input "WLL9V"
click at [240, 107] on button "Save" at bounding box center [249, 102] width 42 height 13
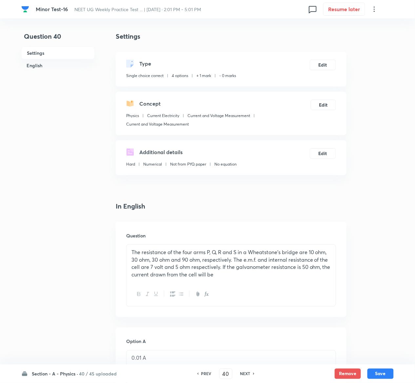
click at [209, 373] on h6 "PREV" at bounding box center [206, 374] width 10 height 6
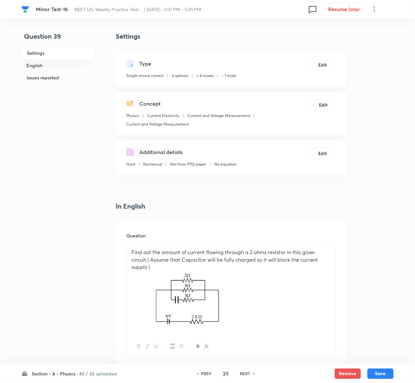
click at [251, 373] on div "NEXT" at bounding box center [246, 374] width 17 height 6
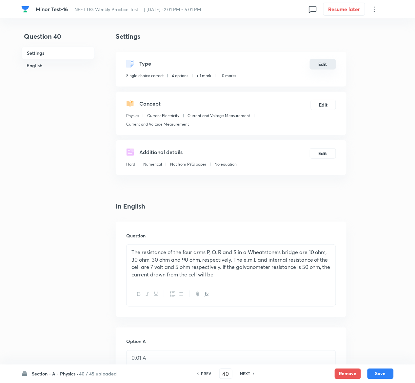
click at [317, 63] on button "Edit" at bounding box center [323, 64] width 26 height 10
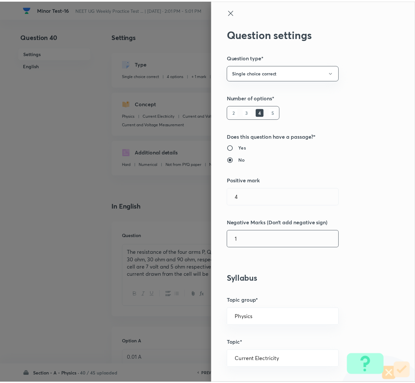
scroll to position [512, 0]
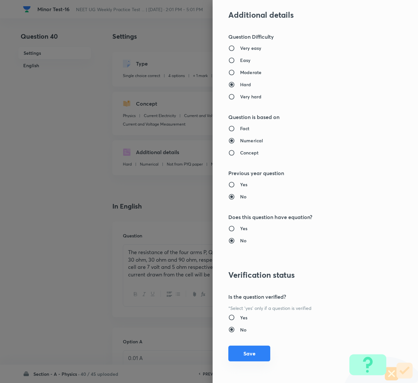
click at [242, 355] on button "Save" at bounding box center [249, 353] width 42 height 16
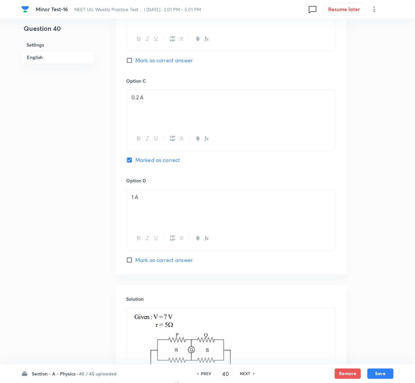
scroll to position [642, 0]
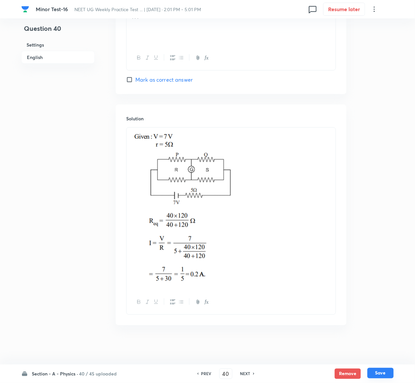
click at [390, 374] on button "Save" at bounding box center [380, 373] width 26 height 10
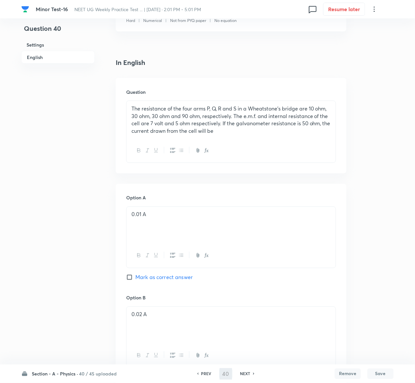
scroll to position [0, 0]
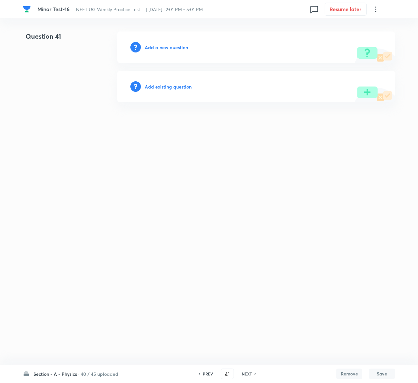
click at [184, 84] on h6 "Add existing question" at bounding box center [168, 86] width 47 height 7
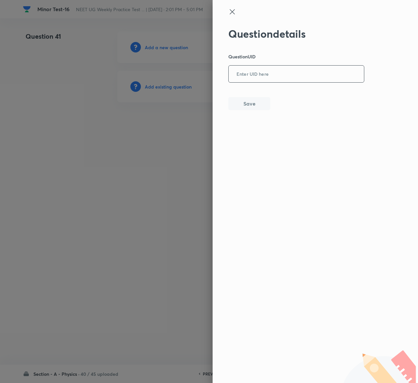
click at [253, 72] on input "text" at bounding box center [296, 74] width 135 height 16
paste input "WLL9V"
click at [264, 110] on div "Question details Question UID WLL9V ​ Save" at bounding box center [296, 69] width 136 height 83
click at [262, 105] on button "Save" at bounding box center [249, 102] width 42 height 13
click at [262, 102] on button "Save" at bounding box center [249, 102] width 42 height 13
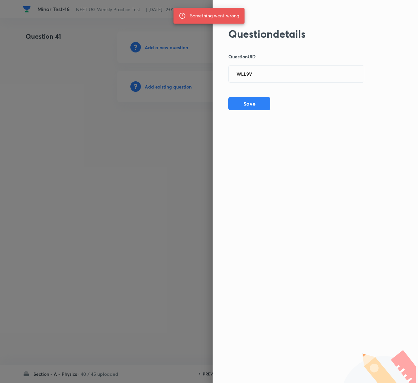
click at [330, 95] on div "Question details Question UID WLL9V ​ Save" at bounding box center [296, 69] width 136 height 83
click at [299, 83] on div "Question details Question UID WLL9V ​ Save" at bounding box center [296, 69] width 136 height 83
click at [297, 81] on div "Question details Question UID WLL9V ​ Save" at bounding box center [296, 69] width 136 height 83
click at [297, 81] on input "WLL9V" at bounding box center [296, 74] width 135 height 16
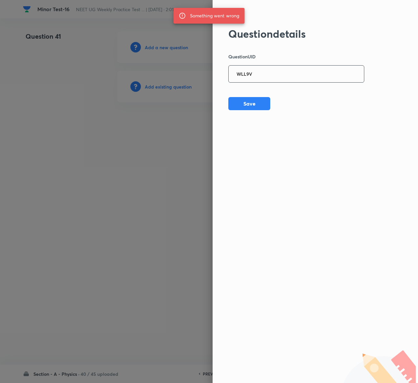
paste input "0TZD"
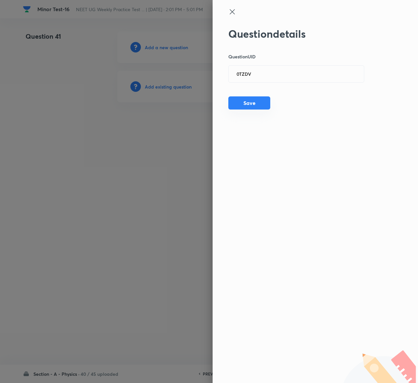
click at [254, 103] on button "Save" at bounding box center [249, 102] width 42 height 13
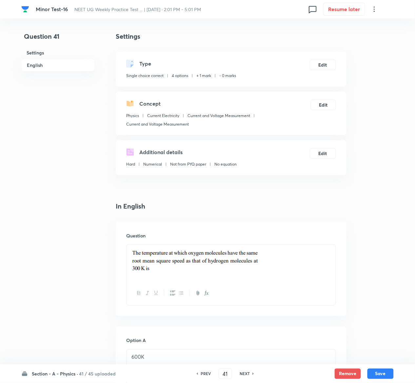
scroll to position [561, 0]
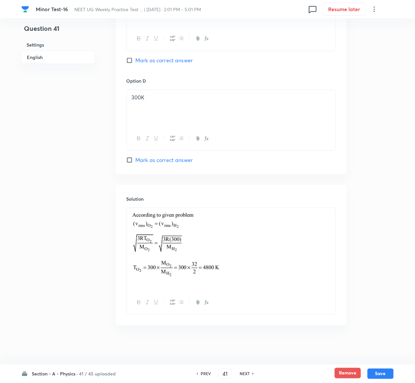
click at [352, 369] on button "Remove" at bounding box center [348, 373] width 26 height 10
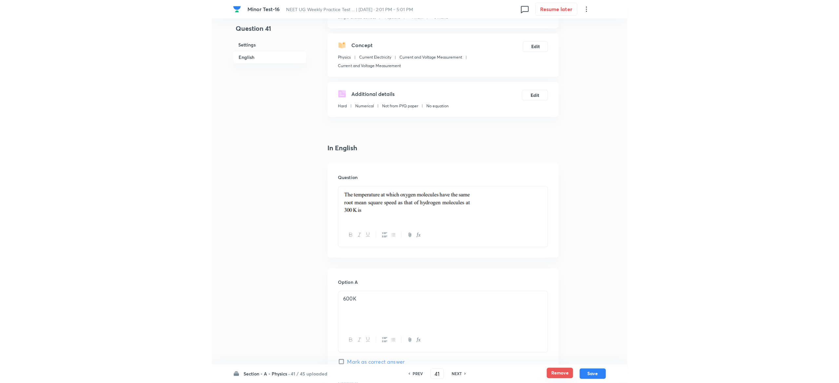
scroll to position [0, 0]
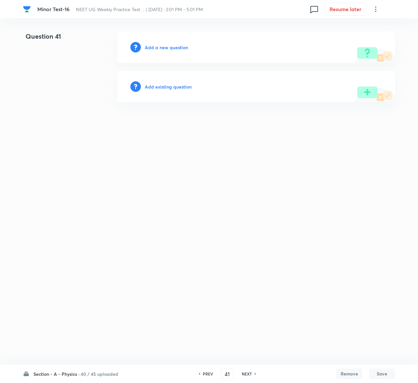
click at [178, 82] on div "Add existing question" at bounding box center [256, 86] width 278 height 31
click at [182, 87] on h6 "Add existing question" at bounding box center [168, 86] width 47 height 7
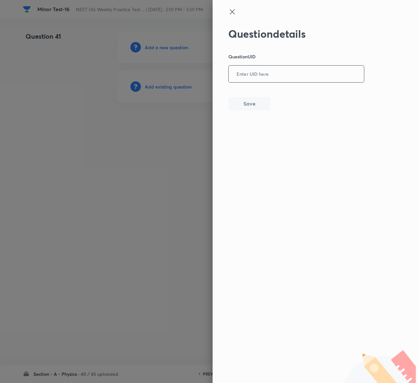
click at [248, 73] on input "text" at bounding box center [296, 74] width 135 height 16
paste input "K32SS"
click at [252, 108] on button "Save" at bounding box center [249, 102] width 42 height 13
click at [322, 72] on input "K32SS" at bounding box center [296, 74] width 135 height 16
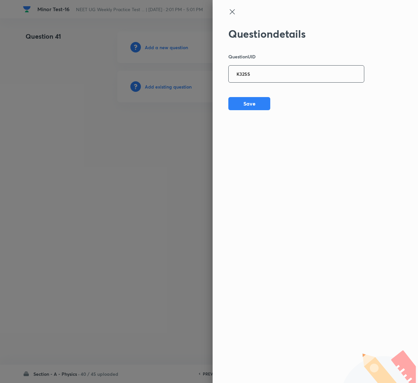
paste input "1XFAF"
click at [258, 105] on button "Save" at bounding box center [249, 102] width 42 height 13
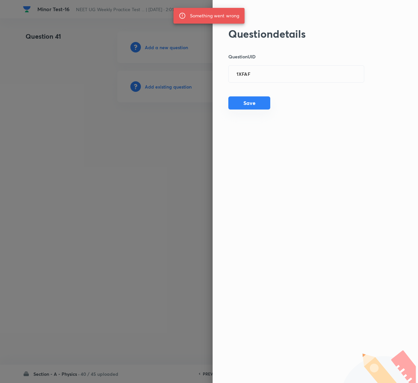
click at [258, 105] on button "Save" at bounding box center [249, 102] width 42 height 13
click at [258, 105] on button "Save" at bounding box center [249, 103] width 42 height 13
click at [262, 76] on input "1XFAF" at bounding box center [296, 74] width 135 height 16
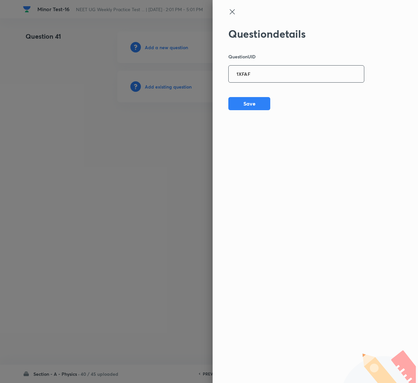
click at [262, 76] on input "1XFAF" at bounding box center [296, 74] width 135 height 16
paste input "2PT7U"
click at [255, 105] on button "Save" at bounding box center [249, 102] width 42 height 13
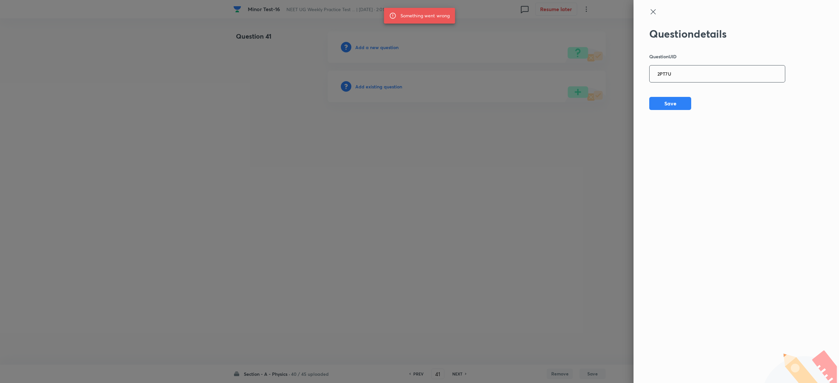
click at [676, 71] on input "2PT7U" at bounding box center [716, 74] width 135 height 16
click at [658, 102] on button "Save" at bounding box center [670, 102] width 42 height 13
click at [711, 69] on input "2PT7U" at bounding box center [716, 74] width 135 height 16
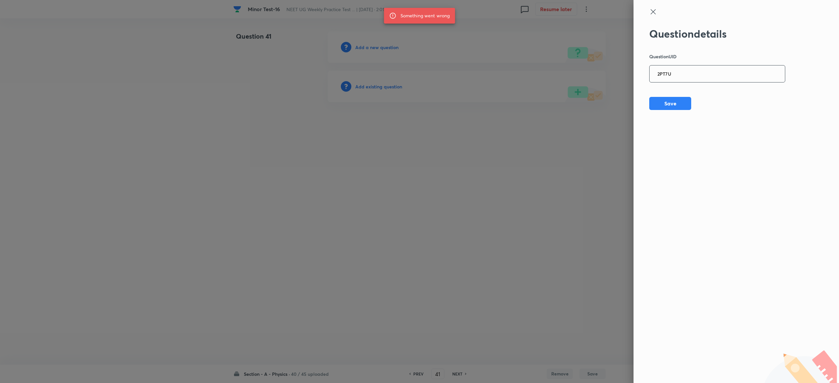
click at [711, 69] on input "2PT7U" at bounding box center [716, 74] width 135 height 16
click at [656, 9] on icon at bounding box center [653, 12] width 8 height 8
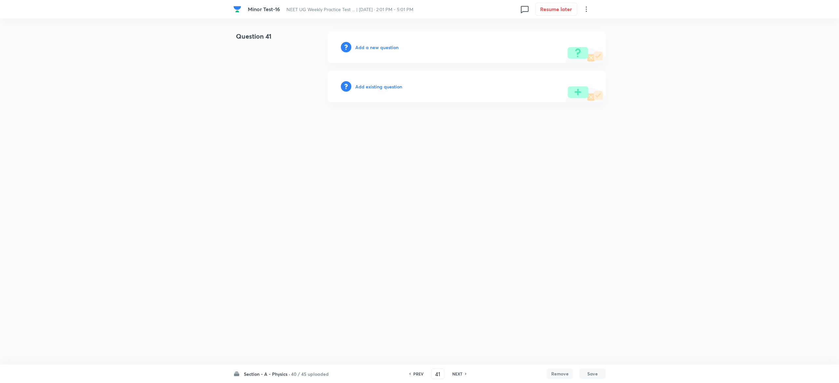
click at [380, 47] on h6 "Add a new question" at bounding box center [376, 47] width 43 height 7
click at [380, 47] on h6 "Choose a question type" at bounding box center [380, 47] width 50 height 7
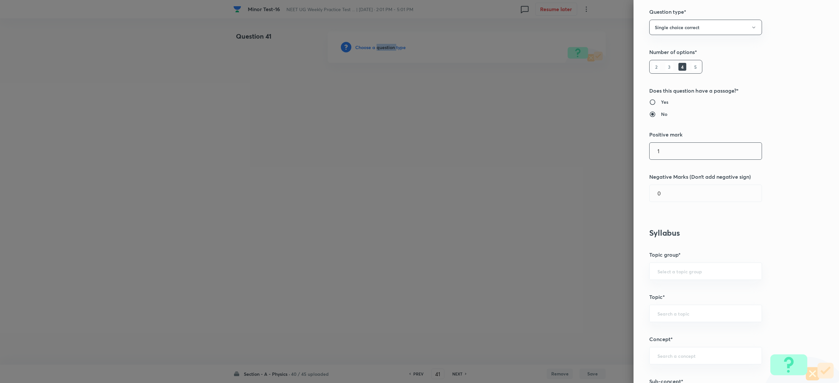
scroll to position [45, 0]
click at [663, 153] on input "1" at bounding box center [705, 152] width 112 height 17
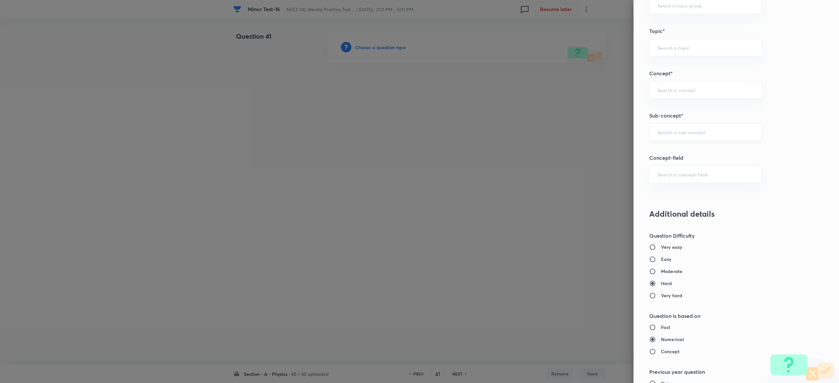
scroll to position [309, 0]
click at [675, 137] on input "text" at bounding box center [705, 135] width 96 height 6
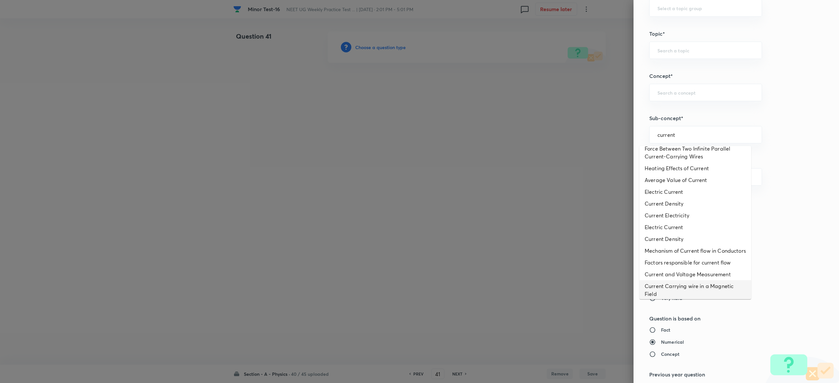
scroll to position [97, 0]
click at [690, 220] on li "Current Electricity" at bounding box center [695, 219] width 112 height 12
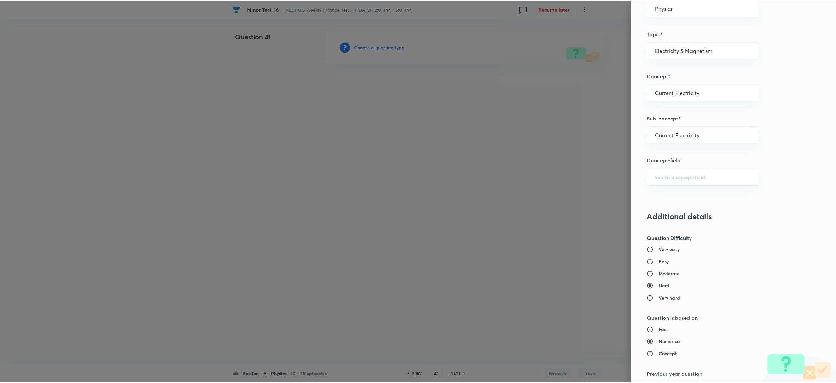
scroll to position [511, 0]
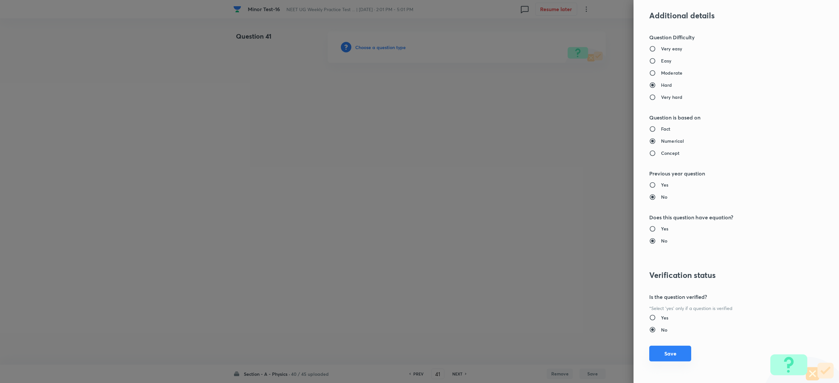
click at [662, 358] on button "Save" at bounding box center [670, 354] width 42 height 16
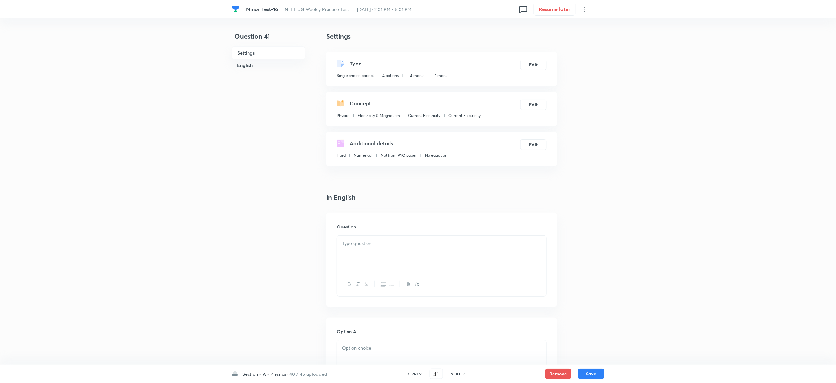
click at [406, 255] on div at bounding box center [441, 254] width 209 height 37
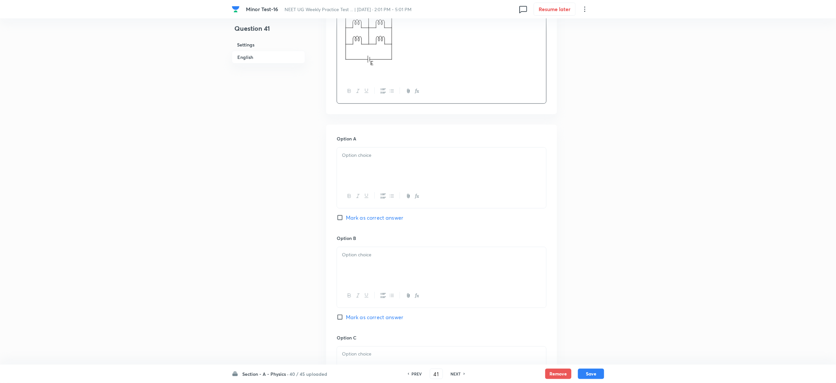
scroll to position [283, 0]
click at [426, 163] on div at bounding box center [441, 158] width 209 height 37
drag, startPoint x: 339, startPoint y: 156, endPoint x: 358, endPoint y: 178, distance: 29.3
click at [358, 178] on div "9 : 4 Correct answer 1 : 2 2 : 1 4 : 9" at bounding box center [441, 166] width 209 height 52
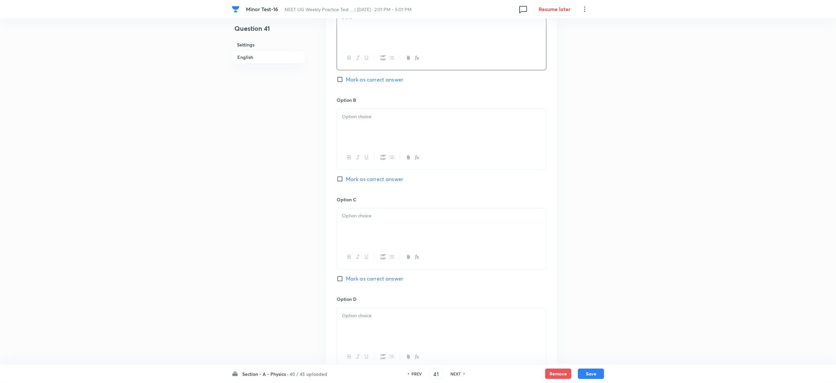
scroll to position [414, 0]
click at [364, 138] on div at bounding box center [441, 126] width 209 height 37
click at [367, 114] on span "Correct answer" at bounding box center [360, 115] width 37 height 7
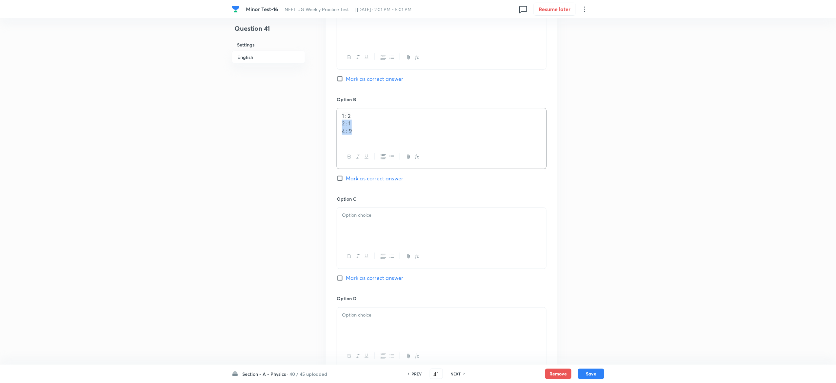
drag, startPoint x: 339, startPoint y: 123, endPoint x: 362, endPoint y: 132, distance: 24.7
click at [362, 132] on div "1 : 2 2 : 1 4 : 9" at bounding box center [441, 126] width 209 height 37
click at [362, 132] on div at bounding box center [441, 126] width 209 height 37
click at [362, 132] on div "2 : 1 4 : 9" at bounding box center [441, 126] width 209 height 37
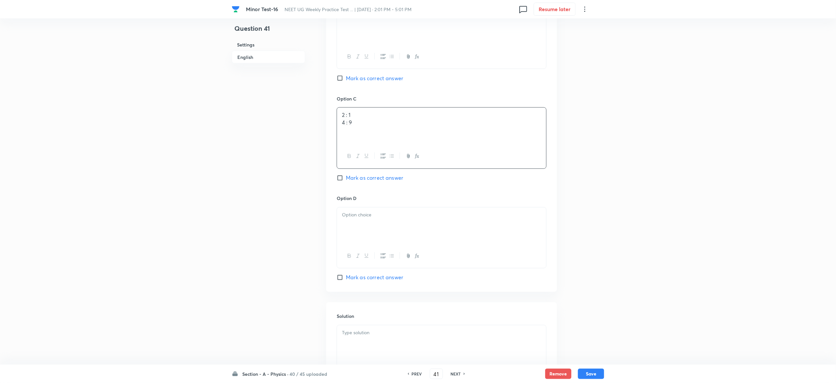
click at [362, 132] on div "2 : 1 4 : 9" at bounding box center [441, 126] width 209 height 37
click at [372, 221] on div at bounding box center [441, 226] width 209 height 37
paste div
click at [372, 221] on div at bounding box center [441, 226] width 209 height 37
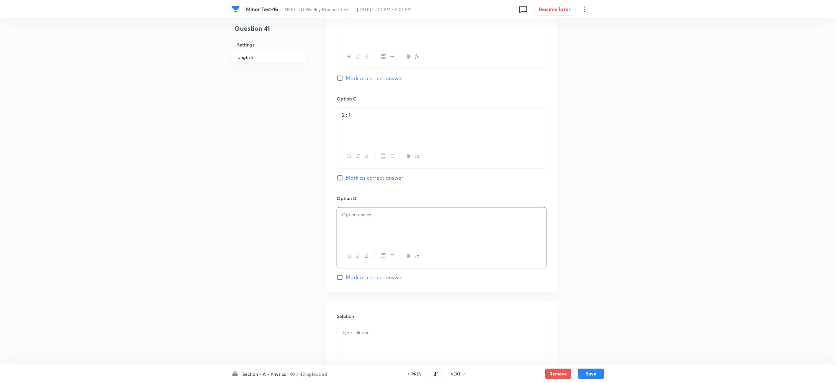
click at [372, 221] on div at bounding box center [441, 226] width 209 height 37
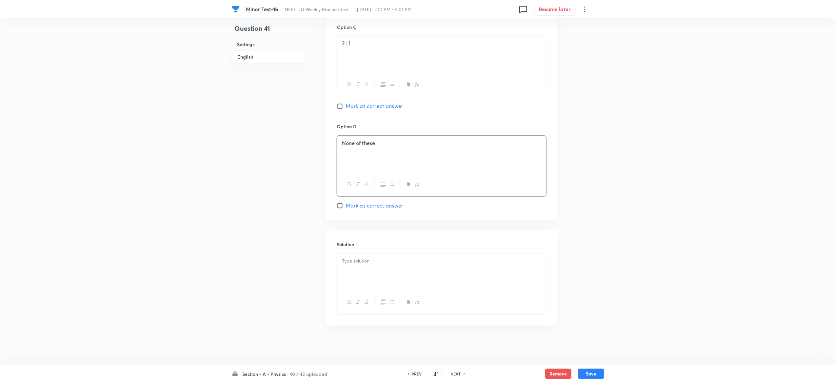
click at [417, 266] on div at bounding box center [441, 272] width 209 height 37
click at [392, 211] on span "Mark as correct answer" at bounding box center [374, 212] width 57 height 8
click at [346, 211] on input "Mark as correct answer" at bounding box center [341, 212] width 9 height 7
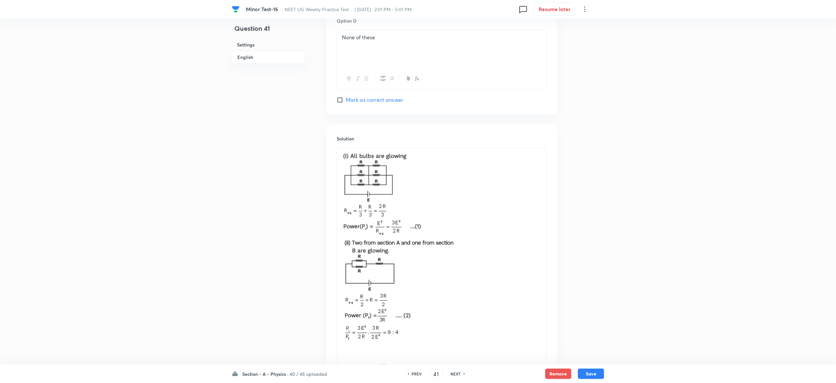
scroll to position [758, 0]
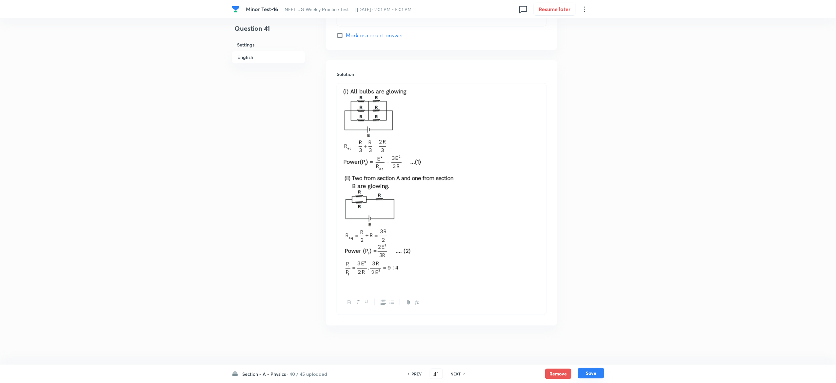
click at [595, 369] on button "Save" at bounding box center [591, 373] width 26 height 10
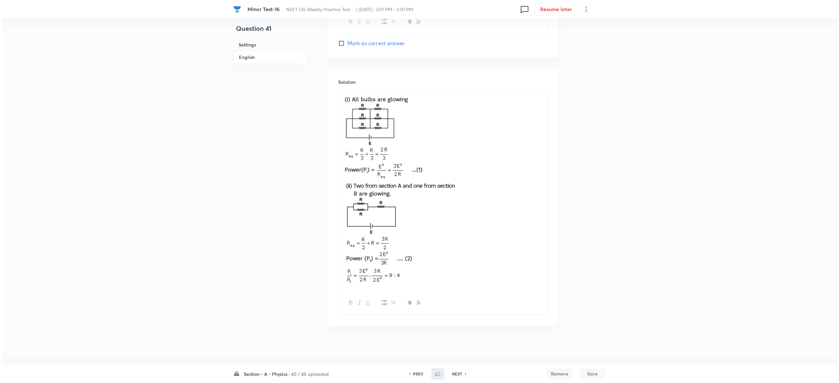
scroll to position [0, 0]
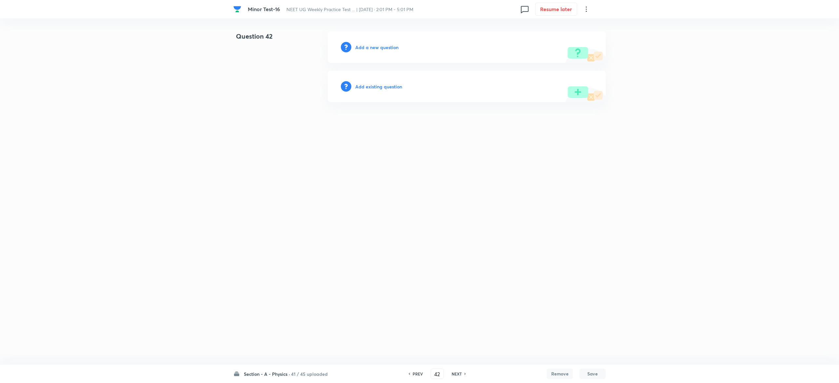
click at [383, 46] on h6 "Add a new question" at bounding box center [376, 47] width 43 height 7
click at [383, 46] on h6 "Choose a question type" at bounding box center [380, 47] width 50 height 7
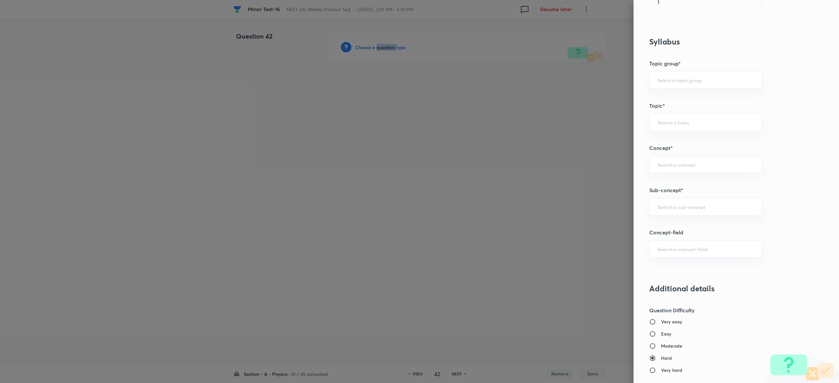
scroll to position [237, 0]
click at [672, 211] on div "​" at bounding box center [705, 206] width 113 height 17
click at [672, 328] on li "Meter Bridge" at bounding box center [695, 329] width 112 height 12
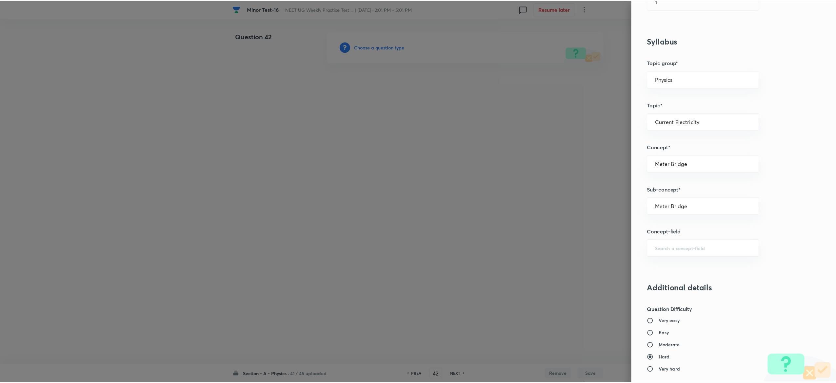
scroll to position [511, 0]
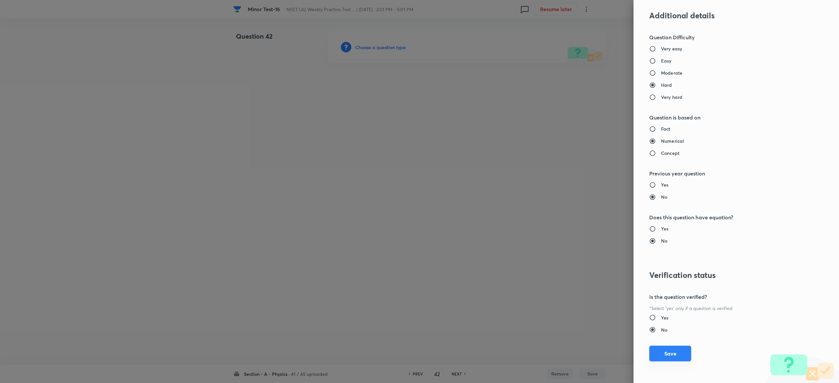
click at [665, 357] on button "Save" at bounding box center [670, 354] width 42 height 16
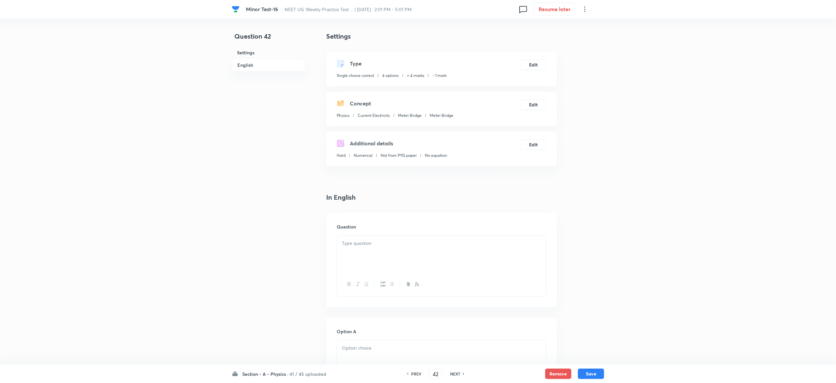
click at [486, 270] on div at bounding box center [441, 254] width 209 height 37
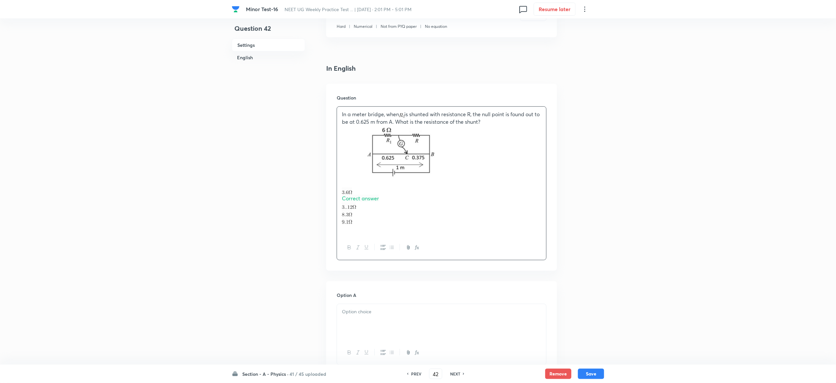
scroll to position [151, 0]
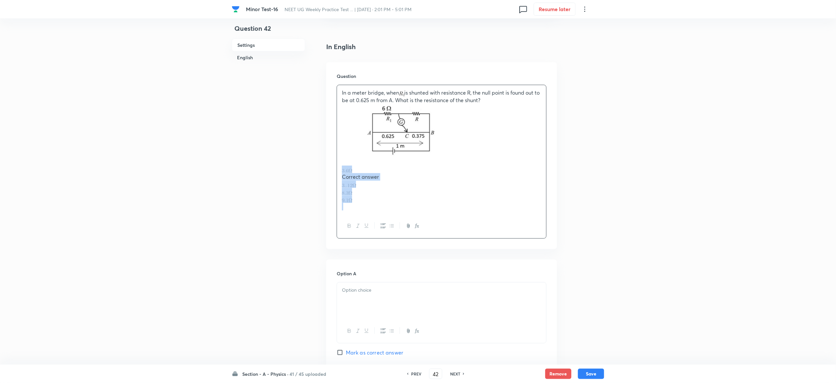
drag, startPoint x: 341, startPoint y: 172, endPoint x: 363, endPoint y: 218, distance: 50.9
click at [363, 218] on div "In a meter bridge, when is shunted with resistance R, the null point is found o…" at bounding box center [442, 162] width 210 height 154
click at [370, 261] on div at bounding box center [441, 263] width 209 height 37
drag, startPoint x: 341, startPoint y: 259, endPoint x: 358, endPoint y: 286, distance: 32.2
click at [358, 286] on div "Correct answer" at bounding box center [441, 267] width 209 height 45
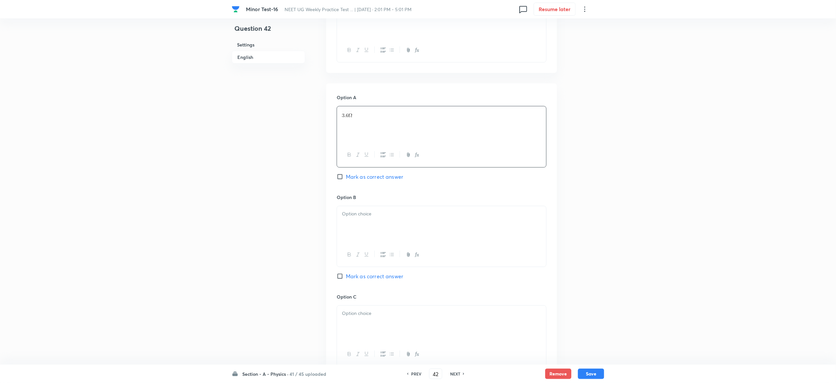
scroll to position [299, 0]
click at [368, 202] on p at bounding box center [441, 205] width 199 height 8
click at [368, 202] on span "Correct answer" at bounding box center [360, 204] width 37 height 7
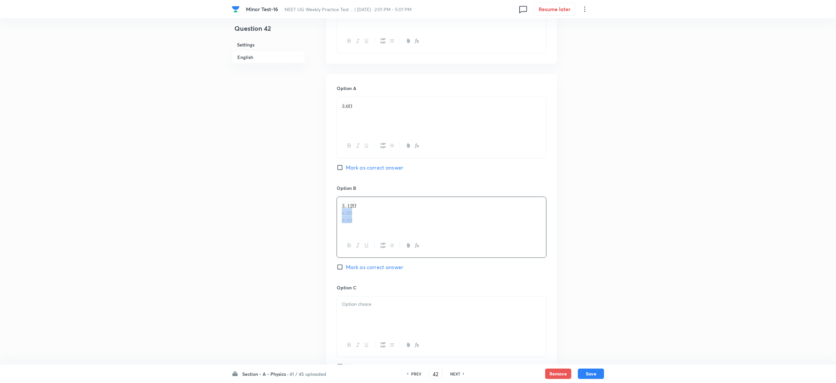
drag, startPoint x: 340, startPoint y: 213, endPoint x: 363, endPoint y: 222, distance: 25.1
click at [363, 222] on div at bounding box center [441, 215] width 209 height 37
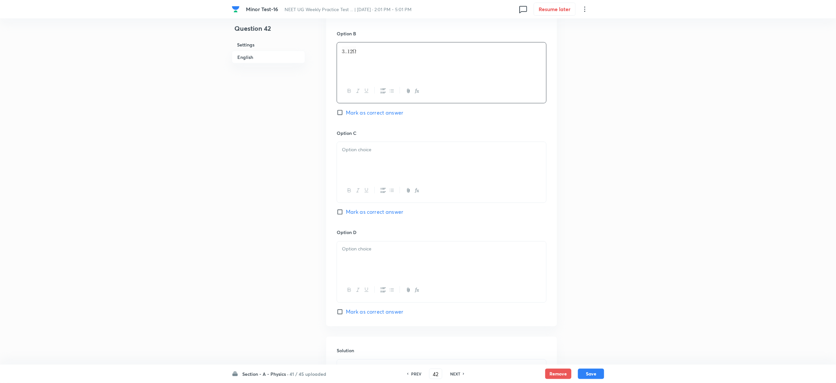
scroll to position [458, 0]
click at [366, 173] on div at bounding box center [441, 156] width 209 height 37
click at [366, 161] on div at bounding box center [441, 156] width 209 height 37
click at [375, 249] on p at bounding box center [441, 245] width 199 height 8
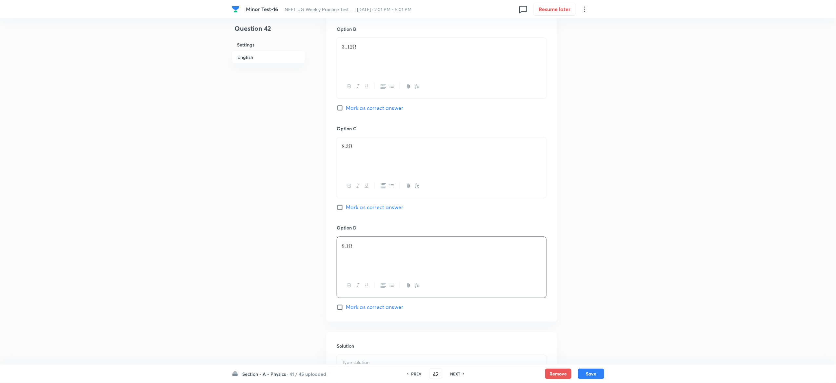
scroll to position [561, 0]
click at [430, 293] on div at bounding box center [441, 303] width 209 height 24
click at [401, 265] on p at bounding box center [441, 262] width 199 height 8
click at [377, 192] on span "Mark as correct answer" at bounding box center [374, 193] width 57 height 8
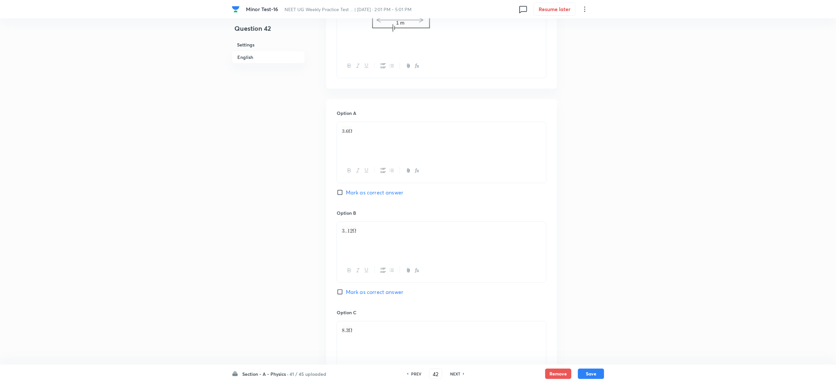
click at [346, 192] on input "Mark as correct answer" at bounding box center [341, 192] width 9 height 7
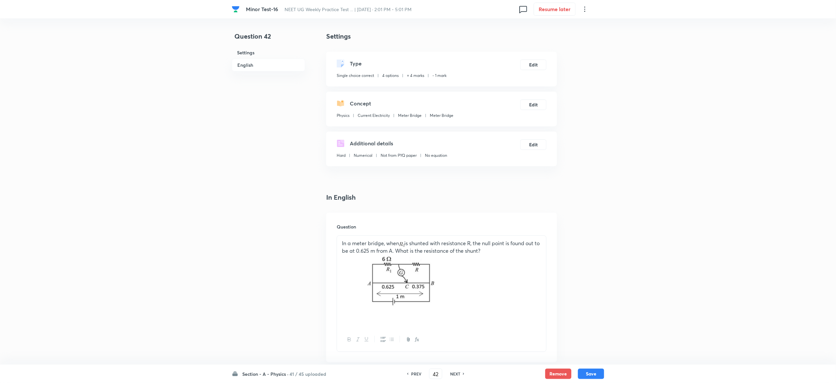
scroll to position [570, 0]
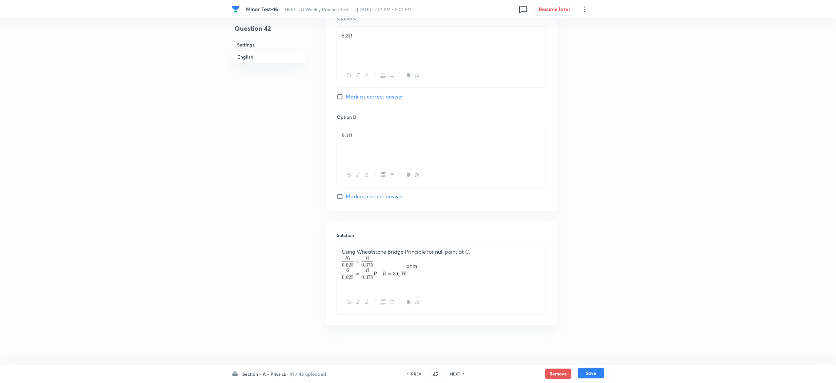
click at [599, 377] on button "Save" at bounding box center [591, 373] width 26 height 10
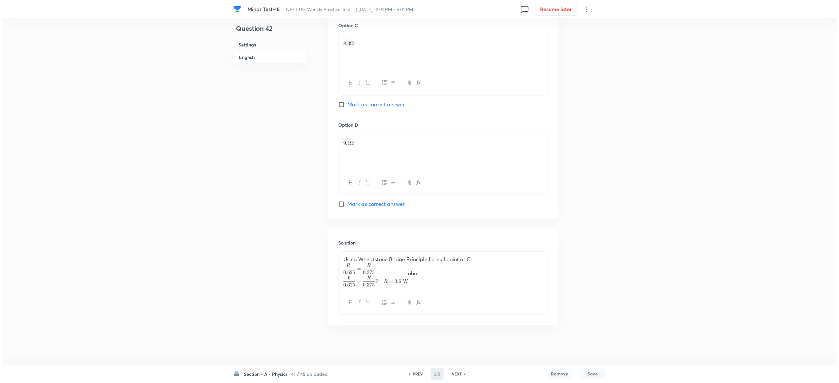
scroll to position [0, 0]
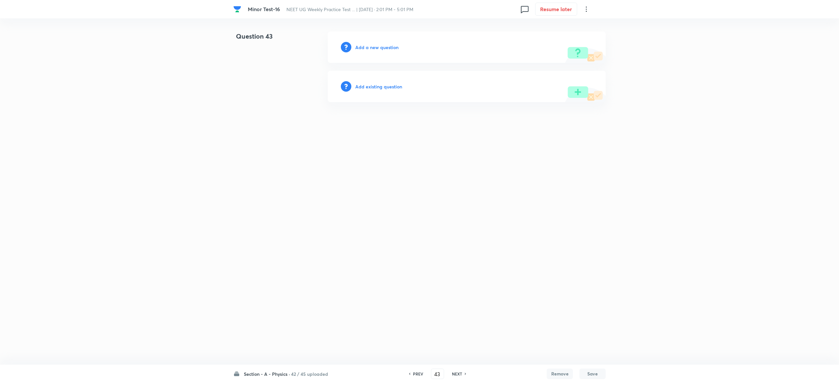
click at [389, 46] on h6 "Add a new question" at bounding box center [376, 47] width 43 height 7
click at [389, 46] on h6 "Choose a question type" at bounding box center [380, 47] width 50 height 7
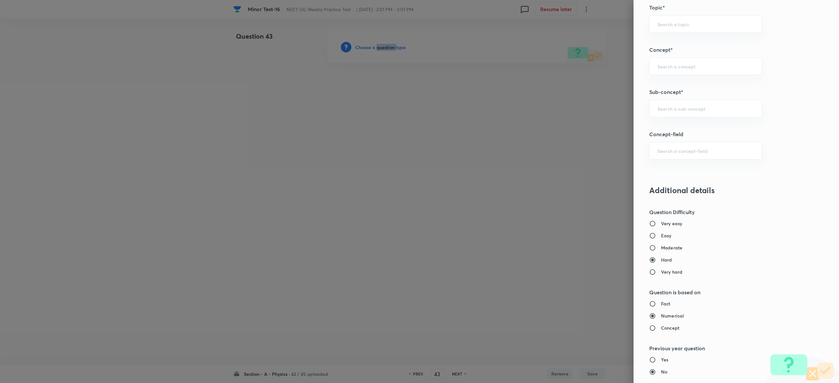
scroll to position [349, 0]
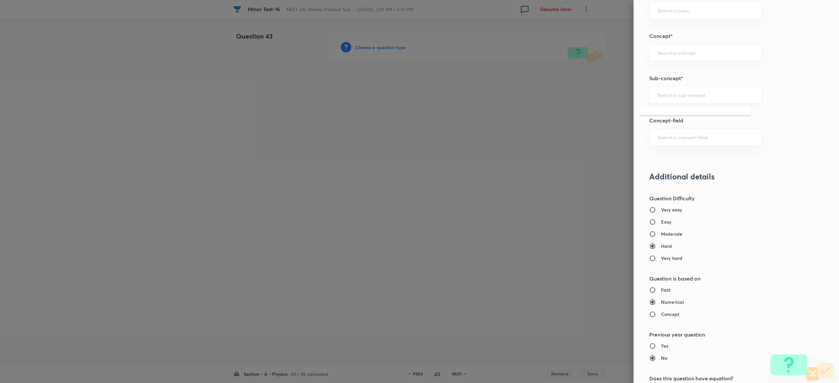
click at [681, 93] on input "text" at bounding box center [705, 95] width 96 height 6
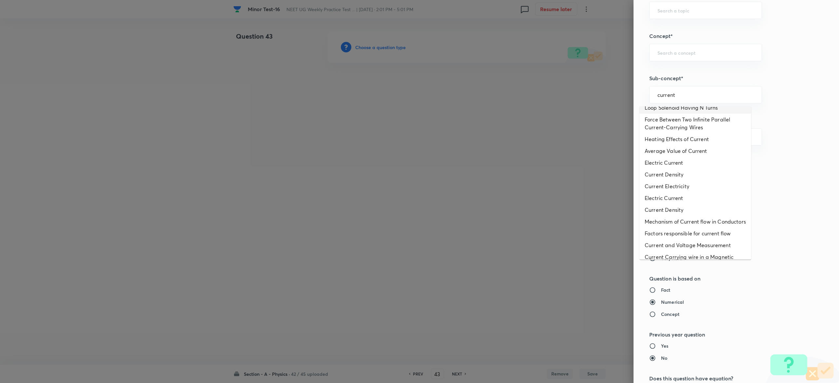
scroll to position [91, 0]
click at [672, 165] on li "Electric Current" at bounding box center [695, 162] width 112 height 12
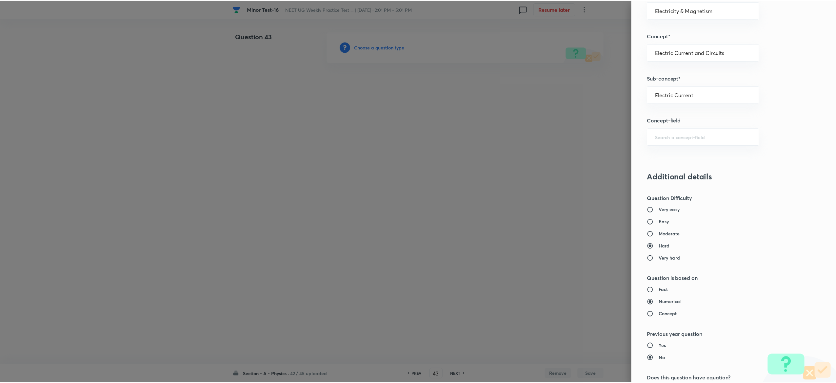
scroll to position [511, 0]
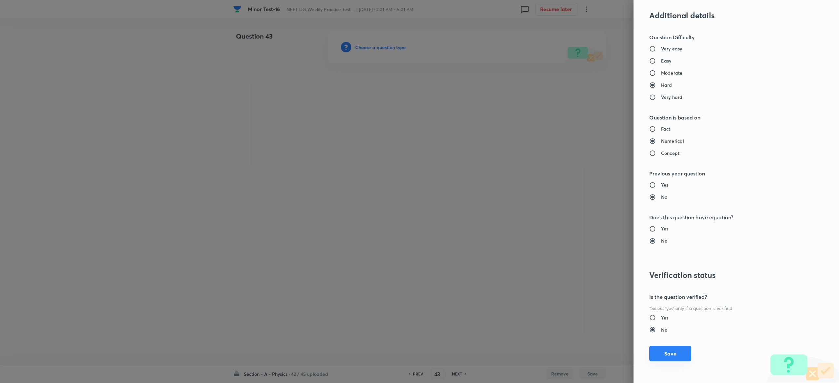
click at [659, 356] on button "Save" at bounding box center [670, 354] width 42 height 16
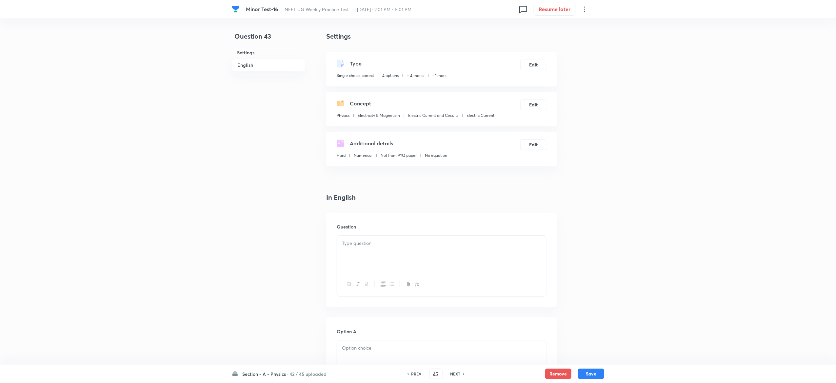
click at [403, 250] on div at bounding box center [441, 254] width 209 height 37
click at [443, 267] on div at bounding box center [441, 254] width 209 height 37
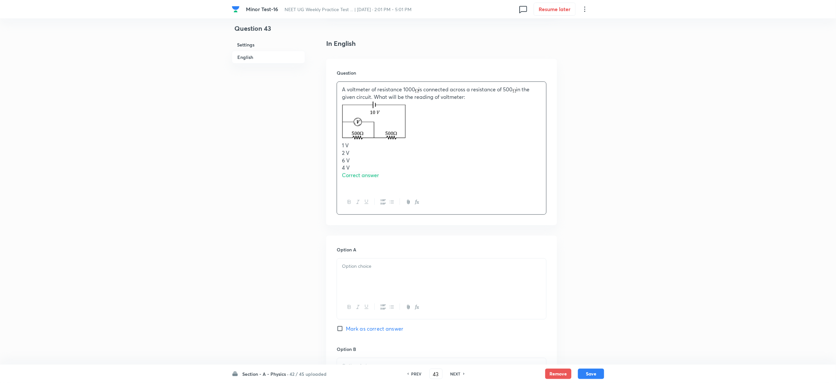
scroll to position [187, 0]
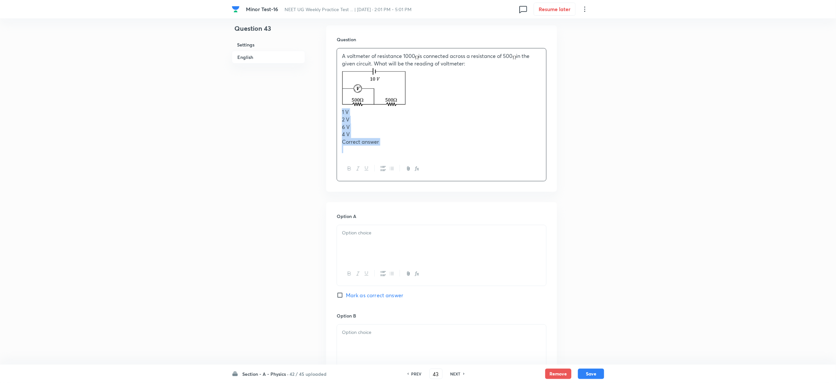
drag, startPoint x: 341, startPoint y: 112, endPoint x: 391, endPoint y: 149, distance: 61.6
click at [391, 149] on div "A voltmeter of resistance 1000 is connected across a resistance of 500 in the g…" at bounding box center [441, 102] width 209 height 108
click at [388, 203] on div at bounding box center [441, 206] width 209 height 37
drag, startPoint x: 341, startPoint y: 204, endPoint x: 392, endPoint y: 229, distance: 56.4
click at [392, 229] on div "1 V 2 V 6 V 4 V Correct answer" at bounding box center [441, 210] width 209 height 45
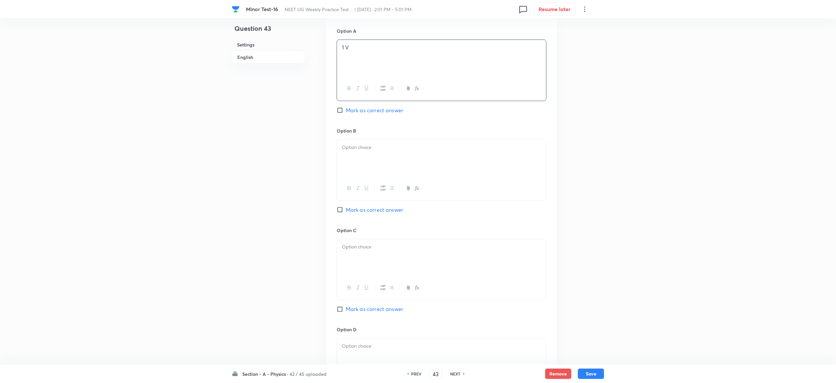
scroll to position [345, 0]
click at [388, 132] on div at bounding box center [441, 149] width 209 height 37
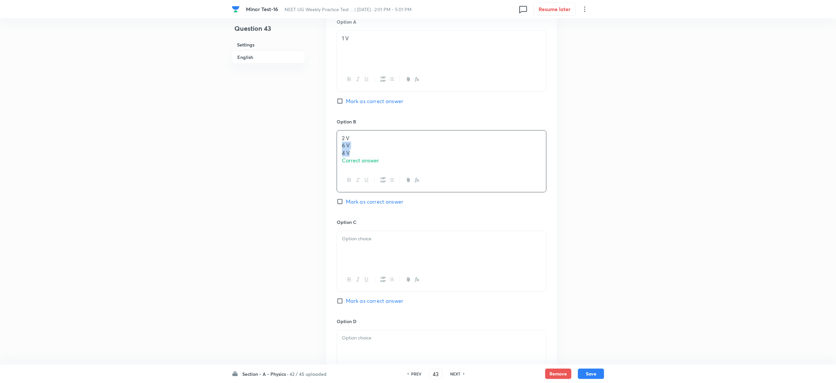
drag, startPoint x: 339, startPoint y: 146, endPoint x: 401, endPoint y: 157, distance: 63.1
click at [401, 157] on div "2 V 6 V 4 V Correct answer" at bounding box center [441, 150] width 209 height 38
click at [394, 156] on p "Correct answer" at bounding box center [441, 153] width 199 height 8
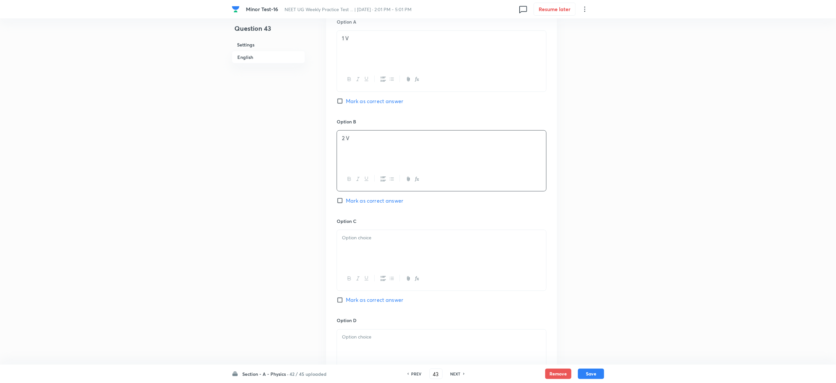
click at [379, 243] on div at bounding box center [441, 248] width 209 height 37
click at [379, 243] on p "4 V" at bounding box center [441, 246] width 199 height 8
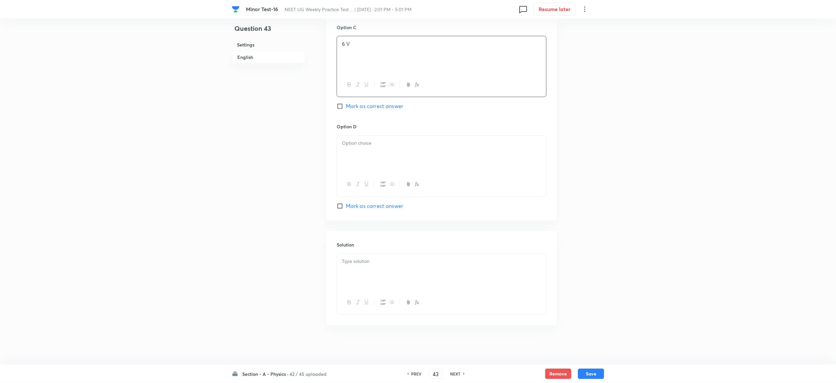
click at [382, 158] on div at bounding box center [441, 154] width 209 height 37
click at [448, 258] on p at bounding box center [441, 262] width 199 height 8
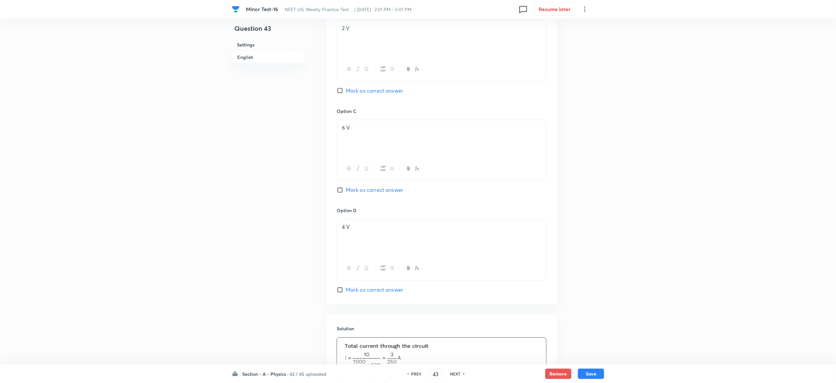
scroll to position [432, 0]
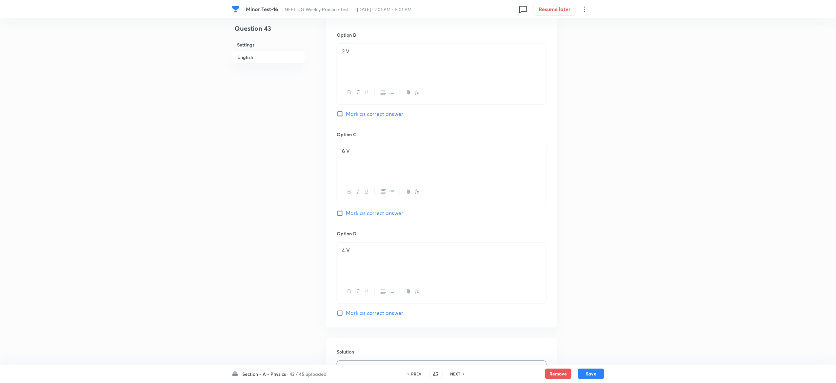
click at [366, 316] on span "Mark as correct answer" at bounding box center [374, 314] width 57 height 8
click at [346, 316] on input "Mark as correct answer" at bounding box center [341, 313] width 9 height 7
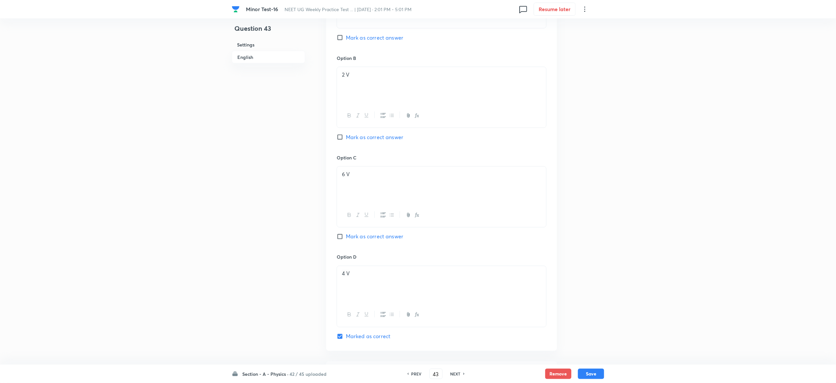
scroll to position [585, 0]
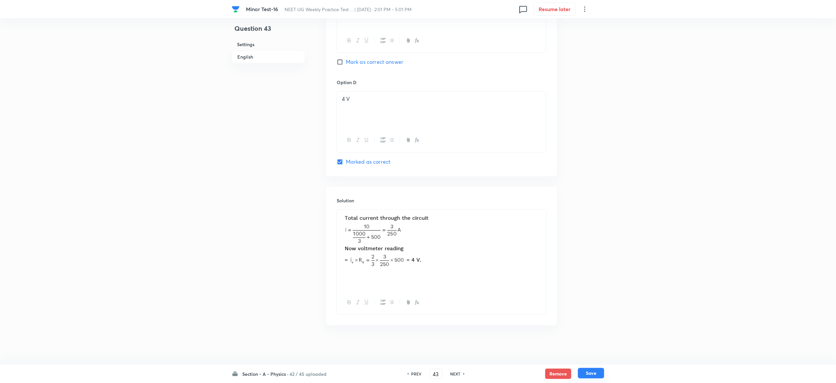
click at [598, 379] on div "Remove Save" at bounding box center [574, 374] width 59 height 10
click at [597, 373] on button "Save" at bounding box center [591, 373] width 26 height 10
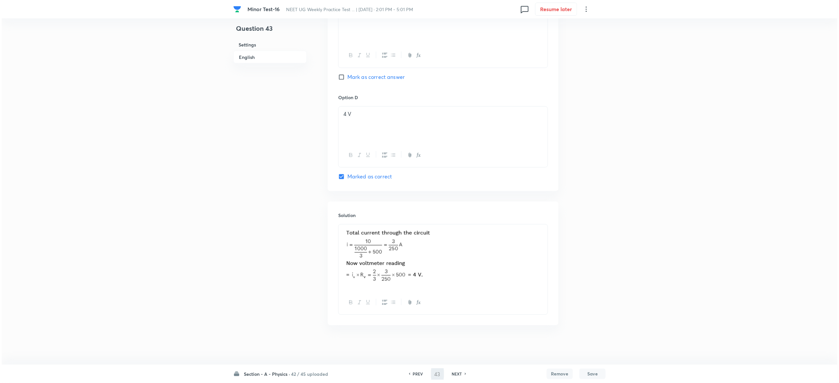
scroll to position [0, 0]
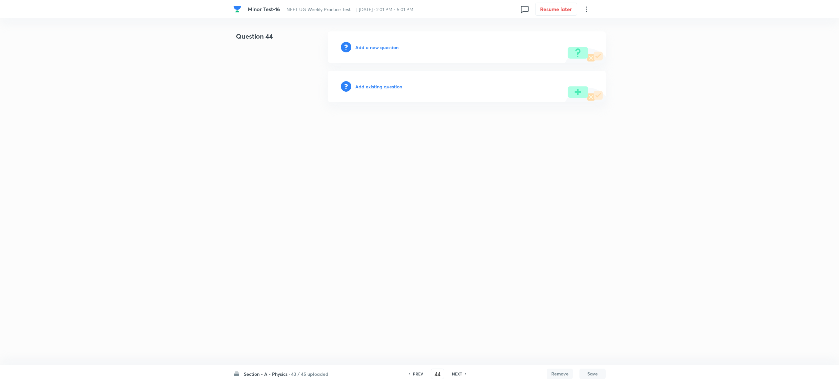
click at [379, 43] on div "Add a new question" at bounding box center [467, 46] width 278 height 31
click at [379, 44] on h6 "Add a new question" at bounding box center [376, 47] width 43 height 7
click at [379, 44] on h6 "Choose a question type" at bounding box center [380, 47] width 50 height 7
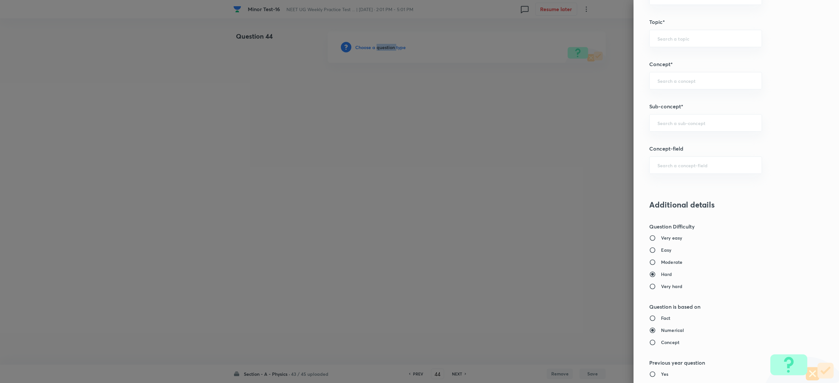
scroll to position [327, 0]
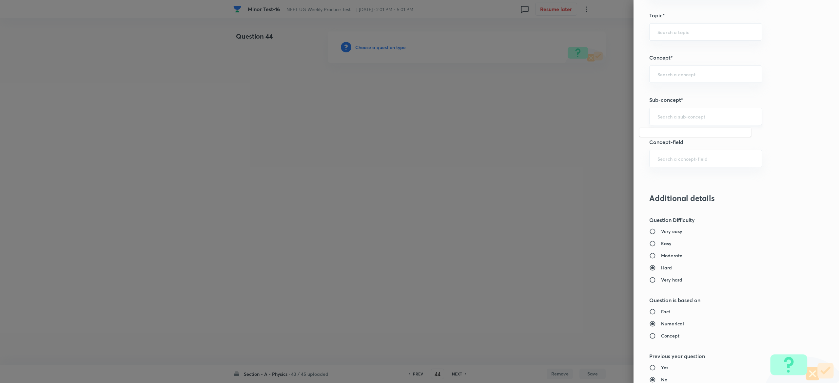
click at [670, 119] on input "text" at bounding box center [705, 116] width 96 height 6
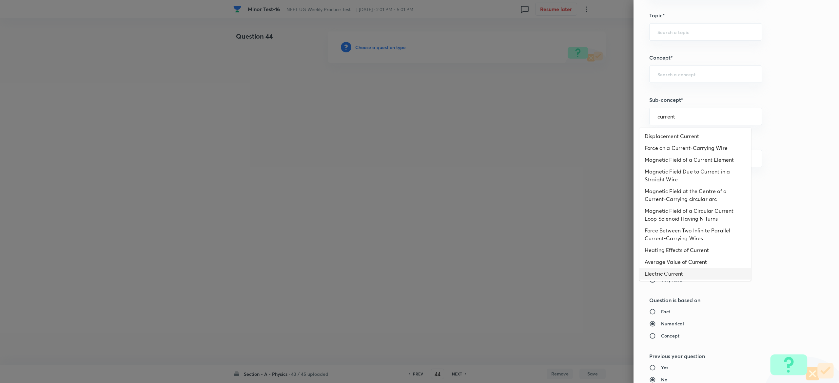
click at [670, 277] on li "Electric Current" at bounding box center [695, 274] width 112 height 12
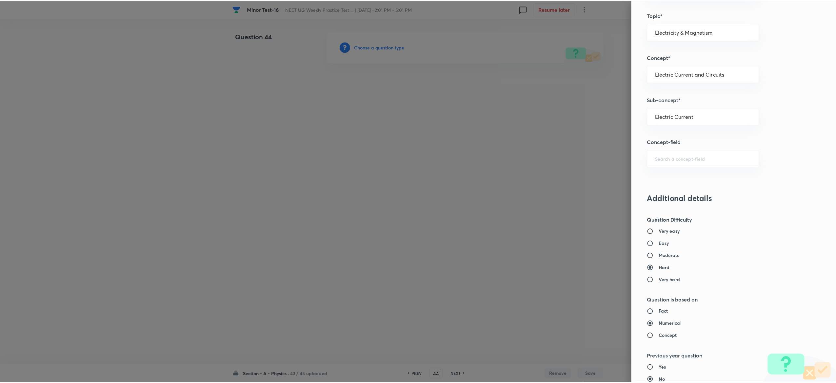
scroll to position [511, 0]
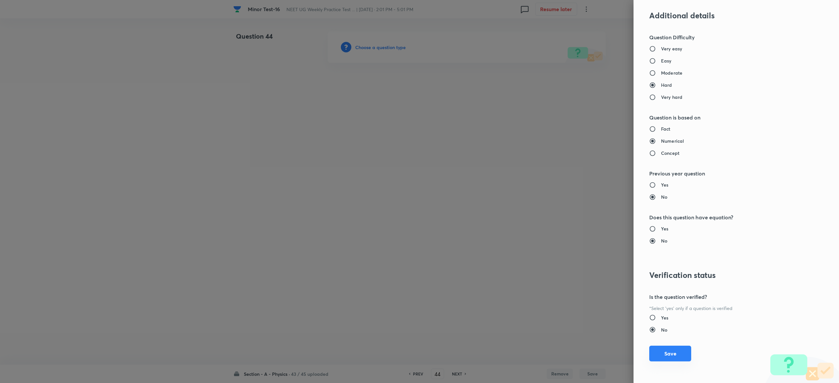
click at [670, 351] on button "Save" at bounding box center [670, 354] width 42 height 16
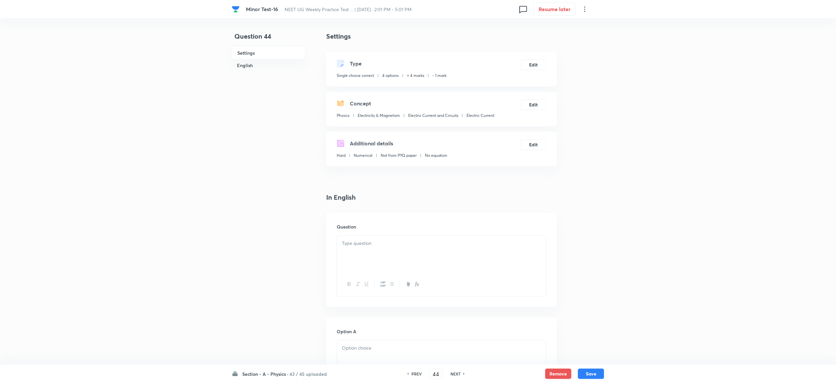
click at [446, 241] on p at bounding box center [441, 244] width 199 height 8
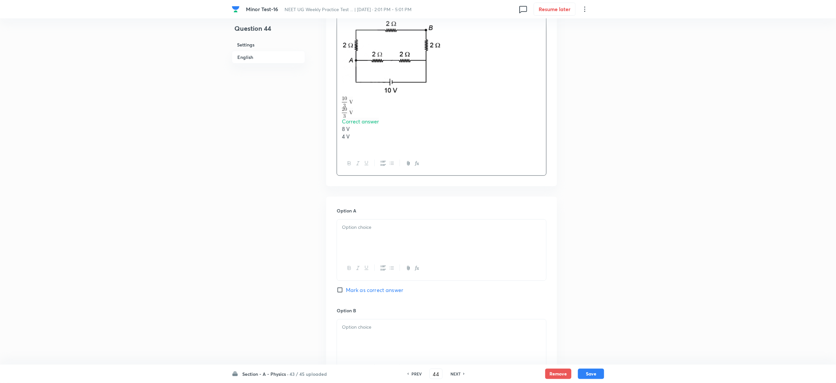
scroll to position [238, 0]
drag, startPoint x: 341, startPoint y: 93, endPoint x: 382, endPoint y: 125, distance: 51.1
click at [382, 125] on div "The potential difference between points A and B as shown in the given circuit w…" at bounding box center [441, 73] width 209 height 150
click at [382, 125] on p "8 V" at bounding box center [441, 126] width 199 height 8
drag, startPoint x: 341, startPoint y: 95, endPoint x: 356, endPoint y: 132, distance: 40.0
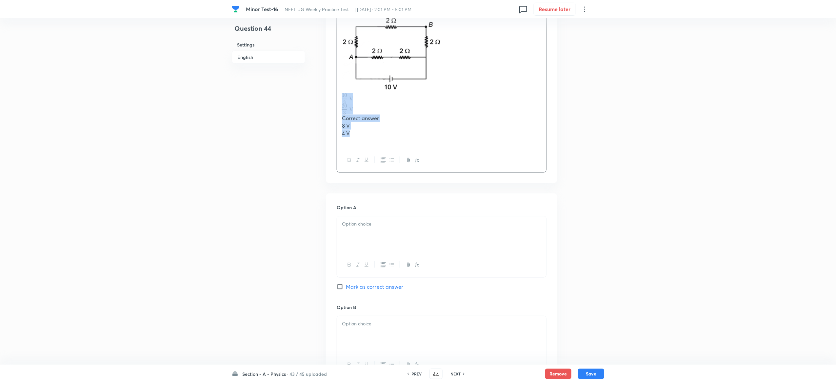
click at [356, 132] on div "The potential difference between points A and B as shown in the given circuit w…" at bounding box center [441, 73] width 209 height 150
click at [354, 204] on div at bounding box center [441, 199] width 209 height 37
drag, startPoint x: 341, startPoint y: 200, endPoint x: 356, endPoint y: 225, distance: 29.3
click at [356, 225] on div "Correct answer 8 V 4 V" at bounding box center [441, 206] width 209 height 51
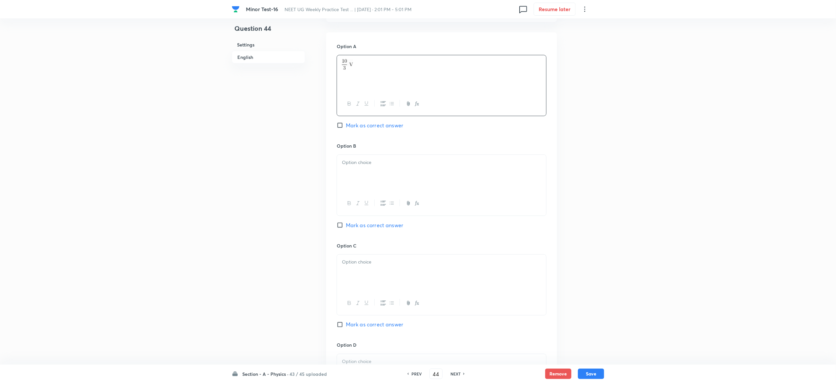
scroll to position [367, 0]
click at [358, 171] on div at bounding box center [441, 169] width 209 height 37
drag, startPoint x: 340, startPoint y: 172, endPoint x: 357, endPoint y: 187, distance: 22.3
click at [357, 187] on div "Correct answer 8 V 4 V" at bounding box center [441, 171] width 209 height 41
click at [375, 277] on div at bounding box center [441, 269] width 209 height 37
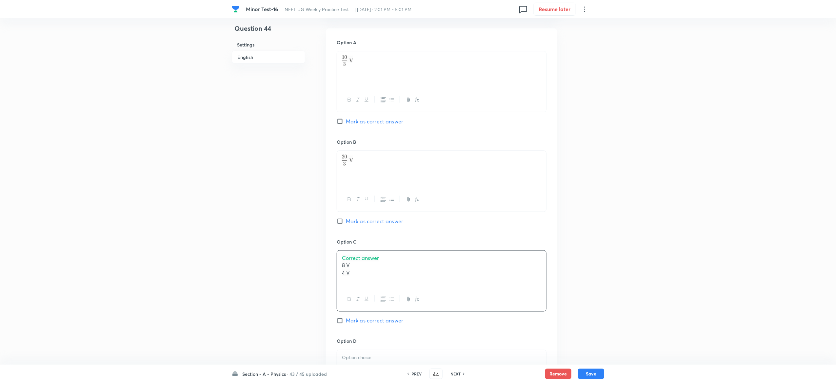
click at [373, 261] on span "Correct answer" at bounding box center [360, 258] width 37 height 7
click at [370, 270] on p "4 V" at bounding box center [441, 266] width 199 height 8
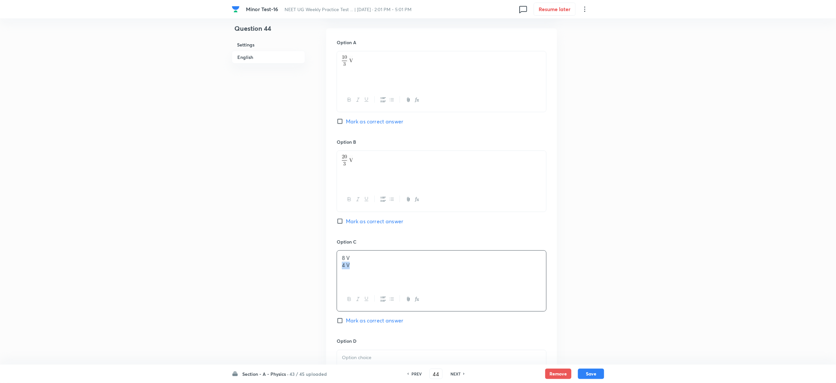
click at [370, 270] on p "4 V" at bounding box center [441, 266] width 199 height 8
click at [374, 153] on div at bounding box center [441, 154] width 209 height 37
click at [433, 268] on div at bounding box center [441, 272] width 209 height 37
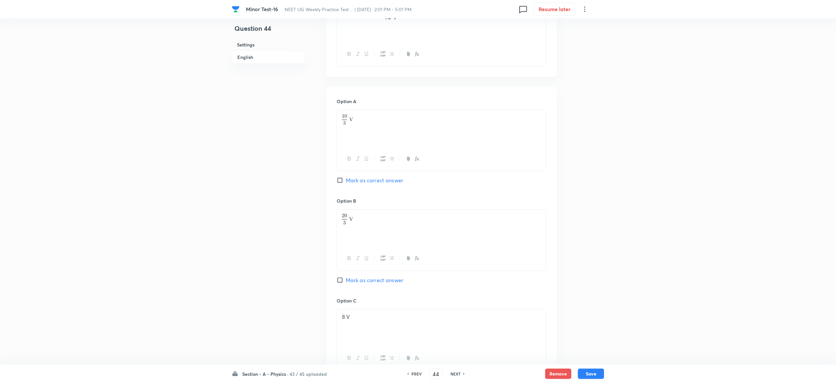
scroll to position [307, 0]
click at [401, 282] on span "Mark as correct answer" at bounding box center [374, 282] width 57 height 8
click at [346, 282] on input "Mark as correct answer" at bounding box center [341, 282] width 9 height 7
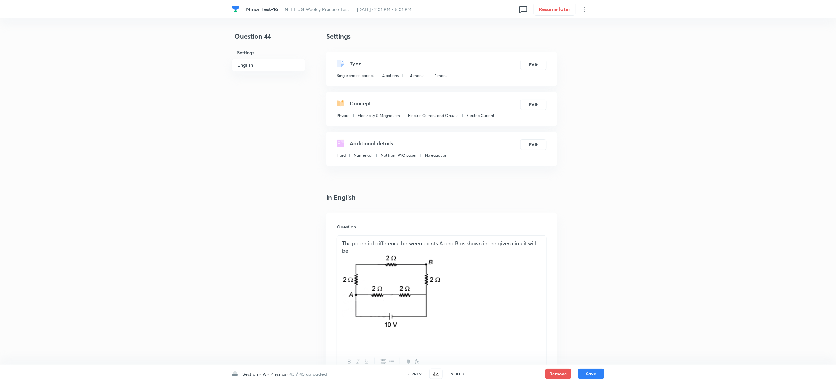
scroll to position [658, 0]
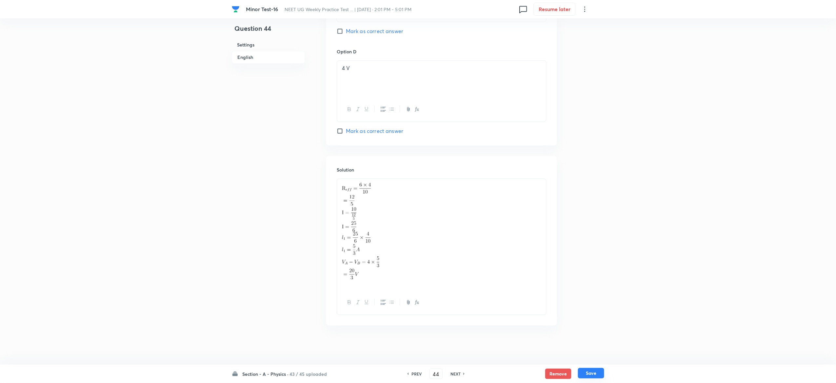
click at [594, 377] on button "Save" at bounding box center [591, 373] width 26 height 10
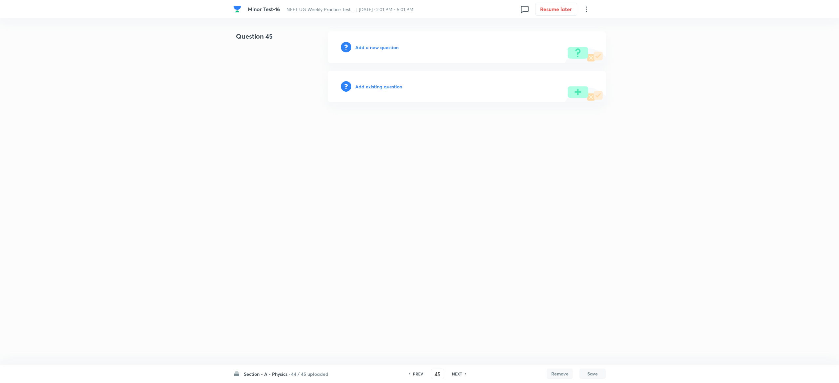
click at [383, 44] on h6 "Add a new question" at bounding box center [376, 47] width 43 height 7
click at [383, 44] on h6 "Choose a question type" at bounding box center [380, 47] width 50 height 7
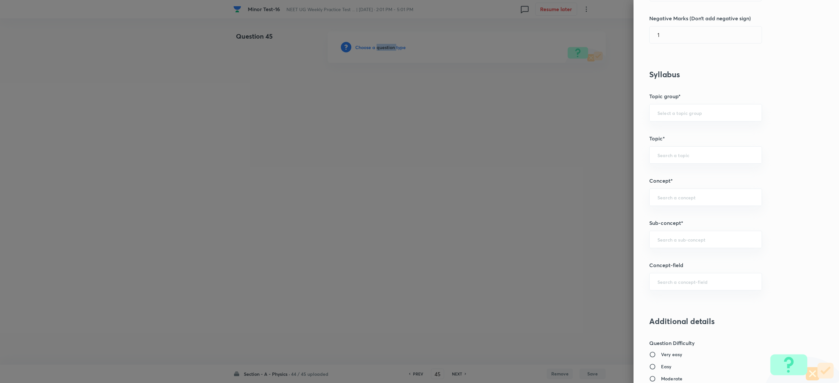
scroll to position [206, 0]
drag, startPoint x: 652, startPoint y: 250, endPoint x: 653, endPoint y: 237, distance: 13.8
click at [653, 237] on div "Question settings Question type* Single choice correct Number of options* 2 3 4…" at bounding box center [735, 191] width 205 height 383
click at [657, 237] on input "text" at bounding box center [705, 238] width 96 height 6
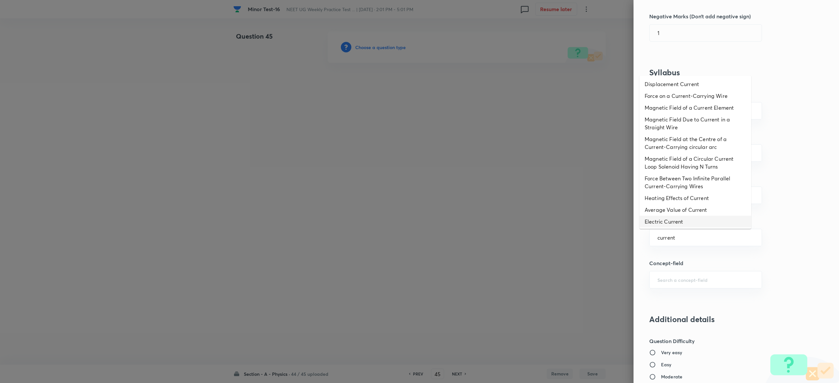
click at [657, 219] on li "Electric Current" at bounding box center [695, 222] width 112 height 12
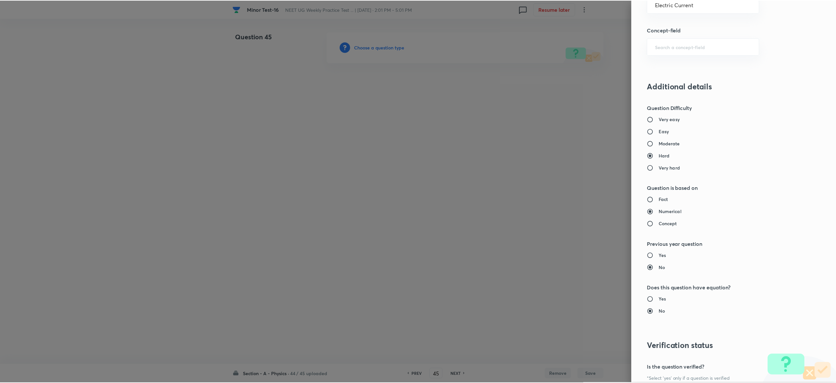
scroll to position [511, 0]
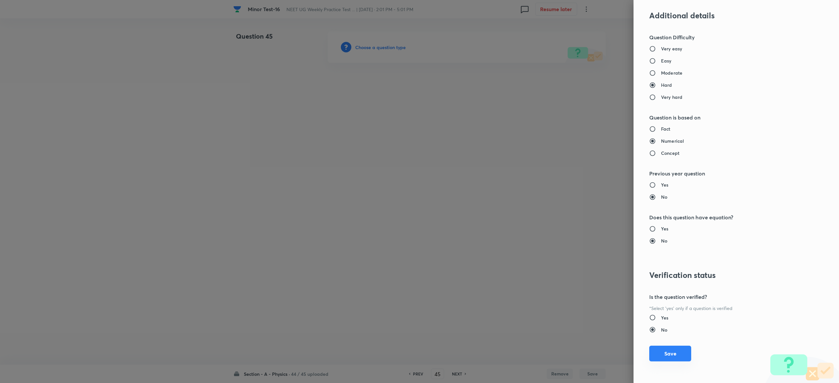
click at [657, 351] on button "Save" at bounding box center [670, 354] width 42 height 16
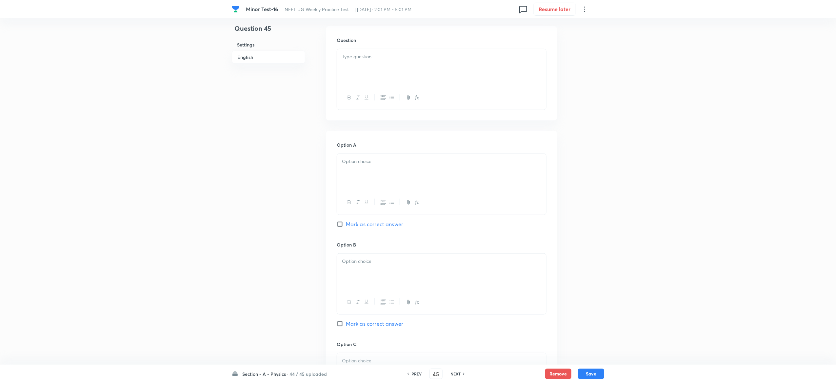
scroll to position [187, 0]
click at [412, 59] on p at bounding box center [441, 56] width 199 height 8
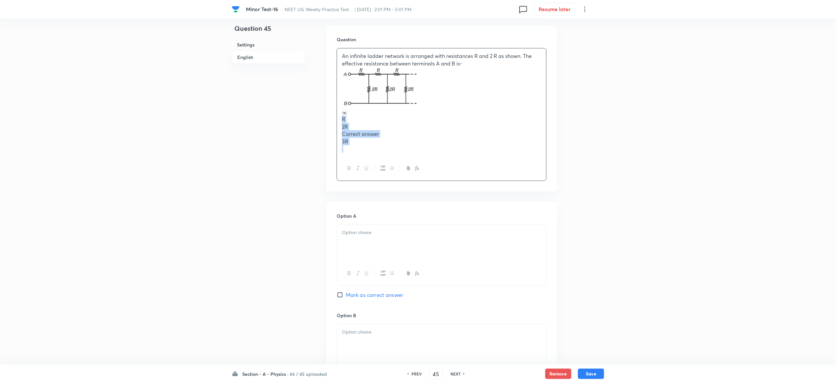
drag, startPoint x: 340, startPoint y: 116, endPoint x: 353, endPoint y: 148, distance: 33.8
click at [353, 148] on div "An infinite ladder network is arranged with resistances R and 2 R as shown. The…" at bounding box center [441, 102] width 209 height 108
click at [386, 223] on div at bounding box center [441, 213] width 209 height 37
click at [386, 223] on p "3R" at bounding box center [441, 225] width 199 height 8
drag, startPoint x: 342, startPoint y: 209, endPoint x: 352, endPoint y: 229, distance: 21.8
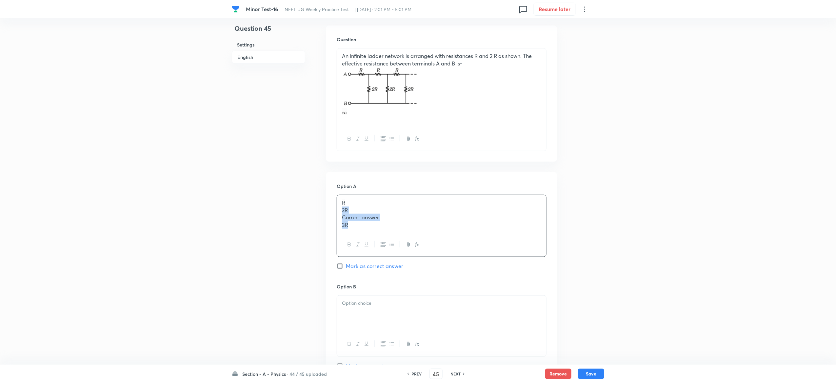
click at [352, 229] on div "R 2R Correct answer 3R" at bounding box center [441, 214] width 209 height 38
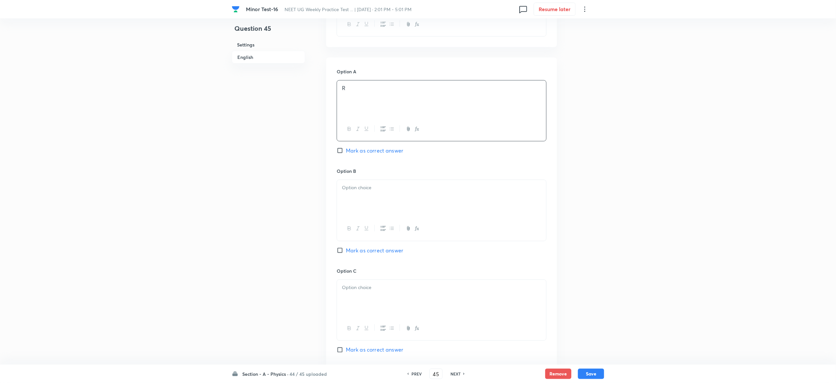
scroll to position [309, 0]
click at [355, 192] on div at bounding box center [441, 191] width 209 height 37
click at [355, 191] on span "Correct answer" at bounding box center [360, 187] width 37 height 7
drag, startPoint x: 338, startPoint y: 190, endPoint x: 353, endPoint y: 200, distance: 17.6
click at [353, 200] on div "2R Correct answer 3R" at bounding box center [441, 191] width 209 height 37
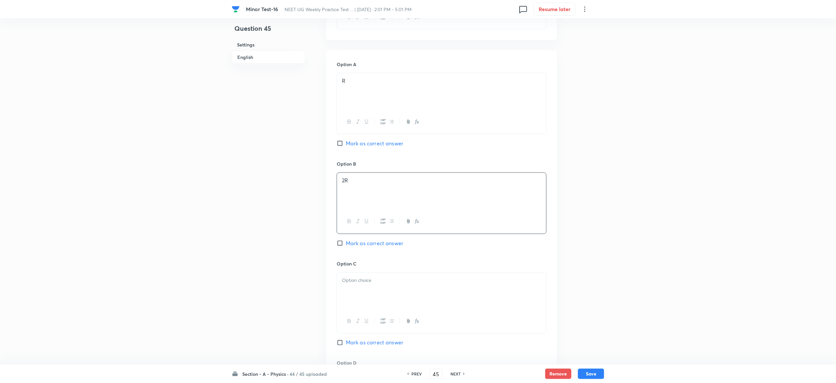
click at [383, 292] on div at bounding box center [441, 291] width 209 height 37
click at [366, 280] on span "Correct answer" at bounding box center [360, 280] width 37 height 7
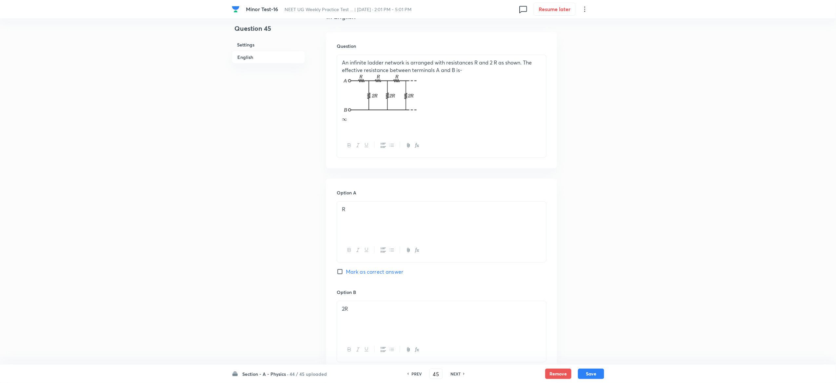
scroll to position [180, 0]
click at [359, 131] on div "An infinite ladder network is arranged with resistances R and 2 R as shown. The…" at bounding box center [441, 95] width 209 height 79
click at [357, 125] on div "An infinite ladder network is arranged with resistances R and 2 R as shown. The…" at bounding box center [441, 91] width 209 height 71
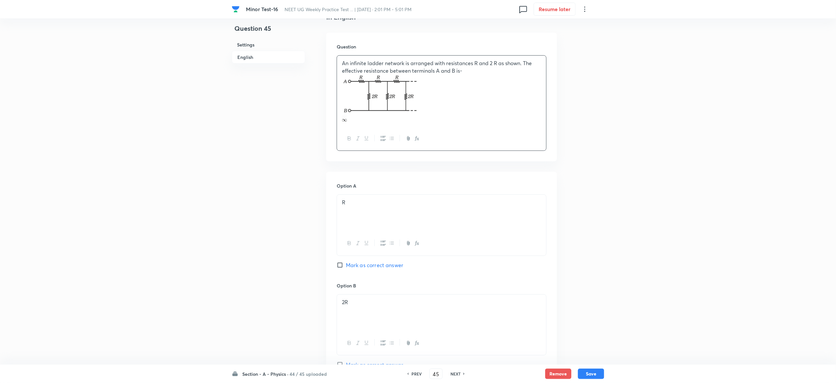
click at [357, 125] on div "An infinite ladder network is arranged with resistances R and 2 R as shown. The…" at bounding box center [441, 91] width 209 height 71
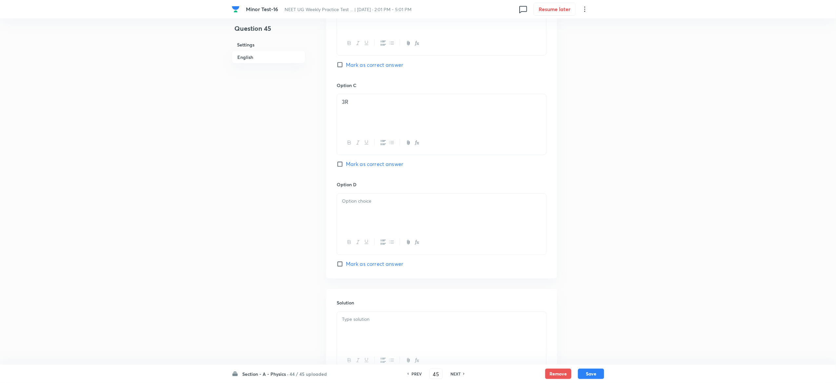
scroll to position [485, 0]
click at [383, 226] on div at bounding box center [441, 207] width 209 height 37
click at [468, 263] on p at bounding box center [441, 262] width 199 height 8
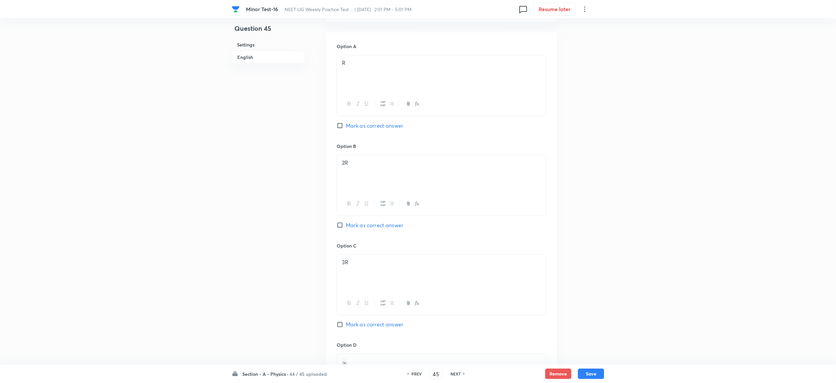
click at [390, 224] on span "Mark as correct answer" at bounding box center [374, 225] width 57 height 8
click at [346, 224] on input "Mark as correct answer" at bounding box center [341, 225] width 9 height 7
click at [390, 224] on span "Marked as correct" at bounding box center [368, 225] width 45 height 8
click at [346, 224] on input "Marked as correct" at bounding box center [341, 225] width 9 height 7
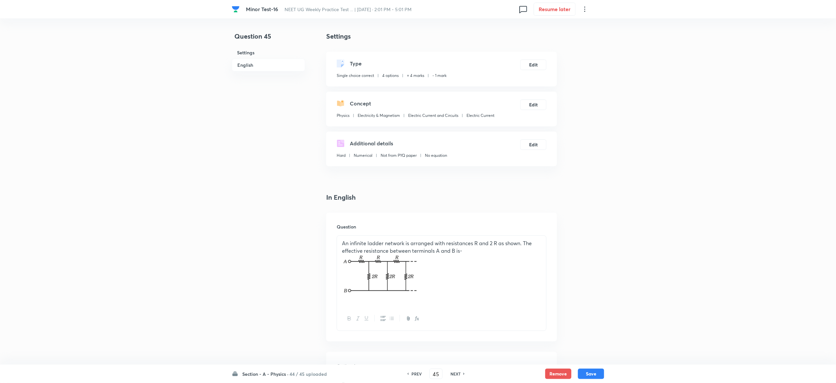
scroll to position [580, 0]
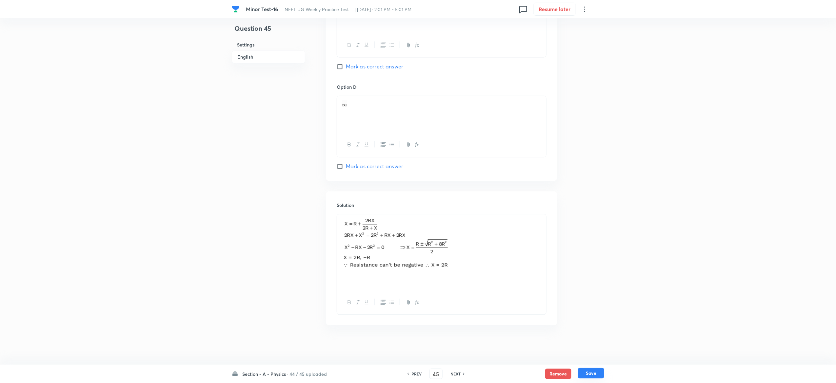
click at [597, 372] on button "Save" at bounding box center [591, 373] width 26 height 10
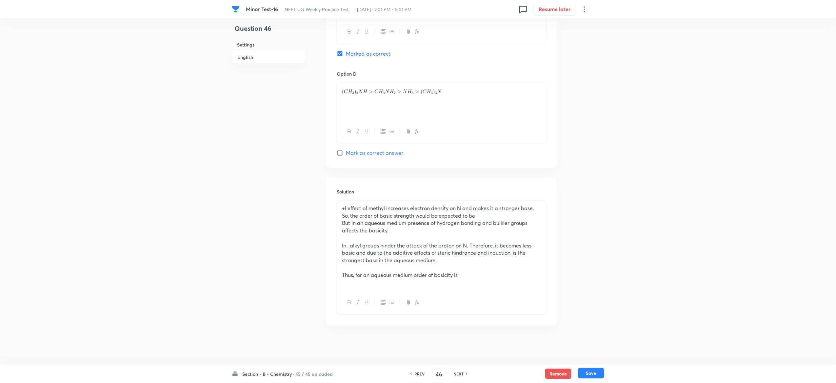
scroll to position [559, 0]
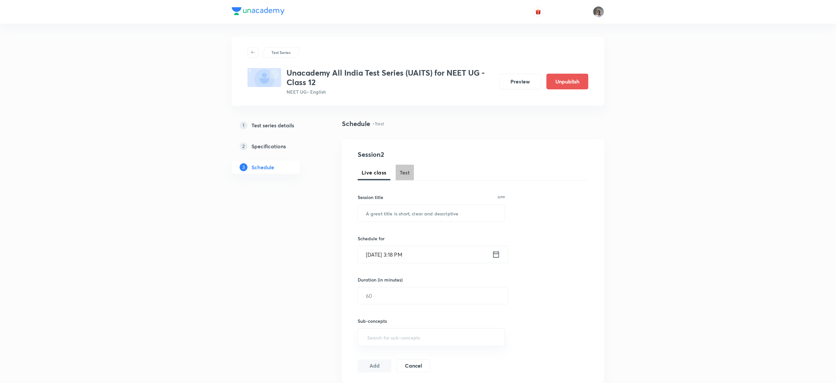
click at [403, 171] on span "Test" at bounding box center [404, 173] width 10 height 8
click at [409, 176] on span "Test" at bounding box center [404, 173] width 10 height 8
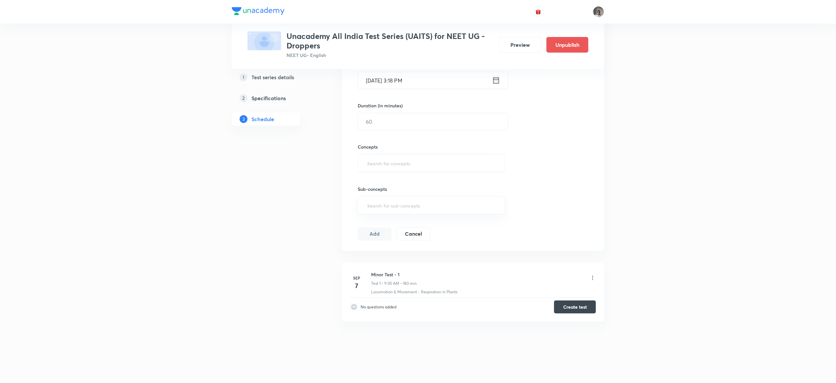
scroll to position [176, 0]
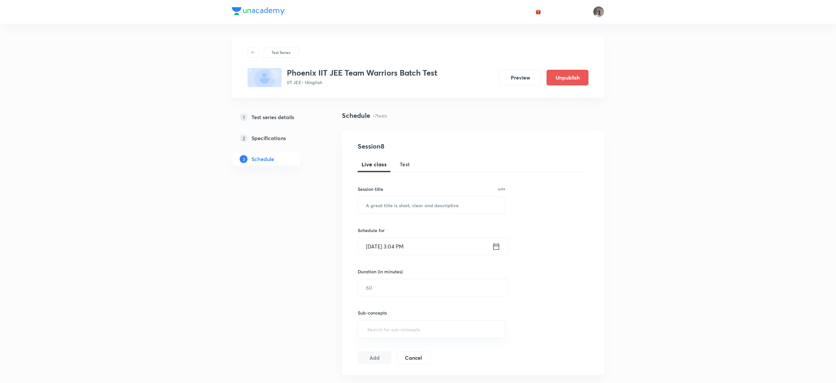
scroll to position [580, 0]
click at [397, 161] on button "Test" at bounding box center [404, 165] width 18 height 16
click at [409, 164] on span "Test" at bounding box center [404, 165] width 10 height 8
click at [410, 164] on span "Test" at bounding box center [404, 165] width 10 height 8
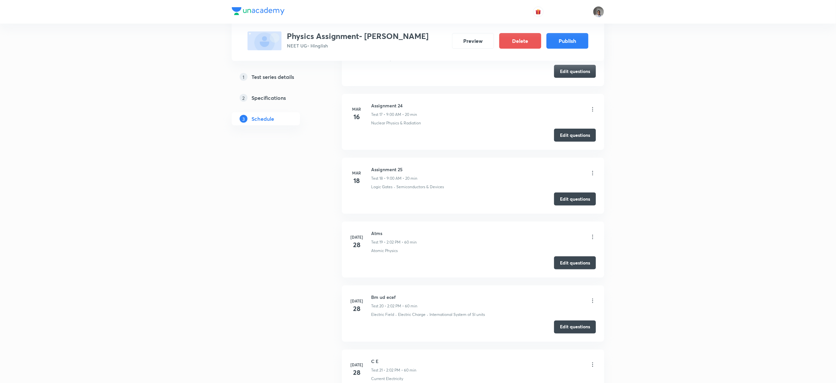
scroll to position [1737, 0]
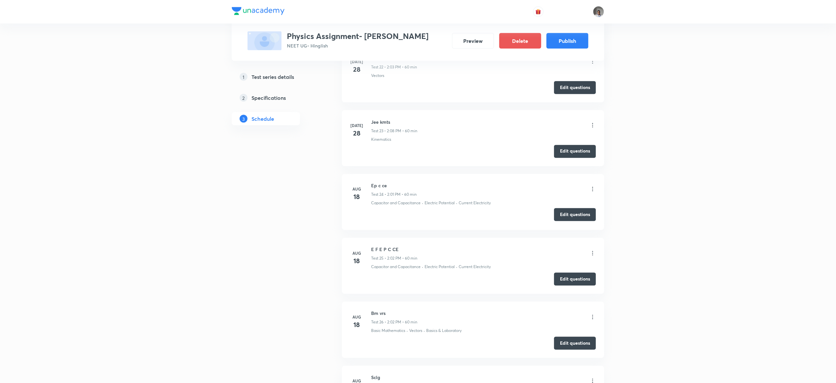
click at [567, 221] on button "Edit questions" at bounding box center [575, 214] width 42 height 13
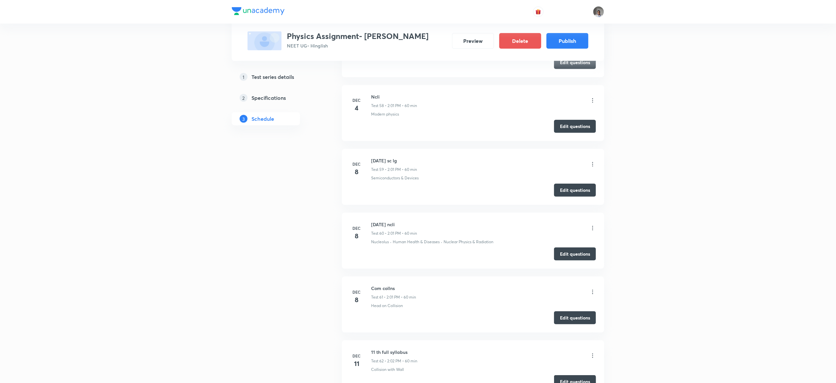
scroll to position [4687, 0]
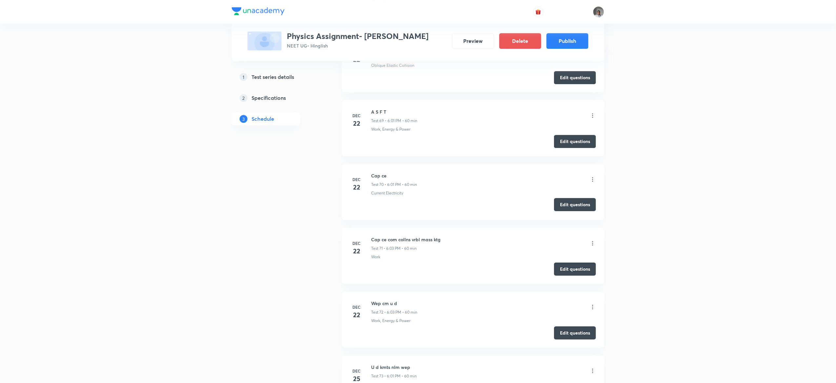
click at [570, 211] on button "Edit questions" at bounding box center [575, 204] width 42 height 13
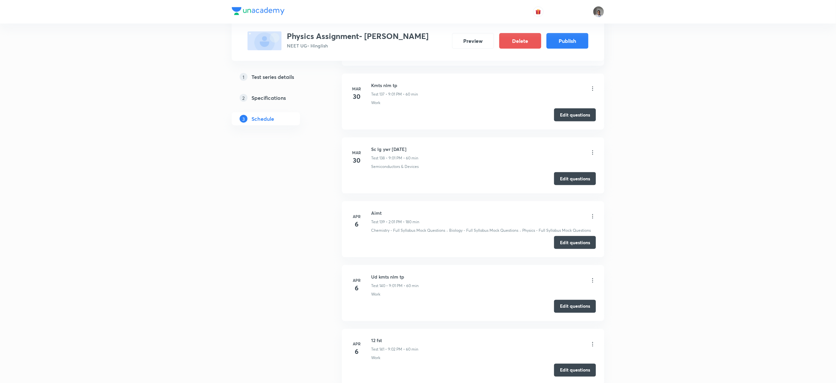
scroll to position [11029, 0]
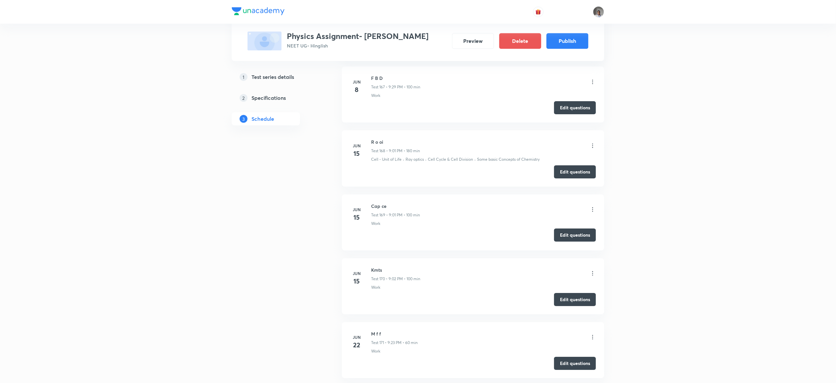
click at [566, 242] on button "Edit questions" at bounding box center [575, 235] width 42 height 13
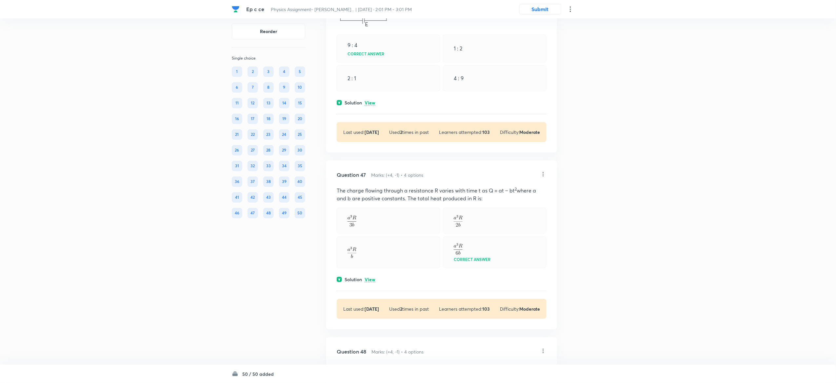
scroll to position [8623, 0]
click at [370, 106] on p "View" at bounding box center [369, 103] width 11 height 5
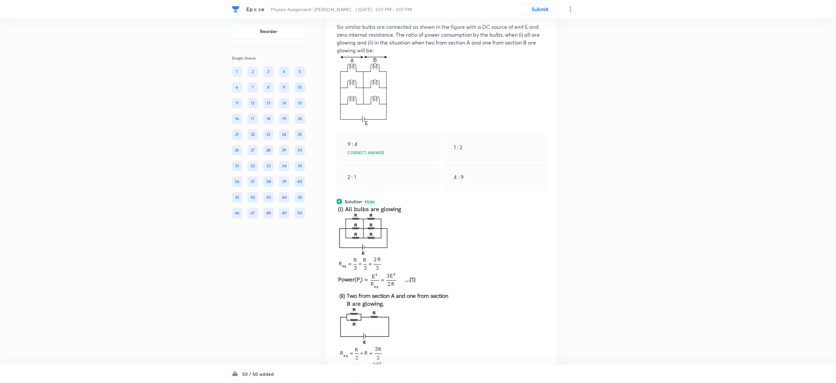
scroll to position [8524, 0]
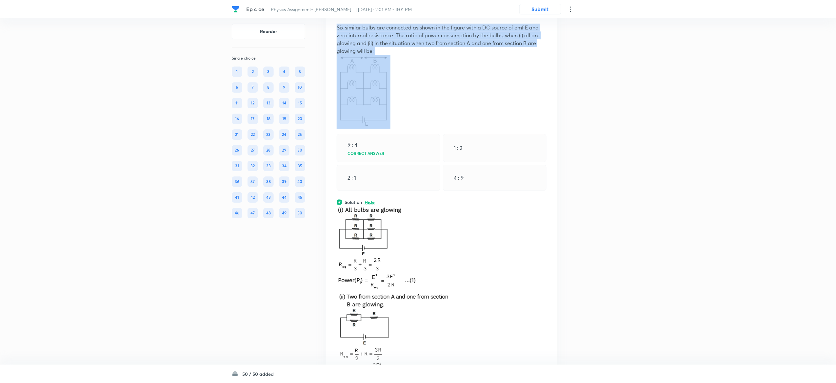
drag, startPoint x: 336, startPoint y: 102, endPoint x: 406, endPoint y: 174, distance: 100.8
click at [406, 174] on div "Question 46 Marks: (+4, -1) • 4 options Six similar bulbs are connected as show…" at bounding box center [441, 230] width 231 height 467
copy div "Six similar bulbs are connected as shown in the figure with a DC source of emf …"
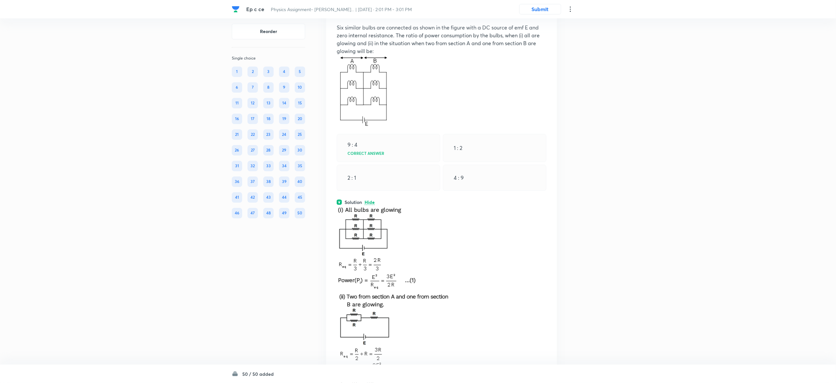
click at [426, 191] on div "2 : 1" at bounding box center [389, 178] width 104 height 26
drag, startPoint x: 343, startPoint y: 220, endPoint x: 466, endPoint y: 250, distance: 126.7
click at [466, 191] on div "9 : 4 Correct answer 1 : 2 2 : 1 4 : 9" at bounding box center [442, 162] width 210 height 57
copy div "9 : 4 Correct answer 1 : 2 2 : 1 4 : 9"
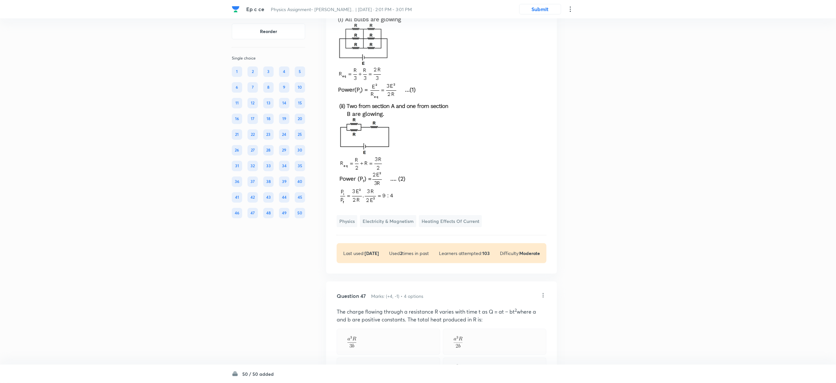
scroll to position [8717, 0]
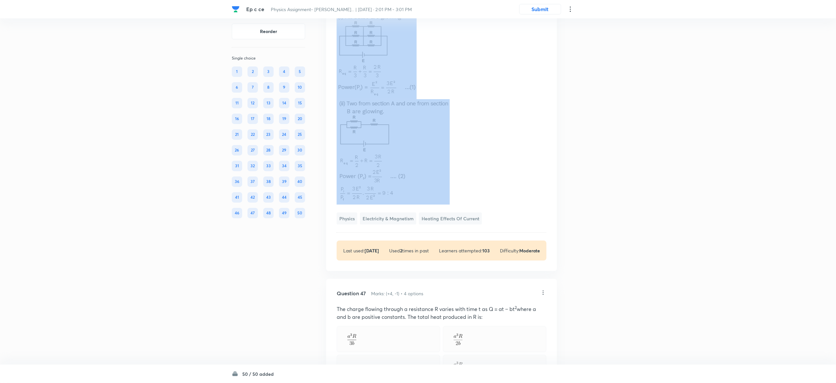
drag, startPoint x: 331, startPoint y: 102, endPoint x: 402, endPoint y: 242, distance: 157.5
click at [402, 242] on div "Question 46 Marks: (+4, -1) • 4 options Six similar bulbs are connected as show…" at bounding box center [441, 37] width 231 height 467
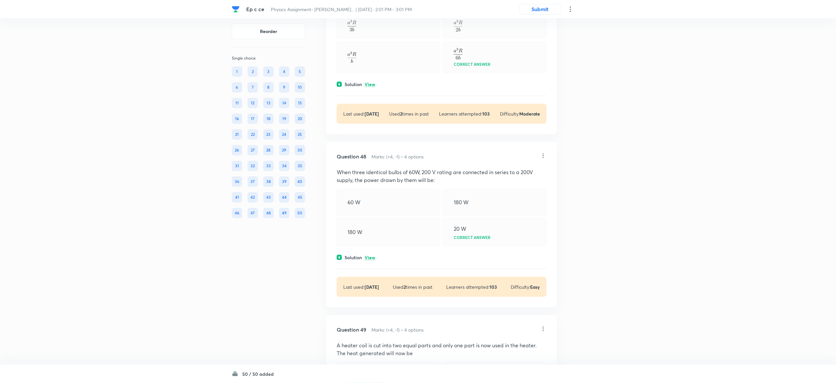
scroll to position [9032, 0]
click at [370, 134] on div "Question 47 Marks: (+4, -1) • 4 options The charge flowing through a resistance…" at bounding box center [441, 49] width 231 height 169
click at [370, 87] on p "View" at bounding box center [369, 84] width 11 height 5
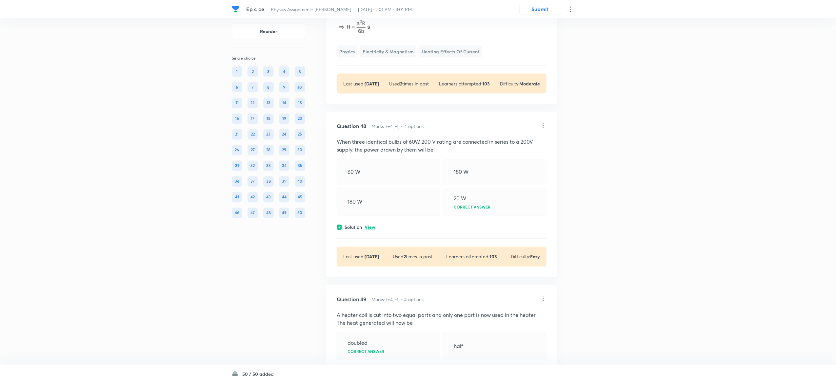
scroll to position [9656, 0]
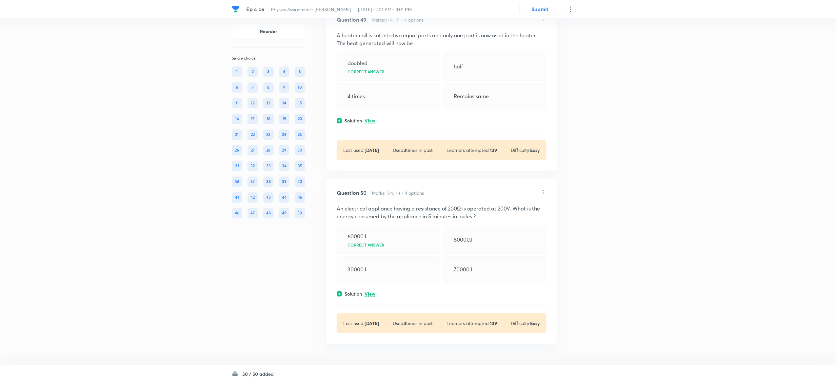
click at [371, 296] on p "View" at bounding box center [369, 294] width 11 height 5
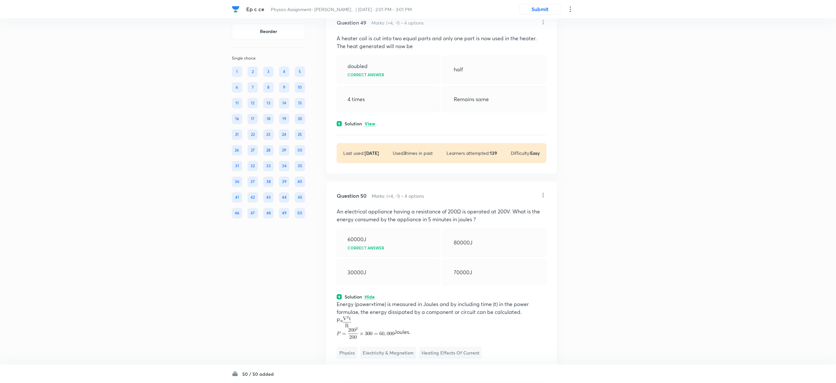
scroll to position [9542, 0]
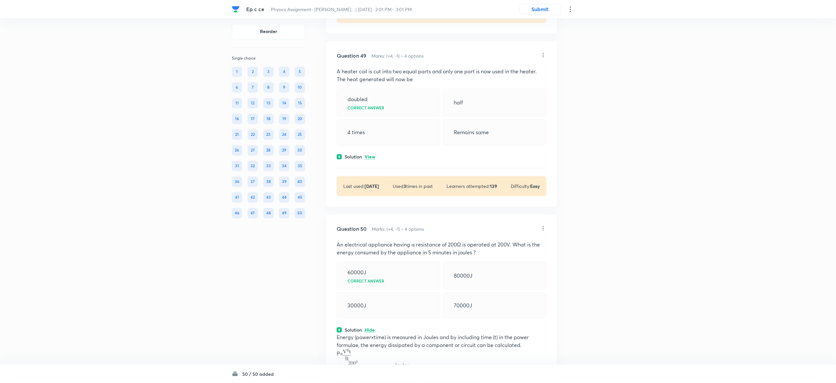
click at [367, 160] on p "View" at bounding box center [369, 157] width 11 height 5
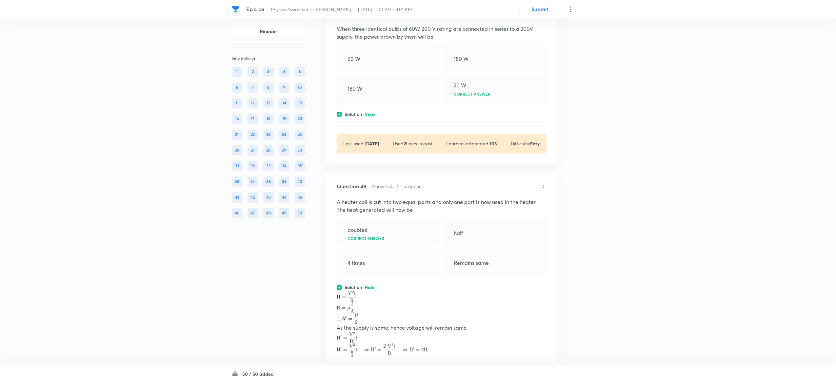
scroll to position [9411, 0]
click at [368, 117] on p "View" at bounding box center [369, 114] width 11 height 5
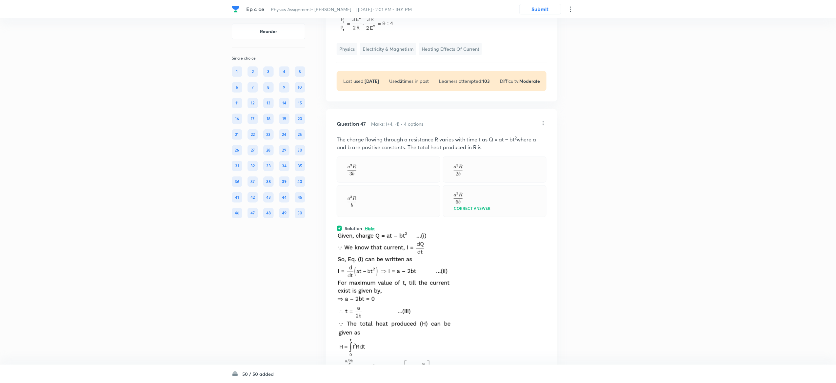
scroll to position [8876, 0]
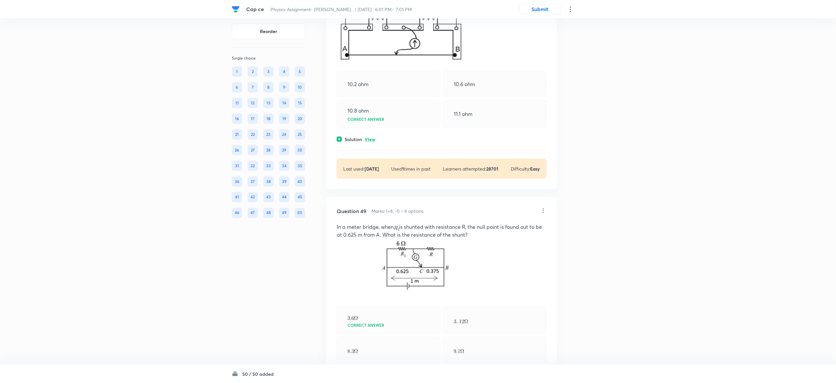
scroll to position [9556, 0]
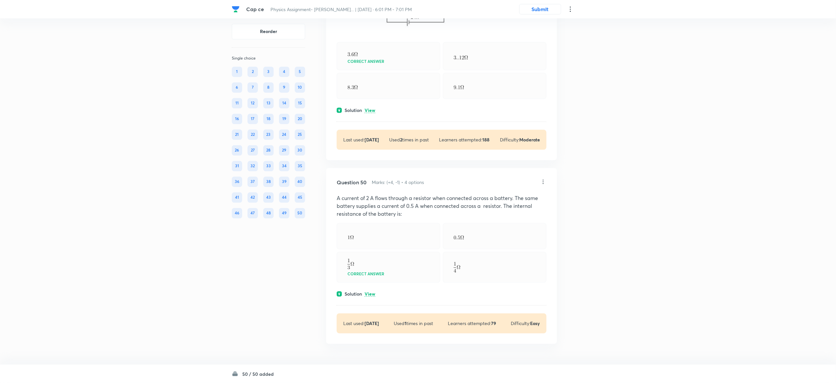
click at [376, 298] on div "Question 50 Marks: (+4, -1) • 4 options A current of 2 A flows through a resist…" at bounding box center [441, 256] width 231 height 176
click at [375, 296] on p "View" at bounding box center [369, 294] width 11 height 5
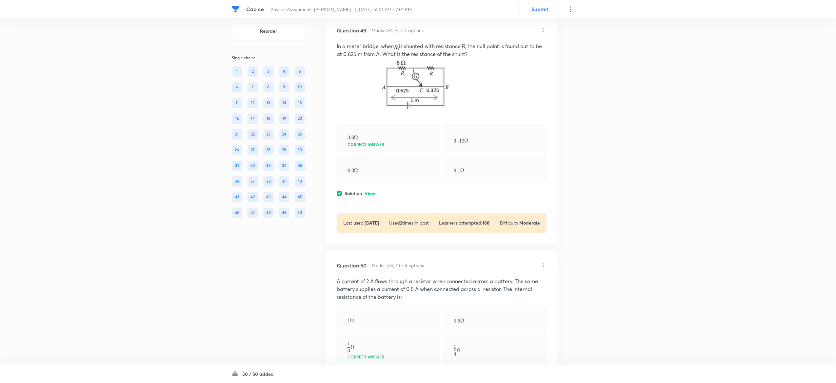
scroll to position [9383, 0]
click at [375, 198] on div "Solution View" at bounding box center [442, 194] width 210 height 7
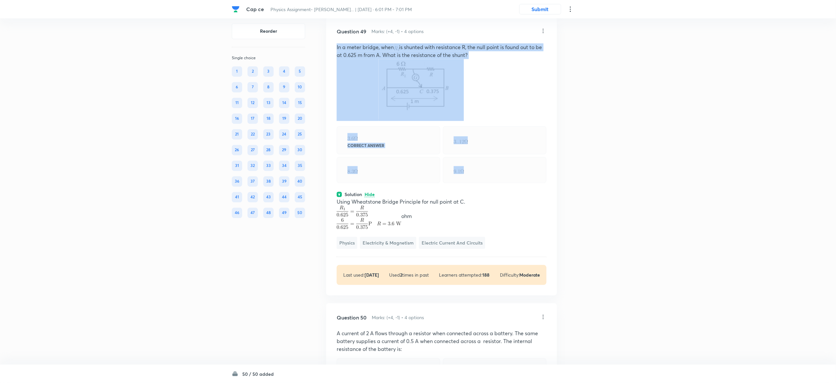
drag, startPoint x: 335, startPoint y: 133, endPoint x: 466, endPoint y: 260, distance: 181.9
click at [466, 260] on div "Question 49 Marks: (+4, -1) • 4 options In a meter bridge, when is shunted with…" at bounding box center [441, 156] width 231 height 279
copy div "In a meter bridge, when is shunted with resistance R, the null point is found o…"
click at [419, 155] on div "Correct answer" at bounding box center [389, 140] width 104 height 28
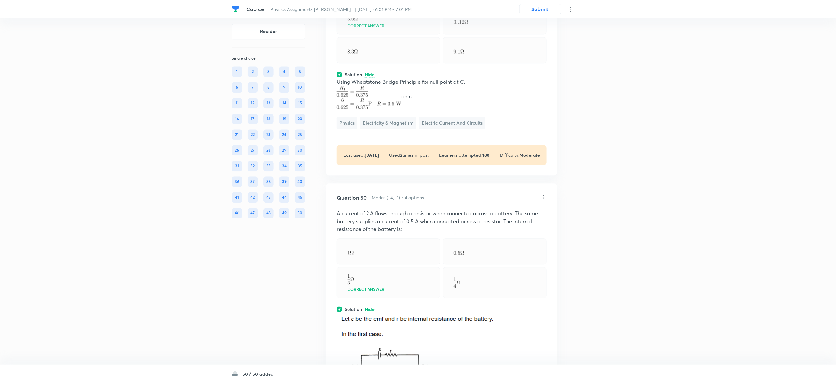
scroll to position [9509, 0]
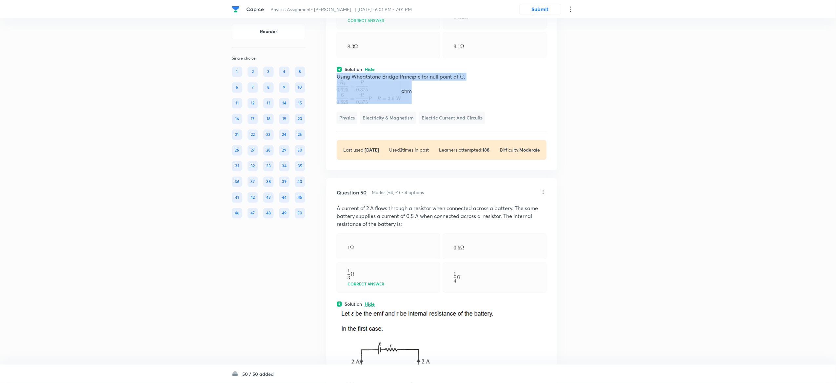
drag, startPoint x: 335, startPoint y: 163, endPoint x: 418, endPoint y: 182, distance: 85.5
click at [418, 170] on div "Question 49 Marks: (+4, -1) • 4 options In a meter bridge, when is shunted with…" at bounding box center [441, 31] width 231 height 279
copy div "Using Wheatstone Bridge Principle for null point at C. ohm"
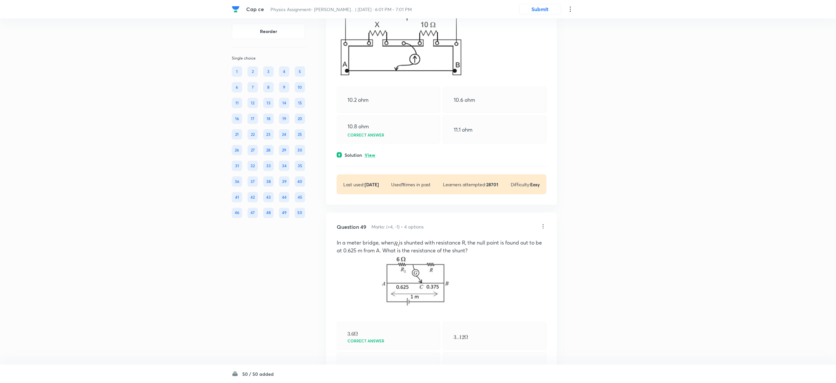
scroll to position [9196, 0]
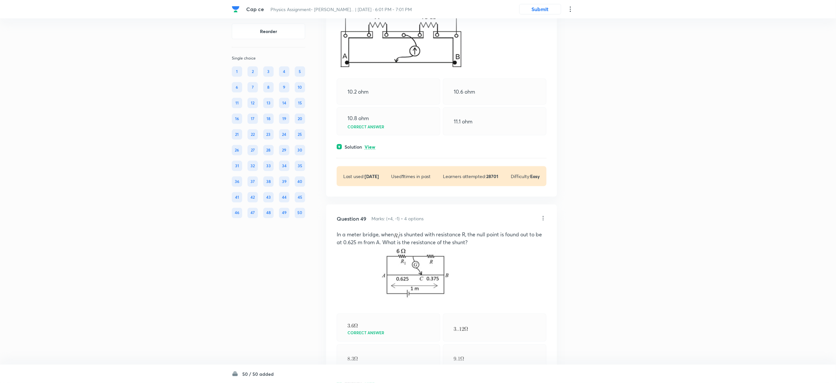
click at [372, 150] on p "View" at bounding box center [369, 147] width 11 height 5
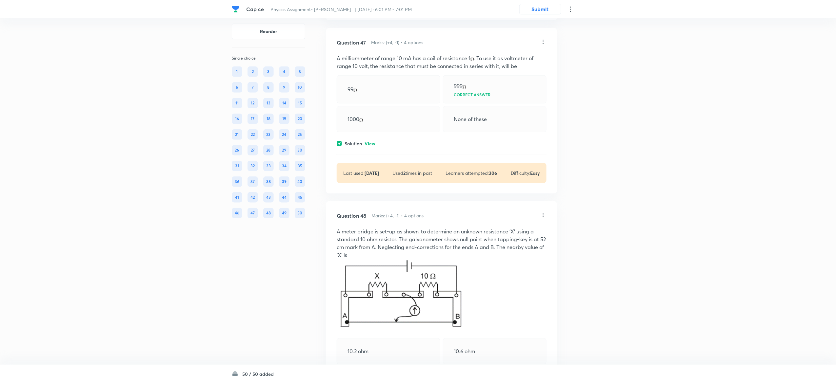
scroll to position [8935, 0]
click at [371, 195] on div "Question 47 Marks: (+4, -1) • 4 options A milliammeter of range 10 mA has a coi…" at bounding box center [441, 111] width 231 height 165
click at [371, 148] on p "View" at bounding box center [369, 145] width 11 height 5
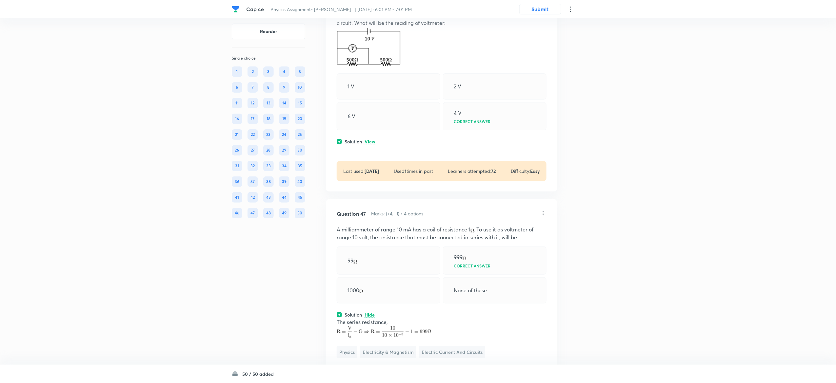
scroll to position [8764, 0]
click at [372, 145] on p "View" at bounding box center [369, 142] width 11 height 5
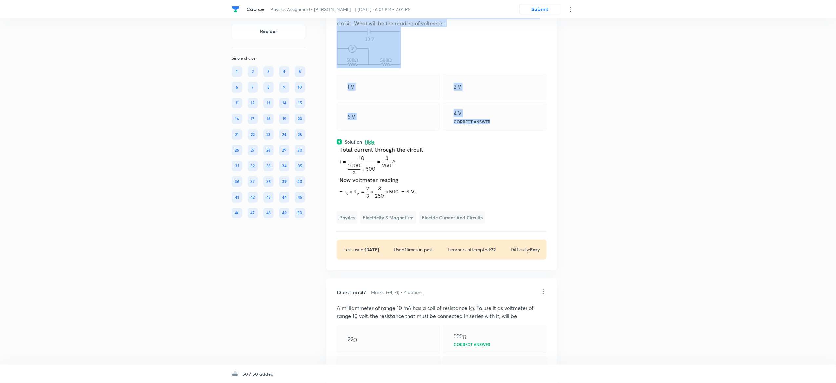
drag, startPoint x: 332, startPoint y: 100, endPoint x: 498, endPoint y: 199, distance: 192.9
click at [498, 199] on div "Question 46 Marks: (+4, -1) • 4 options A voltmeter of resistance 1000 is conne…" at bounding box center [441, 127] width 231 height 285
copy div "A voltmeter of resistance 1000 is connected across a resistance of 500 in the g…"
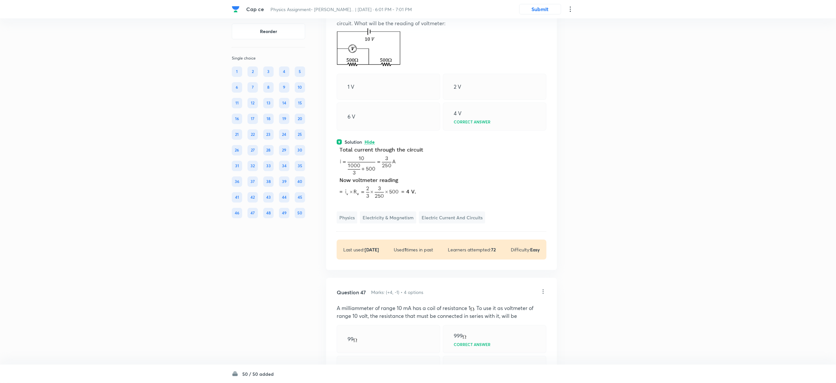
click at [510, 204] on p at bounding box center [442, 174] width 210 height 58
click at [459, 204] on p at bounding box center [442, 174] width 210 height 58
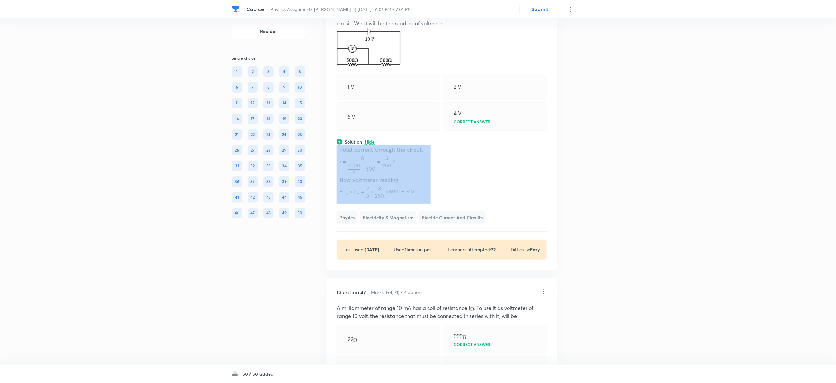
click at [459, 204] on p at bounding box center [442, 174] width 210 height 58
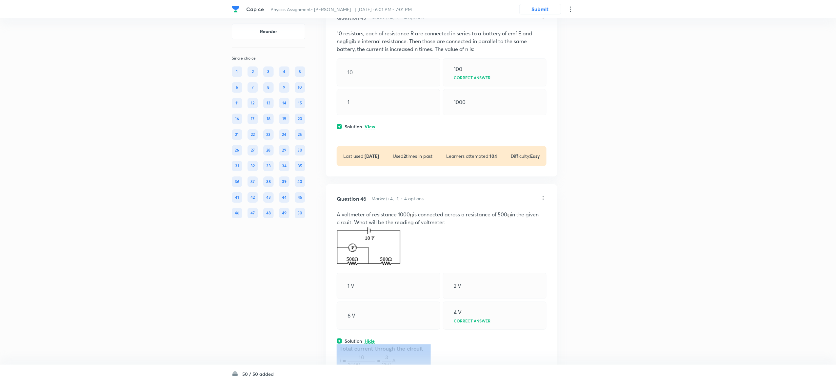
scroll to position [8561, 0]
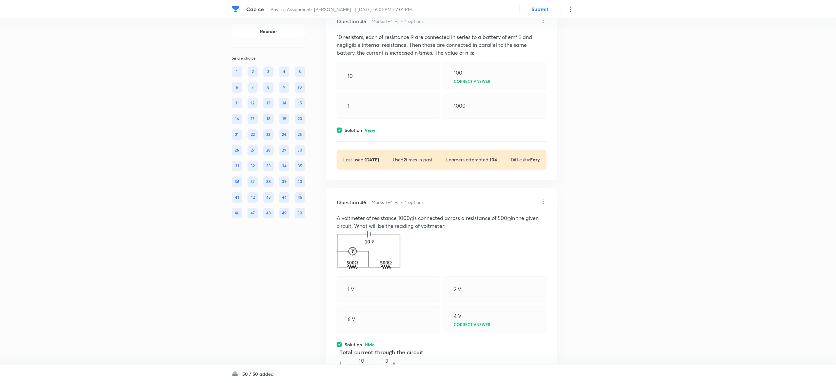
click at [370, 133] on p "View" at bounding box center [369, 130] width 11 height 5
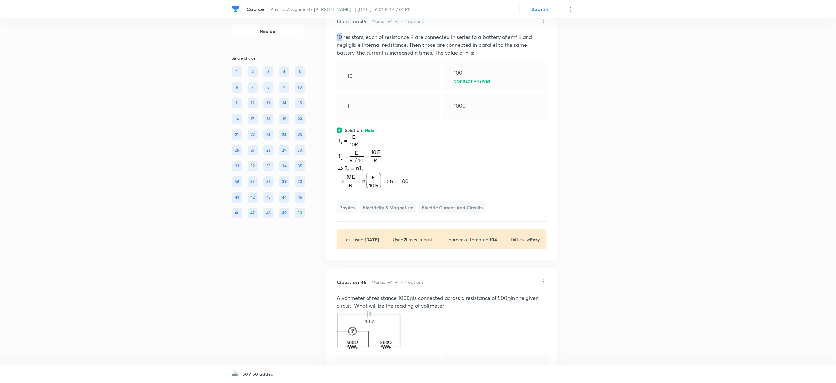
drag, startPoint x: 336, startPoint y: 120, endPoint x: 341, endPoint y: 123, distance: 5.7
click at [341, 123] on div "Question 45 Marks: (+4, -1) • 4 options 10 resistors, each of resistance R are …" at bounding box center [441, 133] width 231 height 253
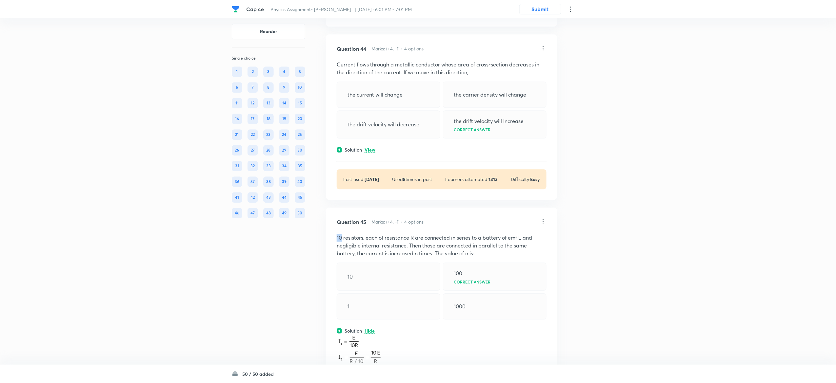
scroll to position [8360, 0]
click at [371, 154] on p "View" at bounding box center [369, 151] width 11 height 5
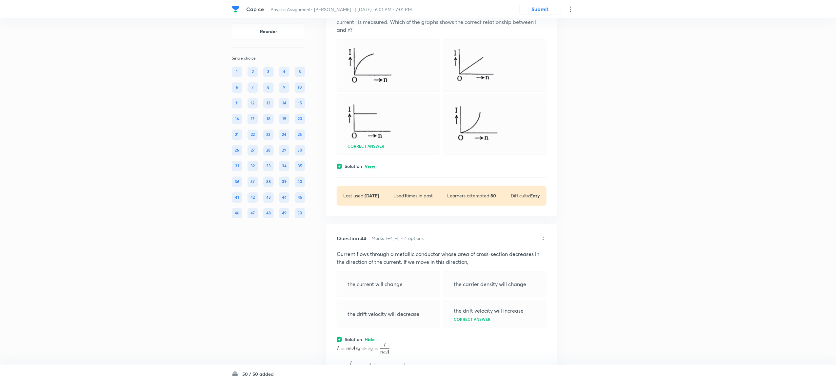
scroll to position [8173, 0]
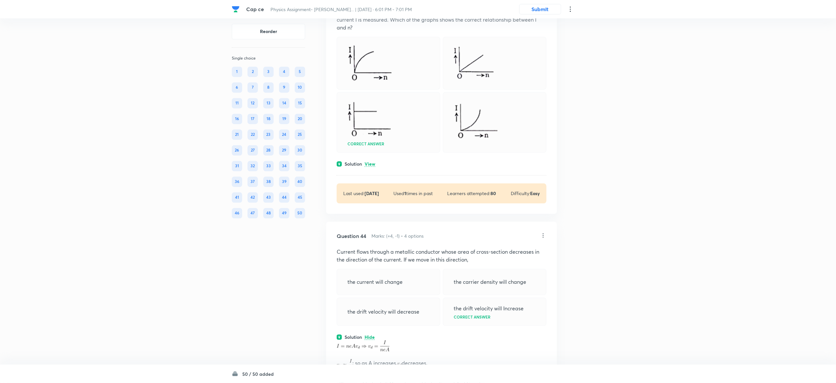
click at [373, 167] on p "View" at bounding box center [369, 164] width 11 height 5
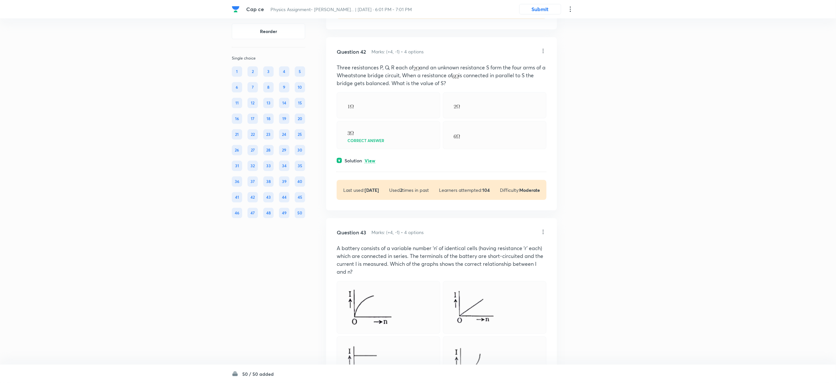
scroll to position [7927, 0]
click at [372, 212] on div "Question 42 Marks: (+4, -1) • 4 options Three resistances P, Q, R each of and a…" at bounding box center [441, 125] width 231 height 173
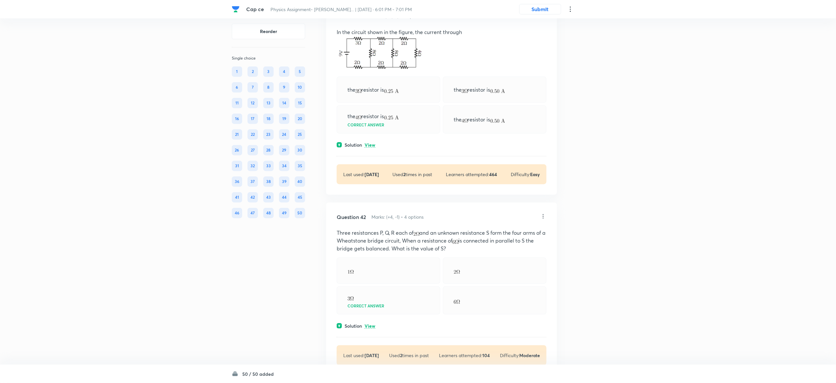
scroll to position [7755, 0]
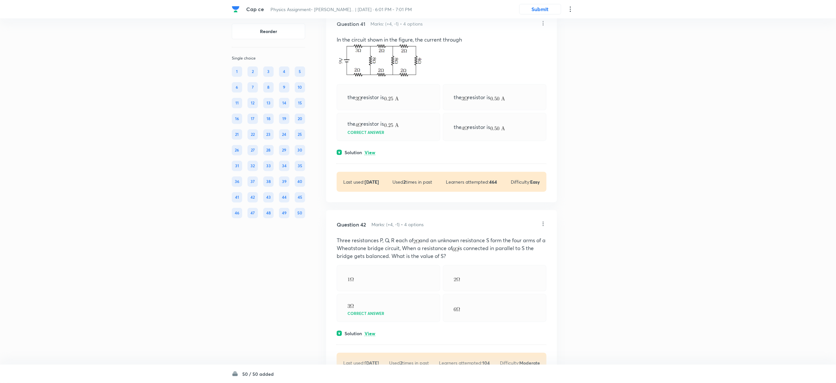
click at [370, 155] on p "View" at bounding box center [369, 152] width 11 height 5
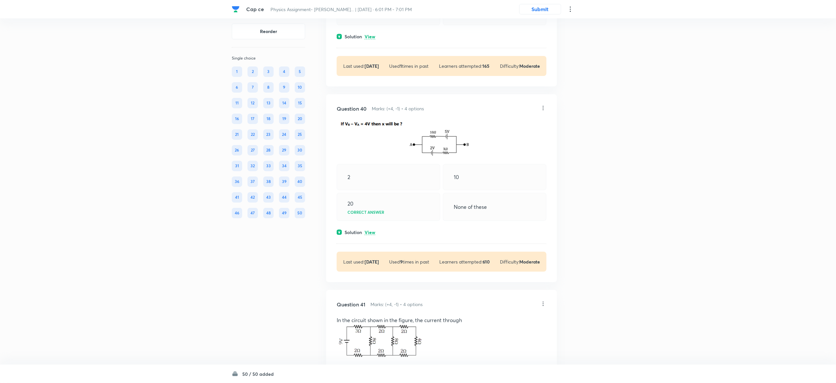
scroll to position [7474, 0]
click at [371, 236] on p "View" at bounding box center [369, 233] width 11 height 5
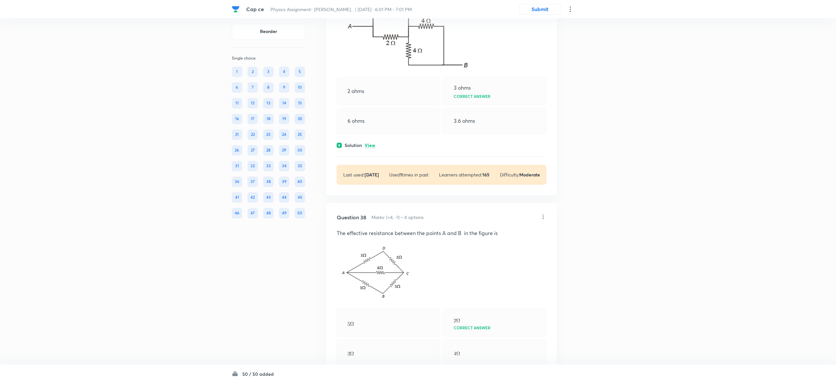
scroll to position [6926, 0]
click at [374, 149] on p "View" at bounding box center [369, 146] width 11 height 5
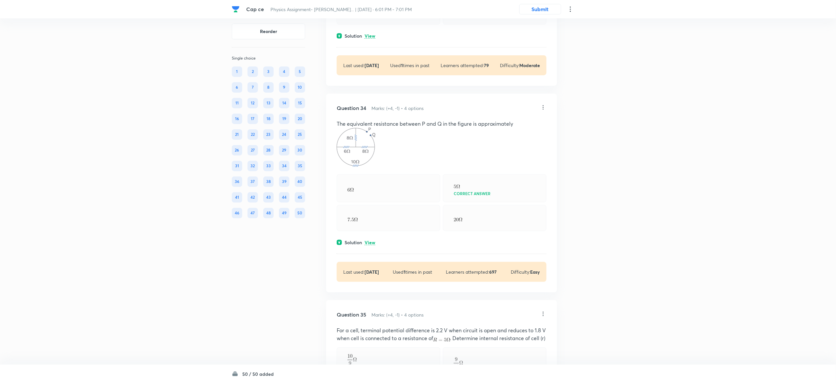
scroll to position [6245, 0]
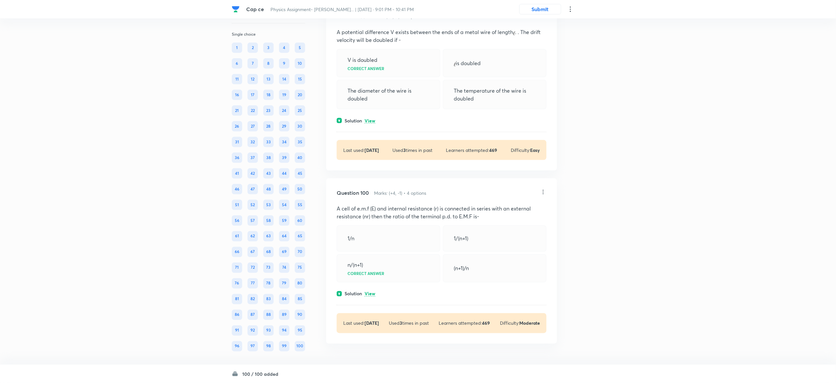
scroll to position [20800, 0]
click at [372, 295] on p "View" at bounding box center [369, 294] width 11 height 5
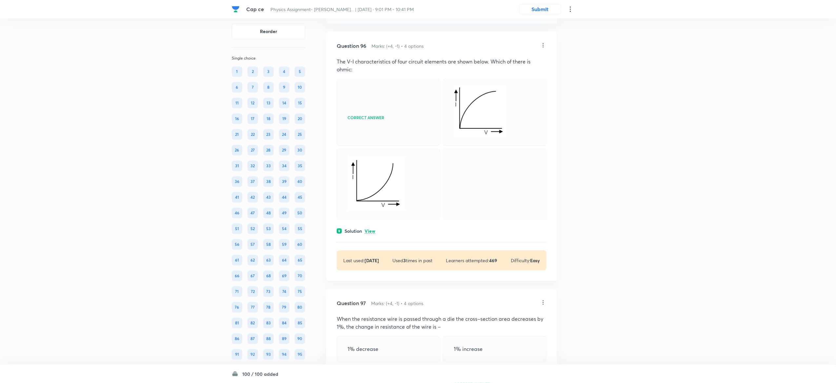
scroll to position [19842, 0]
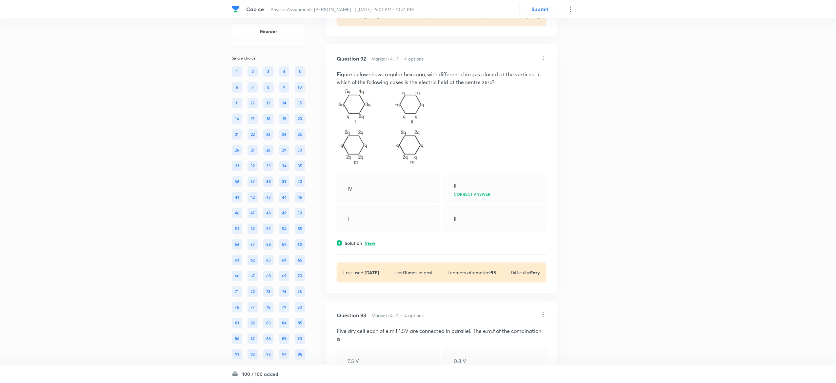
scroll to position [18914, 0]
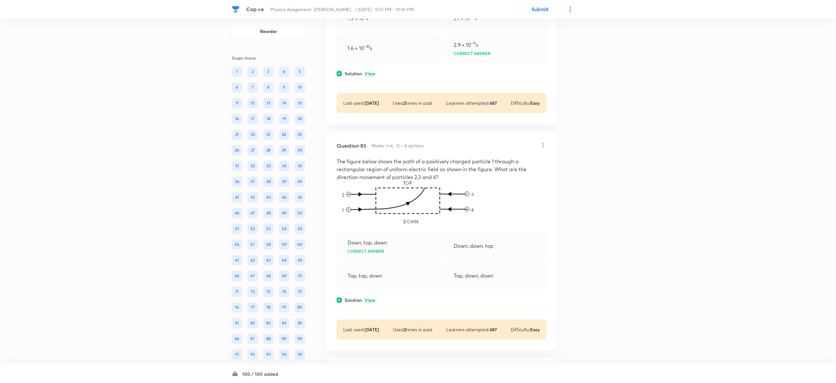
scroll to position [16977, 0]
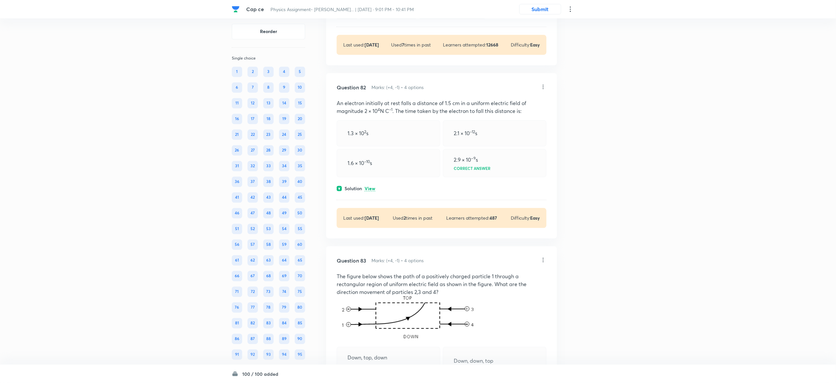
drag, startPoint x: 336, startPoint y: 77, endPoint x: 482, endPoint y: 213, distance: 200.3
copy div "The potential difference between points A and B as shown in the given circuit w…"
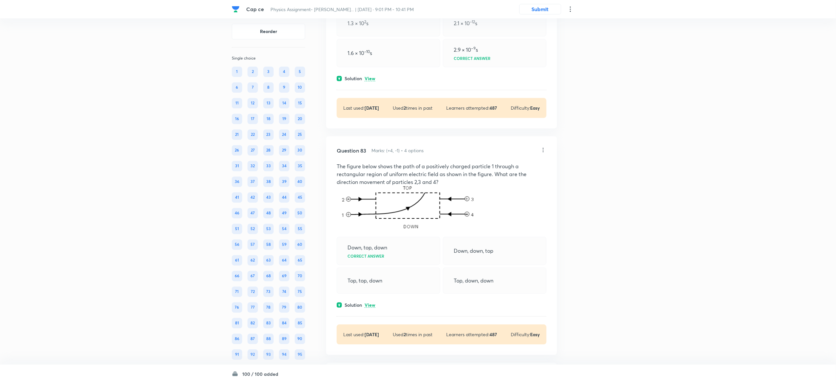
scroll to position [17099, 0]
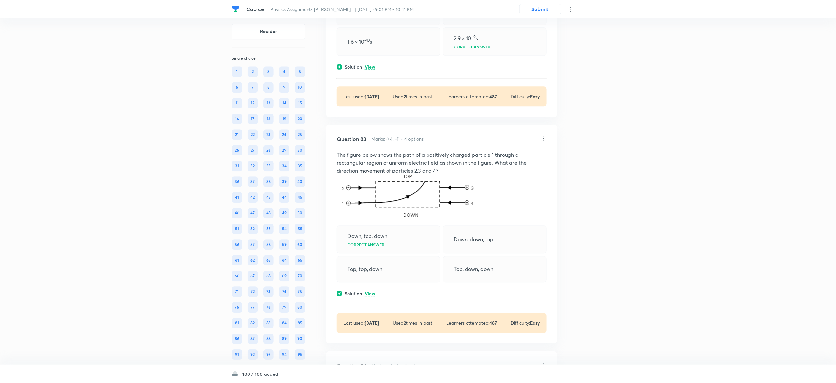
drag, startPoint x: 330, startPoint y: 120, endPoint x: 376, endPoint y: 208, distance: 99.4
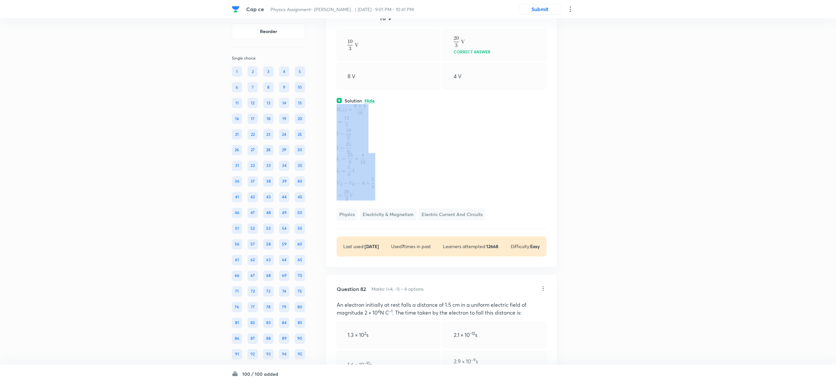
scroll to position [16777, 0]
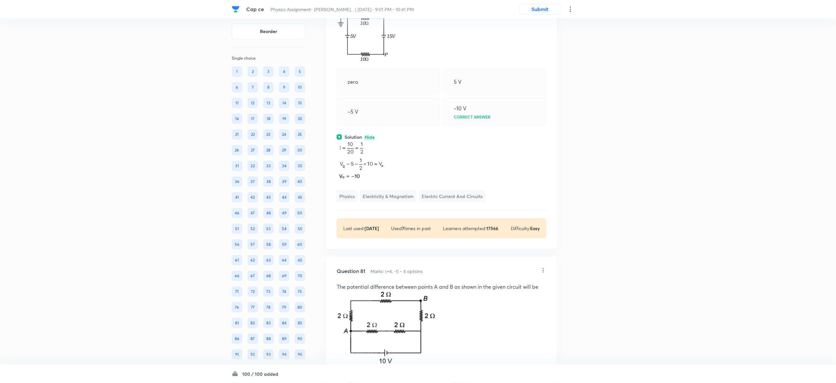
scroll to position [16493, 0]
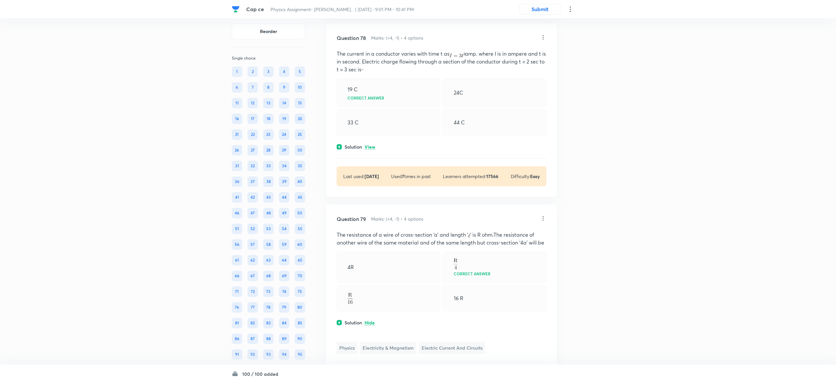
scroll to position [16143, 0]
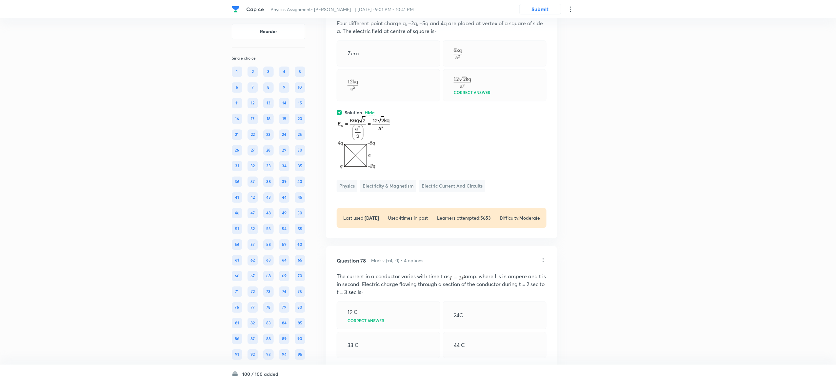
scroll to position [15943, 0]
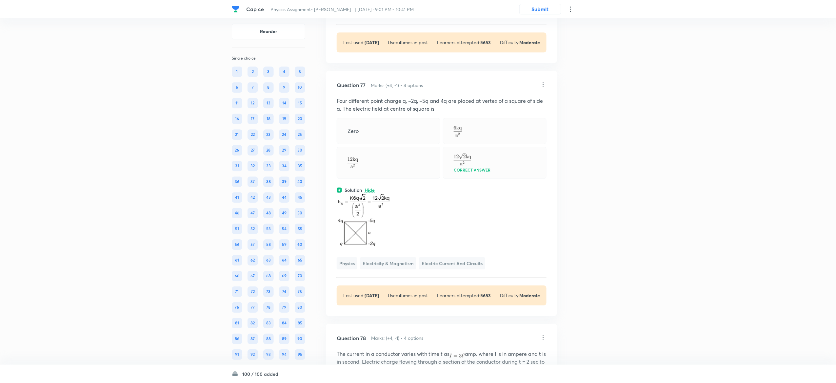
drag, startPoint x: 335, startPoint y: 144, endPoint x: 471, endPoint y: 253, distance: 174.6
copy div "An infinite ladder network is arranged with resistances R and 2 R as shown. The…"
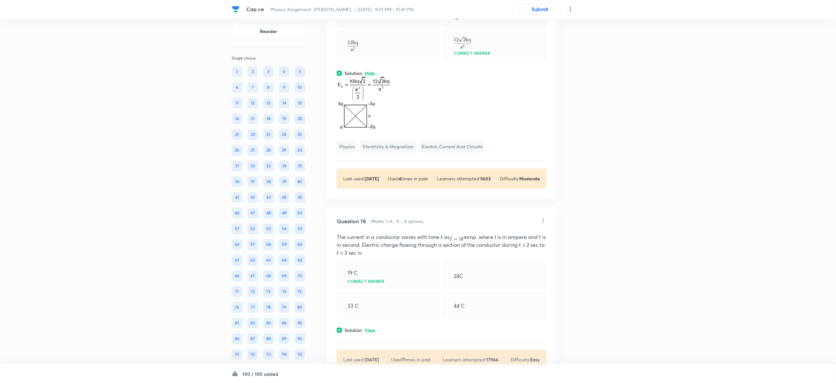
scroll to position [16062, 0]
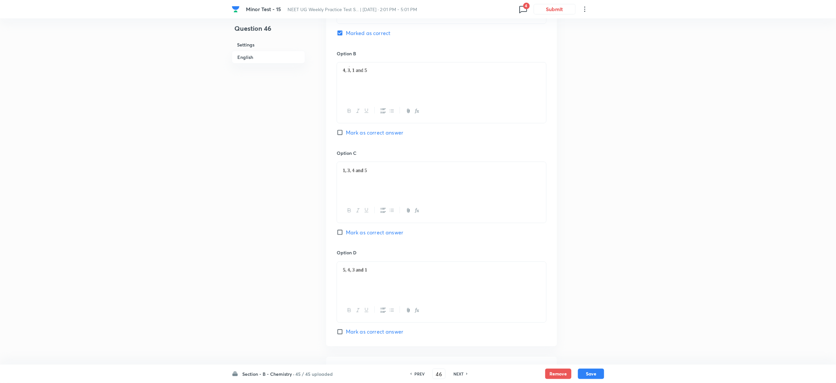
scroll to position [521, 0]
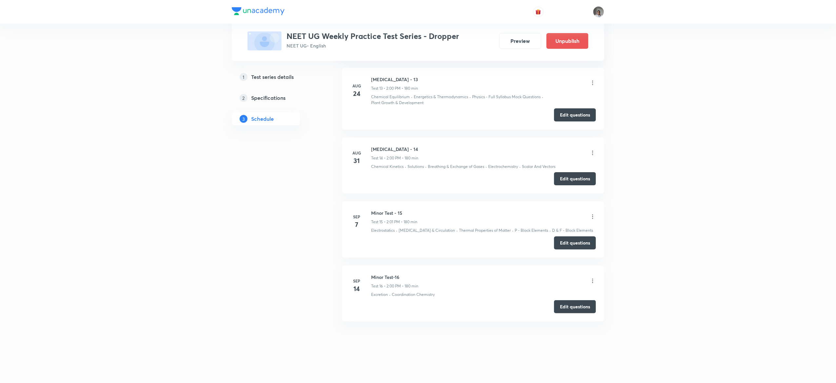
click at [591, 282] on icon at bounding box center [592, 281] width 7 height 7
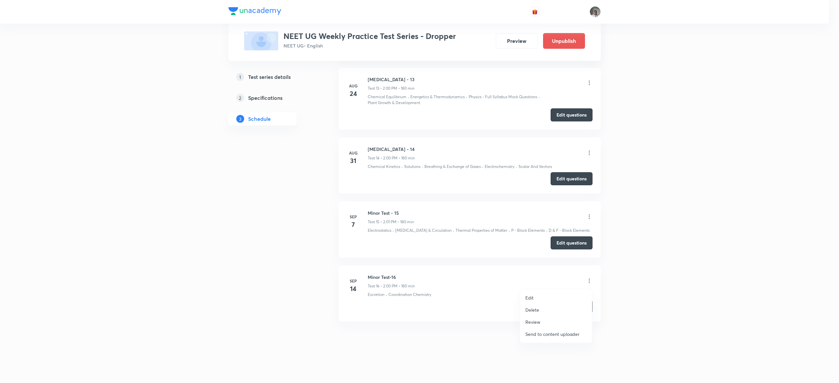
click at [534, 295] on li "Edit" at bounding box center [556, 298] width 72 height 12
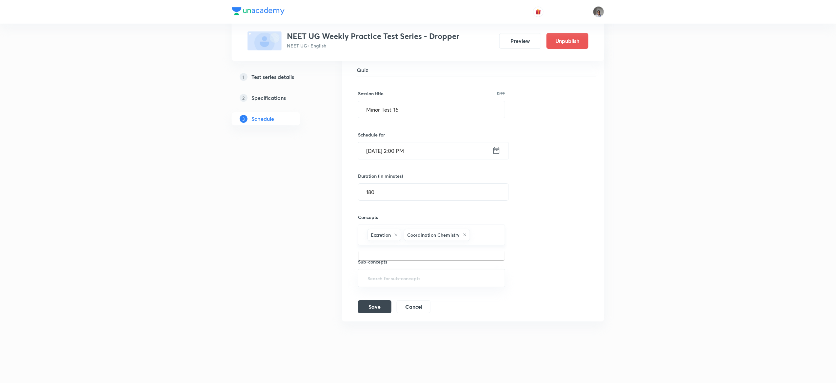
click at [495, 234] on input "text" at bounding box center [484, 235] width 26 height 12
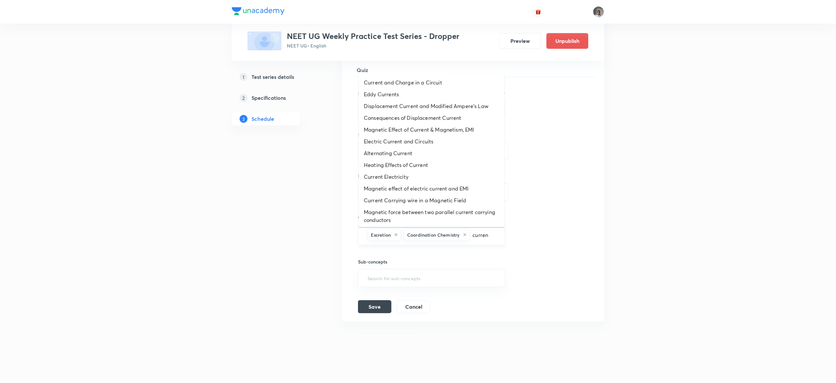
type input "current"
click at [403, 171] on li "Current Electricity" at bounding box center [431, 177] width 146 height 12
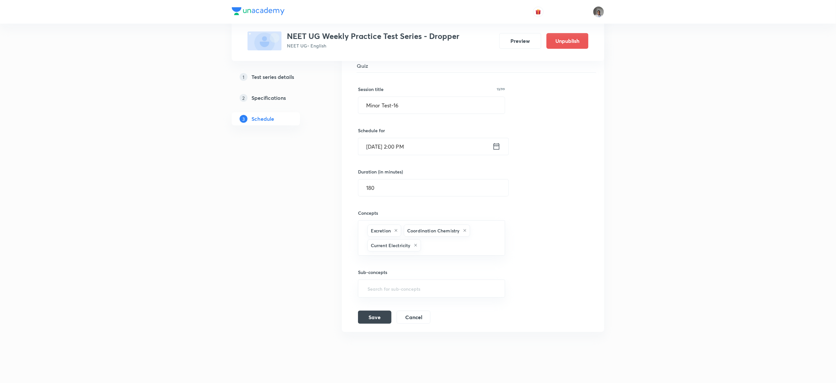
scroll to position [1128, 0]
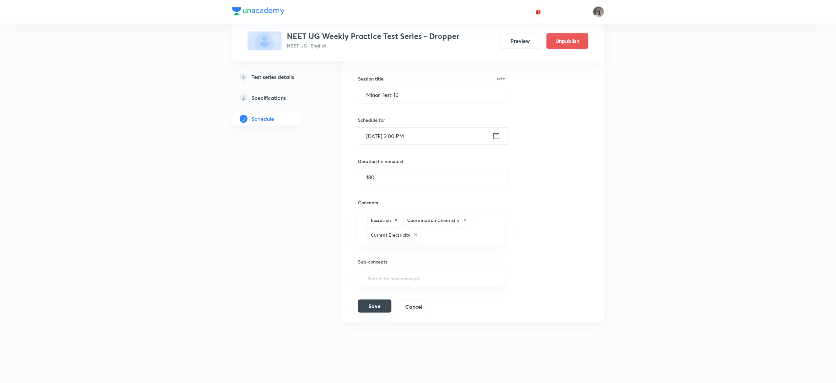
click at [381, 309] on button "Save" at bounding box center [374, 306] width 33 height 13
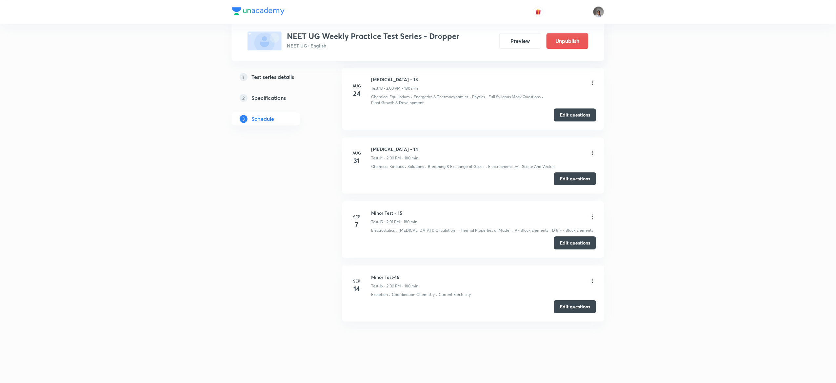
scroll to position [922, 0]
click at [593, 281] on icon at bounding box center [592, 281] width 7 height 7
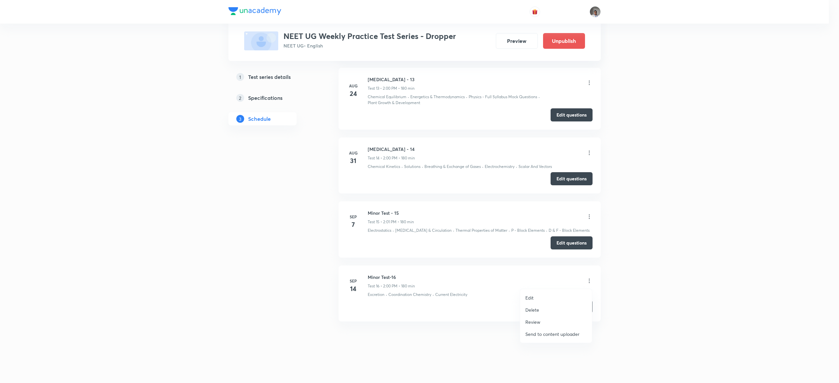
click at [531, 301] on li "Edit" at bounding box center [556, 298] width 72 height 12
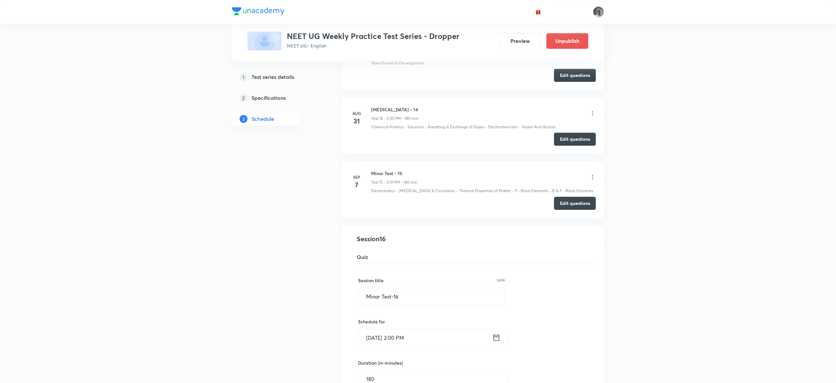
scroll to position [1128, 0]
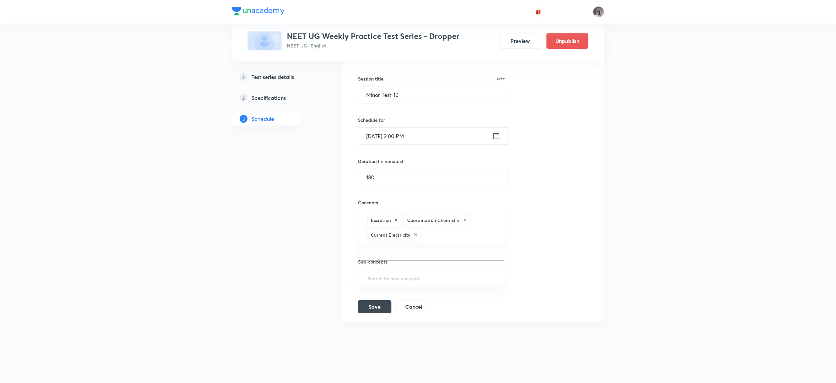
click at [477, 238] on input "text" at bounding box center [459, 235] width 75 height 12
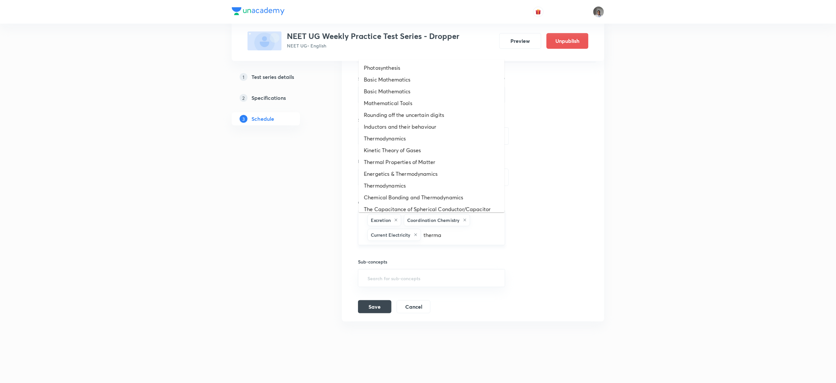
type input "thermal"
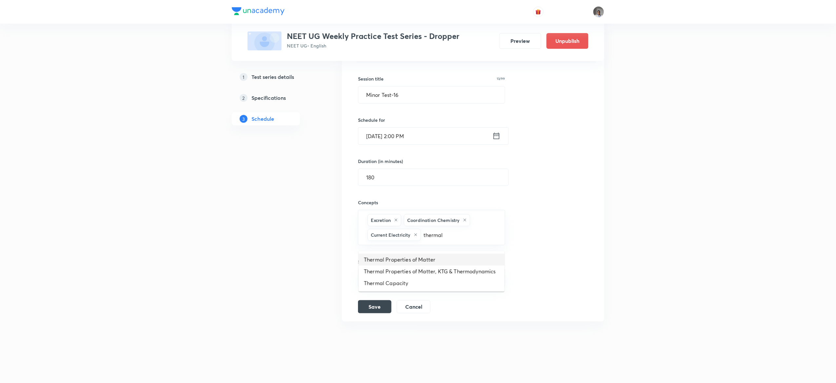
click at [447, 260] on li "Thermal Properties of Matter" at bounding box center [431, 260] width 146 height 12
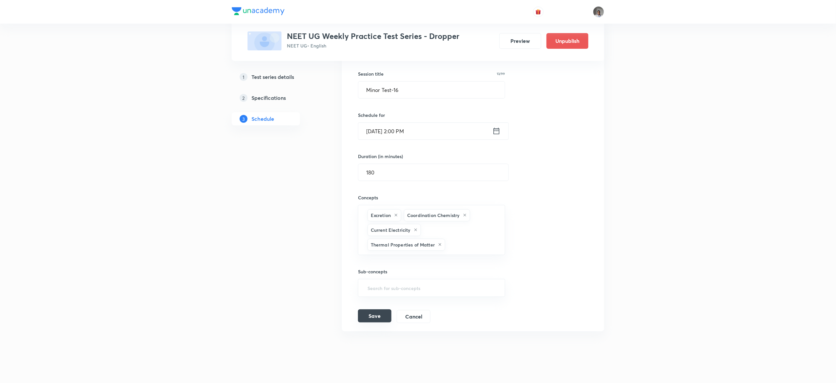
click at [375, 323] on button "Save" at bounding box center [374, 316] width 33 height 13
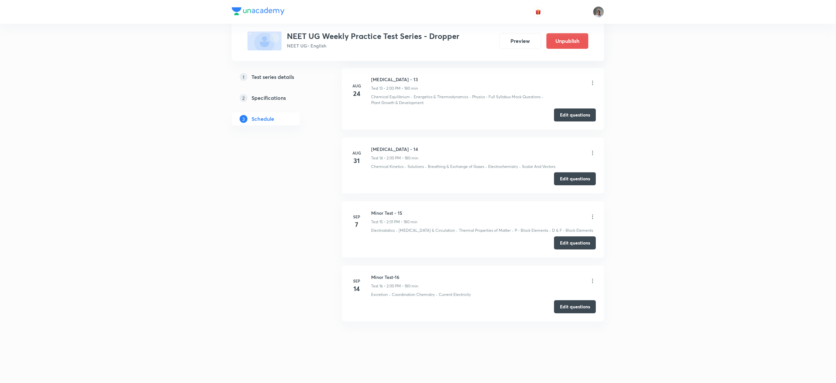
scroll to position [922, 0]
click at [563, 244] on button "Edit questions" at bounding box center [575, 242] width 42 height 13
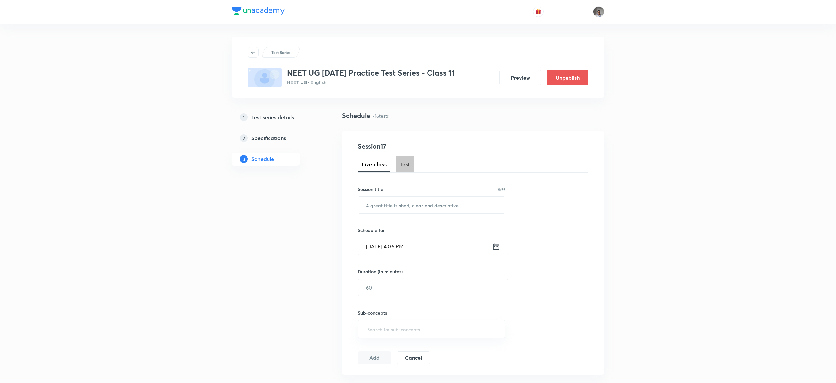
click at [406, 164] on span "Test" at bounding box center [404, 165] width 10 height 8
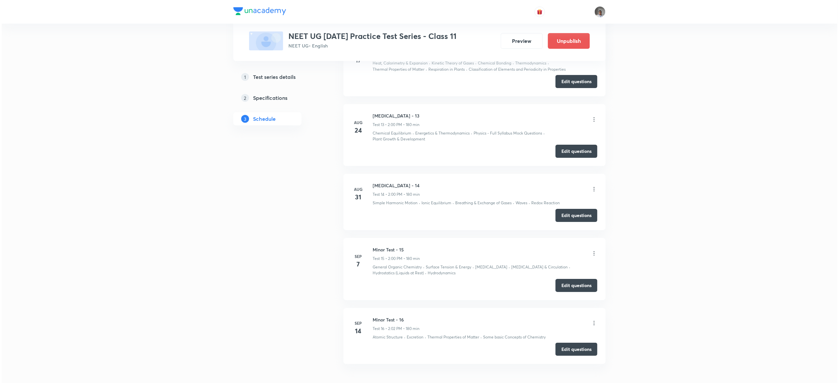
scroll to position [1169, 0]
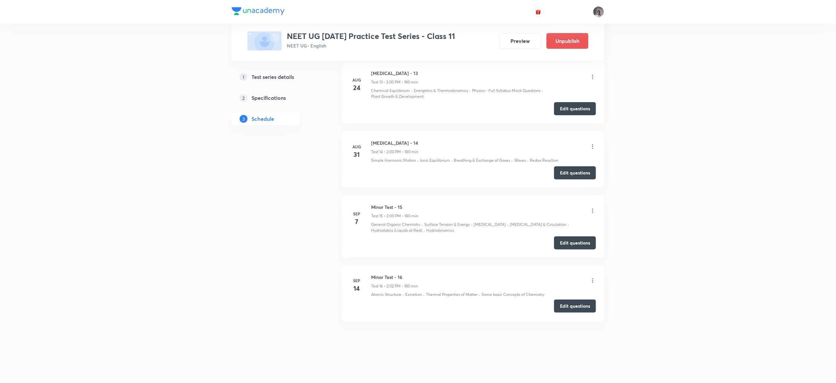
click at [564, 307] on button "Edit questions" at bounding box center [575, 306] width 42 height 13
click at [592, 282] on icon at bounding box center [592, 281] width 7 height 7
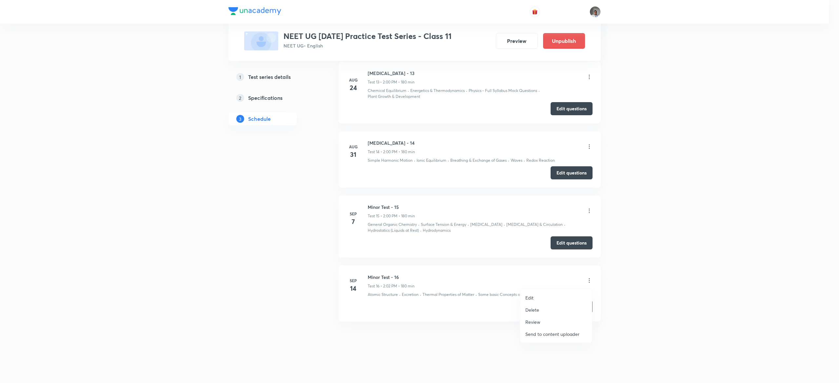
click at [528, 295] on p "Edit" at bounding box center [529, 298] width 8 height 7
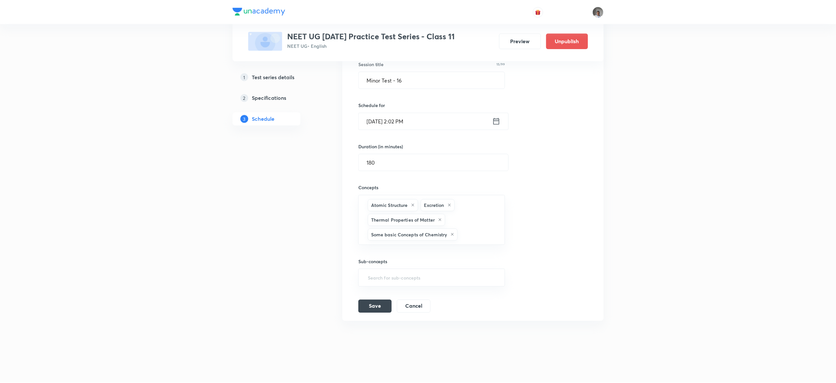
scroll to position [1131, 0]
click at [374, 312] on button "Save" at bounding box center [374, 306] width 33 height 13
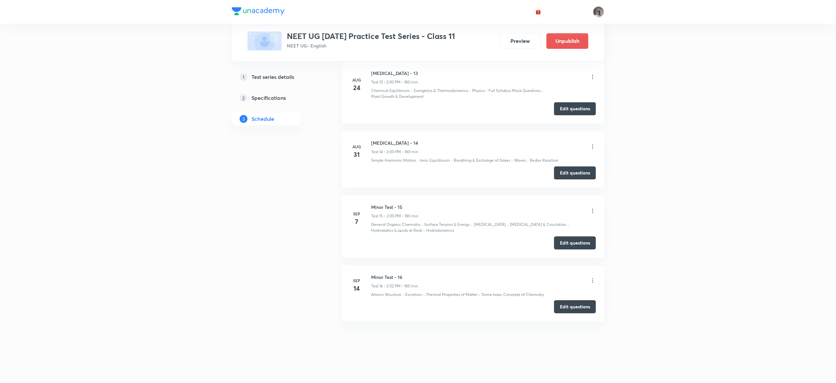
scroll to position [910, 0]
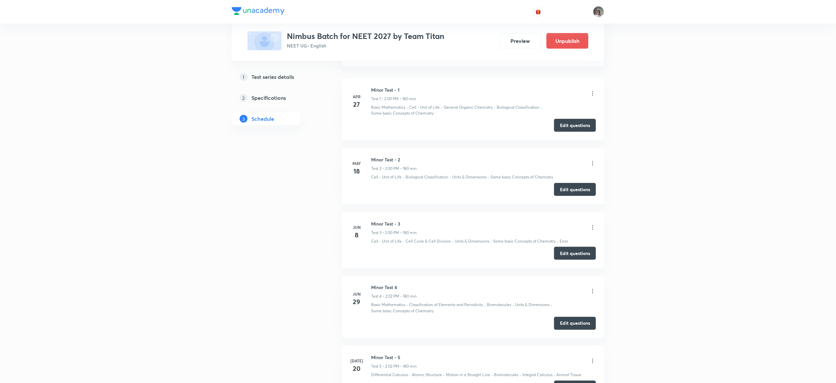
scroll to position [632, 0]
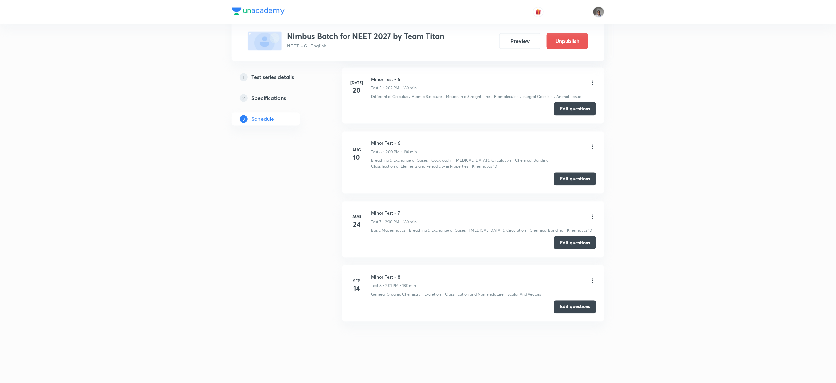
click at [563, 307] on button "Edit questions" at bounding box center [575, 306] width 42 height 13
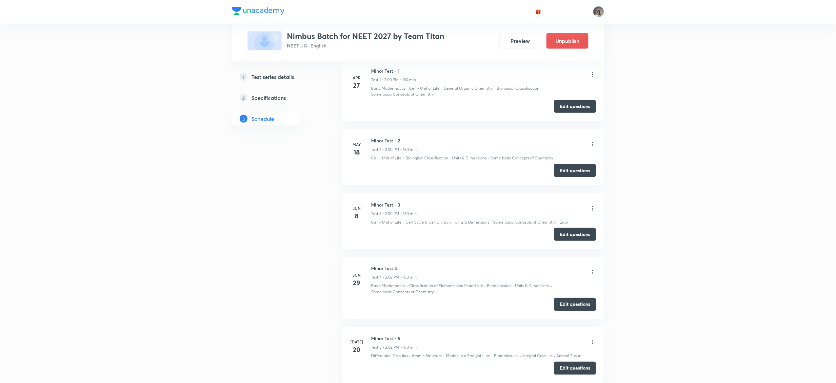
scroll to position [632, 0]
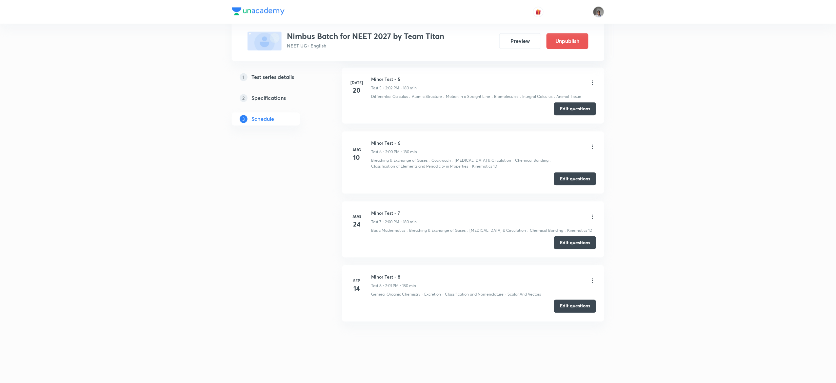
click at [567, 306] on button "Edit questions" at bounding box center [575, 306] width 42 height 13
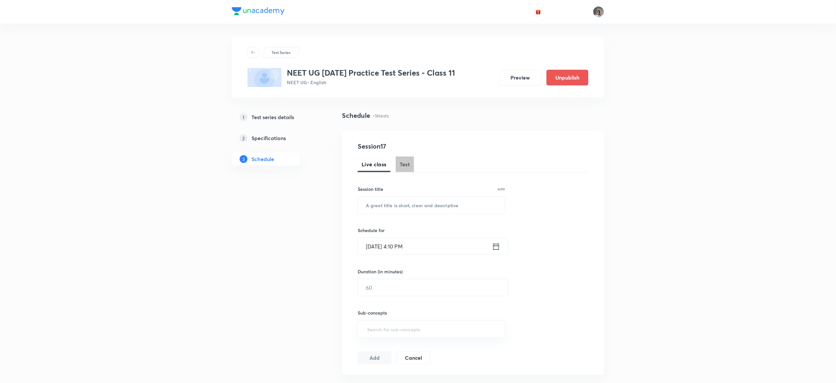
click at [406, 164] on span "Test" at bounding box center [404, 165] width 10 height 8
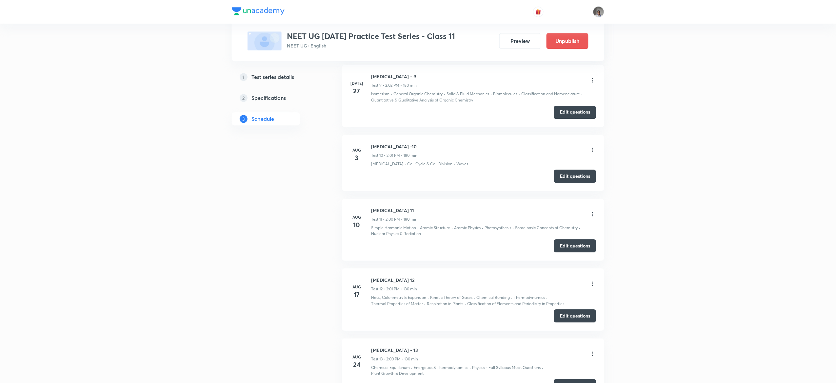
scroll to position [1169, 0]
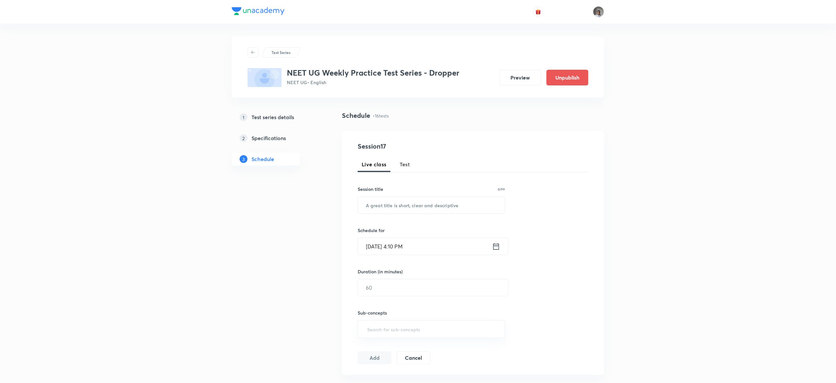
click at [407, 170] on button "Test" at bounding box center [404, 165] width 18 height 16
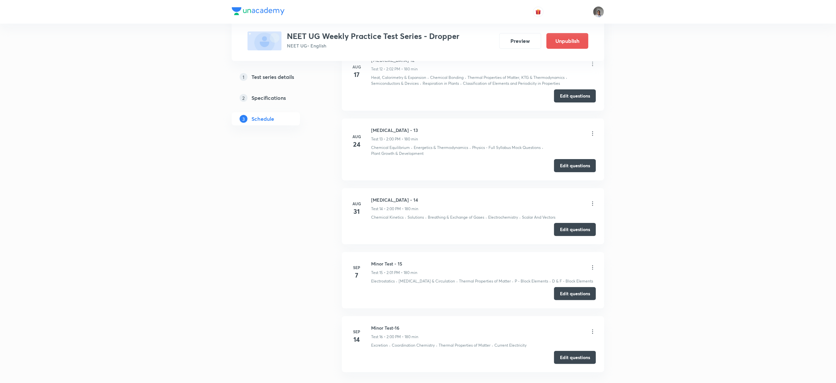
scroll to position [1182, 0]
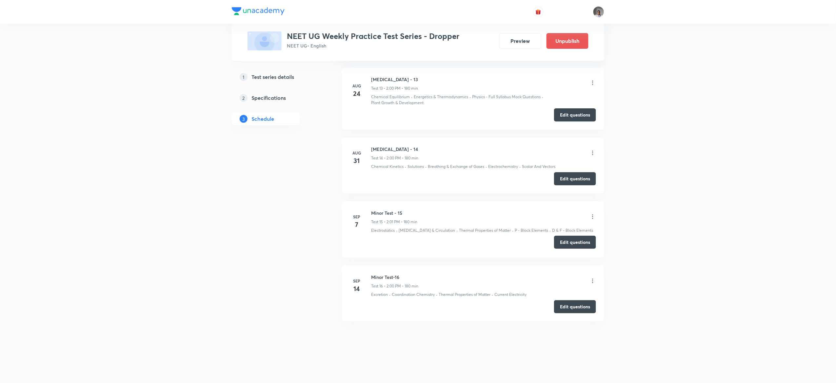
click at [560, 241] on button "Edit questions" at bounding box center [575, 242] width 42 height 13
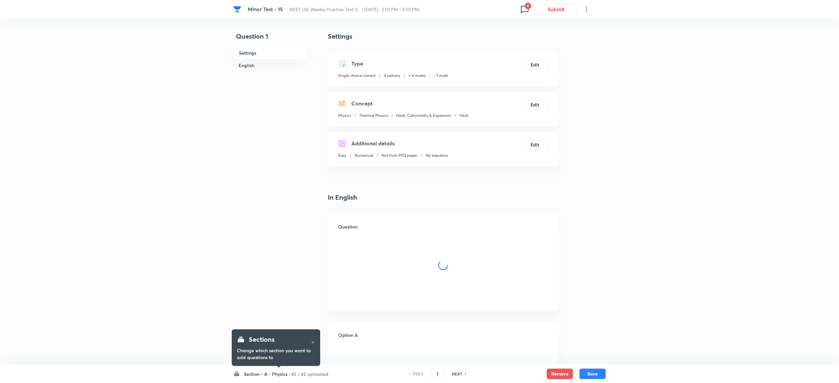
checkbox input "true"
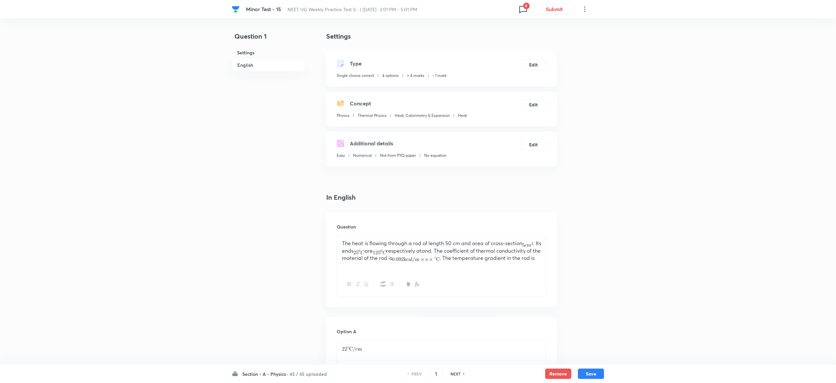
scroll to position [507, 0]
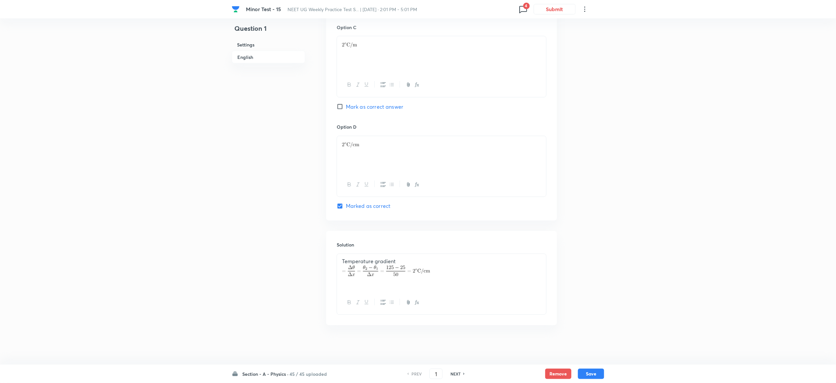
click at [460, 375] on div "NEXT" at bounding box center [456, 374] width 17 height 6
type input "2"
checkbox input "false"
checkbox input "true"
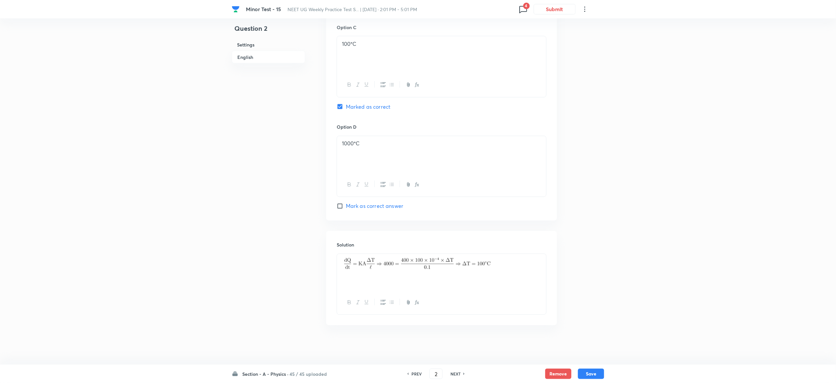
click at [460, 375] on div "NEXT" at bounding box center [456, 374] width 17 height 6
type input "3"
checkbox input "true"
checkbox input "false"
click at [460, 375] on div "NEXT" at bounding box center [456, 374] width 17 height 6
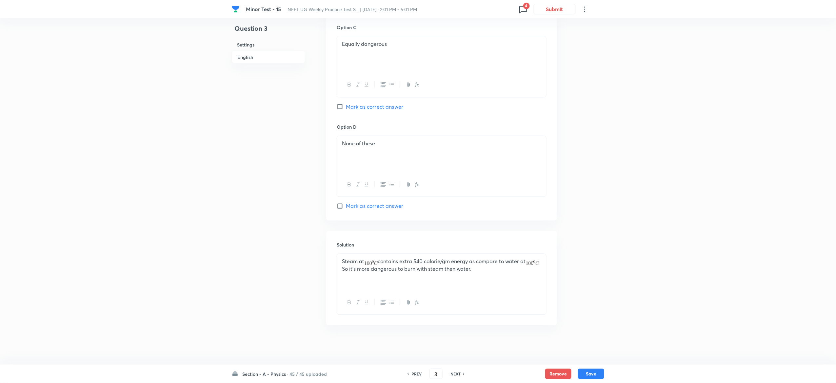
type input "4"
checkbox input "false"
checkbox input "true"
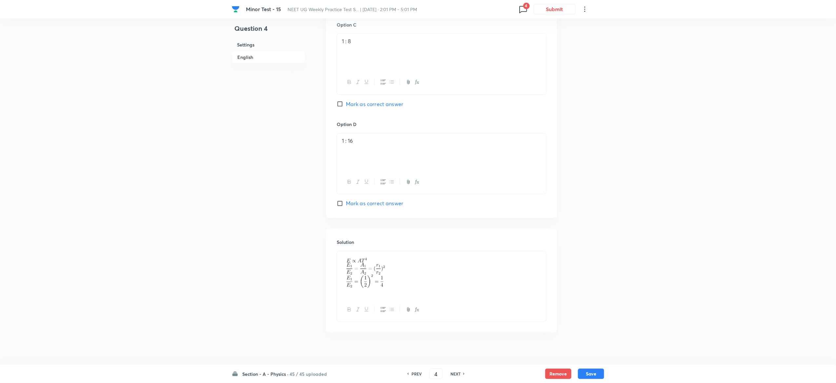
click at [460, 375] on div "NEXT" at bounding box center [456, 374] width 17 height 6
type input "5"
checkbox input "true"
checkbox input "false"
click at [460, 375] on div "NEXT" at bounding box center [456, 374] width 17 height 6
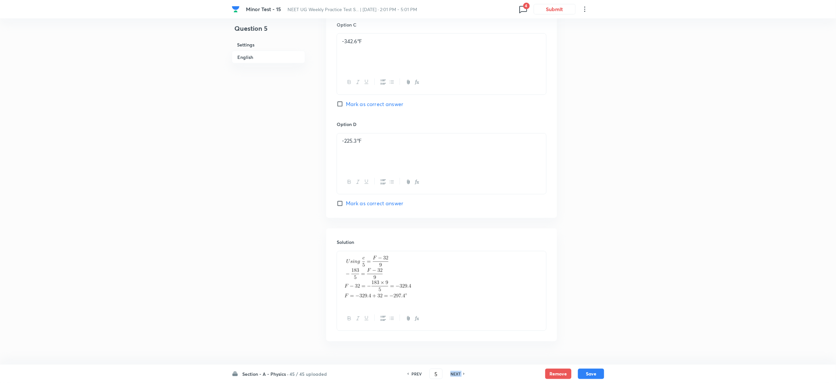
type input "6"
checkbox input "false"
checkbox input "true"
click at [460, 375] on div "NEXT" at bounding box center [456, 374] width 17 height 6
type input "7"
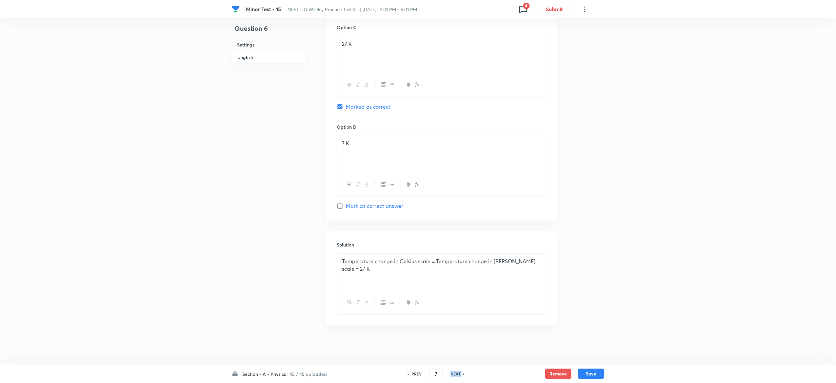
checkbox input "false"
checkbox input "true"
click at [460, 375] on div "NEXT" at bounding box center [456, 374] width 17 height 6
type input "8"
checkbox input "true"
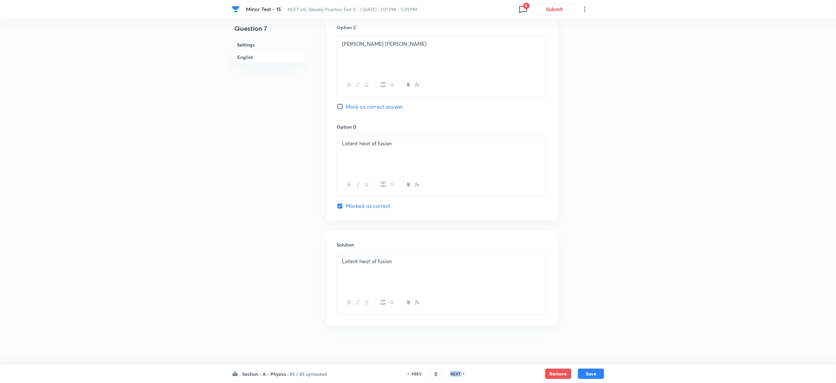
checkbox input "false"
click at [460, 375] on div "NEXT" at bounding box center [456, 374] width 17 height 6
type input "9"
checkbox input "false"
checkbox input "true"
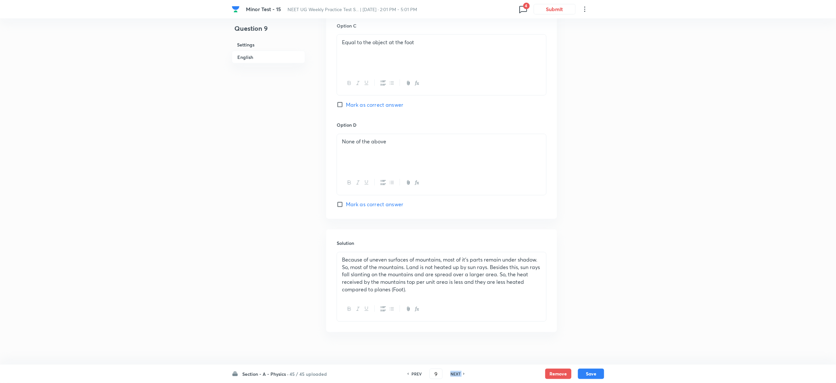
click at [460, 375] on div "NEXT" at bounding box center [456, 374] width 17 height 6
type input "10"
checkbox input "false"
checkbox input "true"
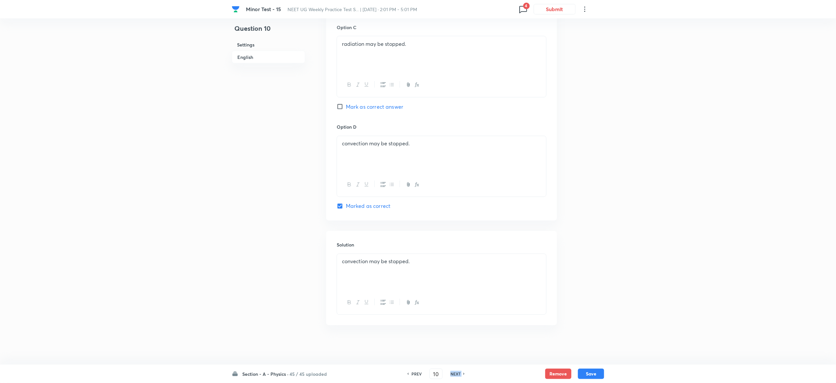
click at [460, 375] on div "NEXT" at bounding box center [456, 374] width 17 height 6
type input "11"
checkbox input "false"
checkbox input "true"
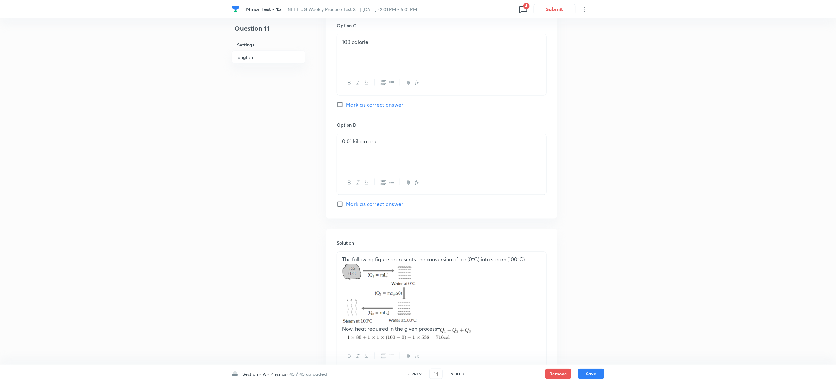
scroll to position [507, 0]
click at [460, 375] on div "NEXT" at bounding box center [456, 374] width 17 height 6
type input "12"
checkbox input "true"
checkbox input "false"
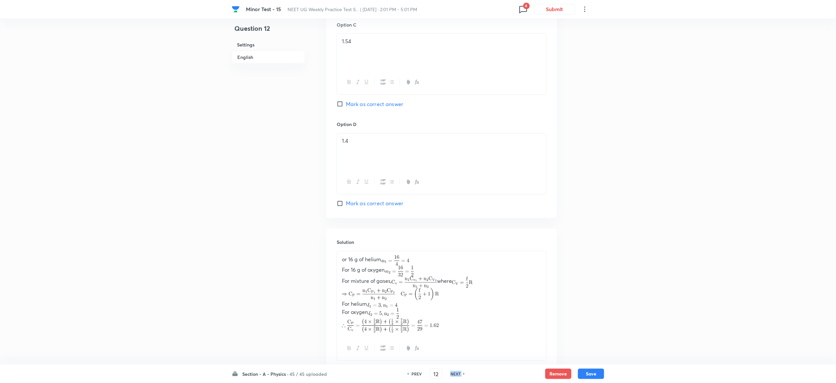
click at [460, 375] on div "NEXT" at bounding box center [456, 374] width 17 height 6
type input "13"
checkbox input "true"
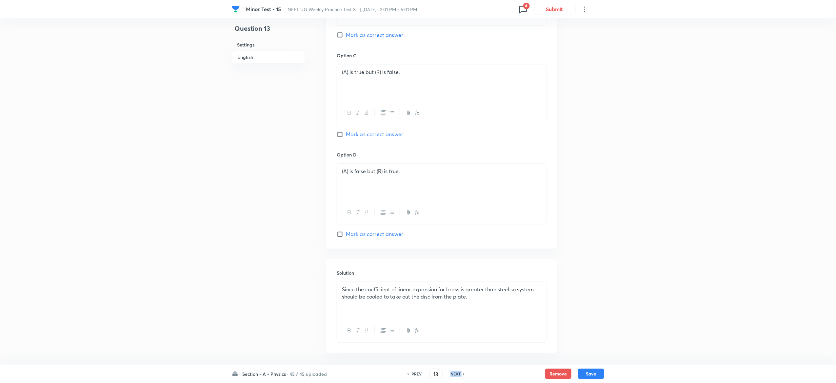
click at [460, 375] on div "NEXT" at bounding box center [456, 374] width 17 height 6
type input "14"
checkbox input "true"
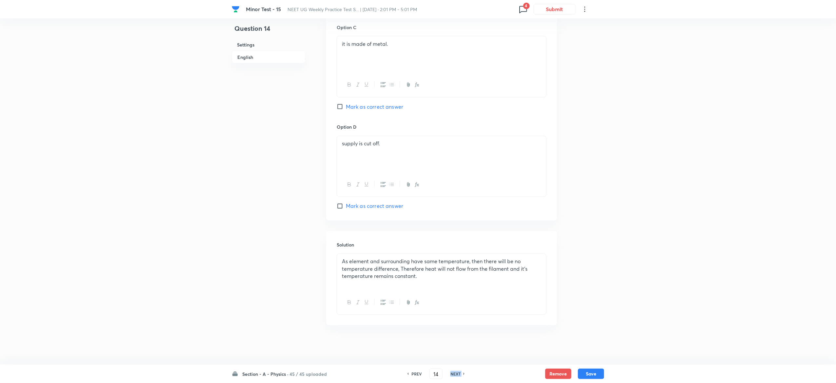
click at [460, 375] on div "NEXT" at bounding box center [456, 374] width 17 height 6
type input "15"
checkbox input "true"
click at [460, 375] on div "NEXT" at bounding box center [456, 374] width 17 height 6
type input "16"
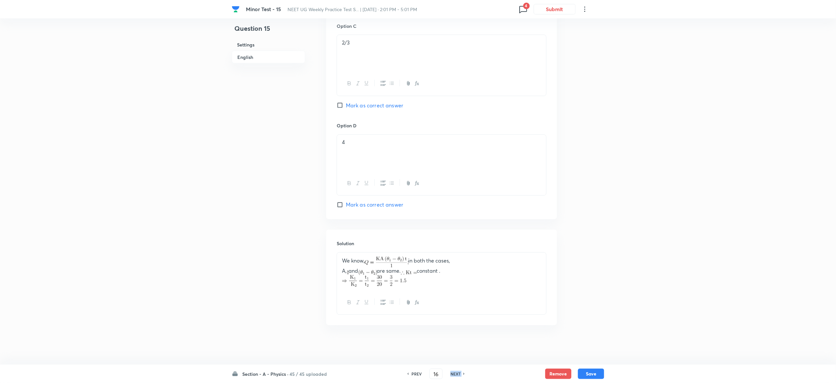
checkbox input "true"
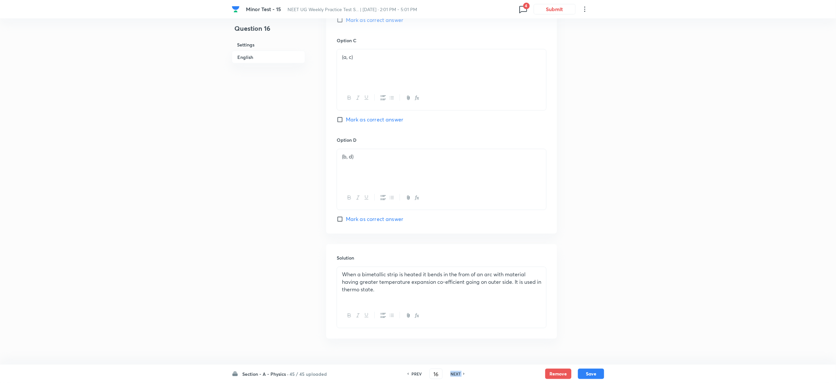
click at [460, 375] on div "NEXT" at bounding box center [456, 374] width 17 height 6
type input "17"
checkbox input "false"
checkbox input "true"
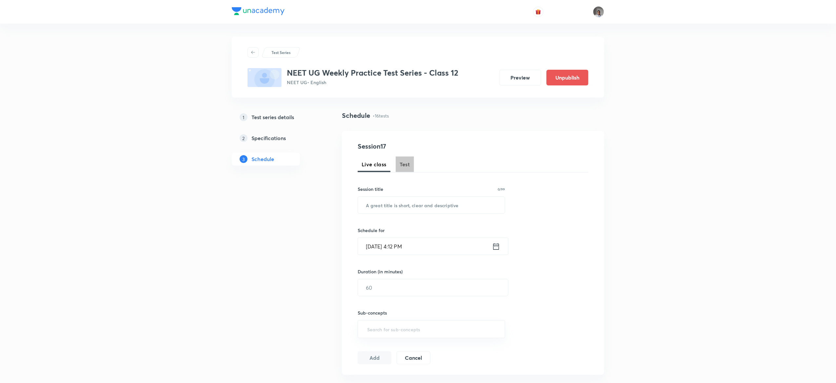
click at [398, 161] on button "Test" at bounding box center [404, 165] width 18 height 16
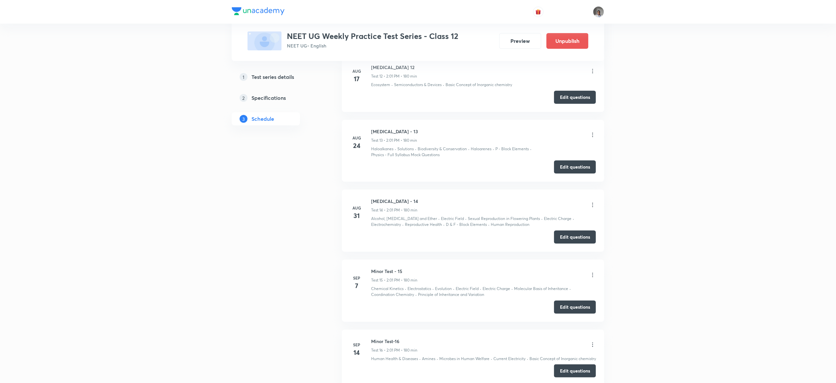
scroll to position [1152, 0]
